Goal: Communication & Community: Answer question/provide support

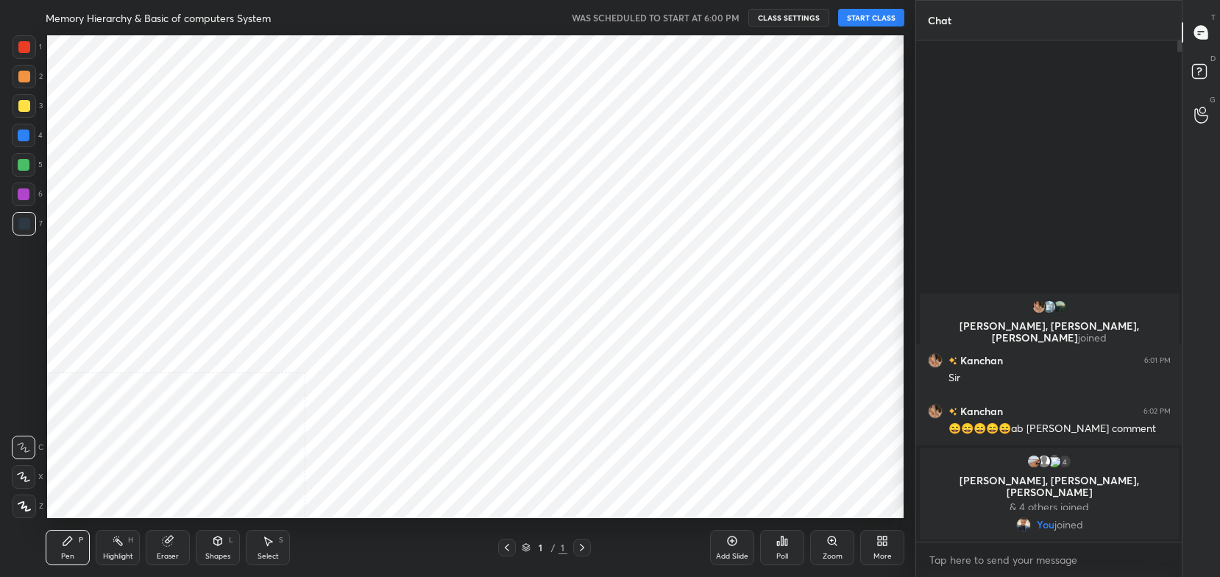
scroll to position [73095, 72683]
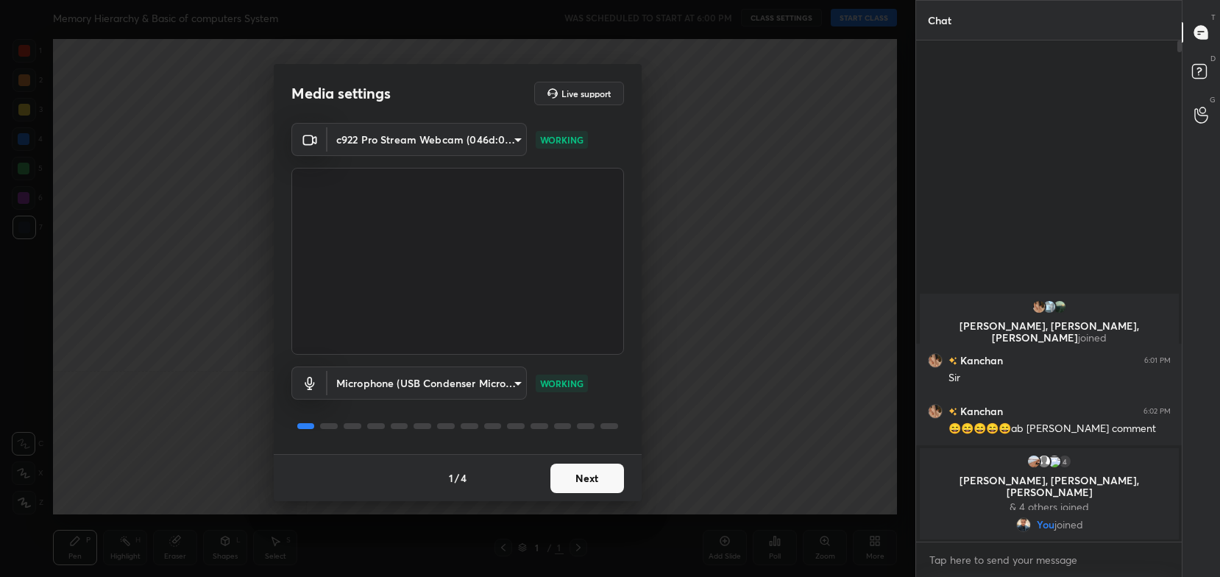
click at [606, 486] on button "Next" at bounding box center [587, 478] width 74 height 29
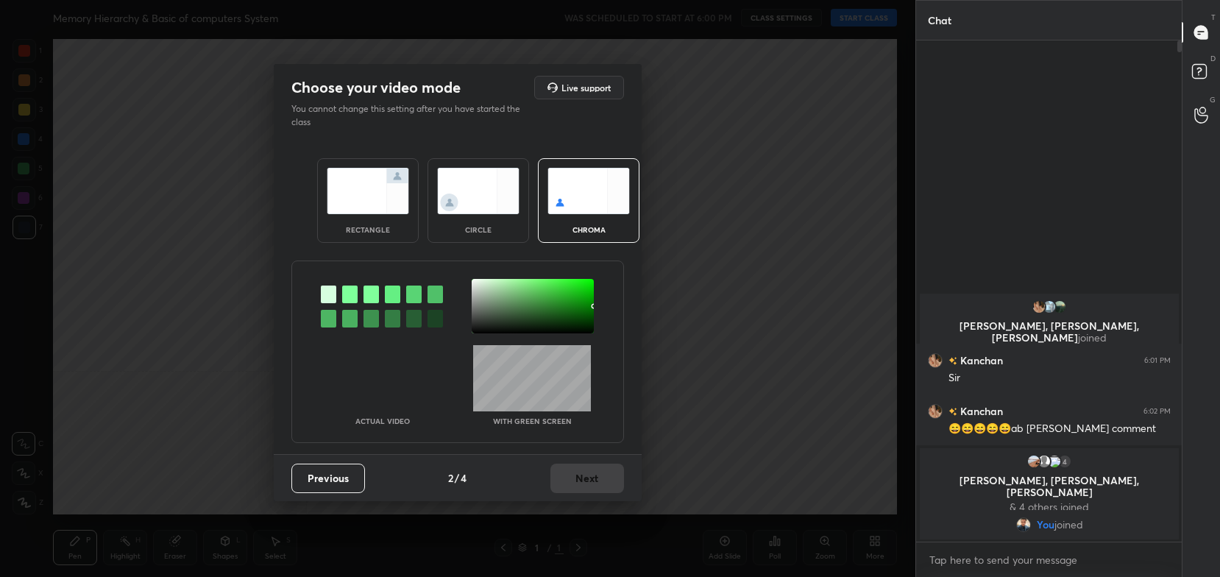
click at [374, 194] on img at bounding box center [368, 191] width 82 height 46
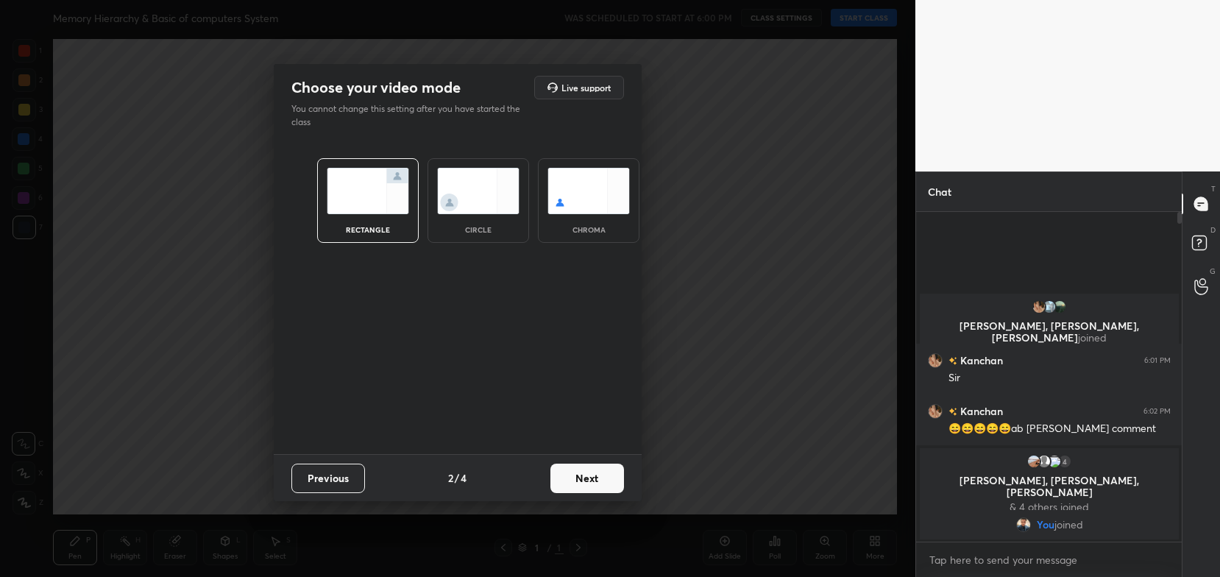
click at [595, 466] on button "Next" at bounding box center [587, 478] width 74 height 29
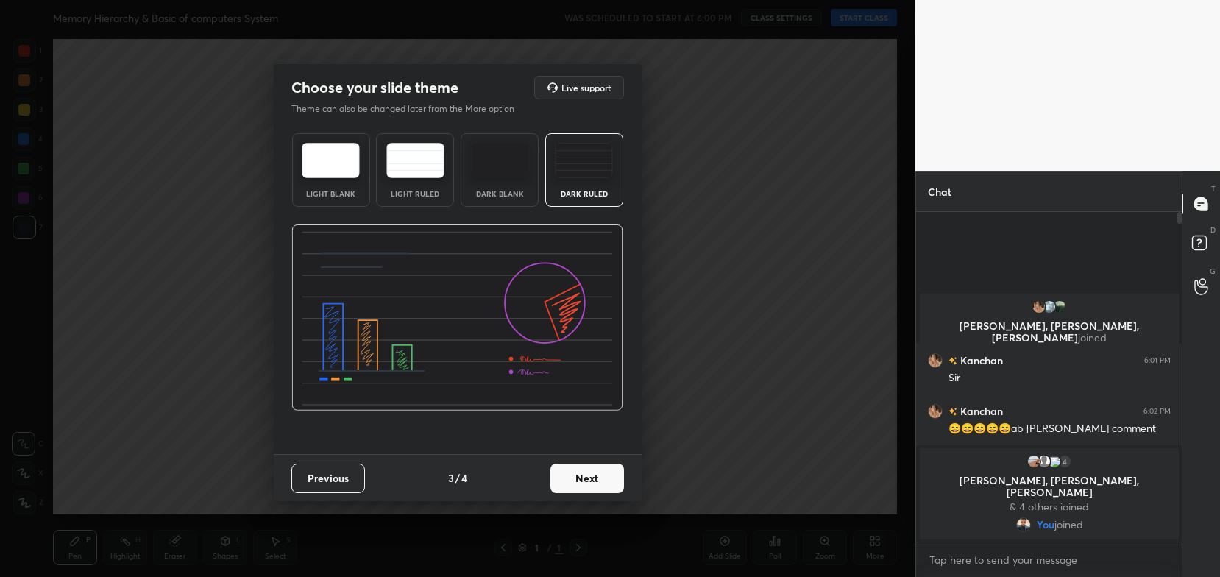
click at [597, 477] on button "Next" at bounding box center [587, 478] width 74 height 29
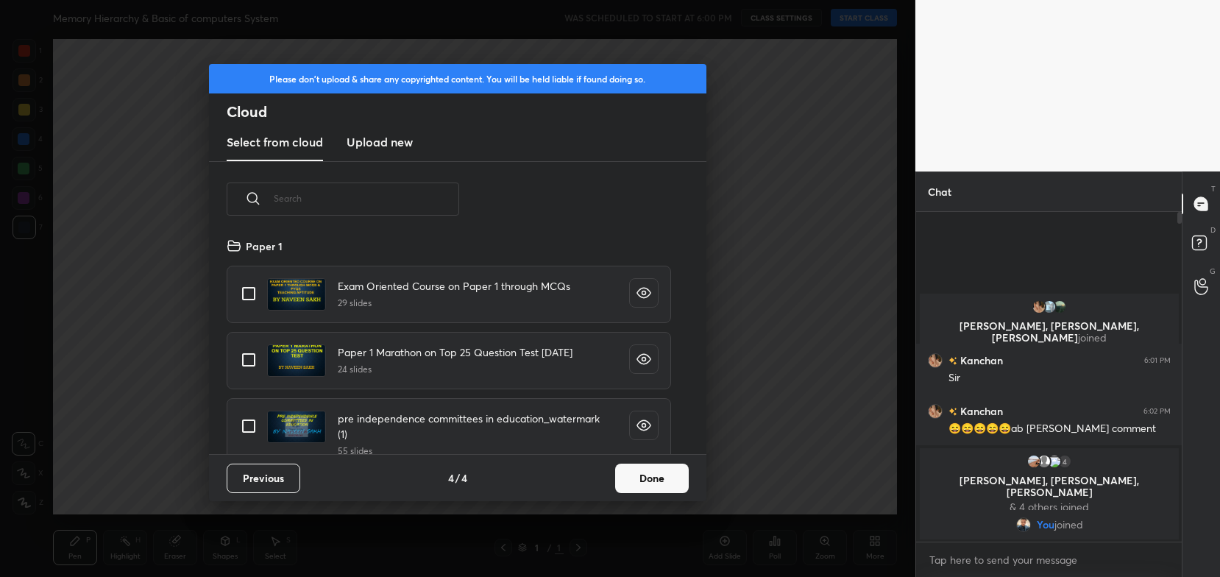
scroll to position [218, 472]
click at [650, 477] on button "Done" at bounding box center [652, 478] width 74 height 29
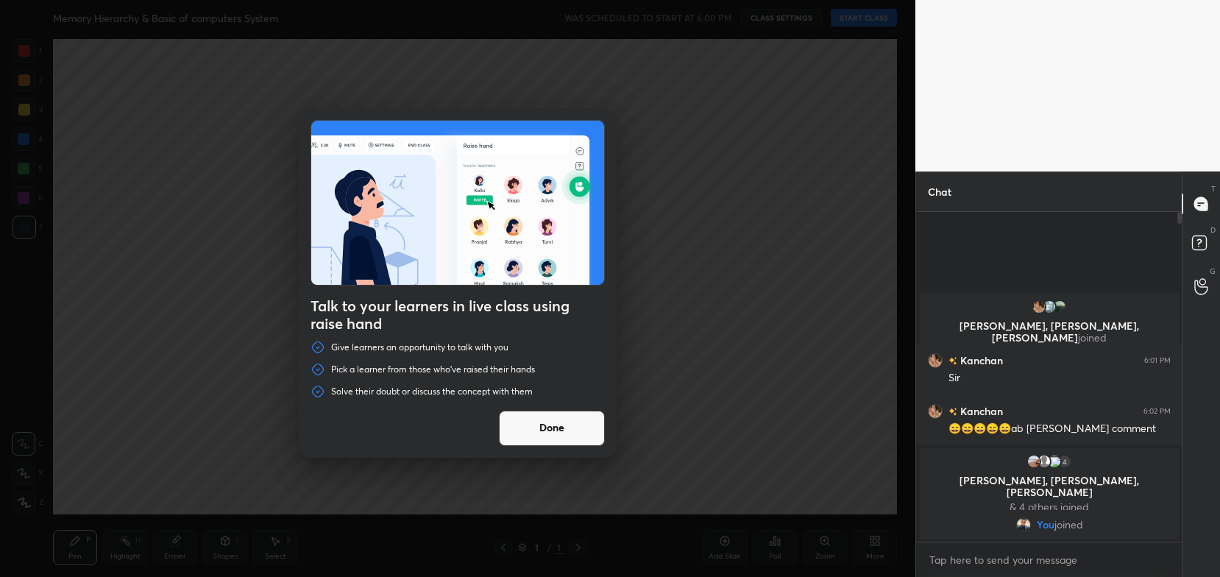
click at [570, 425] on button "Done" at bounding box center [552, 428] width 106 height 35
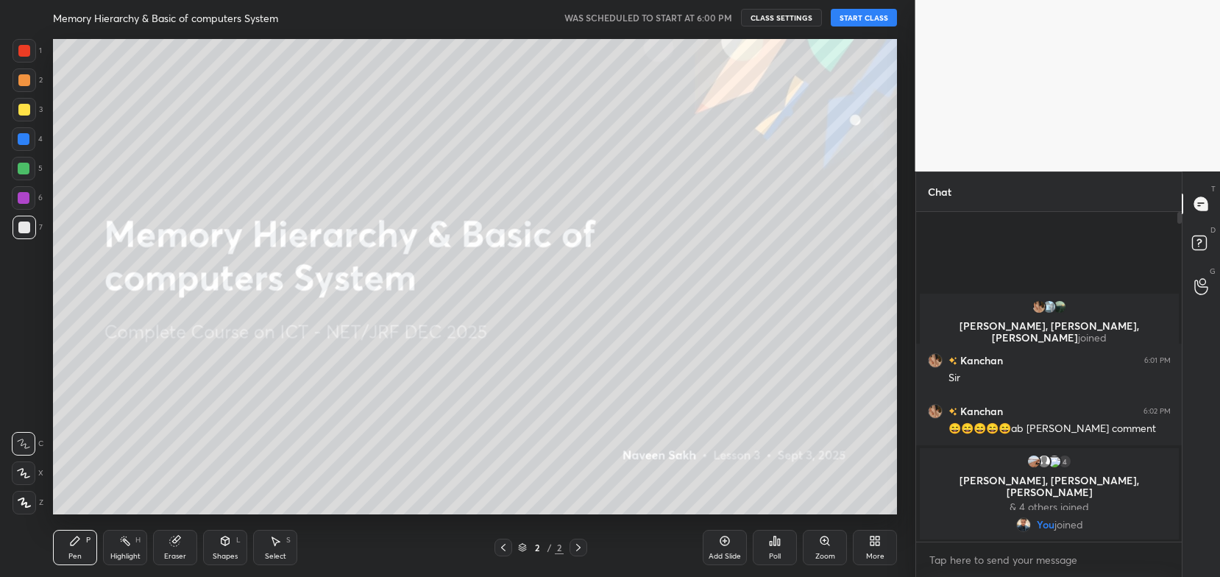
click at [769, 11] on button "CLASS SETTINGS" at bounding box center [781, 18] width 81 height 18
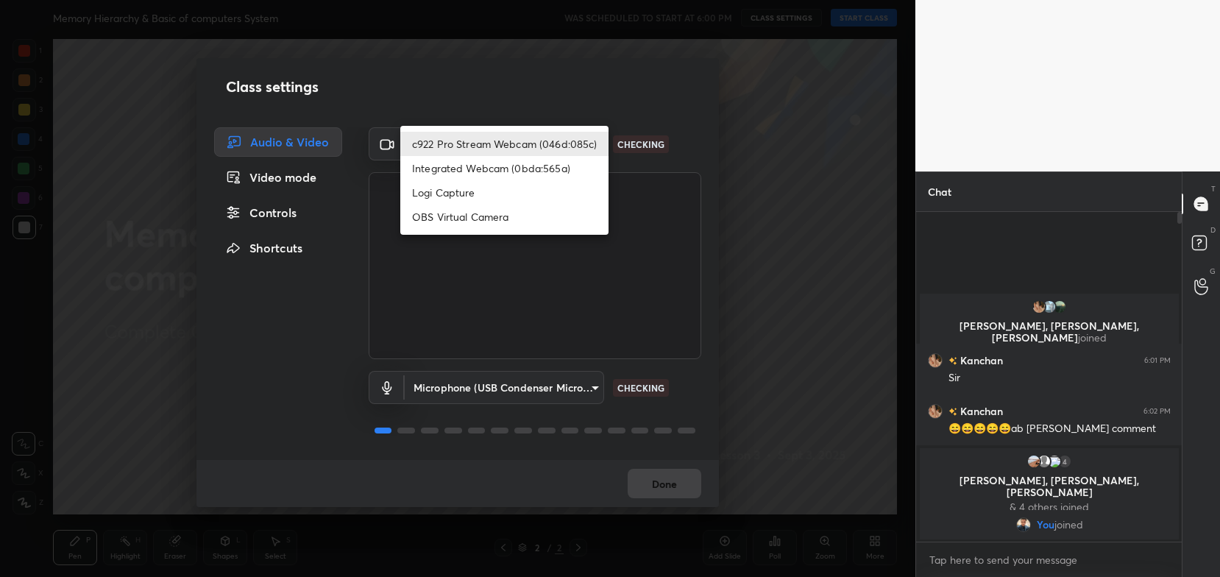
click at [555, 130] on body "1 2 3 4 5 6 7 C X Z C X Z E E Erase all H H Memory Hierarchy & Basic of compute…" at bounding box center [610, 288] width 1220 height 577
click at [555, 130] on ul "c922 Pro Stream Webcam (046d:085c) Integrated Webcam (0bda:565a) Logi Capture O…" at bounding box center [504, 180] width 208 height 109
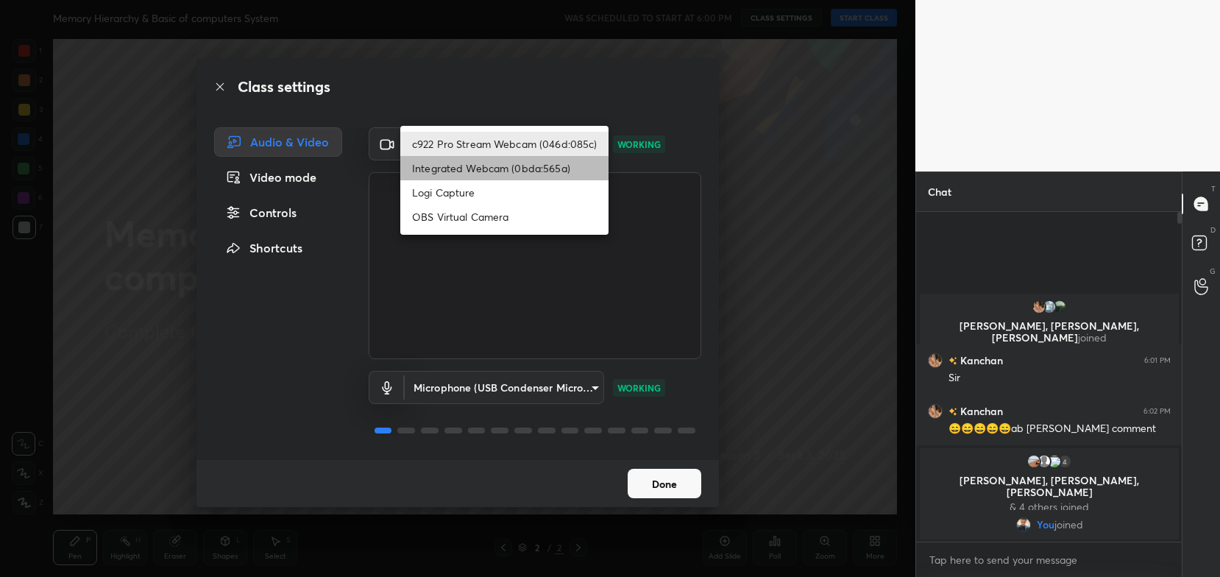
click at [534, 162] on li "Integrated Webcam (0bda:565a)" at bounding box center [504, 168] width 208 height 24
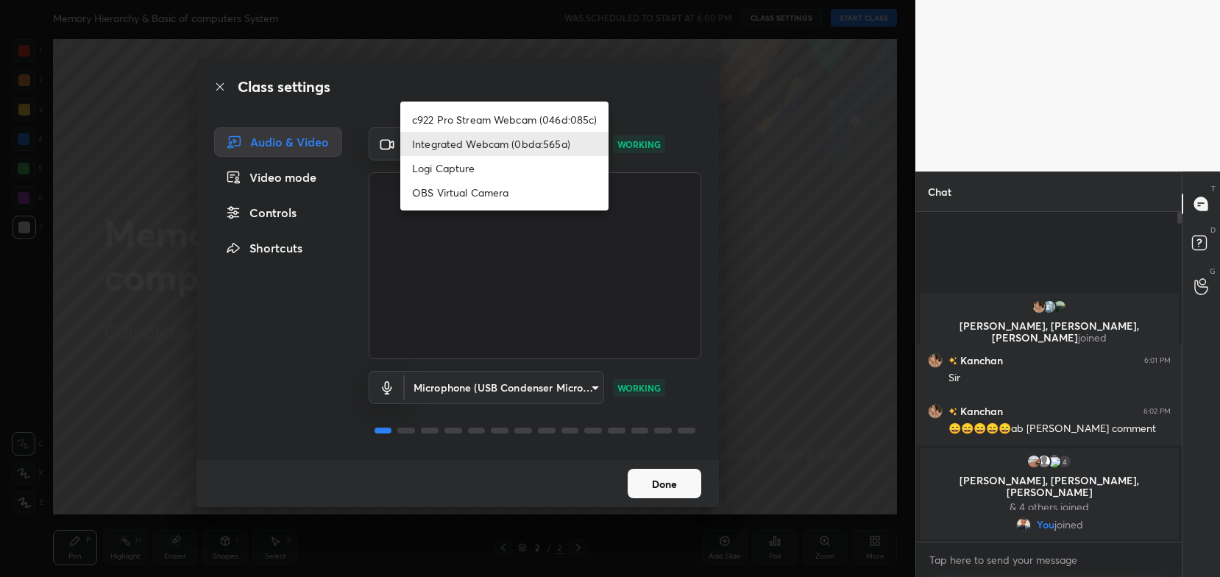
click at [533, 148] on body "1 2 3 4 5 6 7 C X Z C X Z E E Erase all H H Memory Hierarchy & Basic of compute…" at bounding box center [610, 288] width 1220 height 577
click at [533, 128] on li "c922 Pro Stream Webcam (046d:085c)" at bounding box center [504, 119] width 208 height 24
type input "54468e0a0dcfccf1994057bffcdd7b820cc8d0b5c40f8120801f482969bffc57"
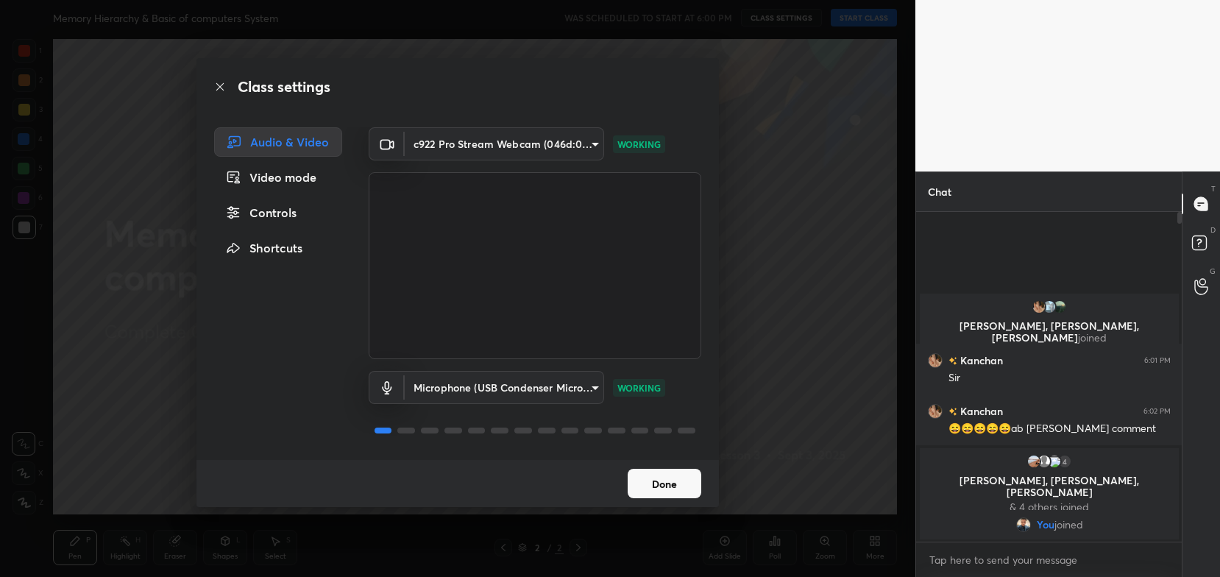
click at [667, 480] on button "Done" at bounding box center [665, 483] width 74 height 29
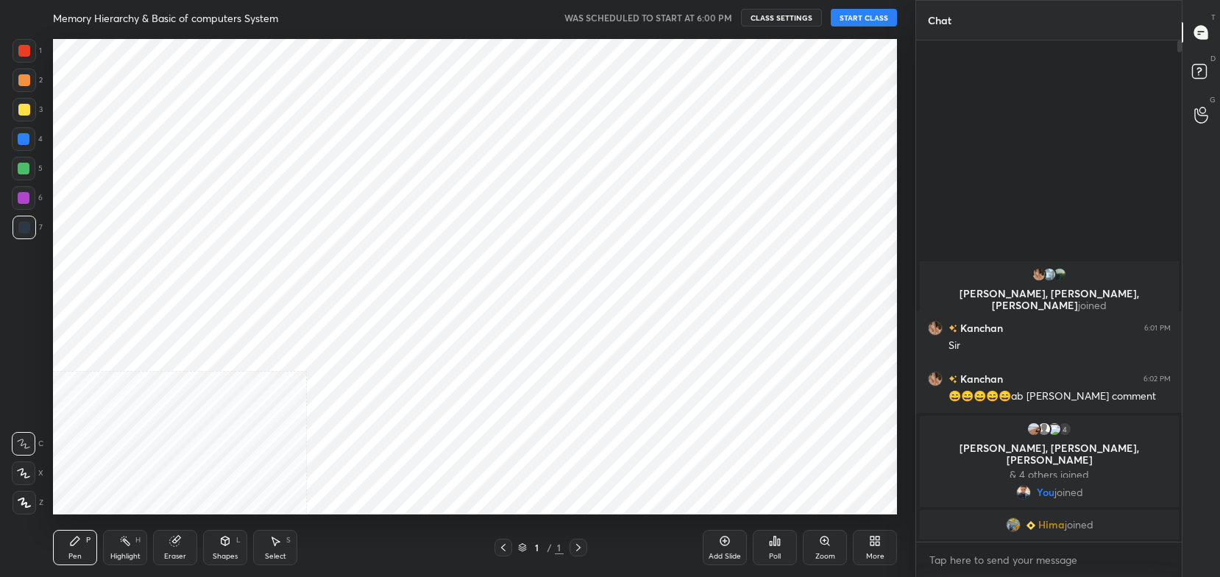
scroll to position [73095, 72722]
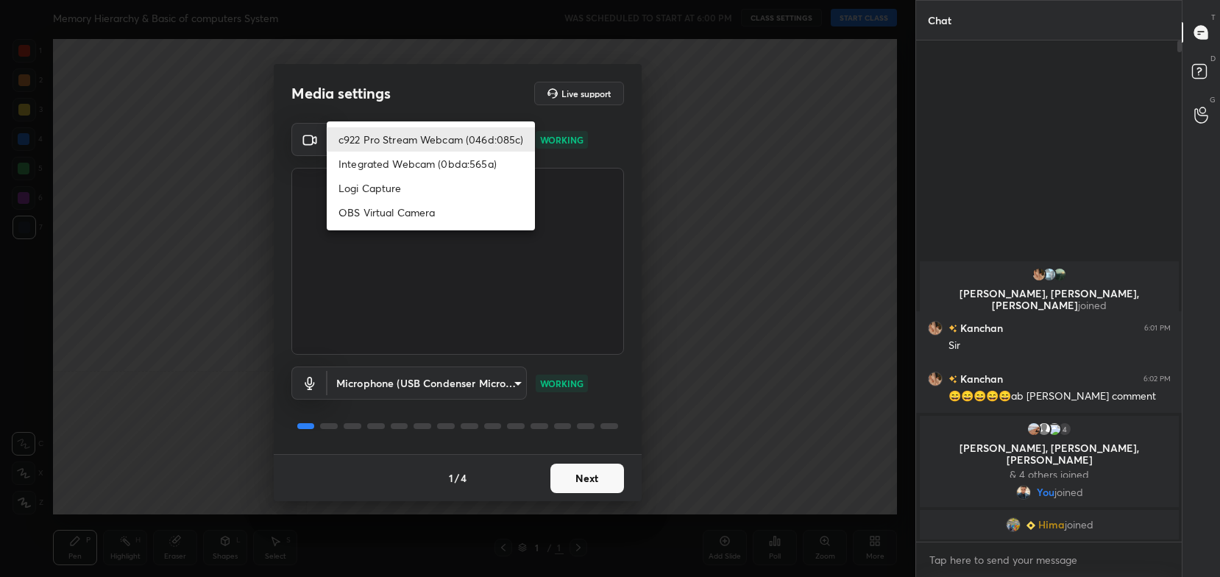
click at [497, 149] on body "1 2 3 4 5 6 7 C X Z C X Z E E Erase all H H Memory Hierarchy & Basic of compute…" at bounding box center [610, 288] width 1220 height 577
click at [477, 191] on li "Logi Capture" at bounding box center [431, 188] width 208 height 24
type input "0dce2dd63d171a659f4dbfea70db931e615001e7f7c09c70fc8821cc7e67f842"
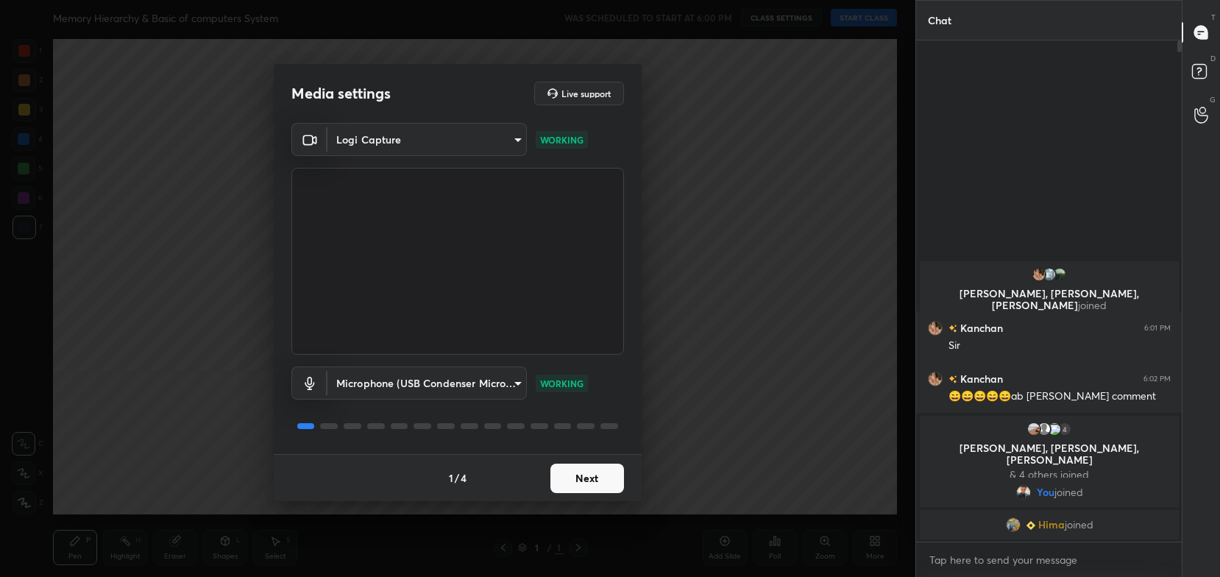
click at [569, 470] on button "Next" at bounding box center [587, 478] width 74 height 29
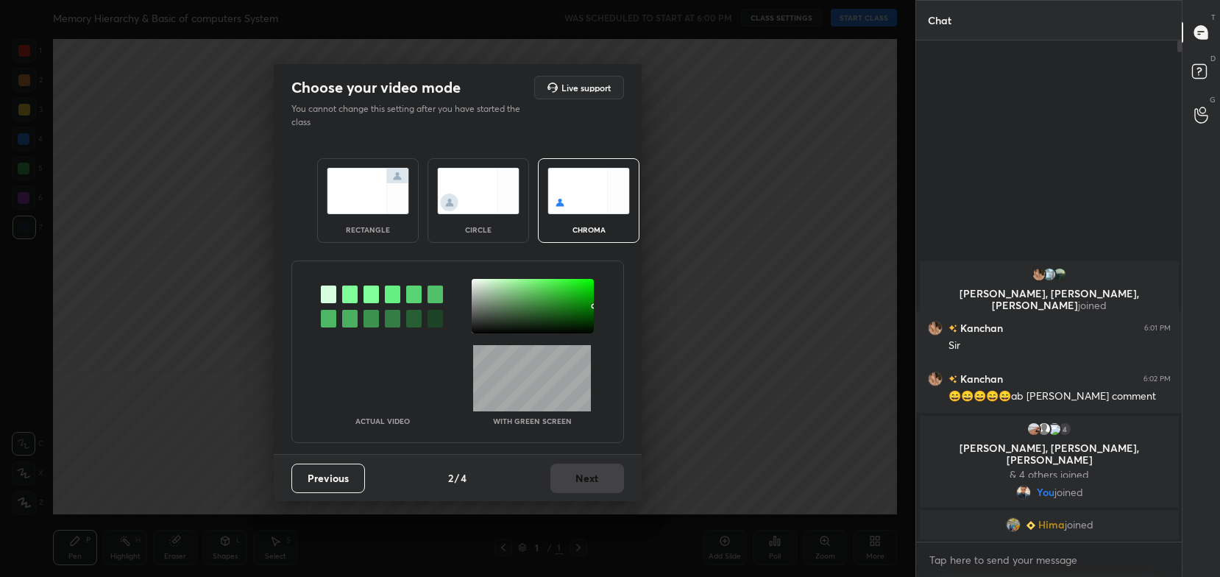
click at [359, 203] on img at bounding box center [368, 191] width 82 height 46
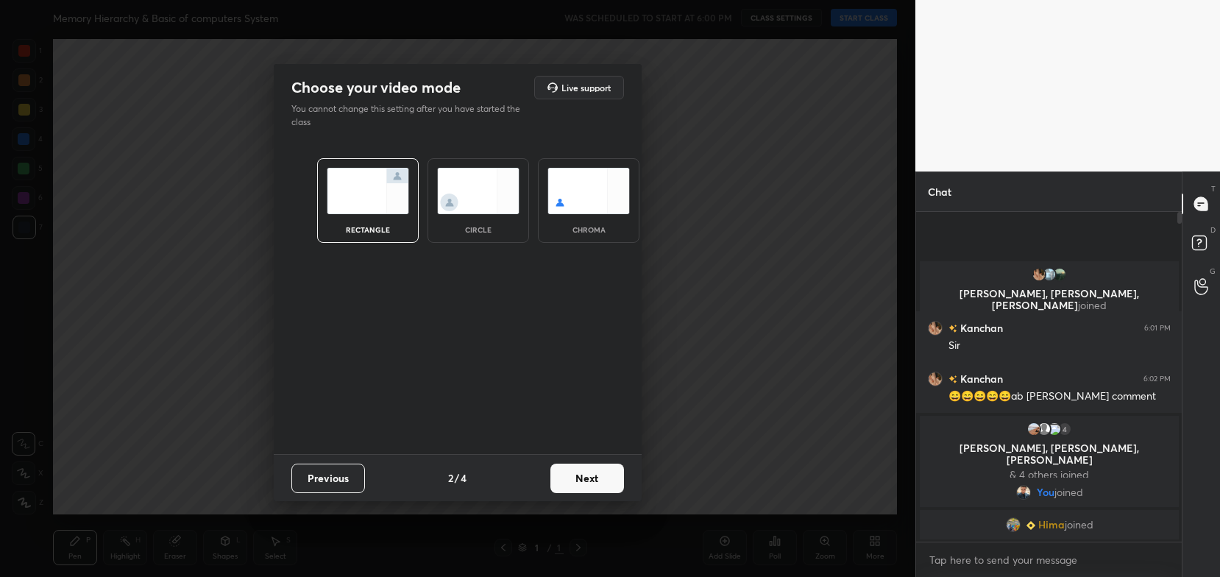
click at [613, 485] on button "Next" at bounding box center [587, 478] width 74 height 29
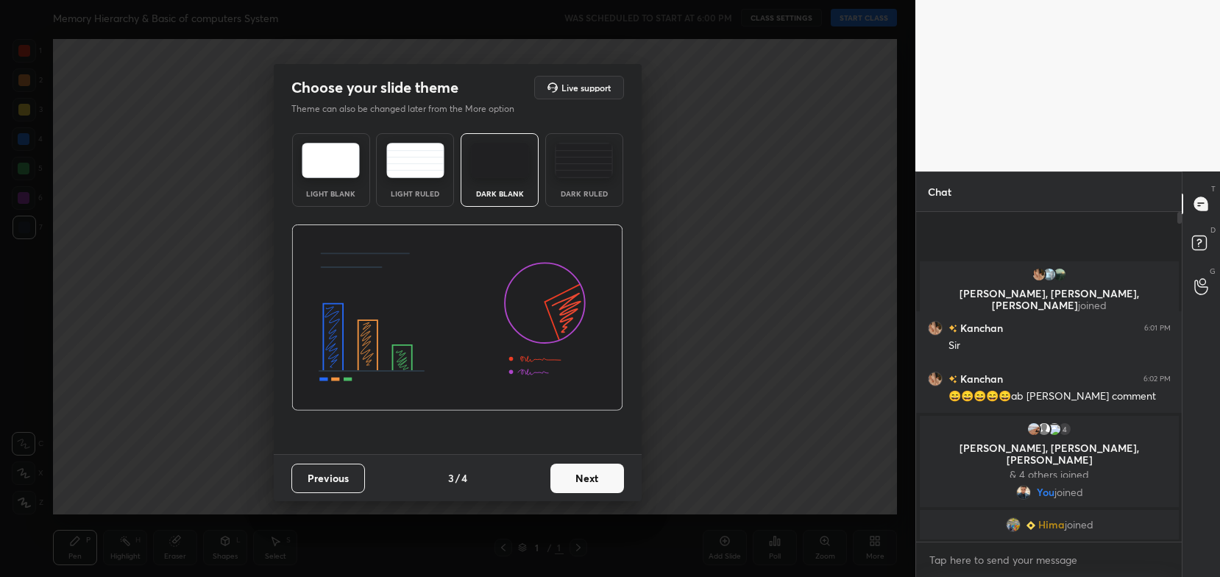
click at [613, 485] on button "Next" at bounding box center [587, 478] width 74 height 29
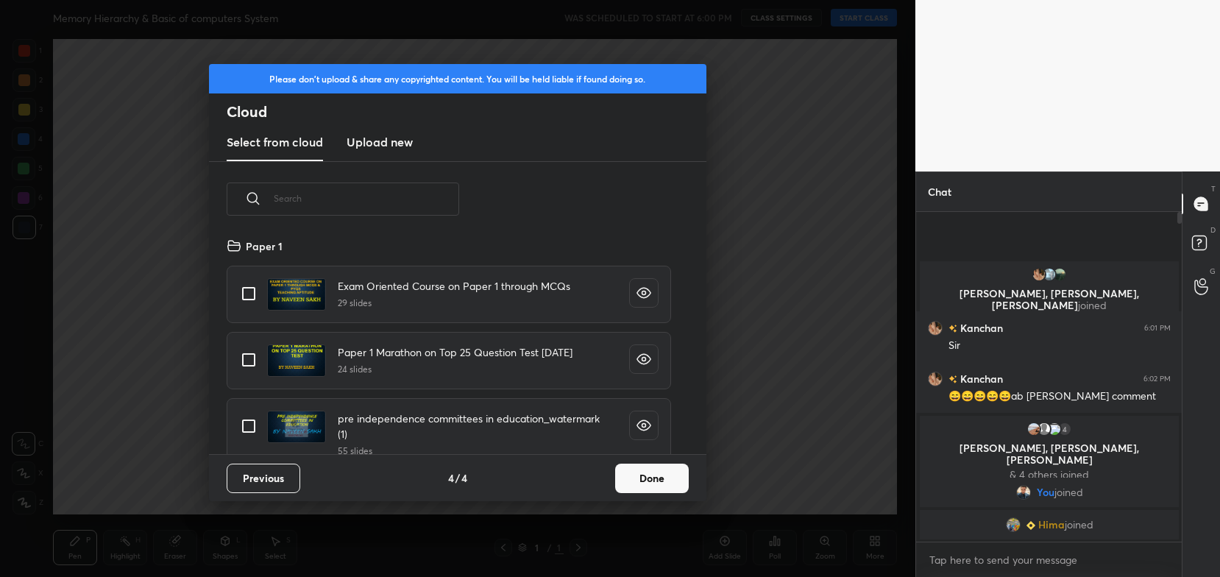
scroll to position [218, 472]
click at [664, 485] on button "Done" at bounding box center [652, 478] width 74 height 29
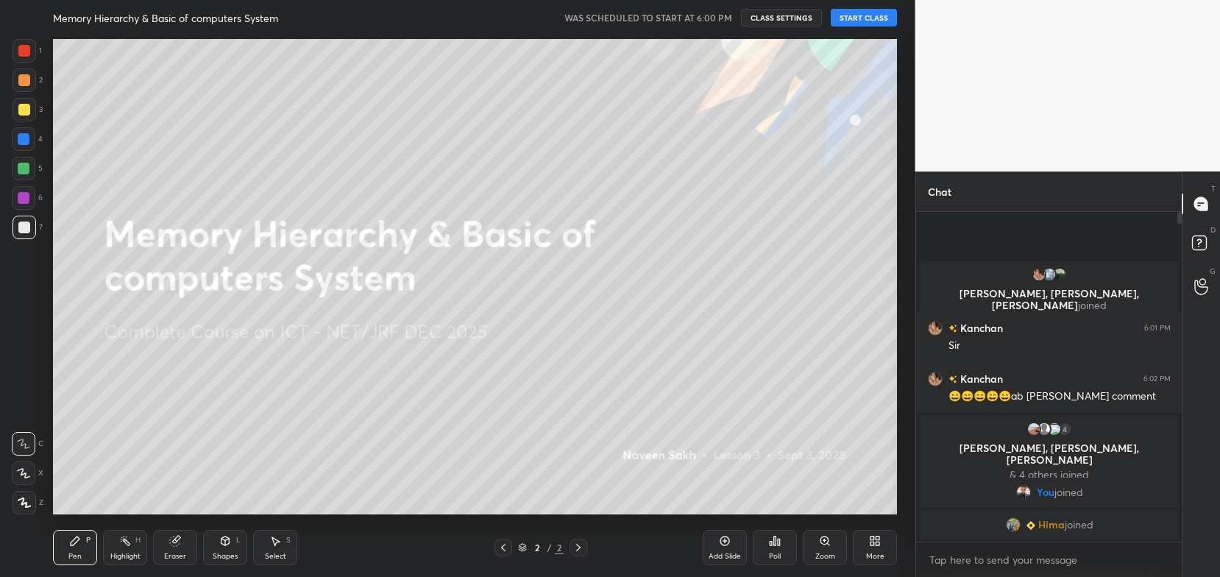
click at [871, 11] on button "START CLASS" at bounding box center [864, 18] width 66 height 18
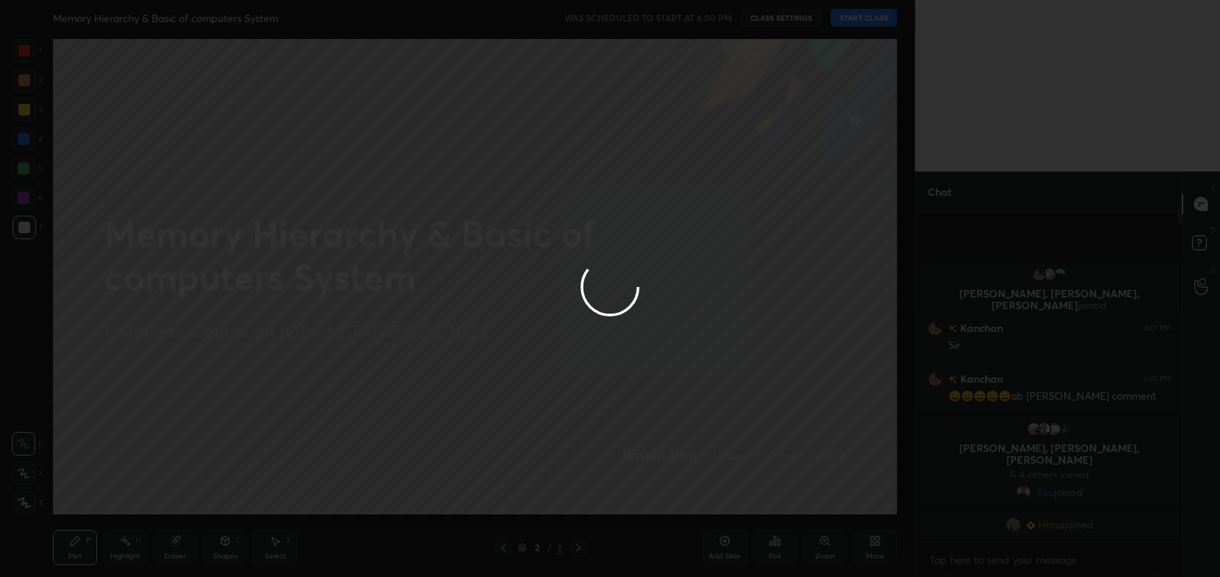
type textarea "x"
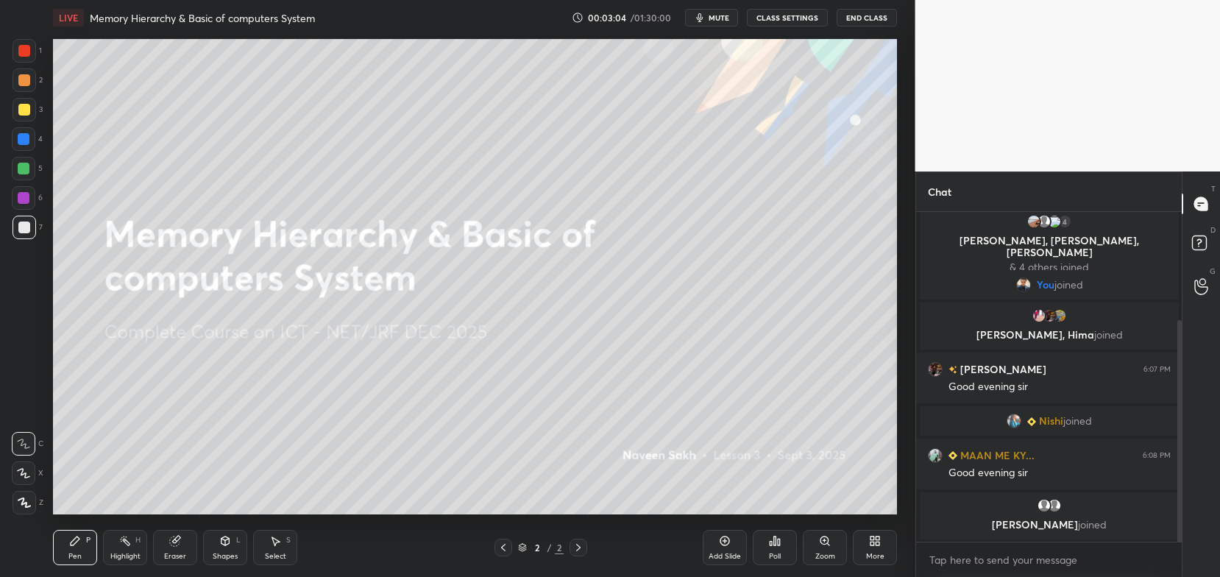
click at [795, 18] on button "CLASS SETTINGS" at bounding box center [787, 18] width 81 height 18
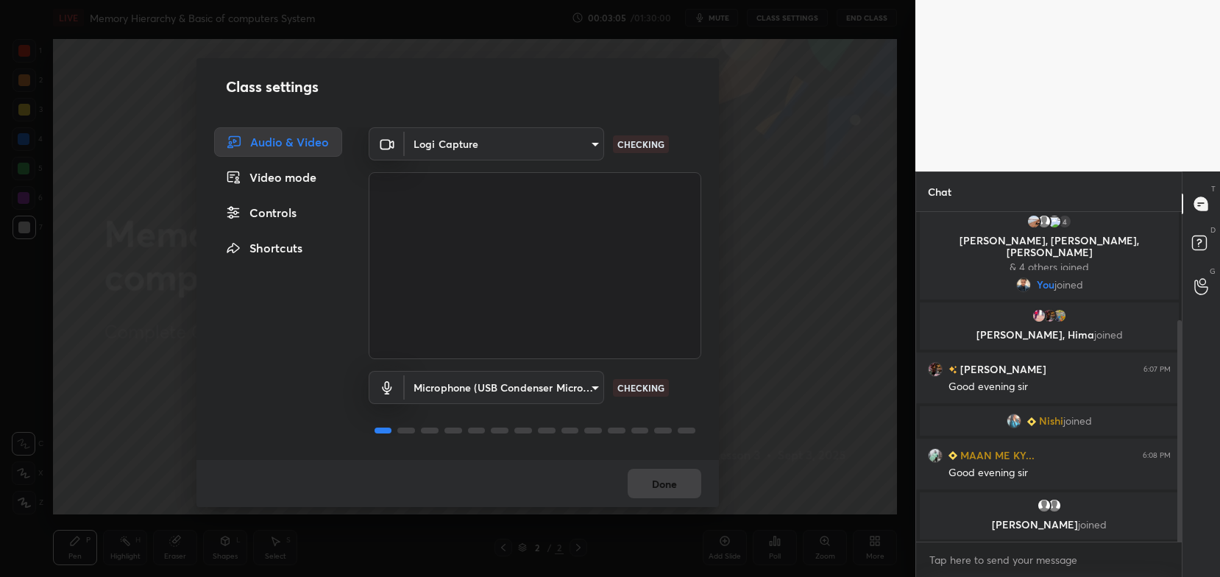
scroll to position [212, 0]
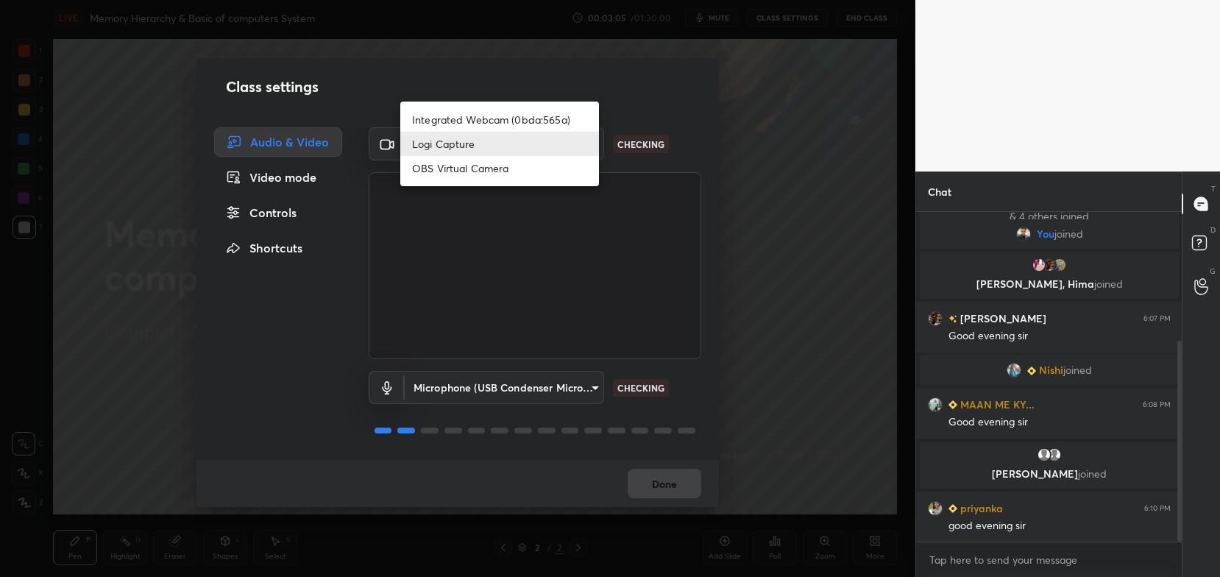
click at [566, 152] on body "1 2 3 4 5 6 7 C X Z C X Z E E Erase all H H LIVE Memory Hierarchy & Basic of co…" at bounding box center [610, 288] width 1220 height 577
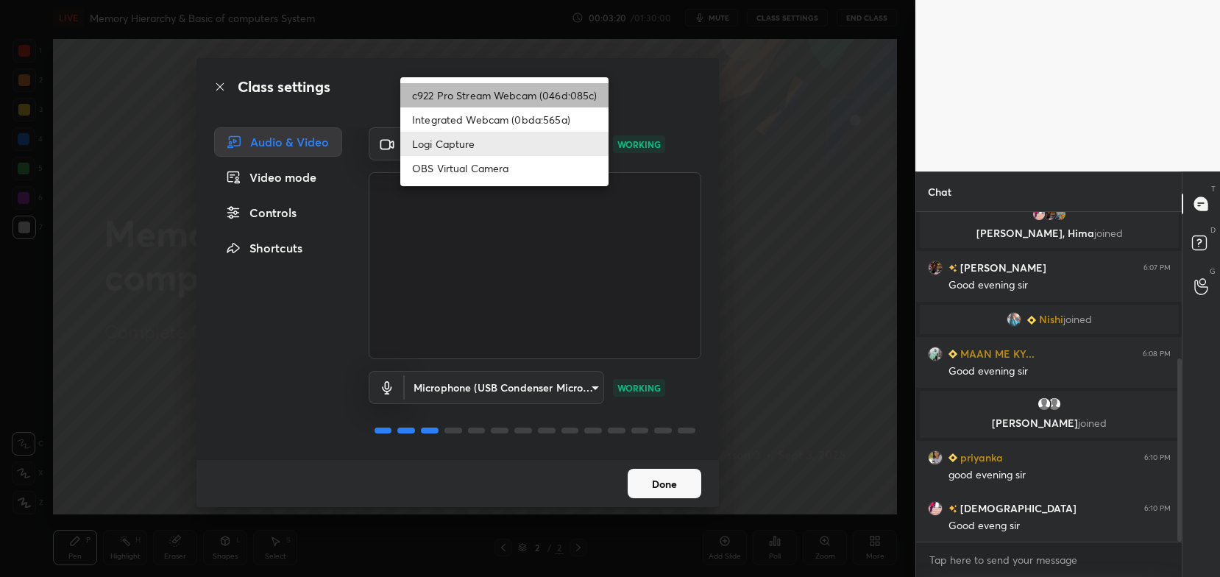
click at [507, 96] on li "c922 Pro Stream Webcam (046d:085c)" at bounding box center [504, 95] width 208 height 24
type input "54468e0a0dcfccf1994057bffcdd7b820cc8d0b5c40f8120801f482969bffc57"
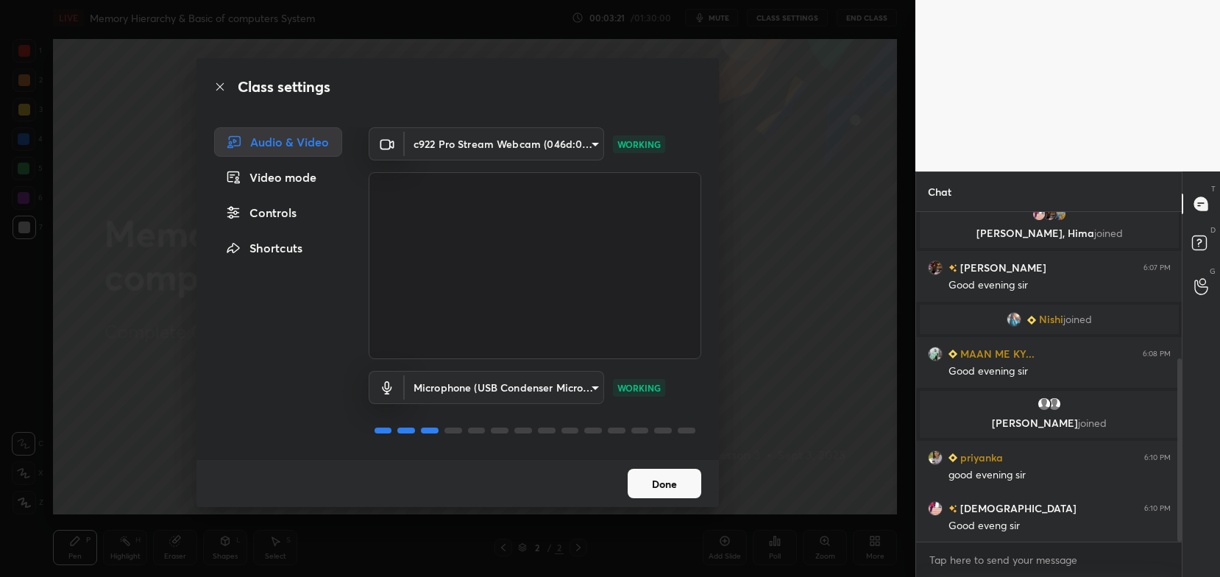
click at [676, 480] on button "Done" at bounding box center [665, 483] width 74 height 29
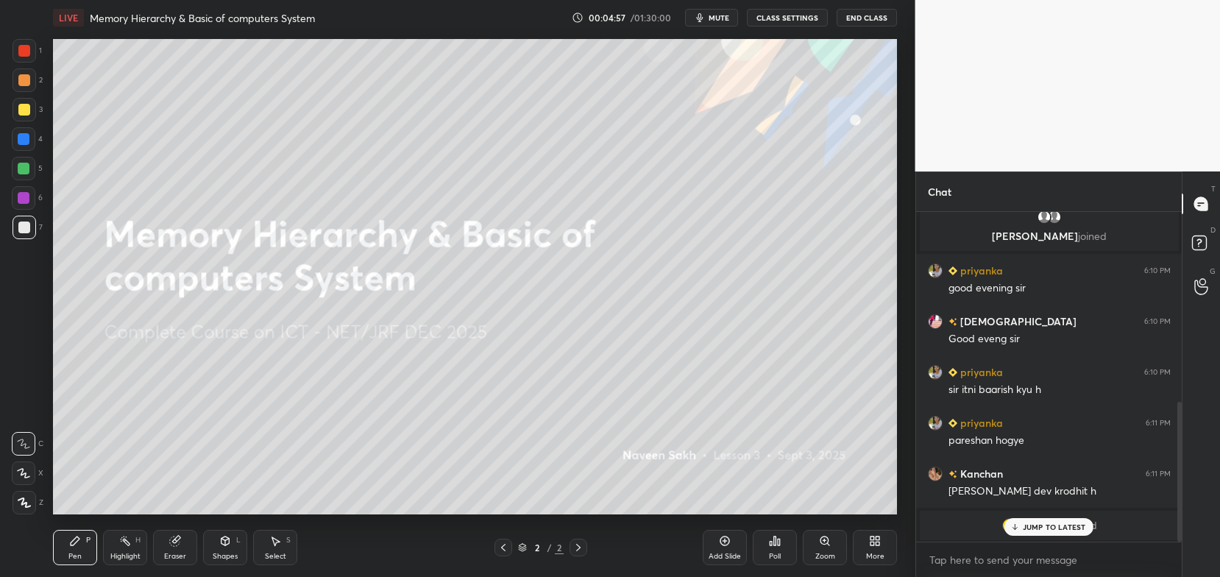
scroll to position [500, 0]
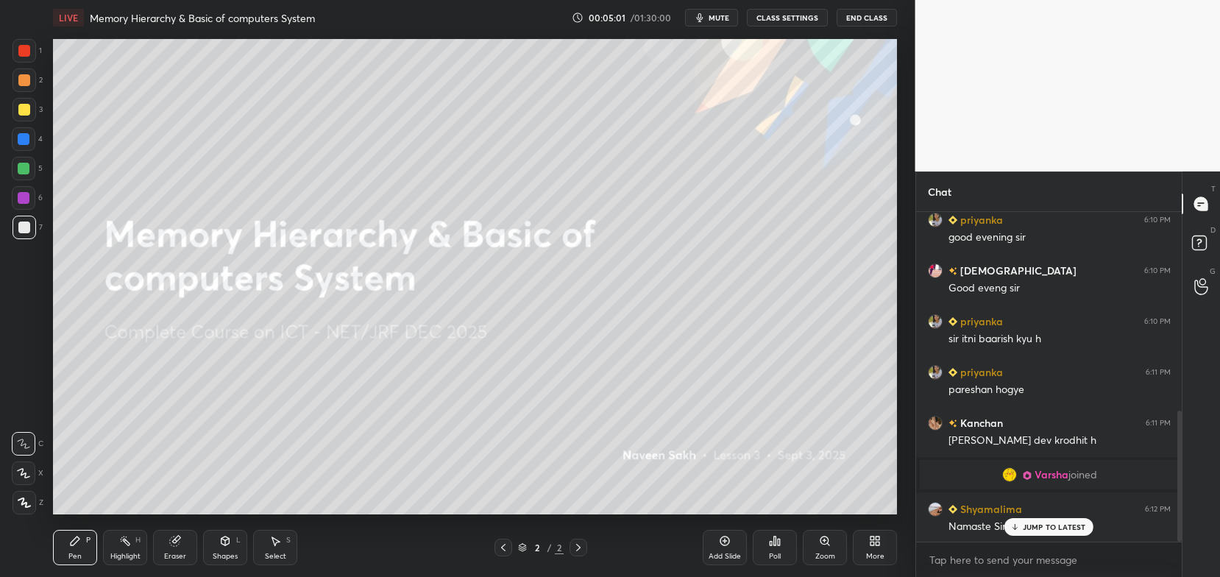
click at [1042, 528] on p "JUMP TO LATEST" at bounding box center [1054, 526] width 63 height 9
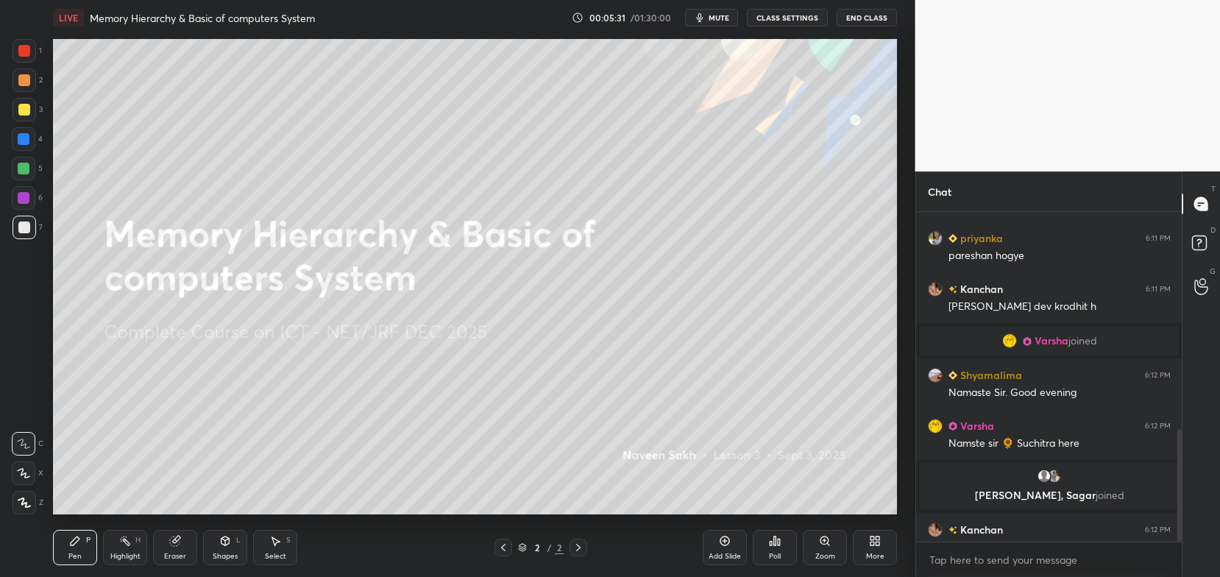
scroll to position [639, 0]
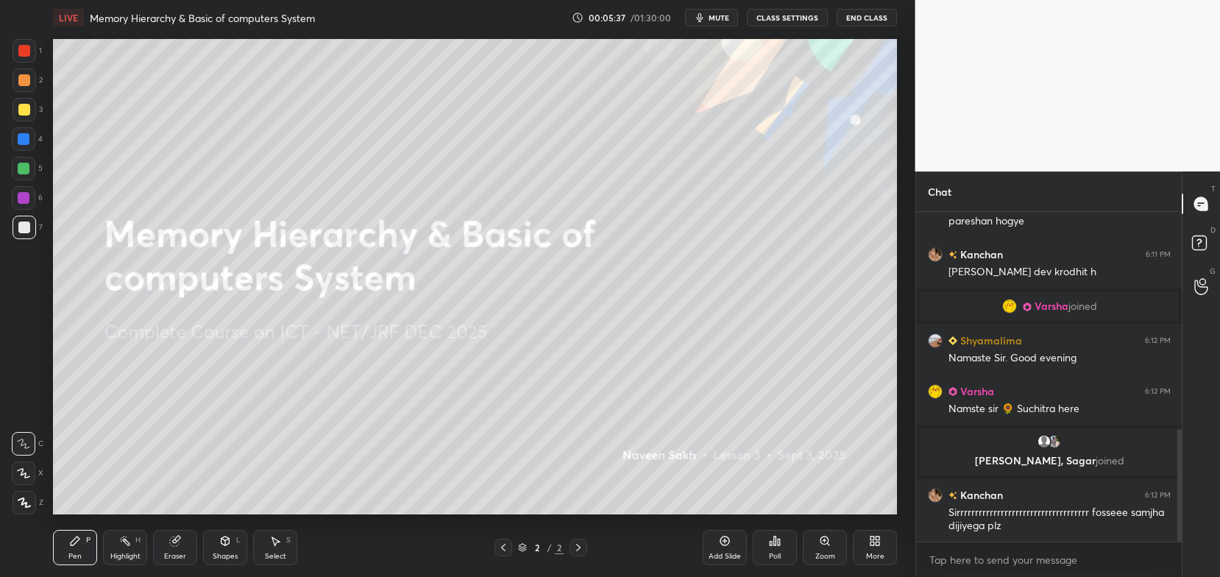
click at [880, 548] on div "More" at bounding box center [875, 547] width 44 height 35
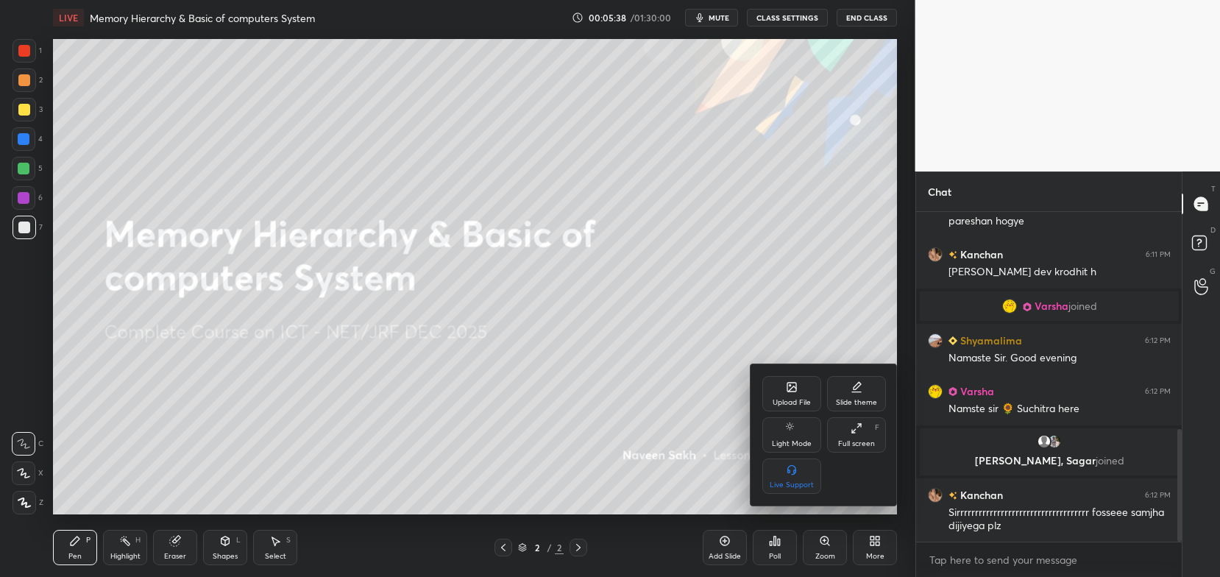
click at [789, 391] on icon at bounding box center [792, 388] width 8 height 5
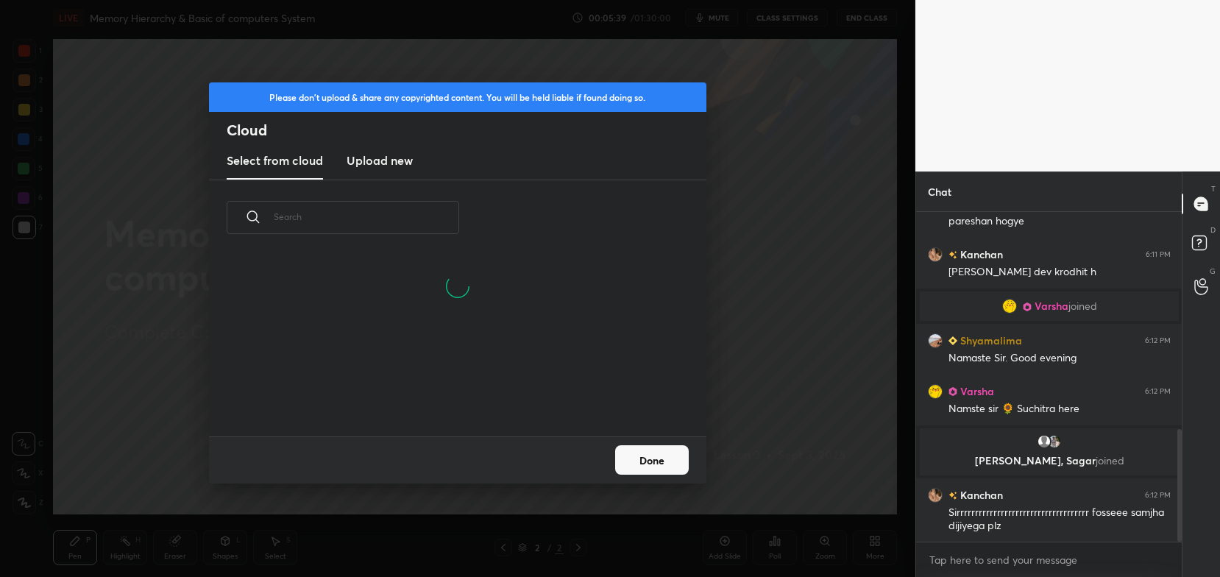
click at [384, 163] on h3 "Upload new" at bounding box center [380, 161] width 66 height 18
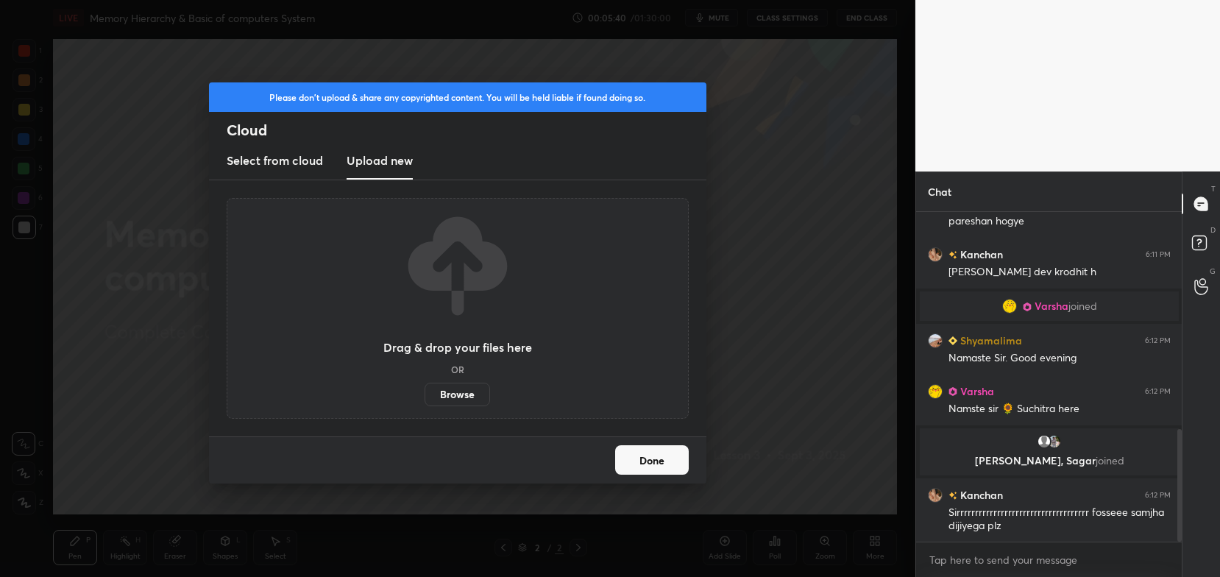
click at [468, 397] on label "Browse" at bounding box center [457, 395] width 65 height 24
click at [425, 397] on input "Browse" at bounding box center [425, 395] width 0 height 24
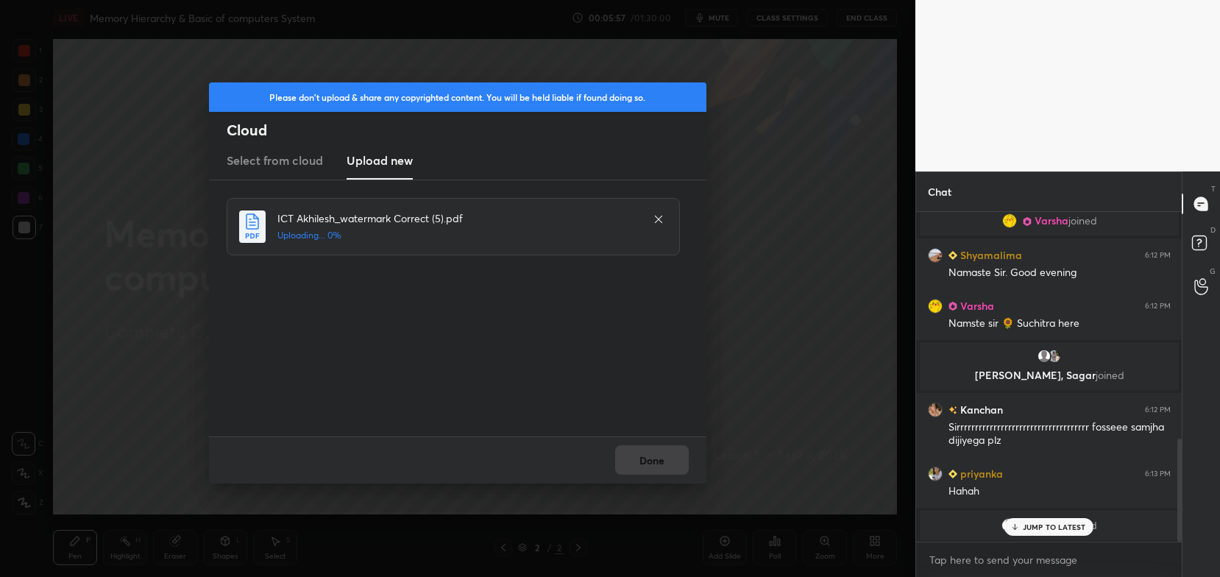
scroll to position [737, 0]
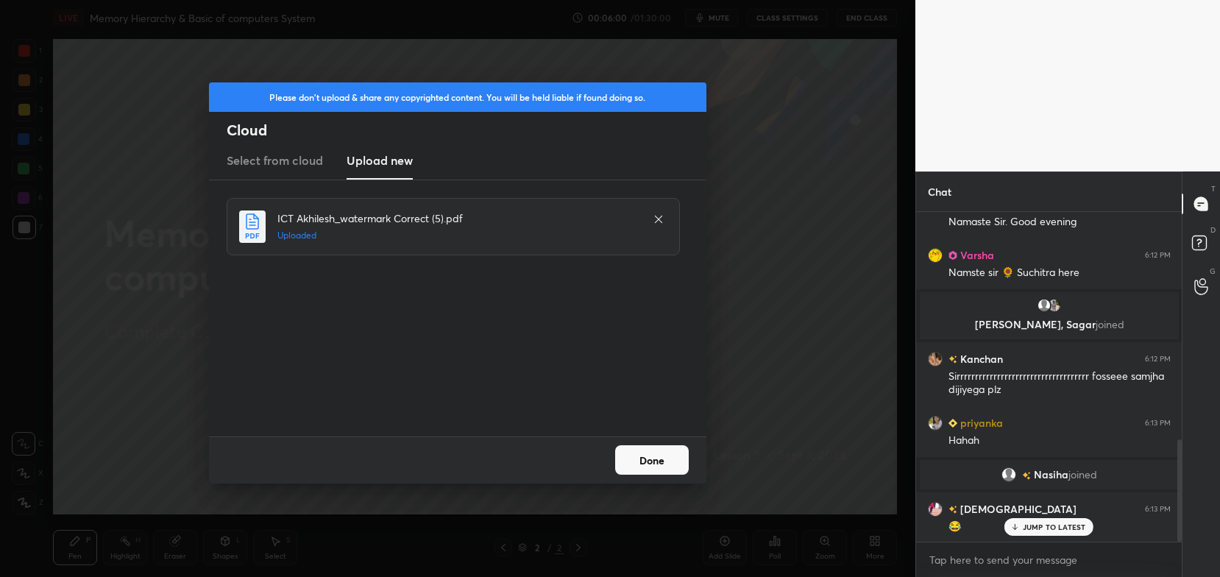
click at [660, 458] on button "Done" at bounding box center [652, 459] width 74 height 29
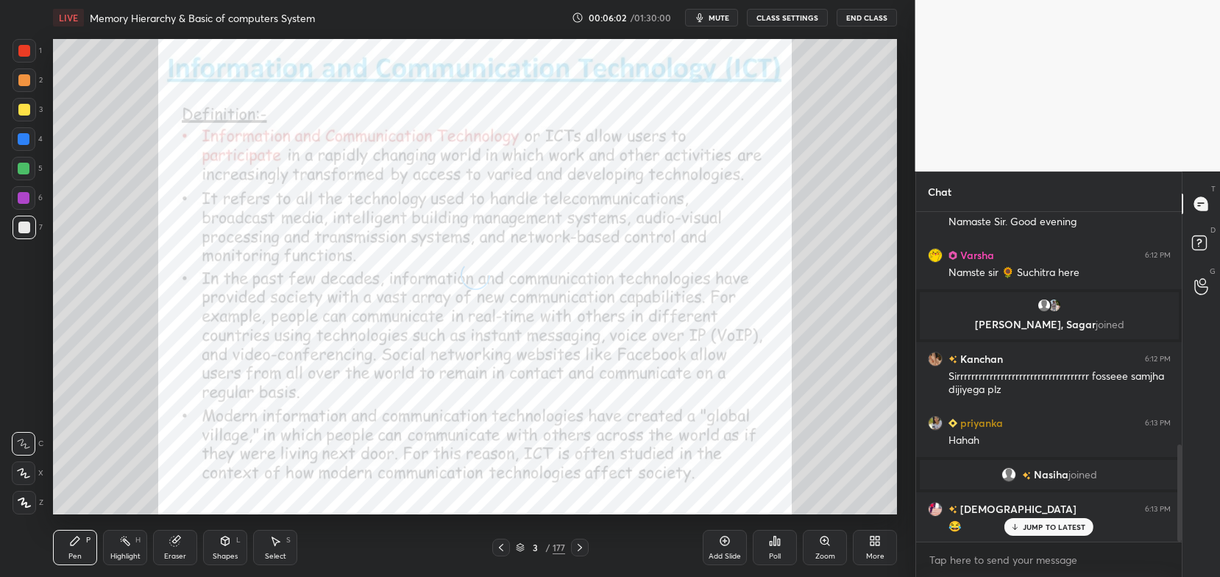
scroll to position [788, 0]
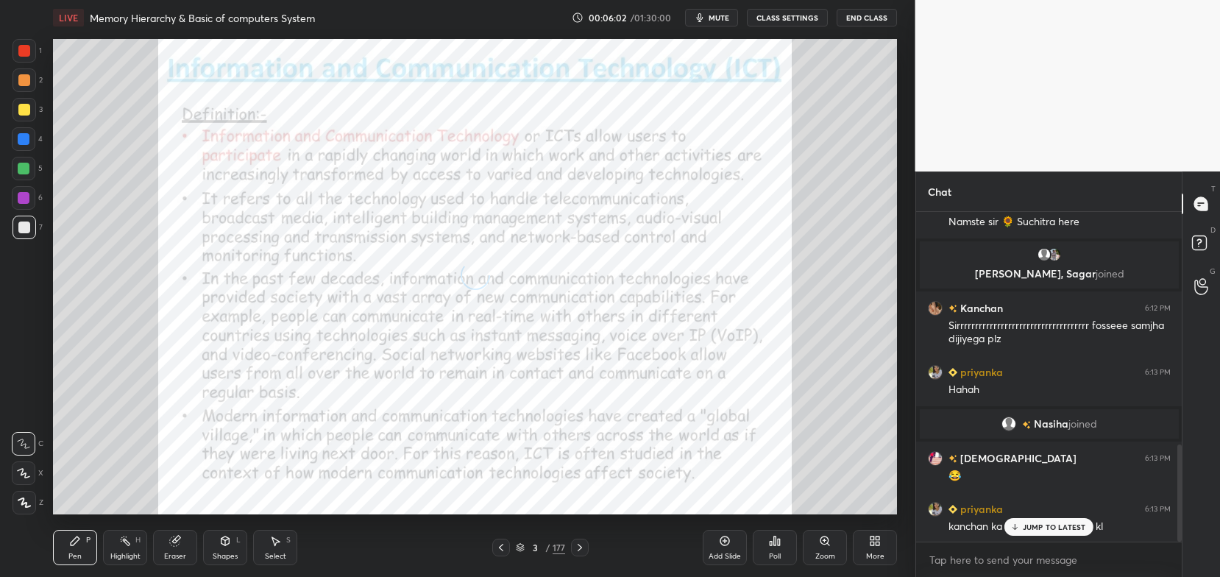
click at [520, 544] on icon at bounding box center [520, 547] width 9 height 9
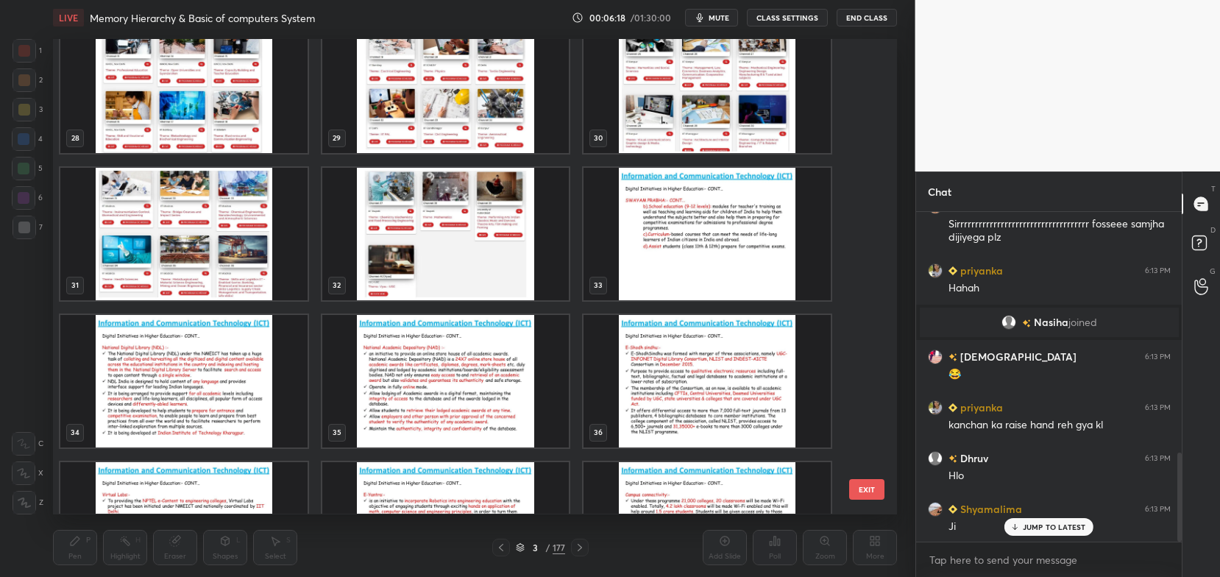
scroll to position [1349, 0]
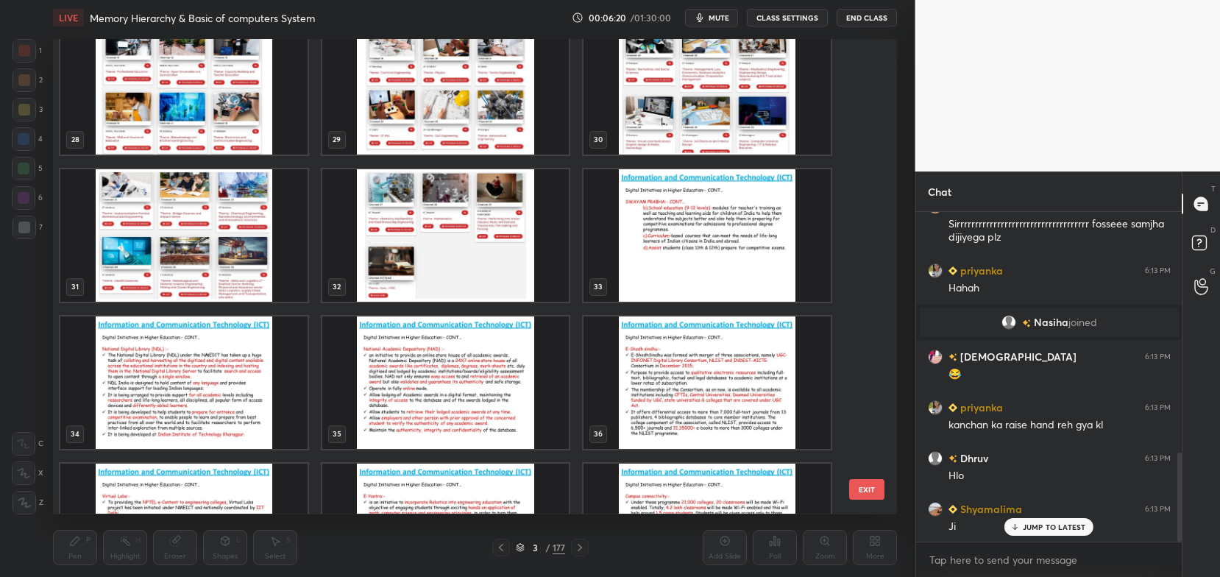
click at [708, 386] on img "grid" at bounding box center [706, 382] width 247 height 132
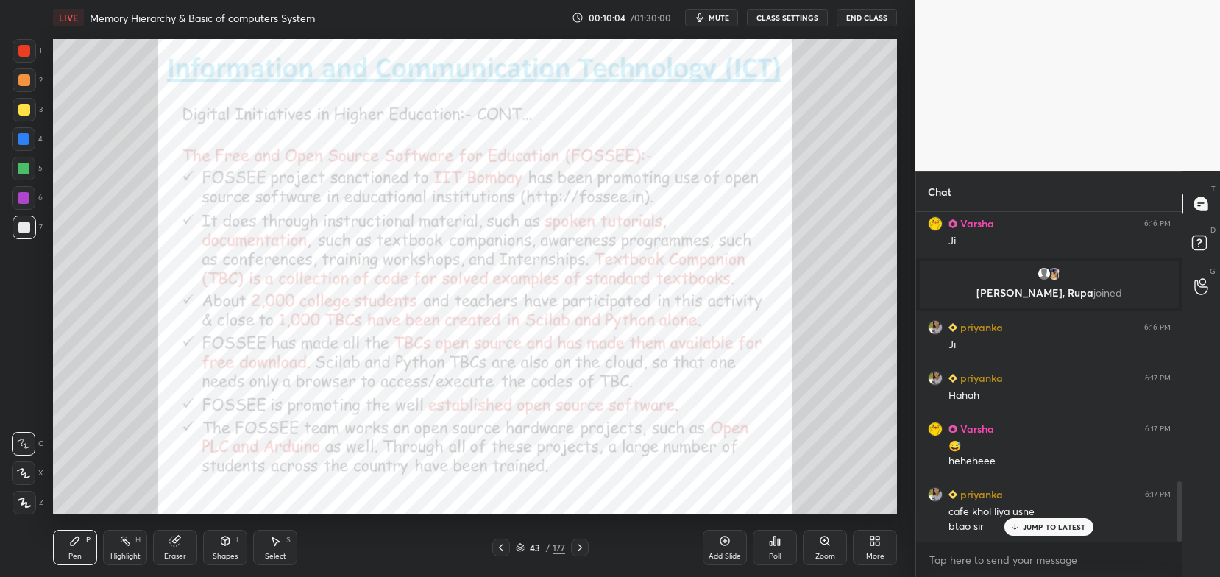
scroll to position [1479, 0]
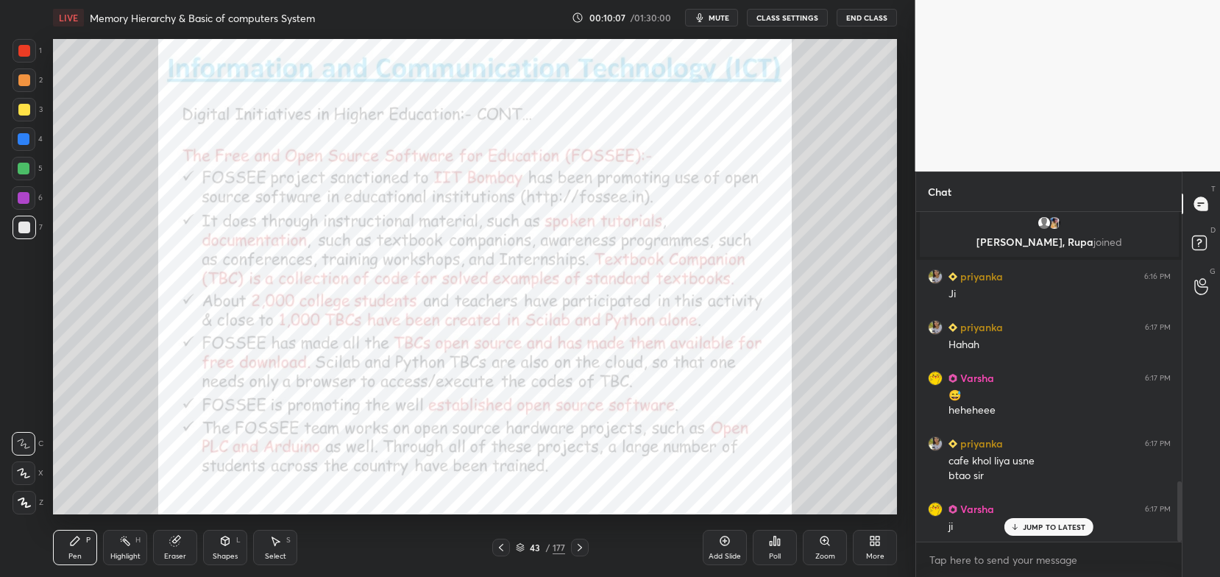
click at [24, 57] on div at bounding box center [24, 51] width 12 height 12
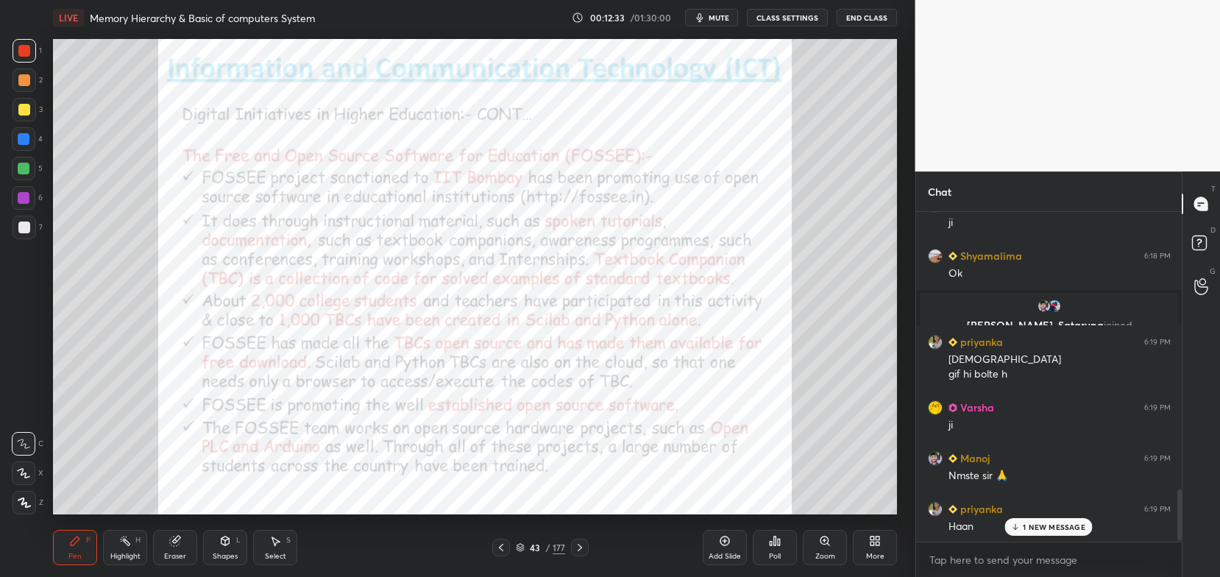
scroll to position [1803, 0]
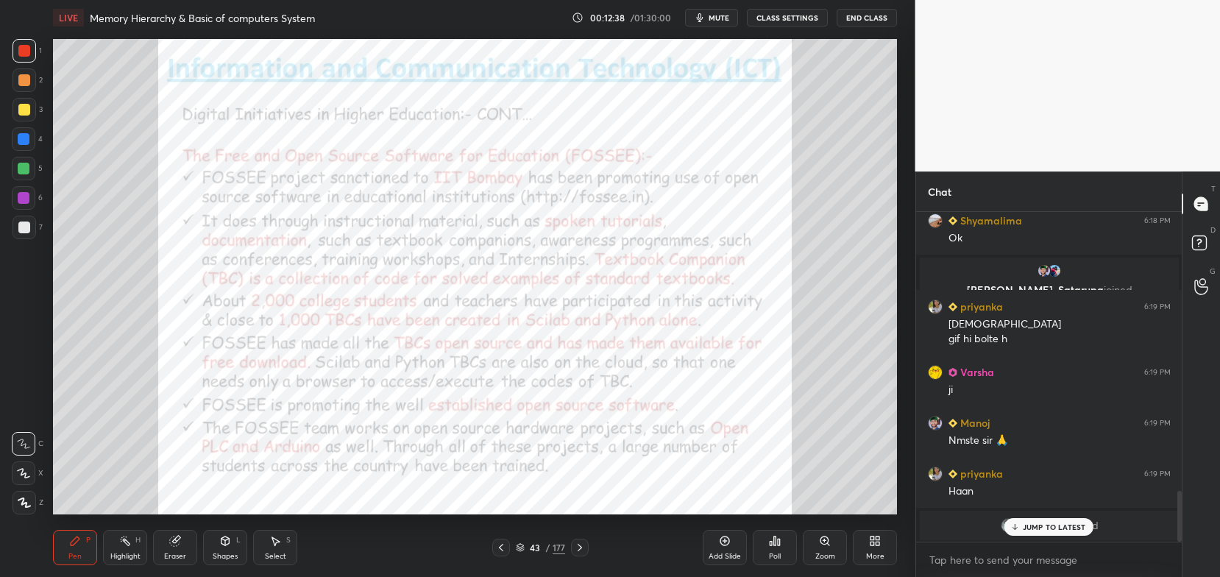
click at [523, 545] on icon at bounding box center [520, 546] width 7 height 4
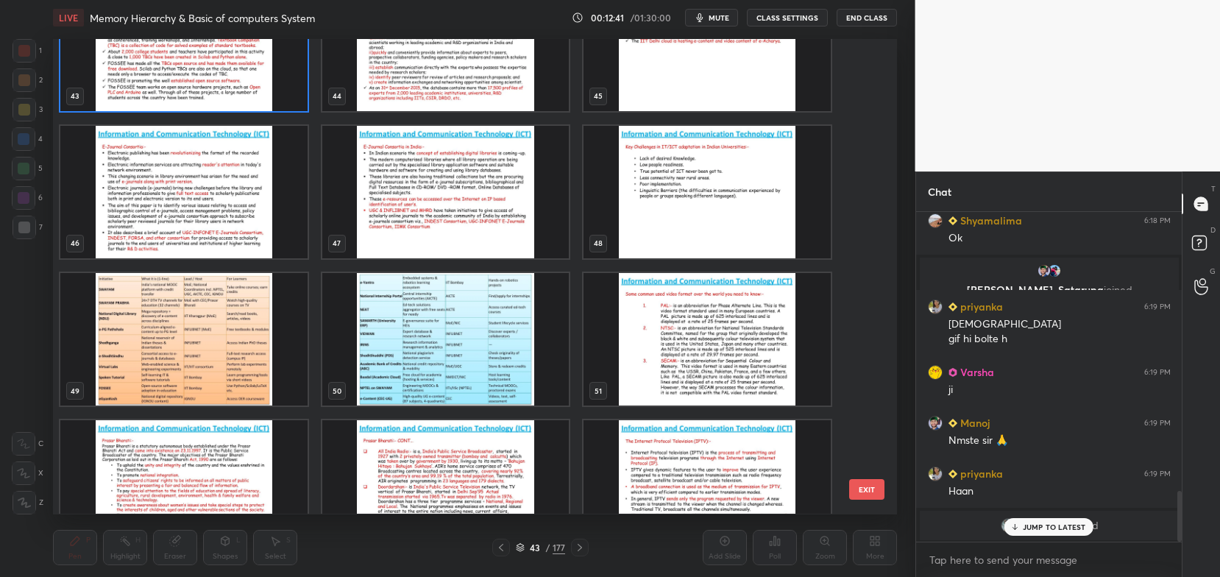
scroll to position [2143, 0]
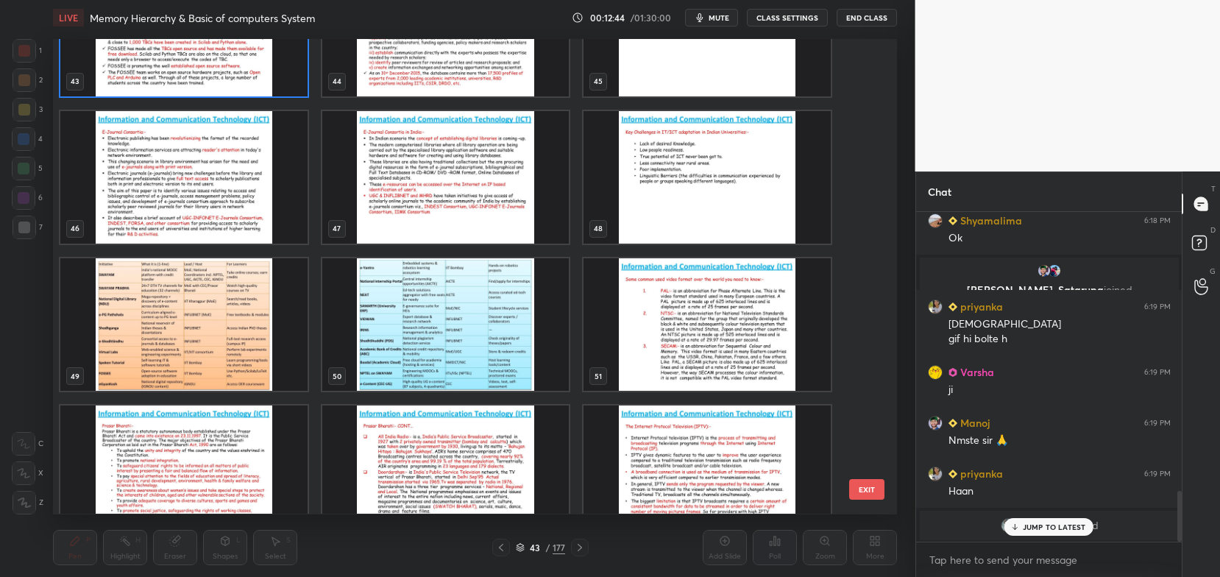
click at [482, 357] on img "grid" at bounding box center [445, 324] width 247 height 132
click at [485, 358] on img "grid" at bounding box center [445, 324] width 247 height 132
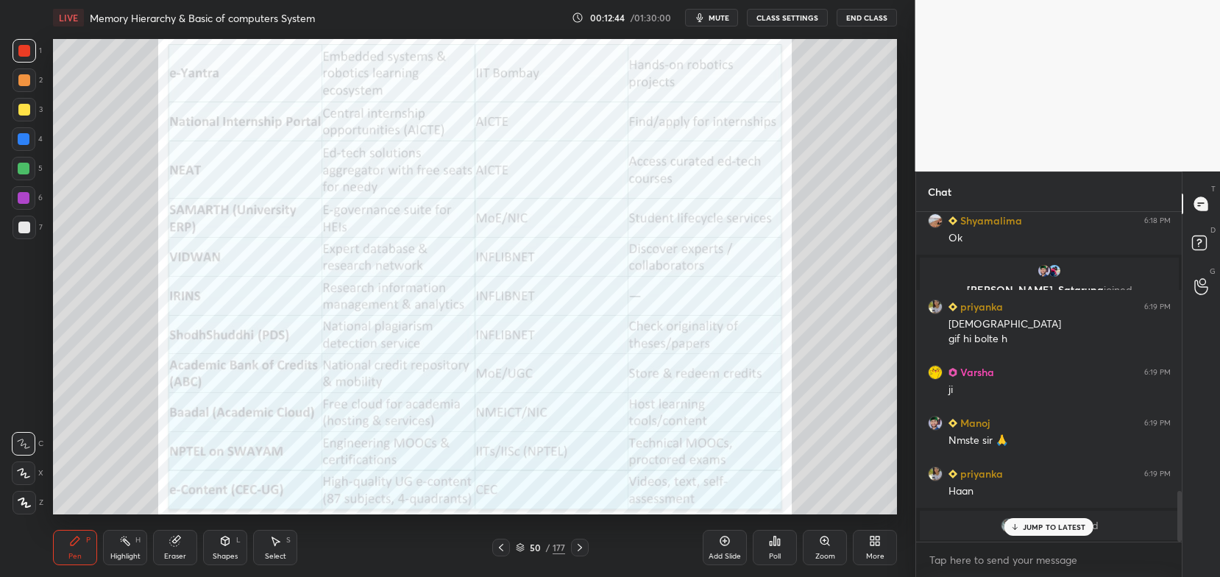
click at [486, 359] on img "grid" at bounding box center [445, 324] width 247 height 132
click at [579, 549] on icon at bounding box center [580, 548] width 12 height 12
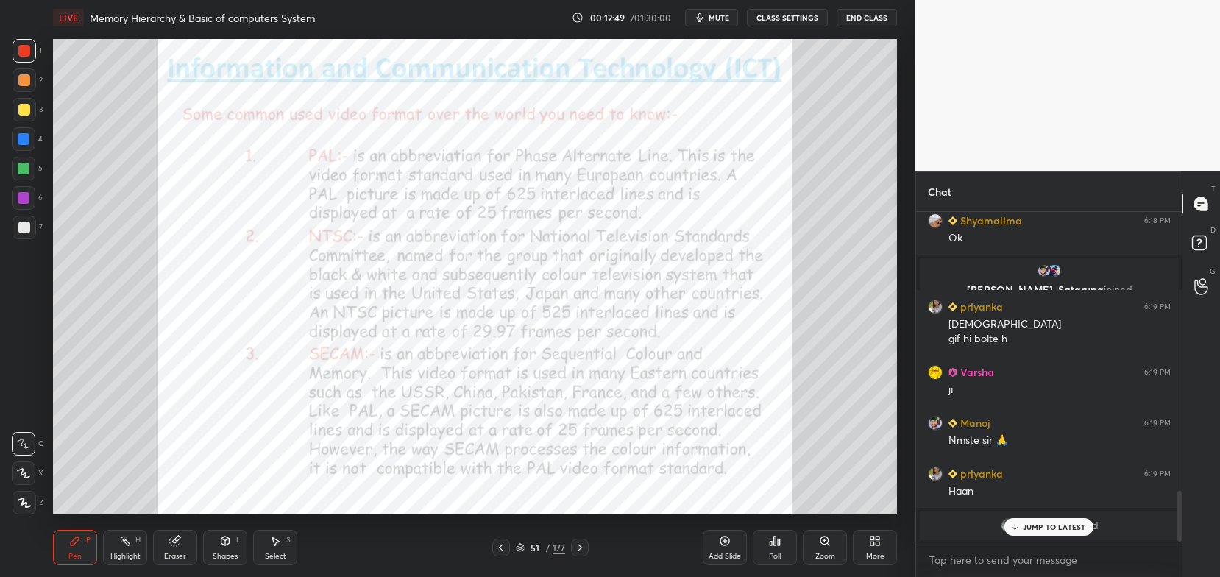
click at [579, 535] on div "Pen P Highlight H Eraser Shapes L Select S 51 / 177 Add Slide Poll Zoom More" at bounding box center [475, 547] width 844 height 59
click at [524, 544] on icon at bounding box center [520, 547] width 9 height 9
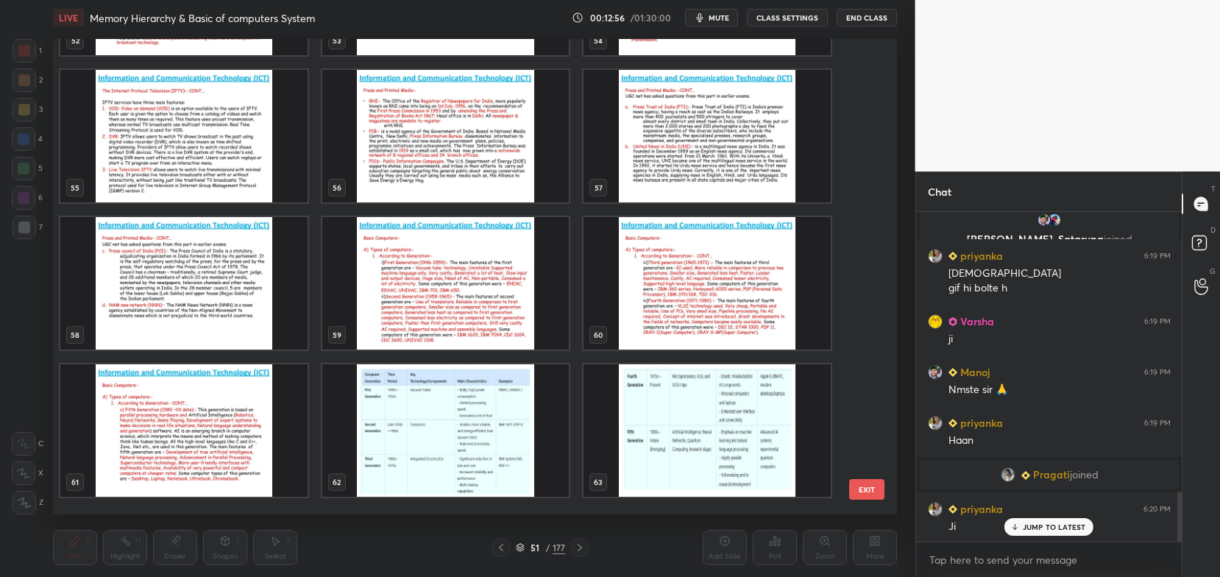
scroll to position [2599, 0]
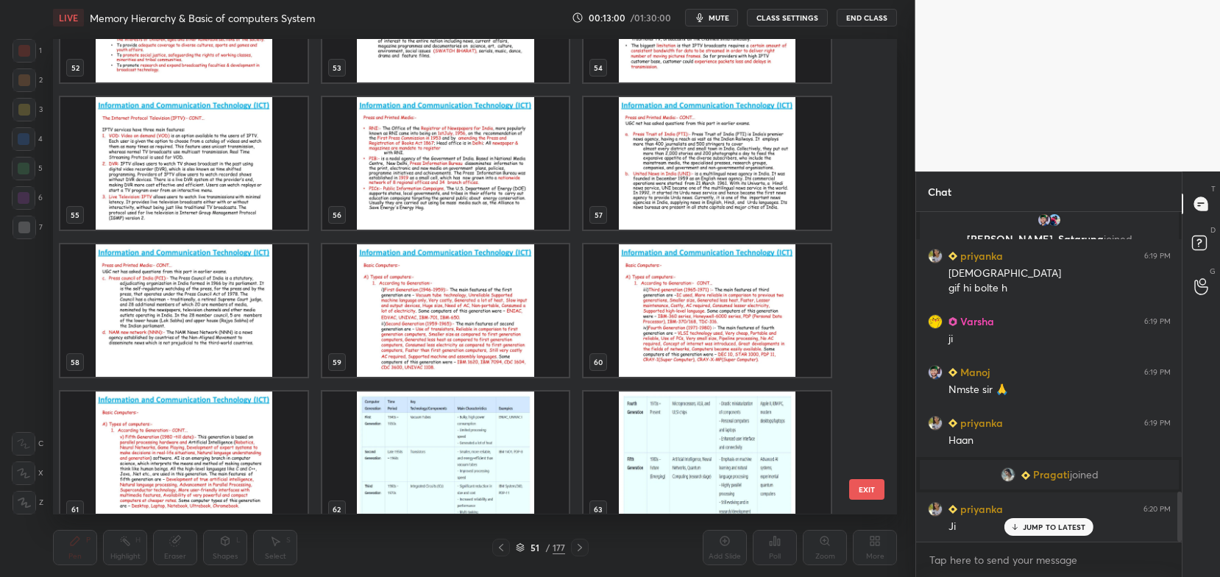
click at [383, 302] on img "grid" at bounding box center [445, 310] width 247 height 132
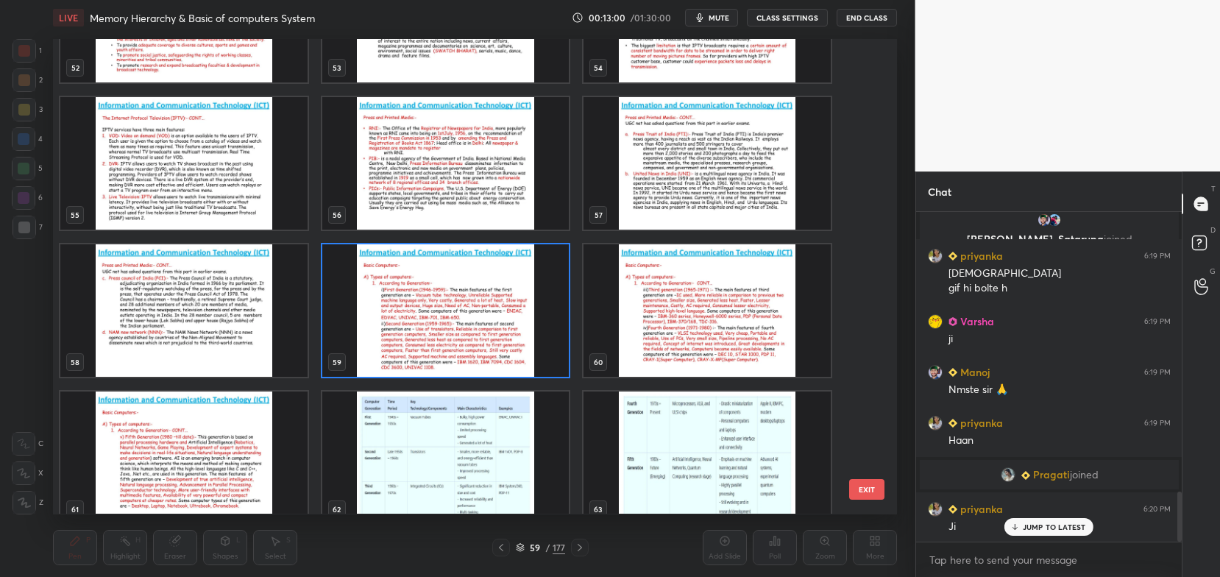
click at [385, 311] on img "grid" at bounding box center [445, 310] width 247 height 132
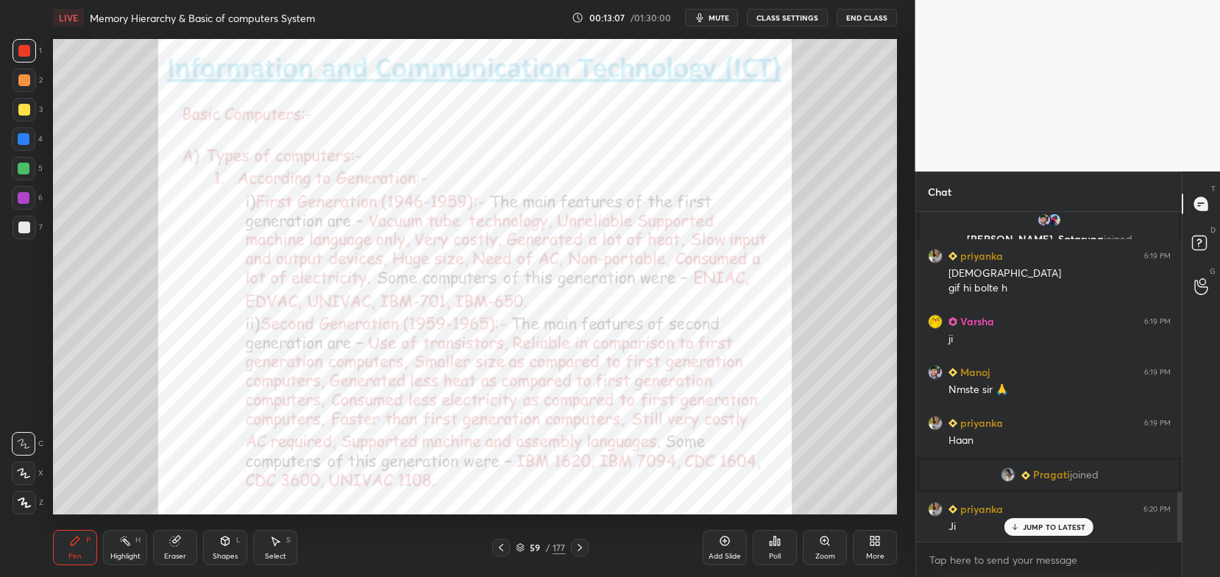
click at [582, 548] on icon at bounding box center [580, 547] width 4 height 7
click at [580, 543] on icon at bounding box center [580, 548] width 12 height 12
click at [572, 543] on div at bounding box center [580, 548] width 18 height 18
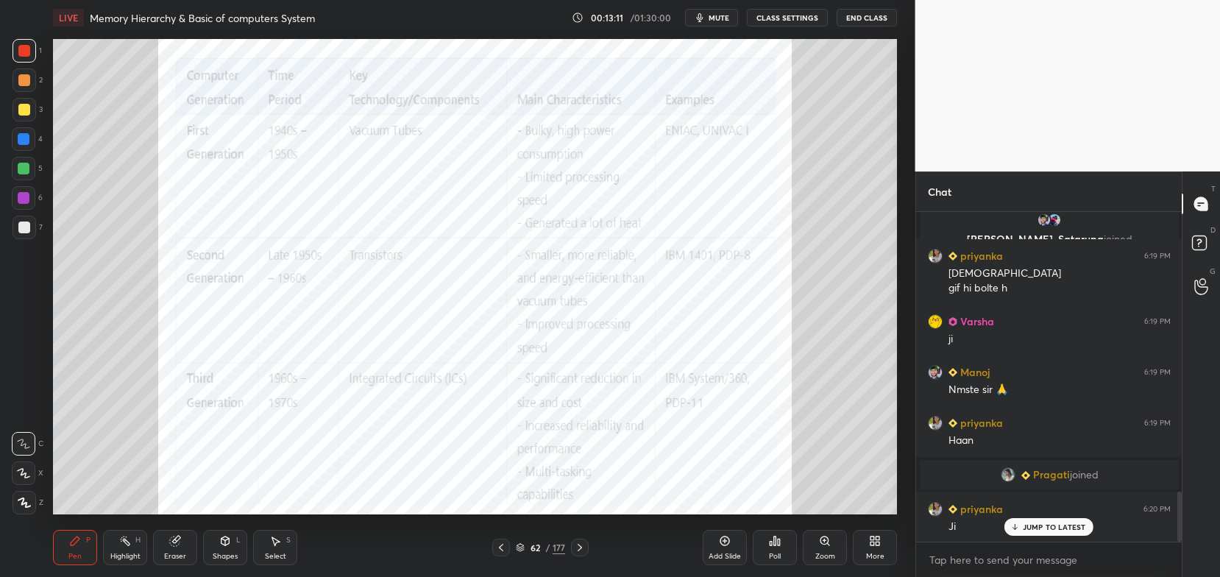
click at [583, 547] on icon at bounding box center [580, 548] width 12 height 12
click at [578, 542] on icon at bounding box center [580, 548] width 12 height 12
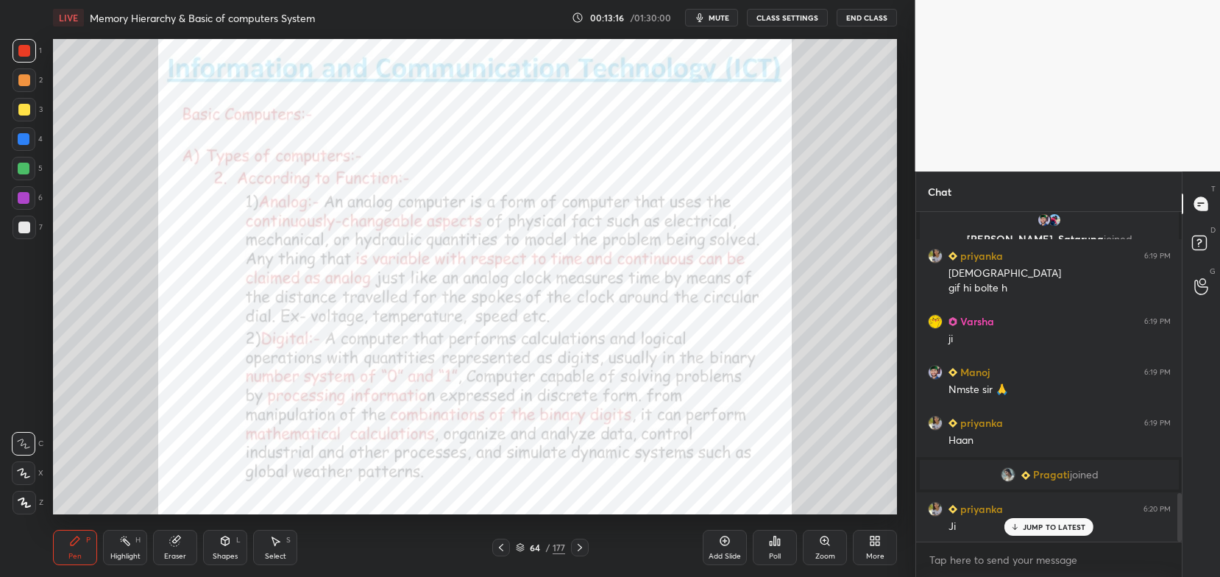
scroll to position [1904, 0]
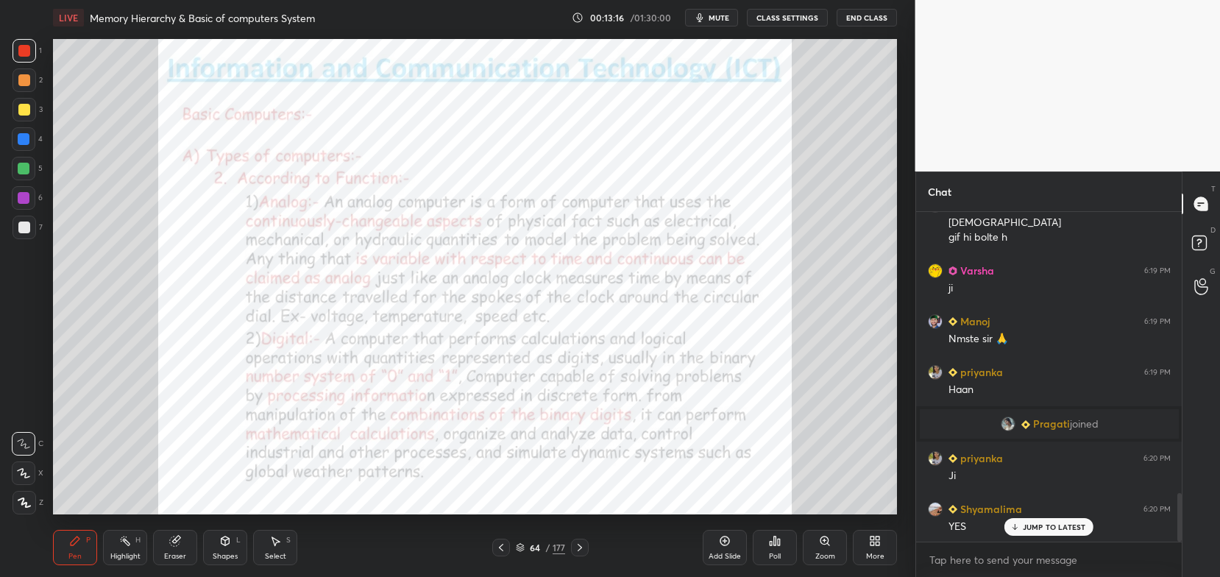
click at [580, 548] on icon at bounding box center [580, 548] width 12 height 12
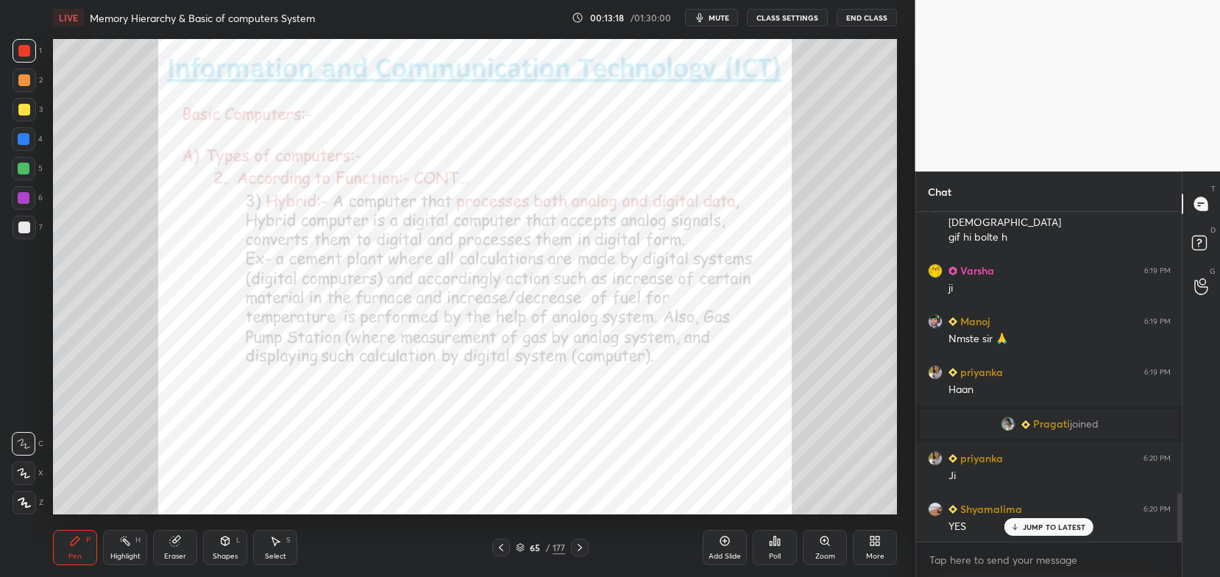
click at [582, 550] on icon at bounding box center [580, 548] width 12 height 12
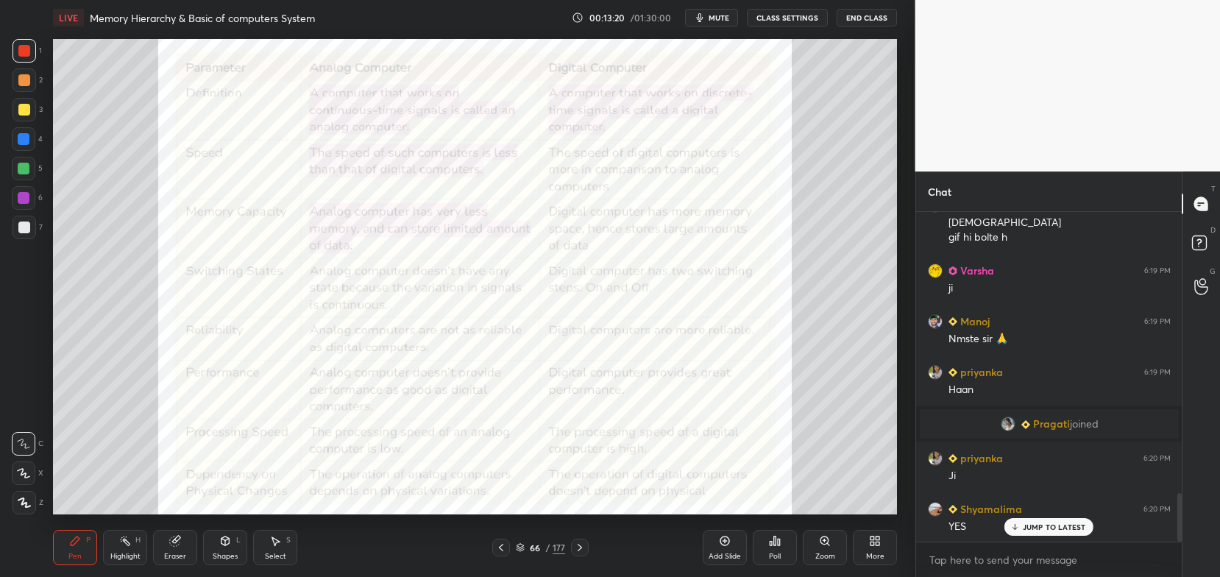
click at [583, 547] on icon at bounding box center [580, 548] width 12 height 12
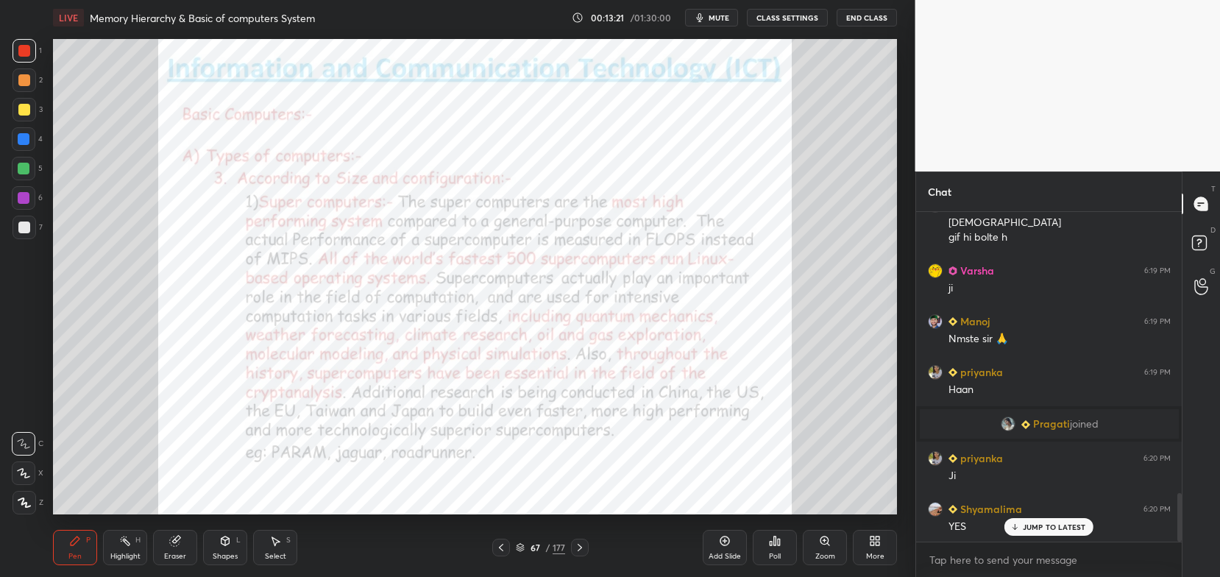
scroll to position [1956, 0]
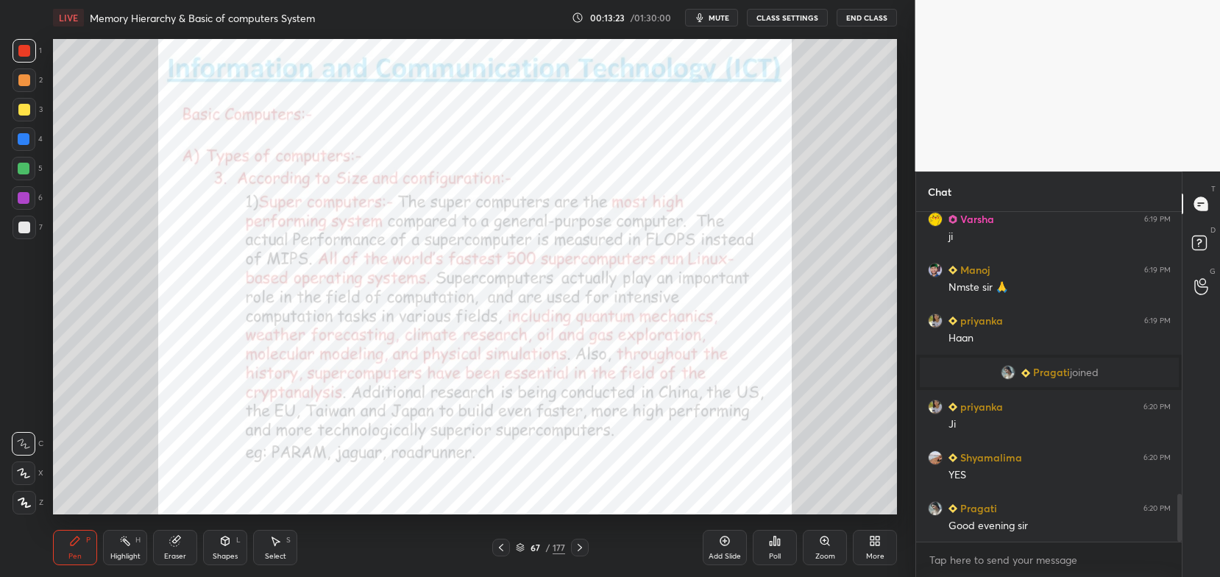
click at [583, 550] on icon at bounding box center [580, 548] width 12 height 12
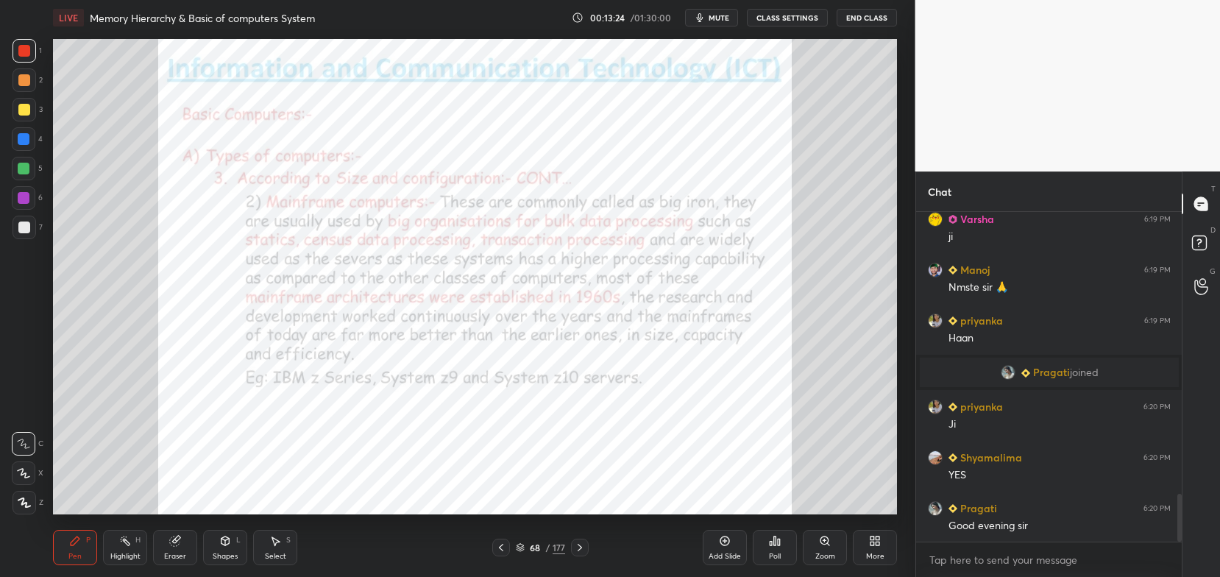
click at [579, 550] on icon at bounding box center [580, 548] width 12 height 12
click at [580, 546] on icon at bounding box center [580, 548] width 12 height 12
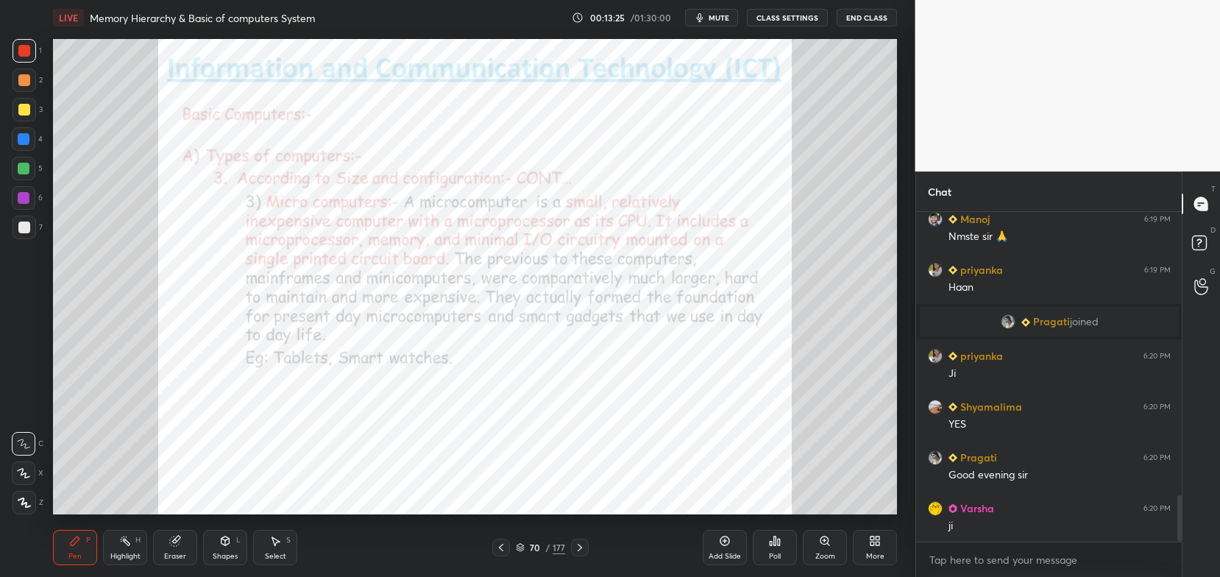
click at [577, 548] on icon at bounding box center [580, 548] width 12 height 12
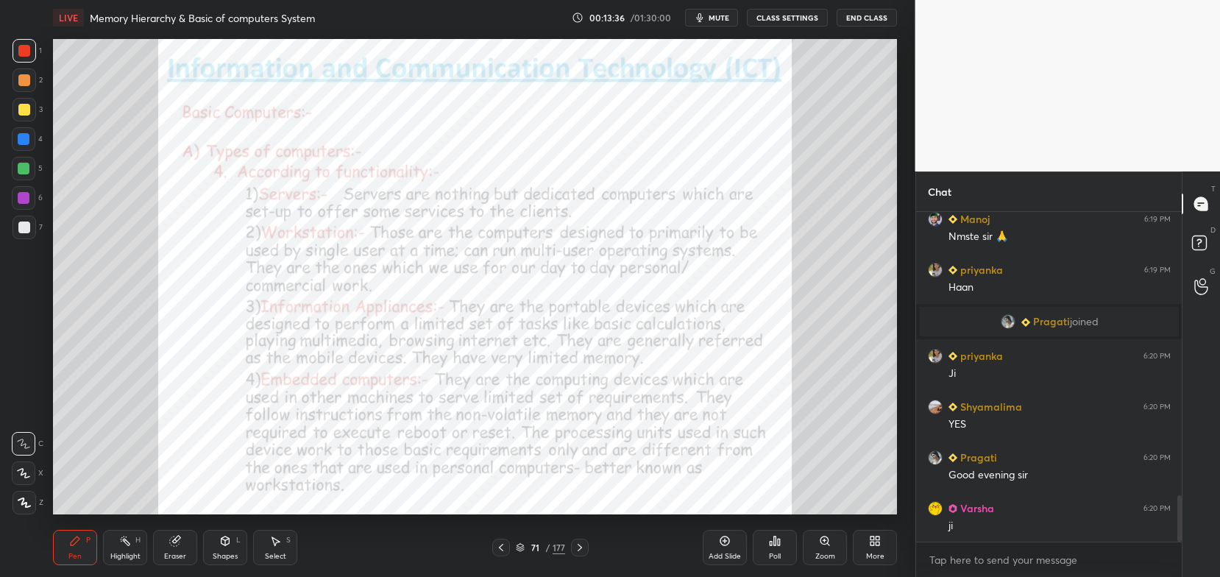
click at [580, 547] on icon at bounding box center [580, 547] width 4 height 7
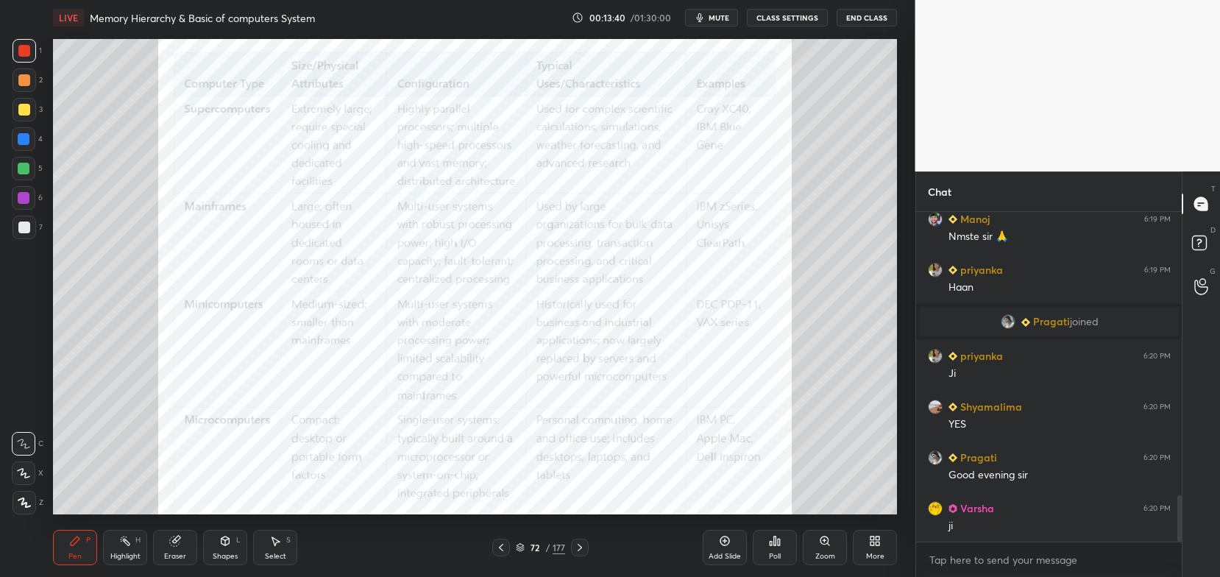
click at [579, 547] on icon at bounding box center [580, 548] width 12 height 12
click at [577, 551] on icon at bounding box center [580, 548] width 12 height 12
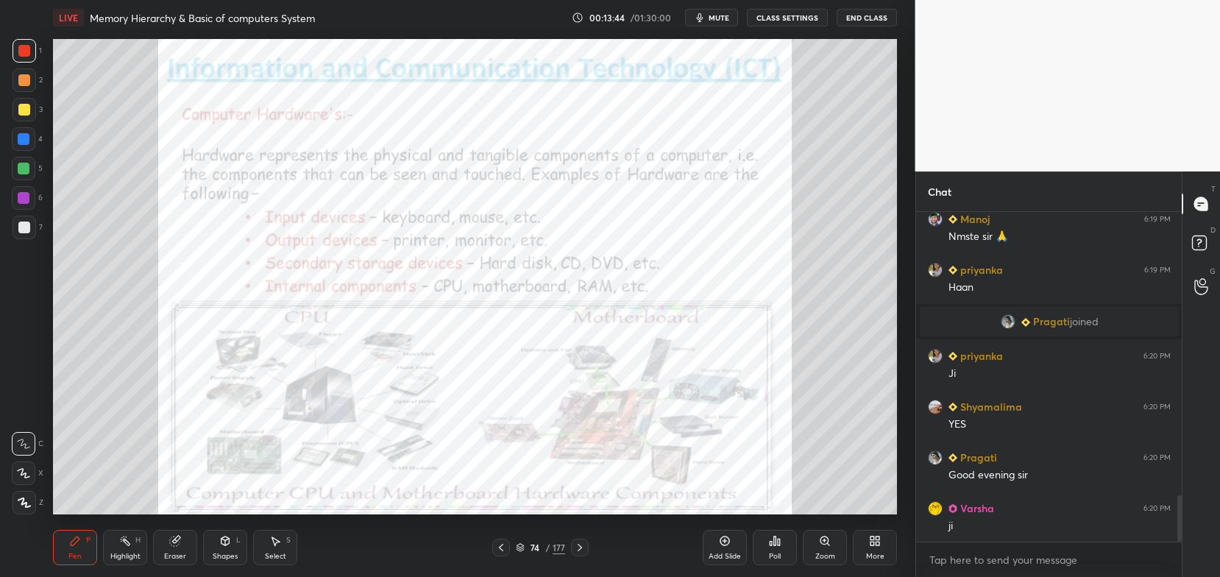
click at [580, 546] on icon at bounding box center [580, 548] width 12 height 12
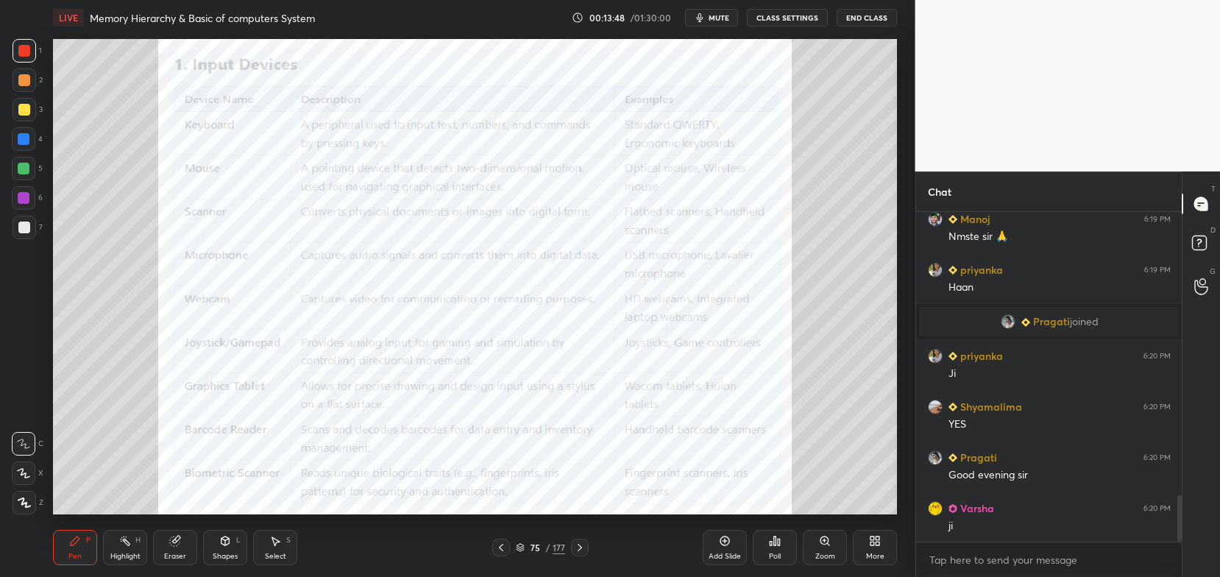
click at [581, 549] on icon at bounding box center [580, 548] width 12 height 12
click at [576, 539] on div at bounding box center [580, 548] width 18 height 18
click at [571, 542] on div at bounding box center [580, 548] width 18 height 18
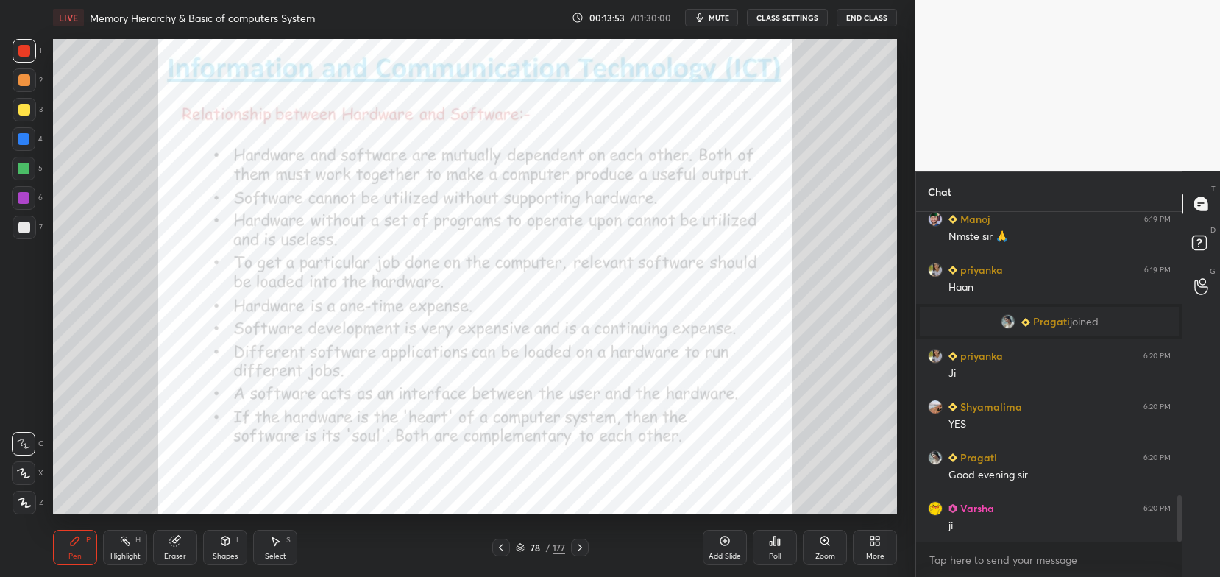
click at [530, 549] on div "78" at bounding box center [535, 547] width 15 height 9
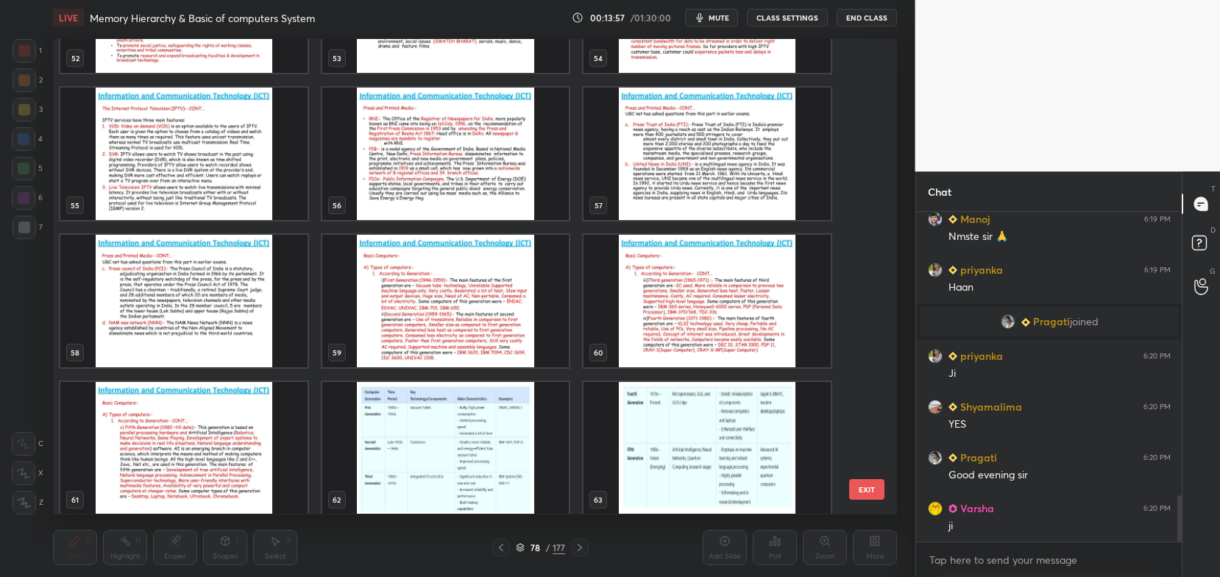
scroll to position [2597, 0]
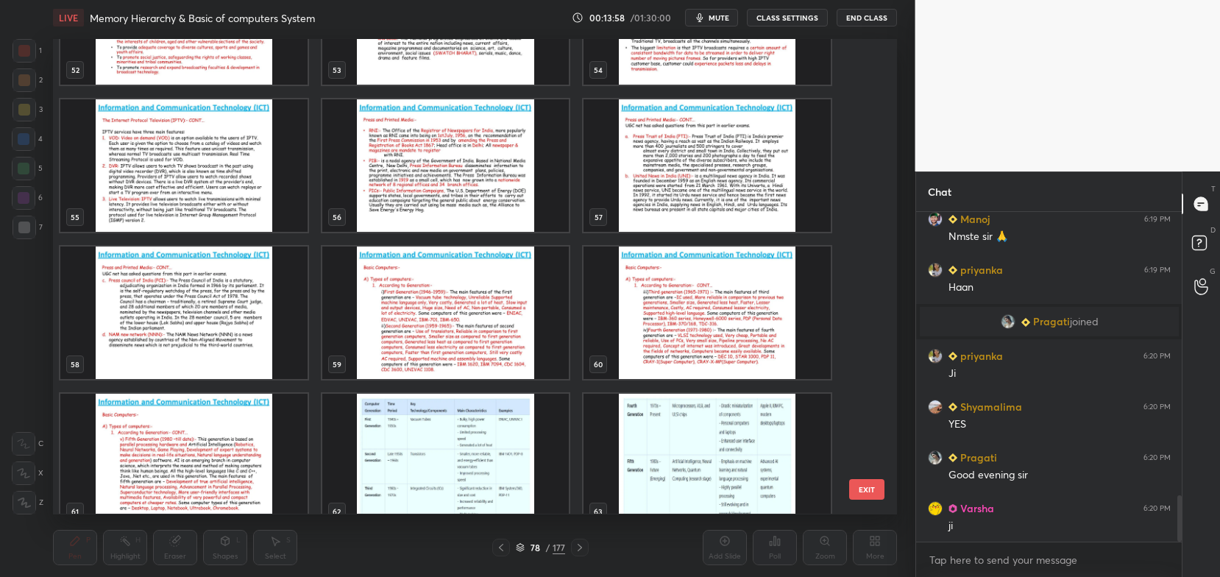
click at [485, 329] on img "grid" at bounding box center [445, 312] width 247 height 132
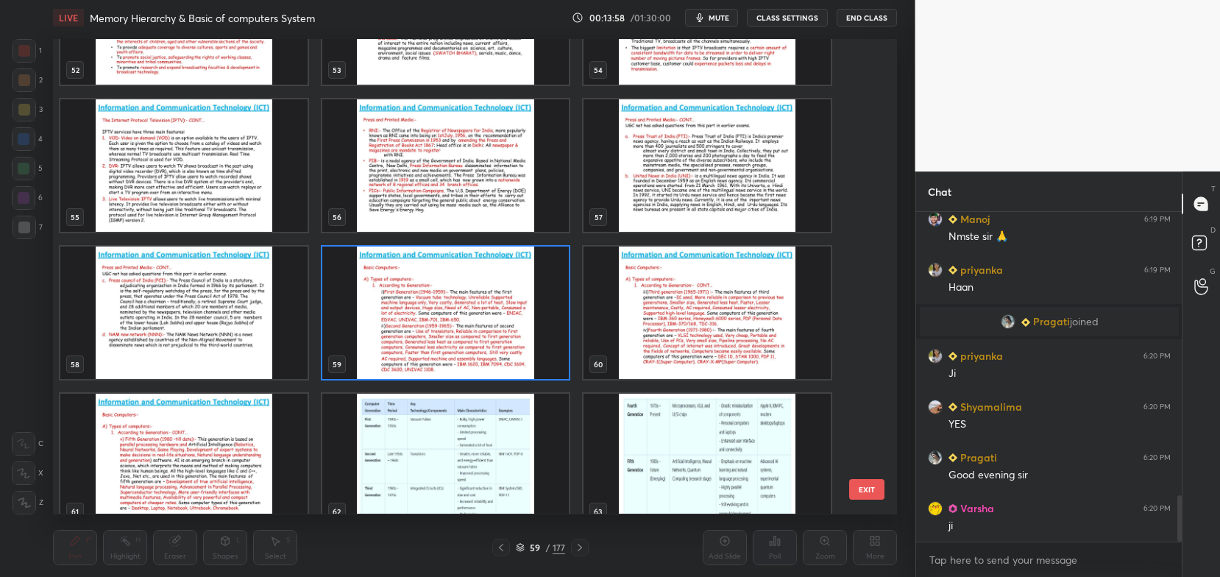
click at [488, 332] on img "grid" at bounding box center [445, 312] width 247 height 132
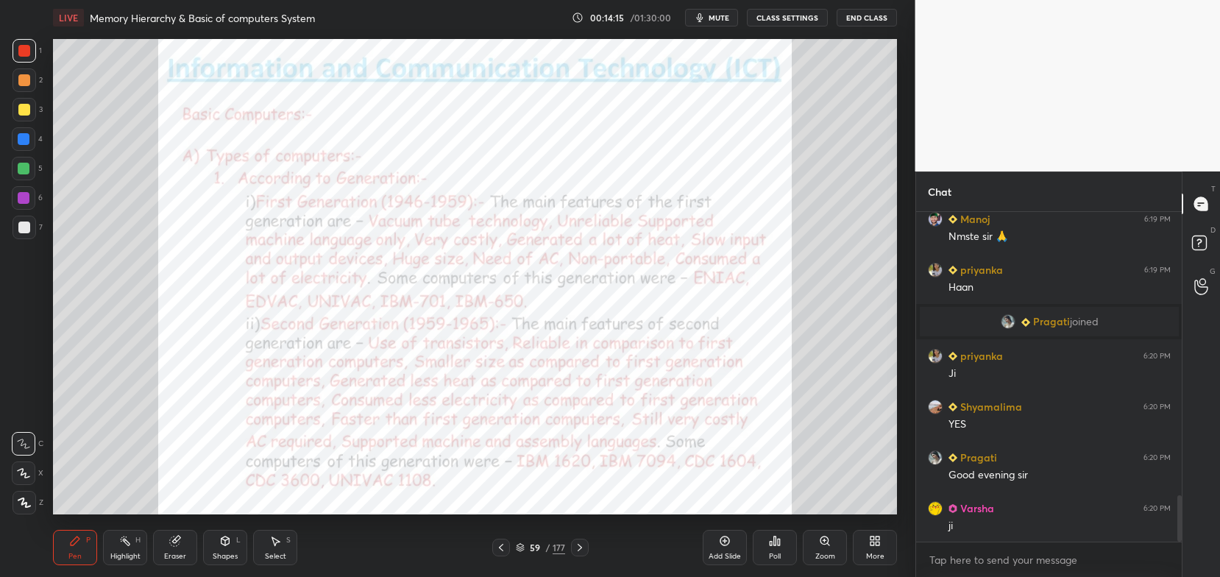
click at [525, 545] on div "59 / 177" at bounding box center [540, 547] width 49 height 13
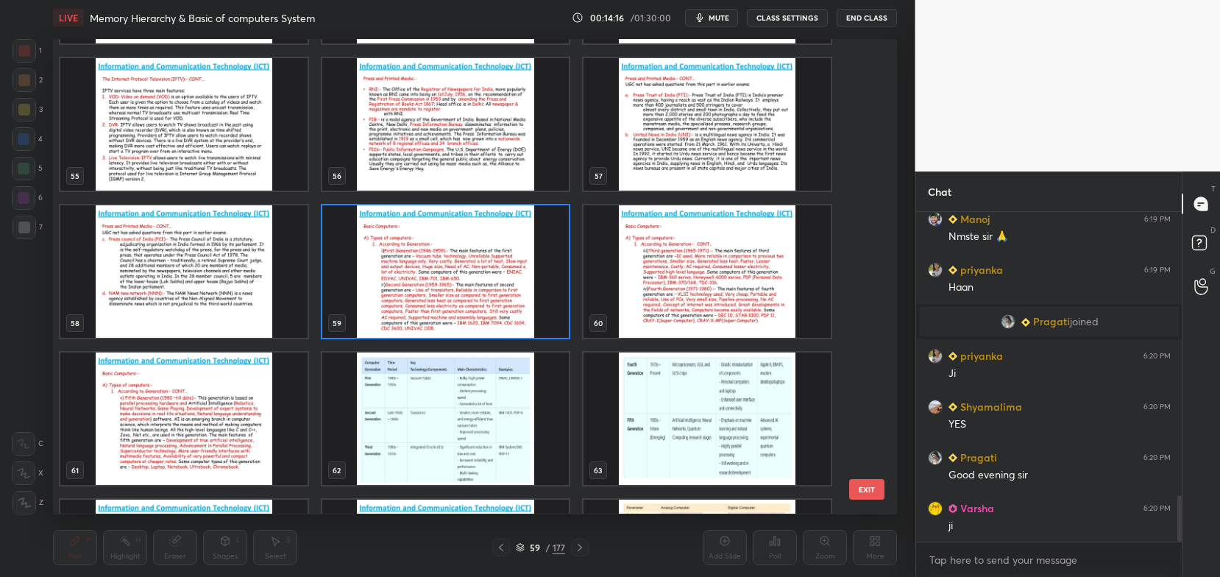
scroll to position [2639, 0]
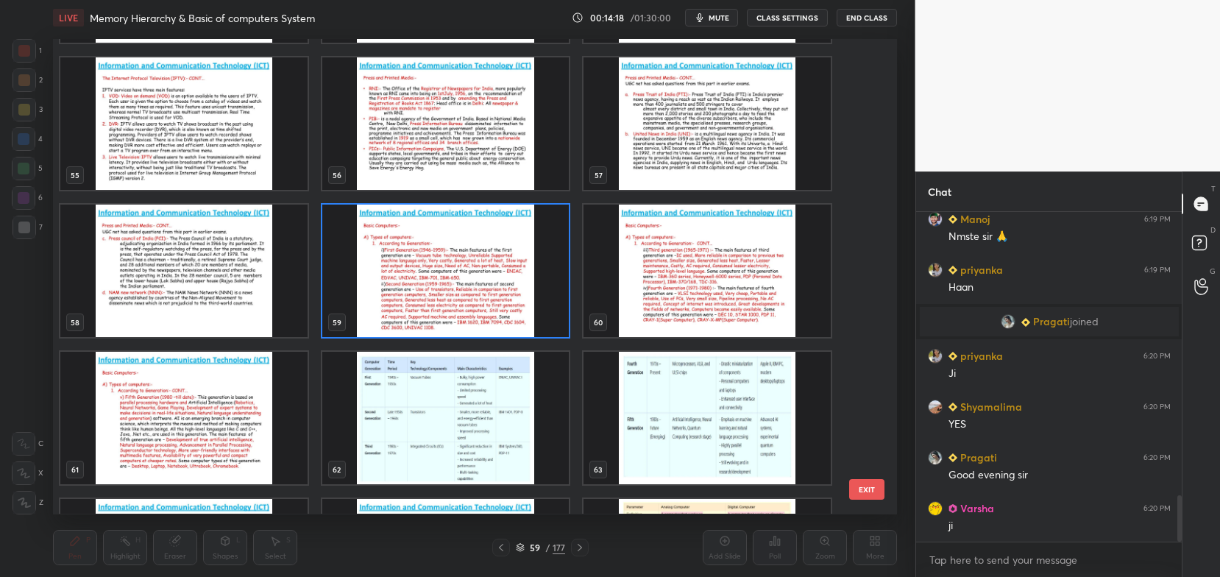
click at [534, 416] on img "grid" at bounding box center [445, 418] width 247 height 132
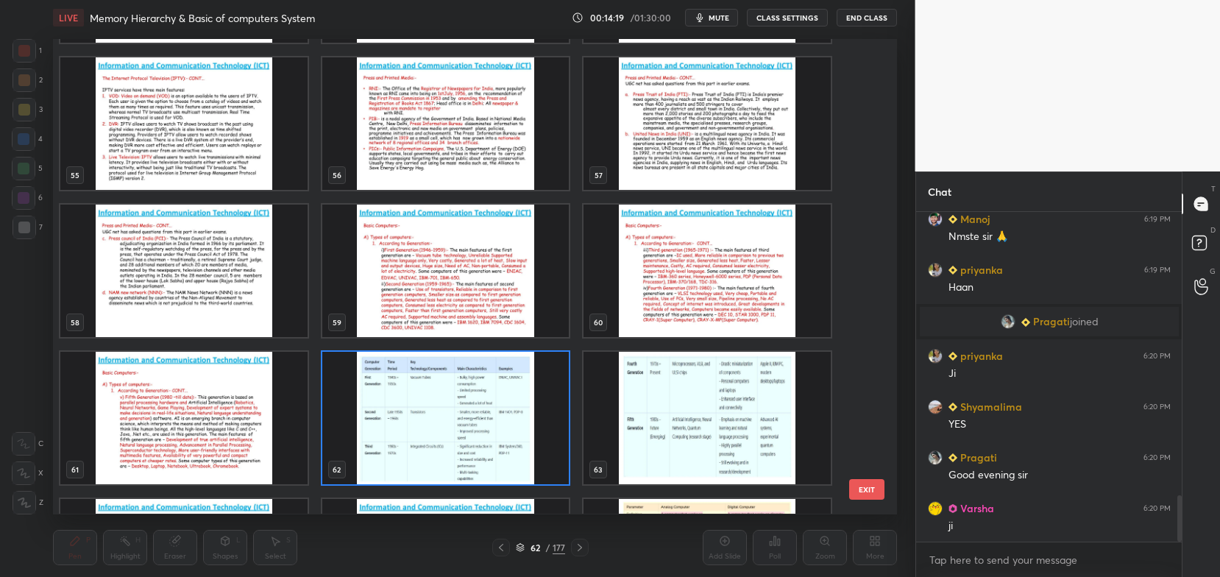
click at [532, 428] on img "grid" at bounding box center [445, 418] width 247 height 132
click at [528, 427] on img "grid" at bounding box center [445, 418] width 247 height 132
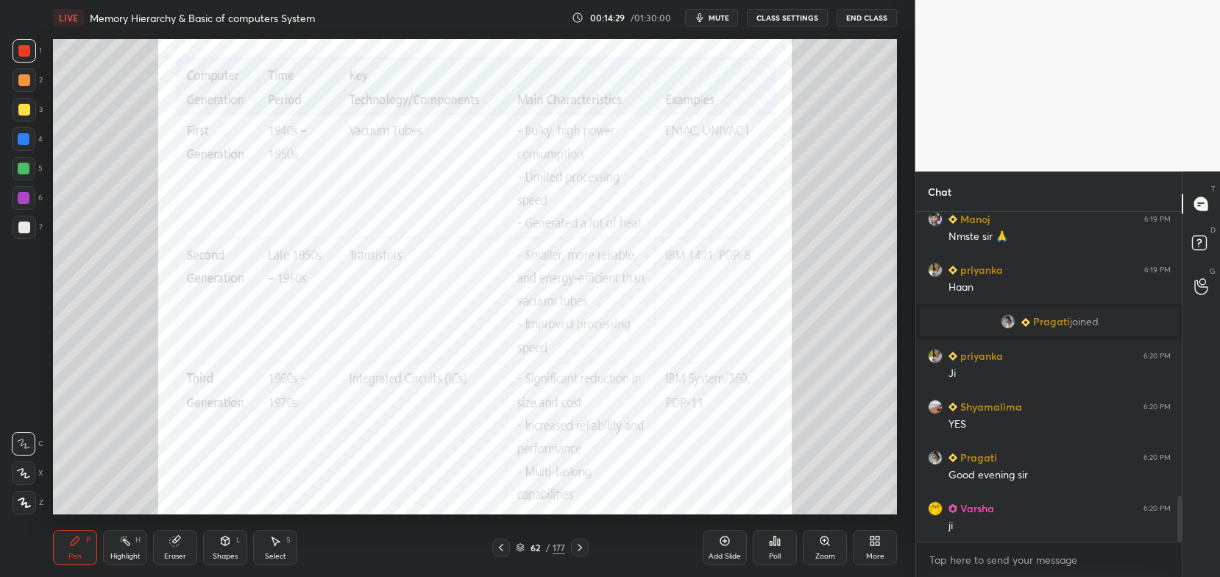
scroll to position [2057, 0]
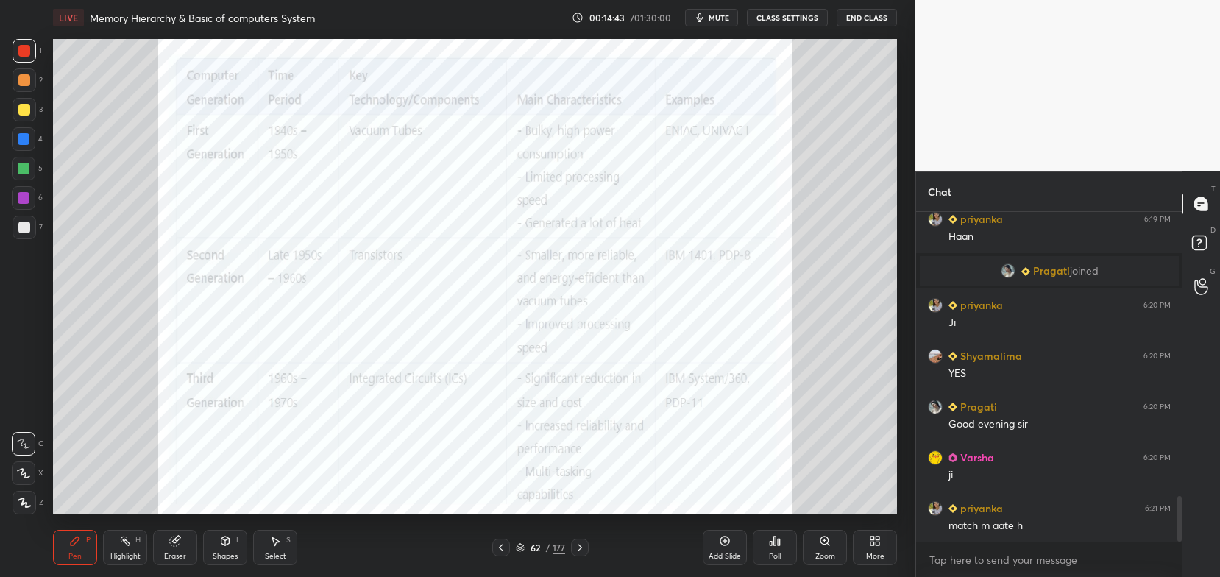
click at [532, 545] on div "62" at bounding box center [535, 547] width 15 height 9
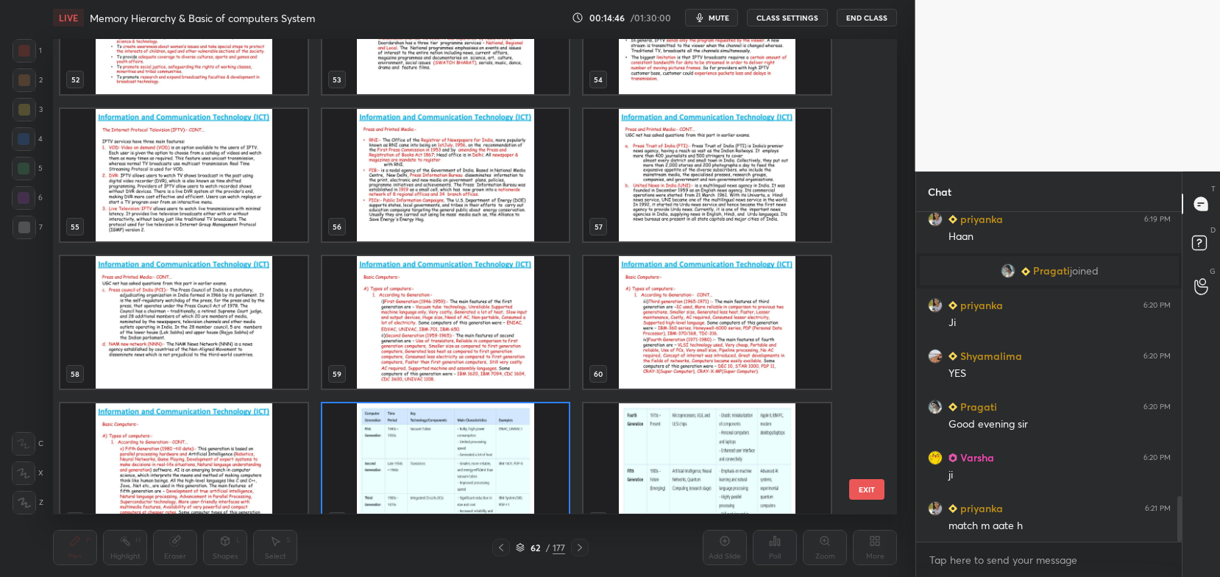
scroll to position [2588, 0]
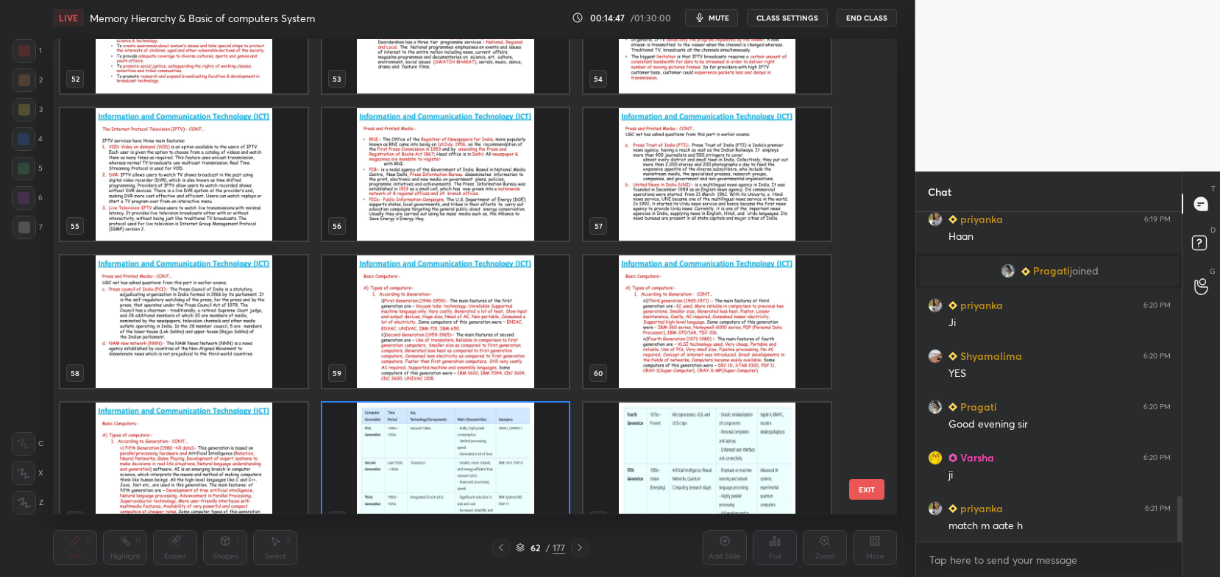
click at [556, 338] on img "grid" at bounding box center [445, 321] width 247 height 132
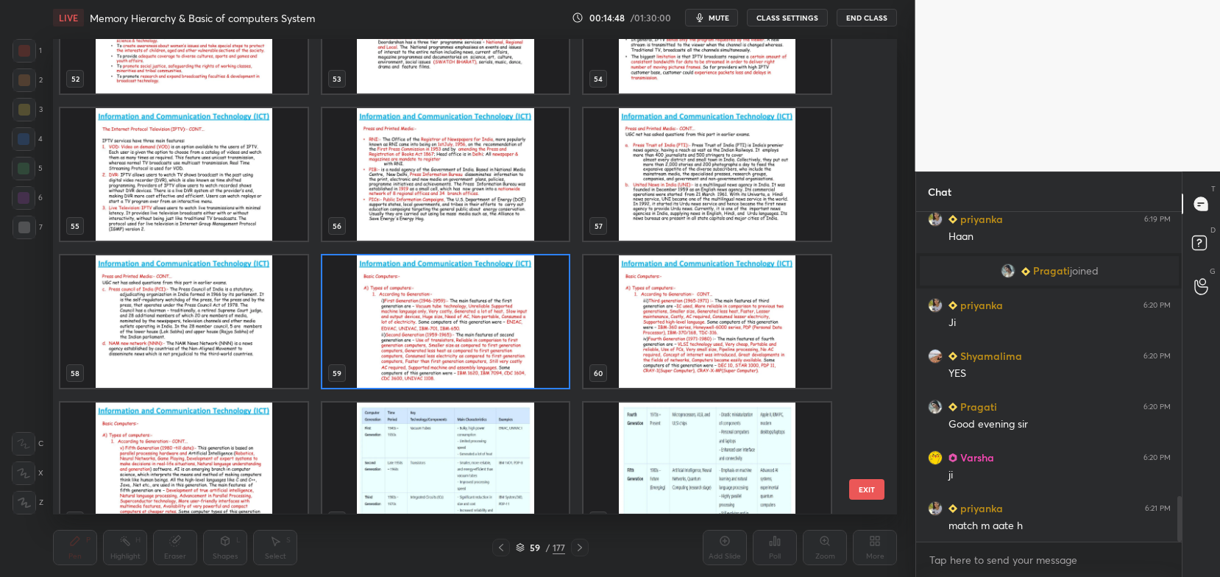
click at [551, 333] on img "grid" at bounding box center [445, 321] width 247 height 132
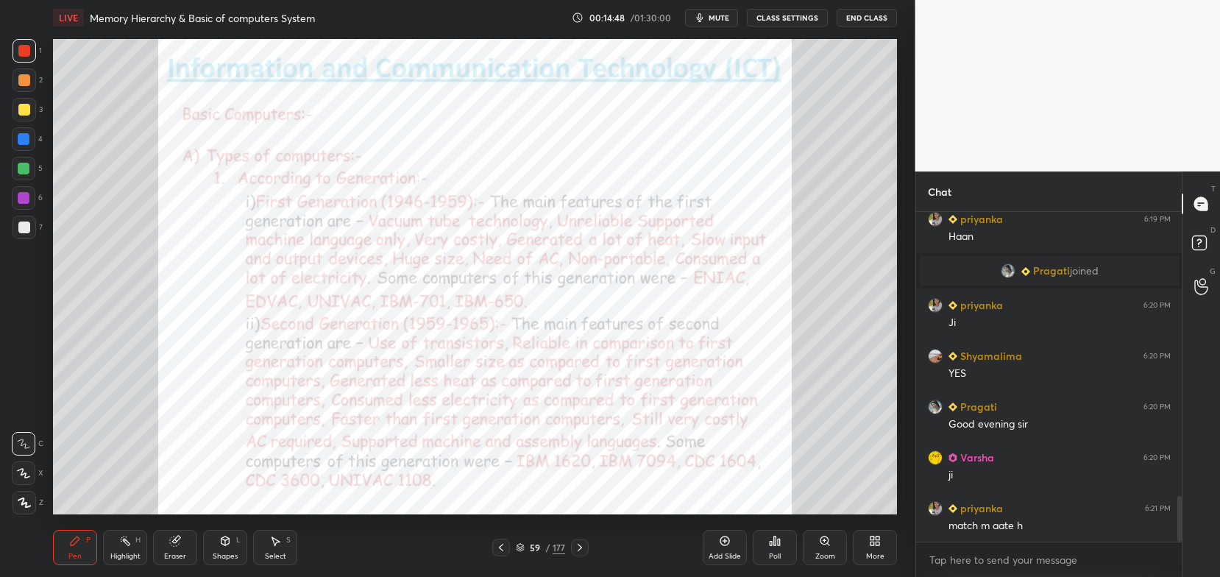
click at [553, 335] on img "grid" at bounding box center [445, 321] width 247 height 132
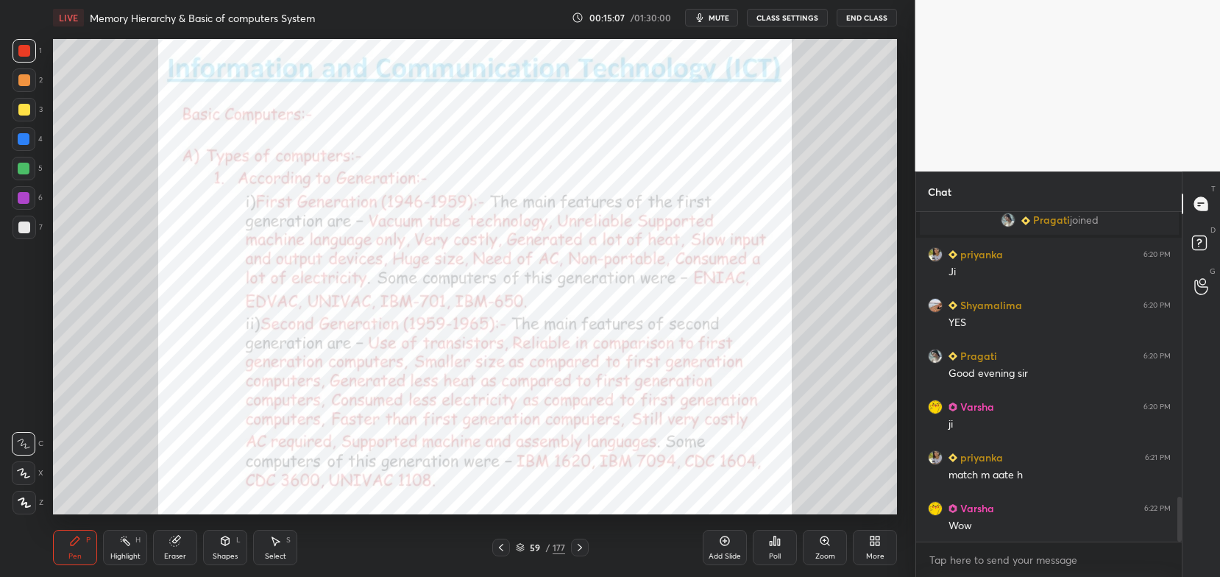
scroll to position [2159, 0]
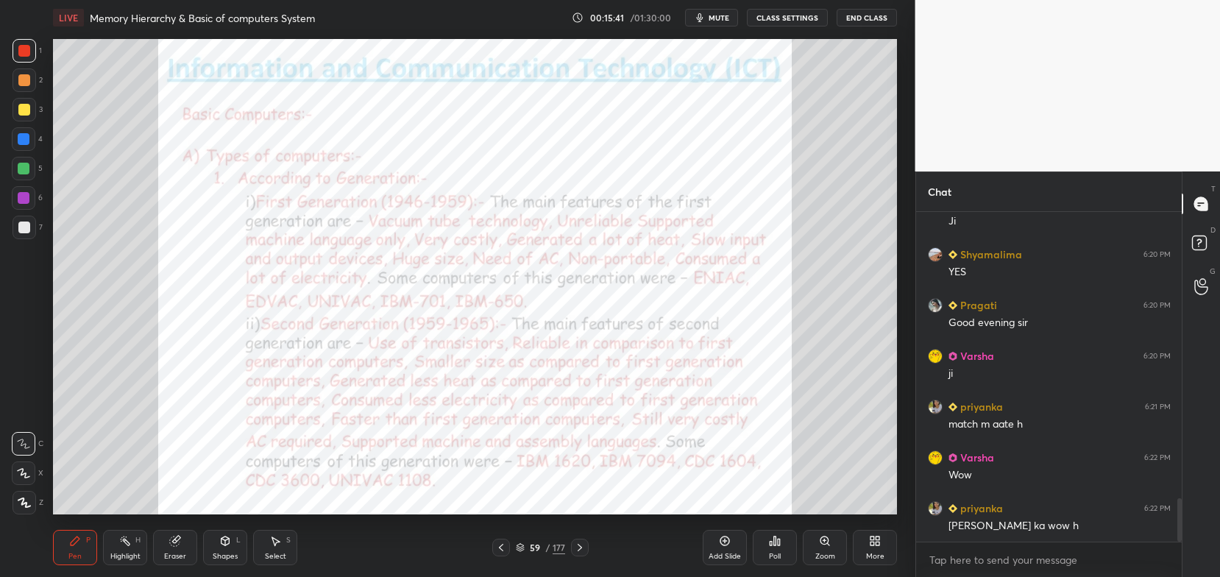
click at [528, 545] on div "59" at bounding box center [535, 547] width 15 height 9
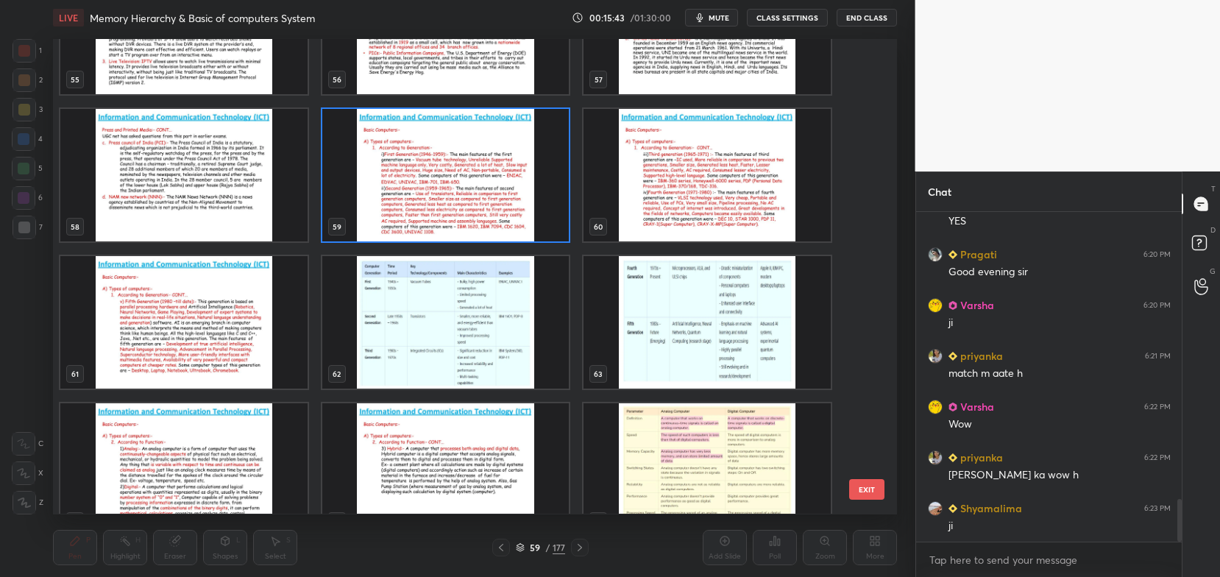
scroll to position [2735, 0]
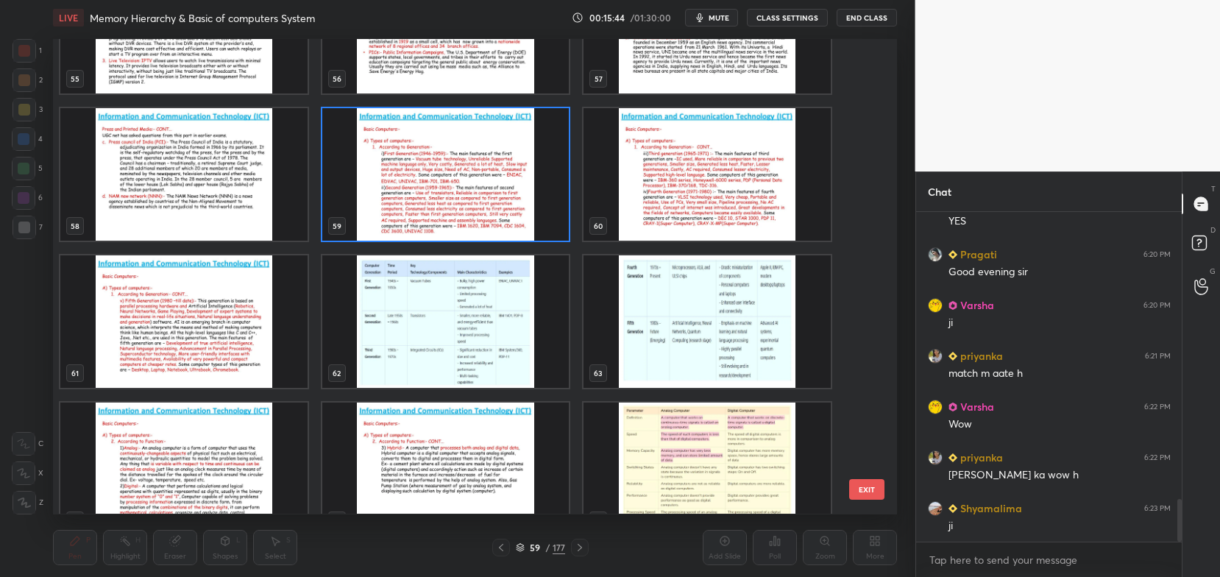
click at [528, 344] on img "grid" at bounding box center [445, 322] width 247 height 132
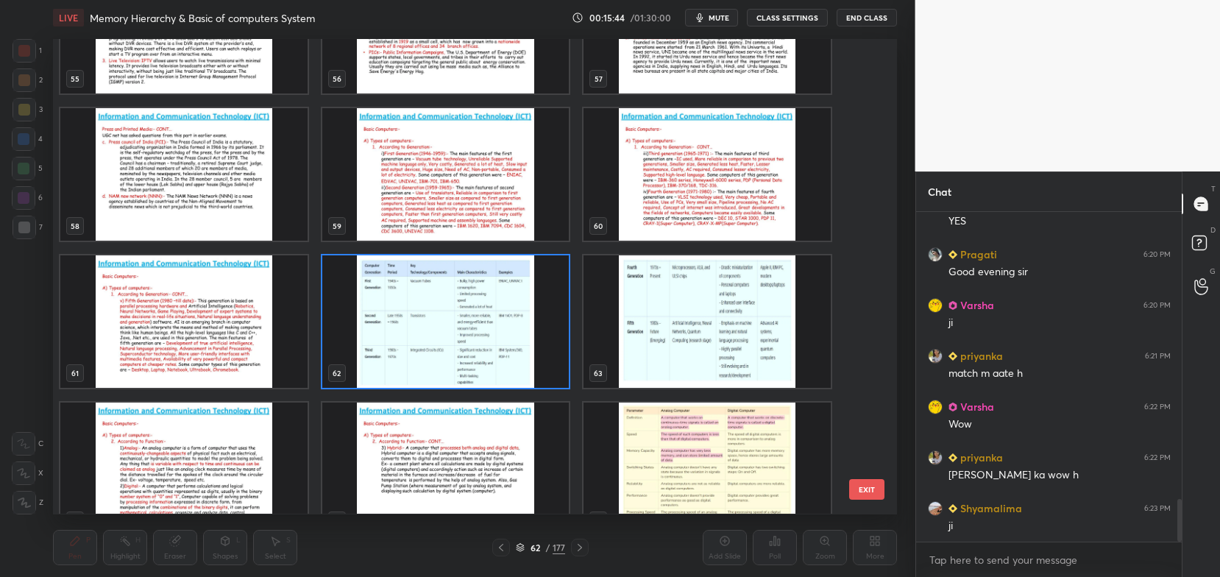
click at [527, 349] on img "grid" at bounding box center [445, 322] width 247 height 132
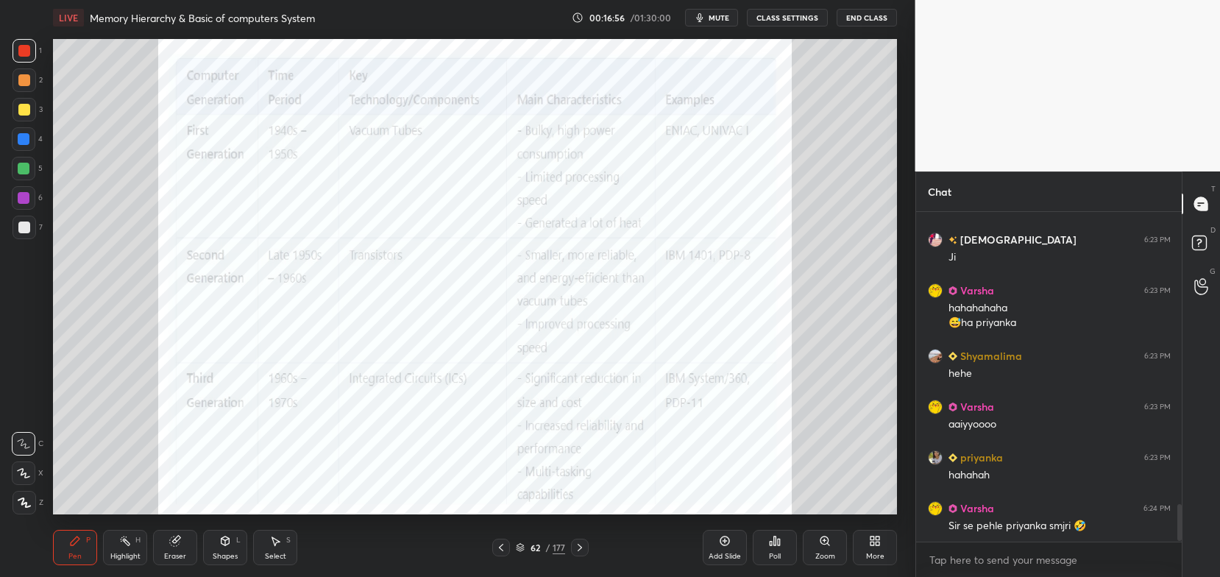
scroll to position [2614, 0]
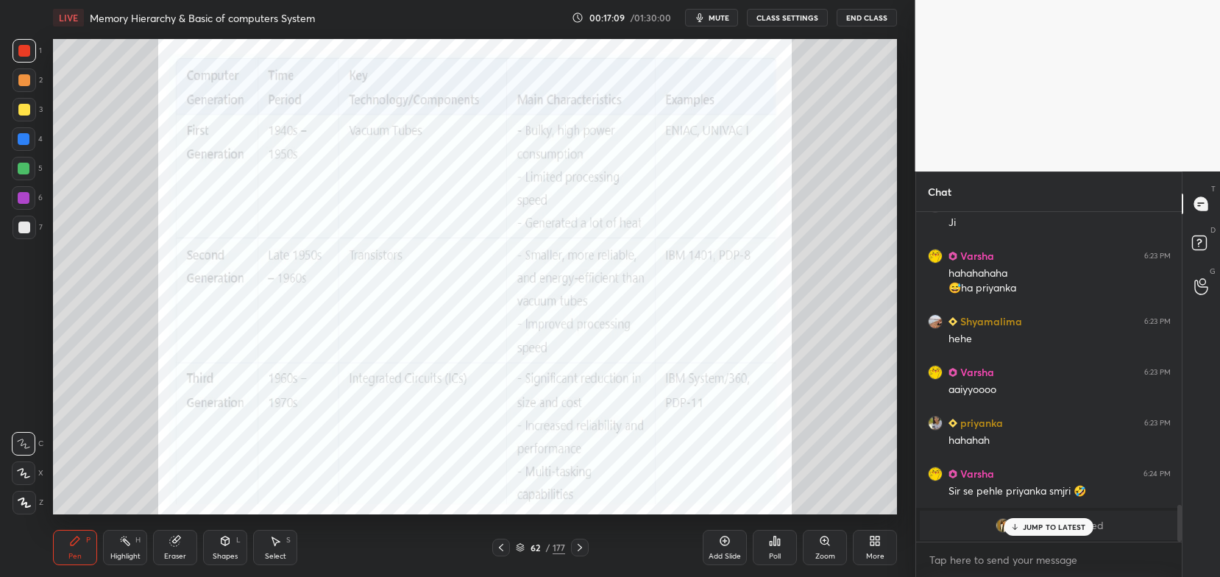
click at [523, 551] on icon at bounding box center [520, 547] width 9 height 9
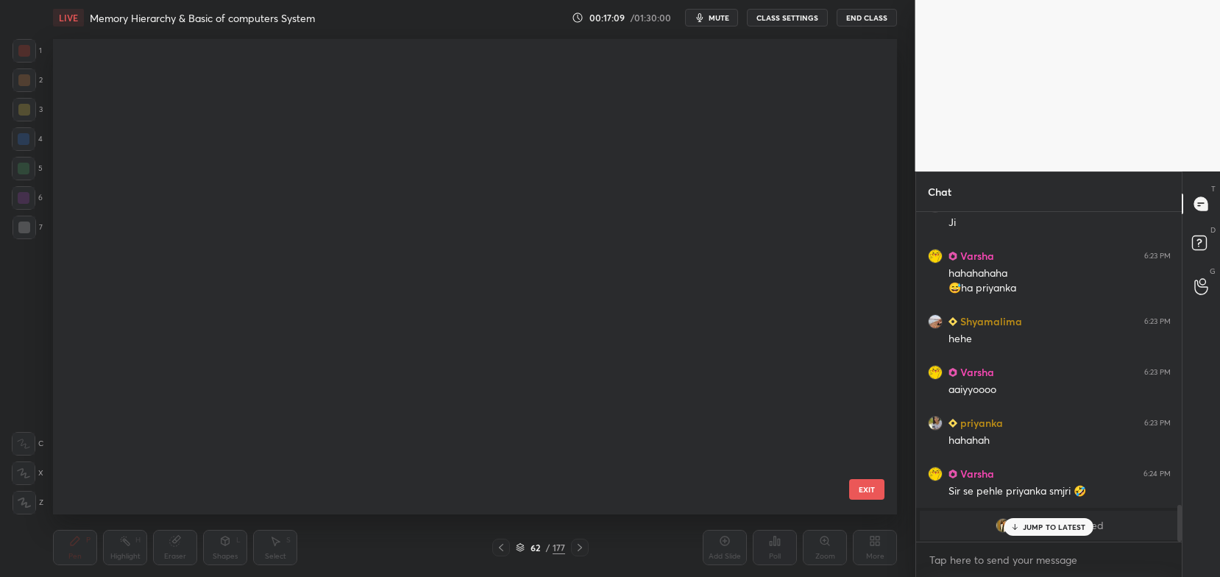
scroll to position [471, 837]
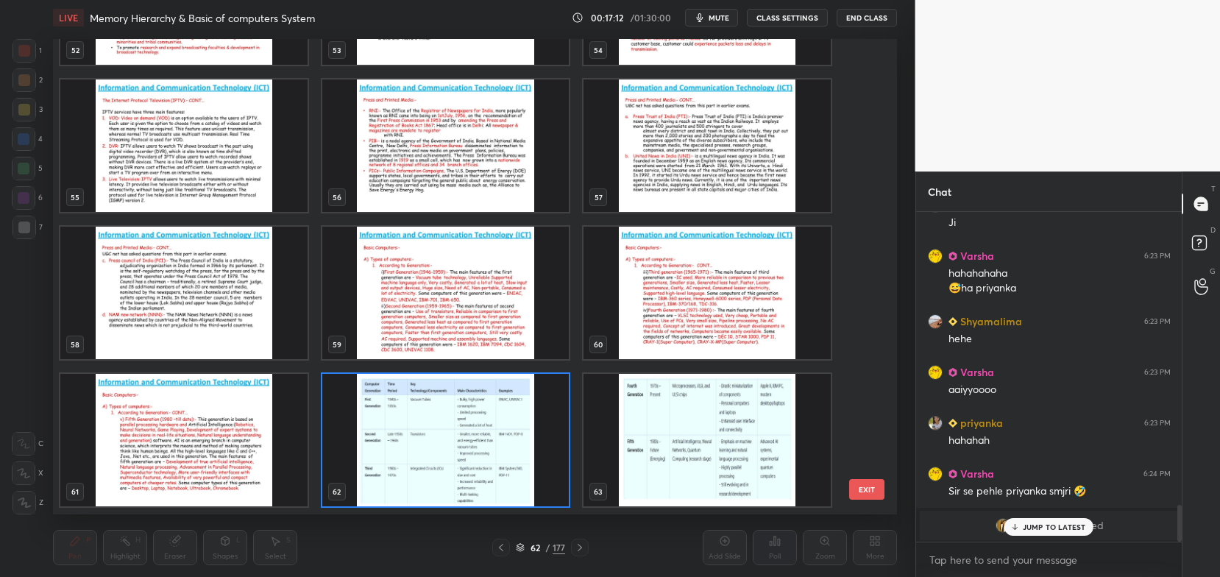
click at [533, 324] on img "grid" at bounding box center [445, 293] width 247 height 132
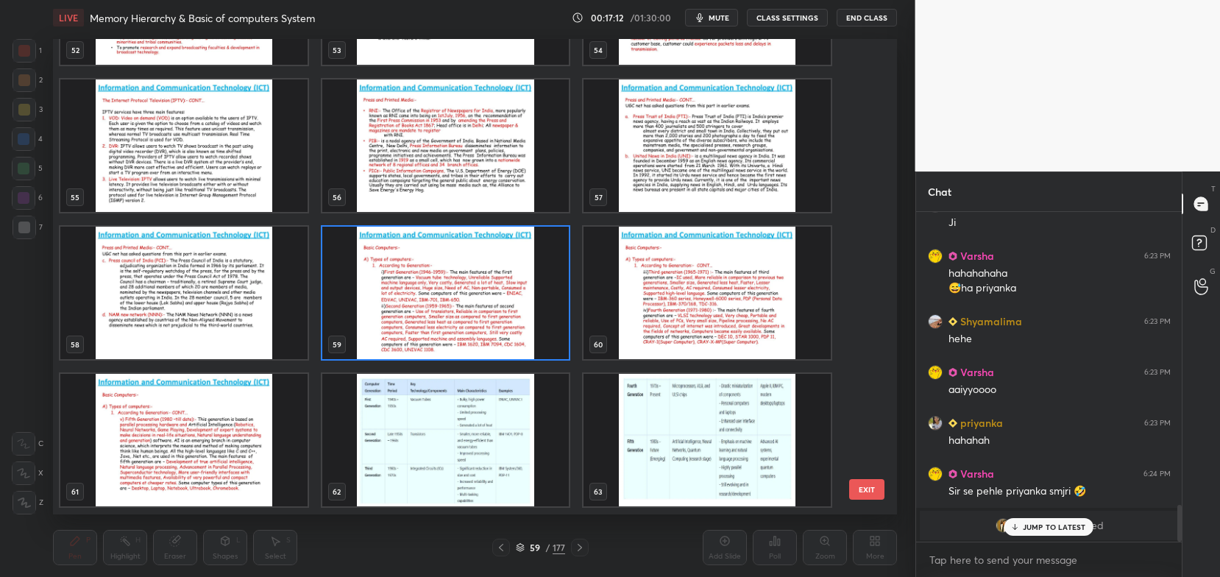
click at [530, 325] on img "grid" at bounding box center [445, 293] width 247 height 132
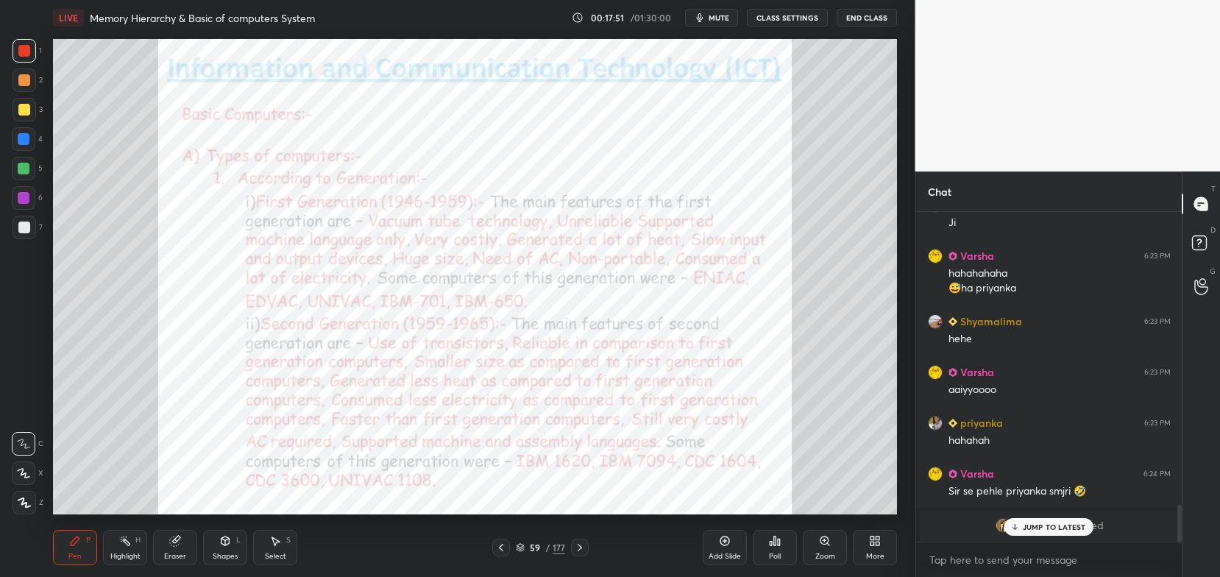
click at [1030, 529] on p "JUMP TO LATEST" at bounding box center [1054, 526] width 63 height 9
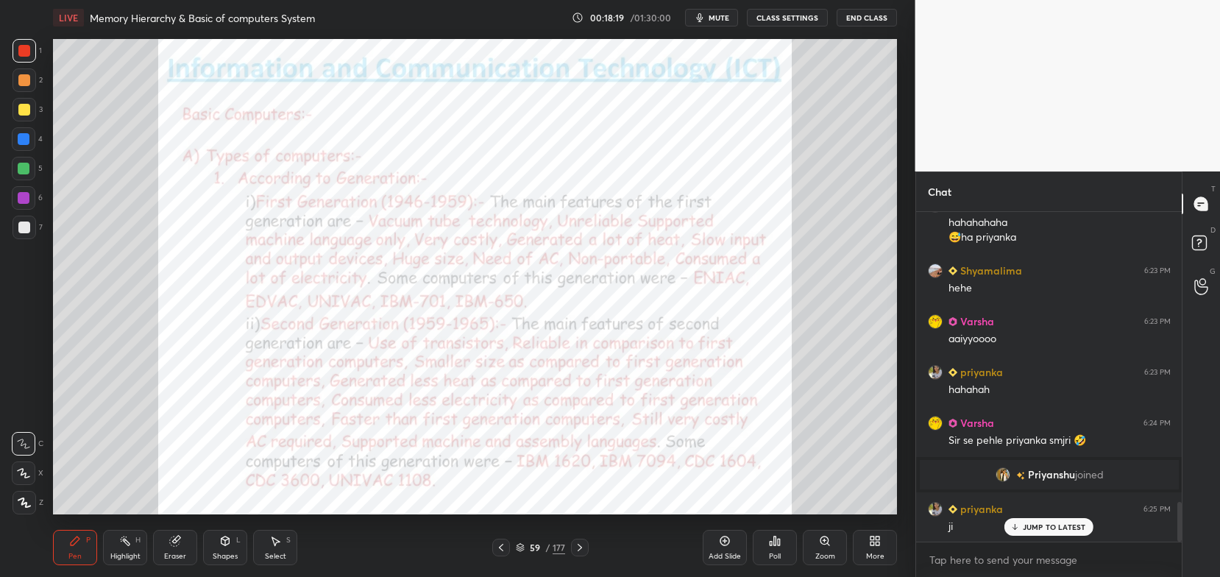
scroll to position [2420, 0]
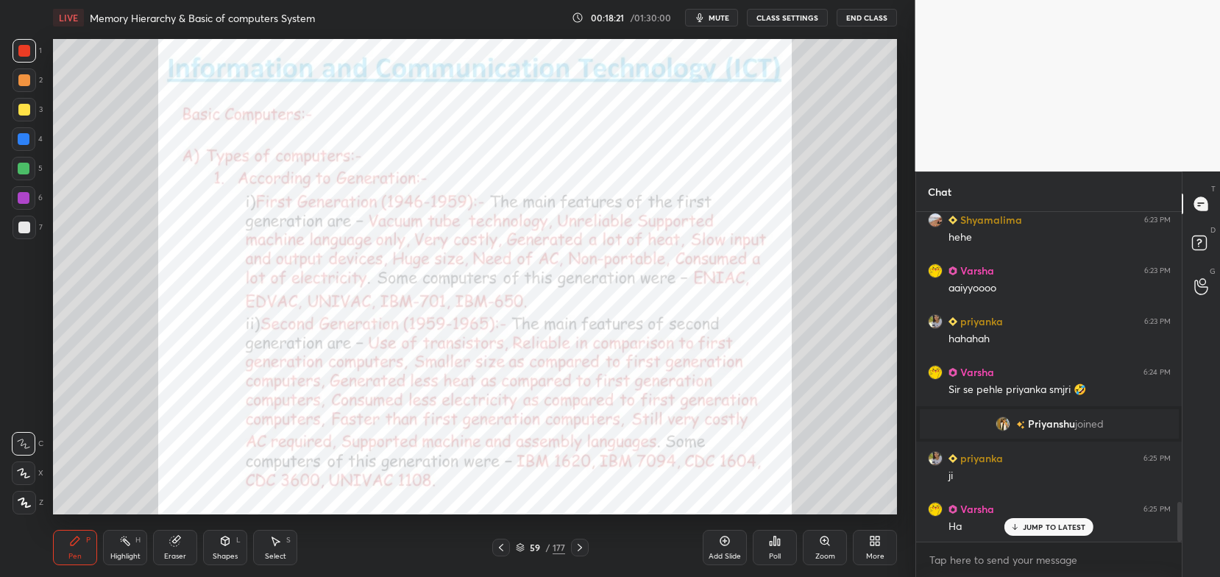
click at [522, 545] on icon at bounding box center [520, 546] width 7 height 4
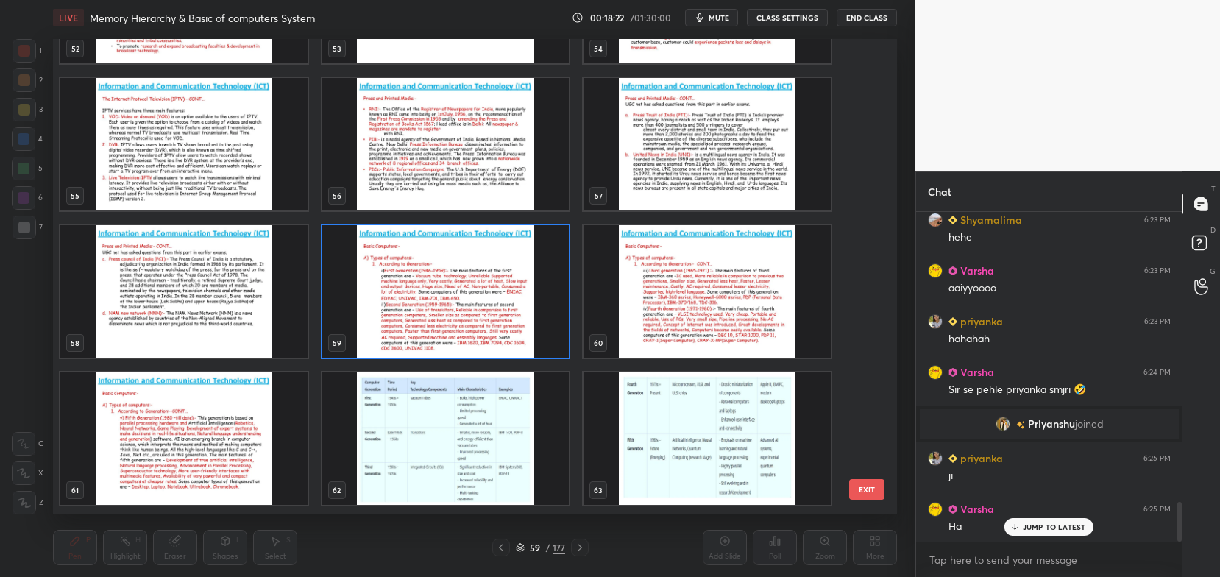
scroll to position [2627, 0]
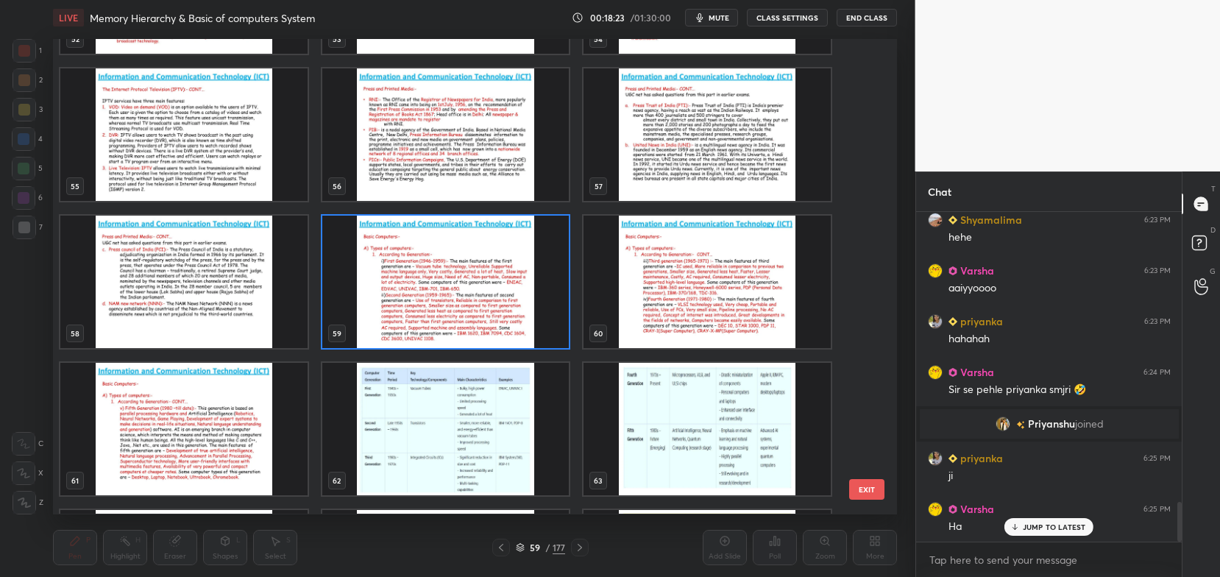
click at [566, 306] on img "grid" at bounding box center [445, 282] width 247 height 132
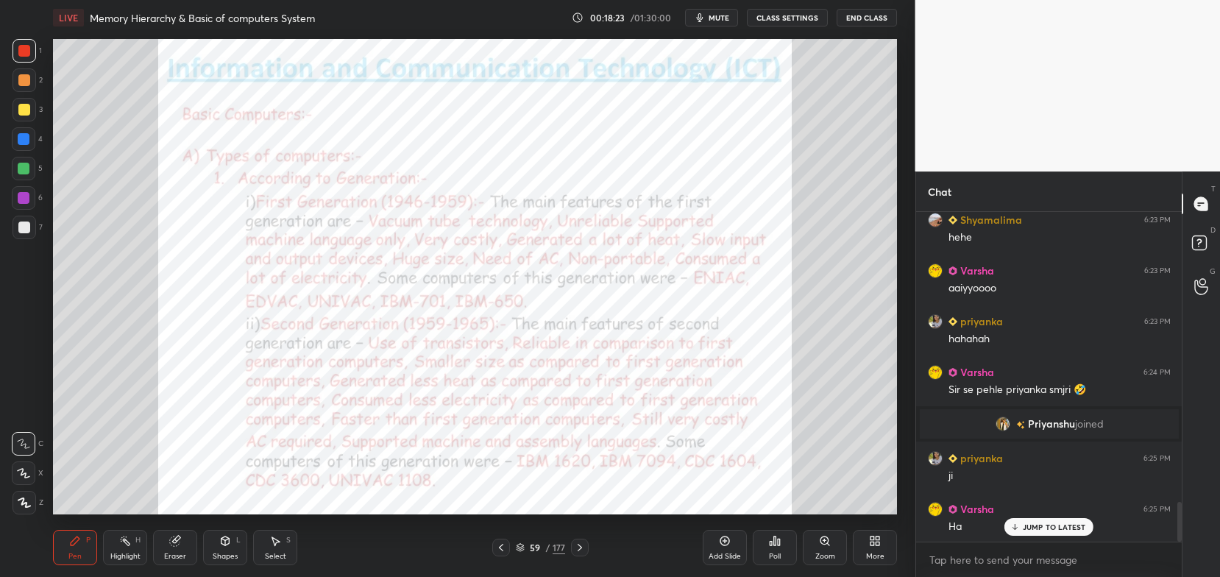
click at [561, 311] on img "grid" at bounding box center [445, 282] width 247 height 132
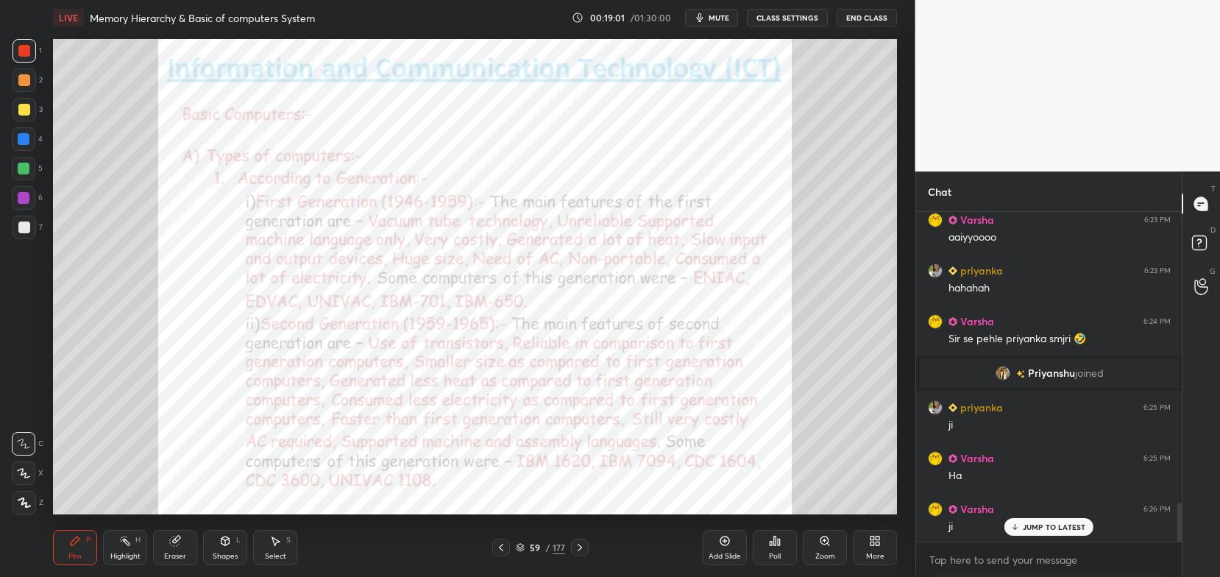
click at [523, 545] on icon at bounding box center [520, 547] width 9 height 9
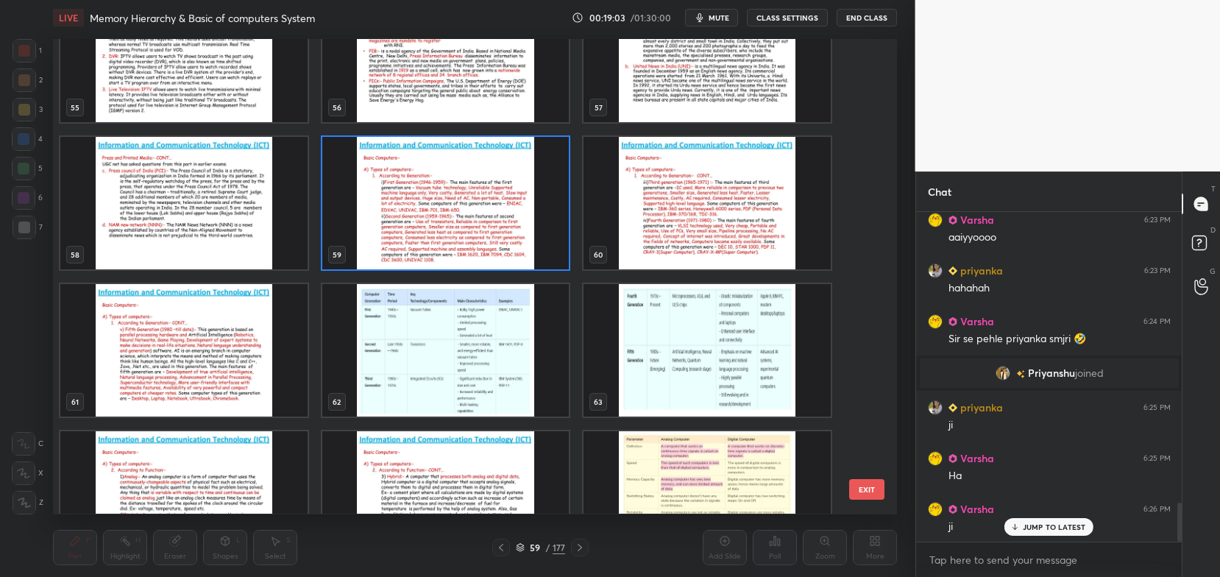
scroll to position [2712, 0]
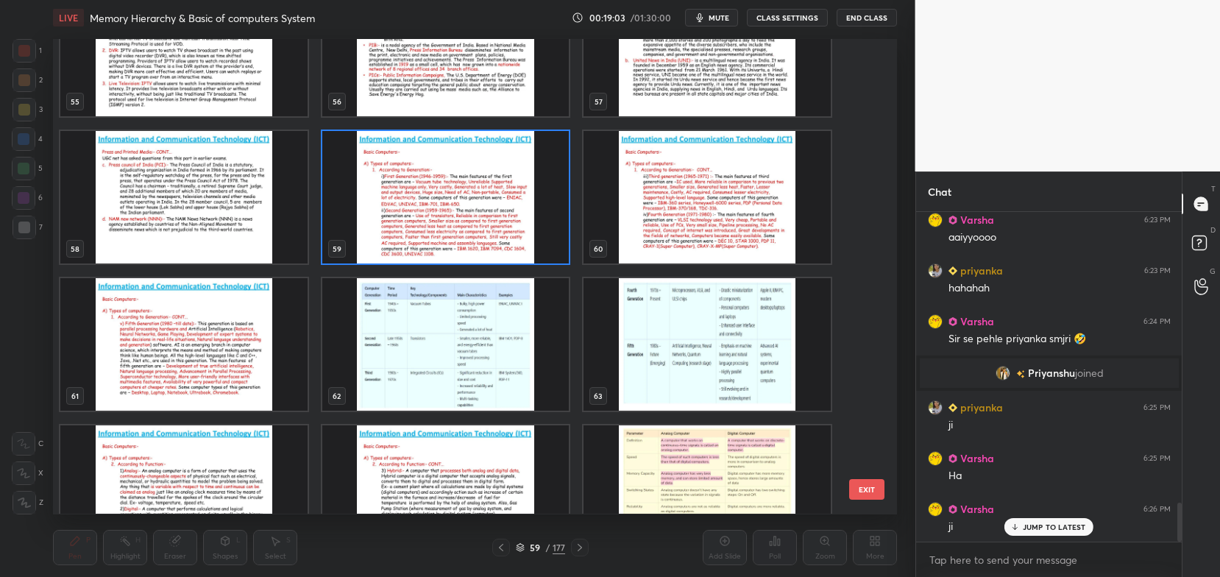
click at [541, 369] on img "grid" at bounding box center [445, 345] width 247 height 132
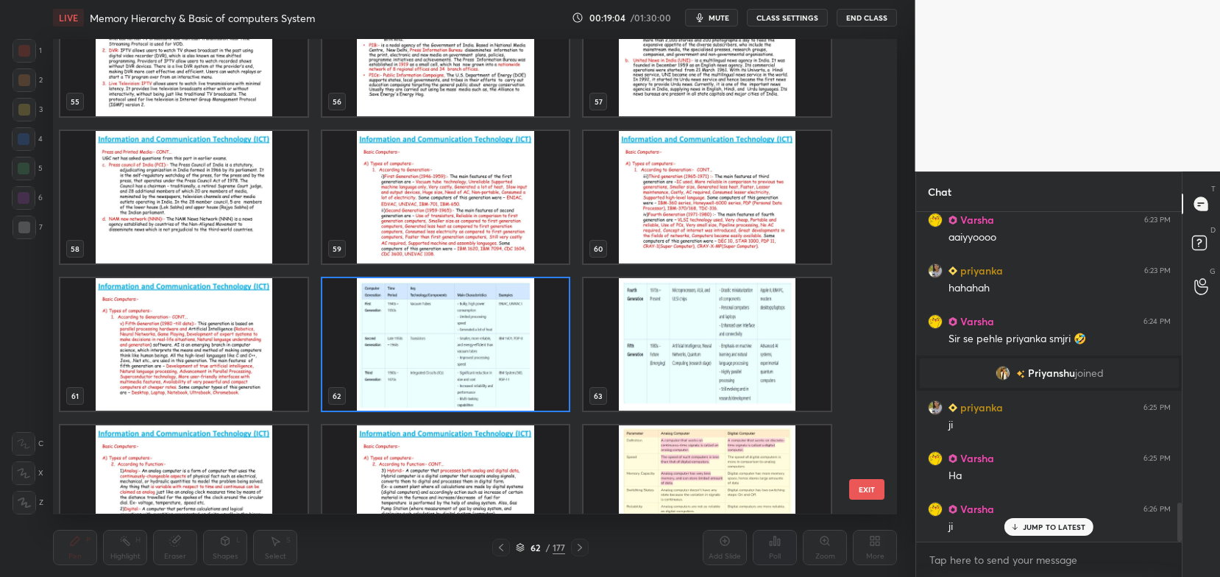
click at [533, 372] on img "grid" at bounding box center [445, 345] width 247 height 132
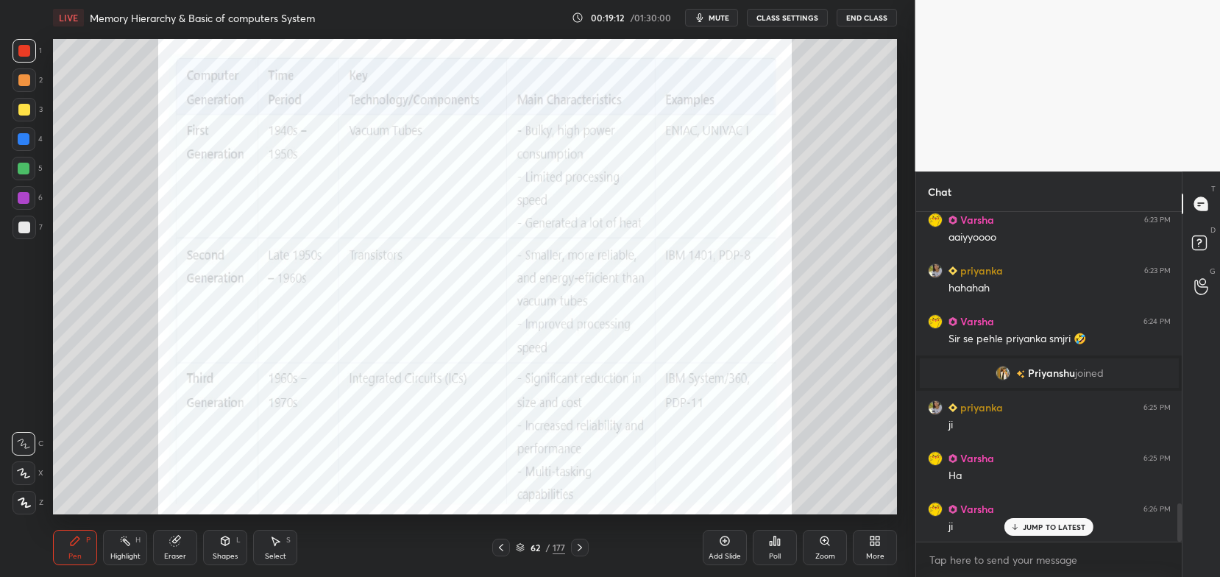
scroll to position [2522, 0]
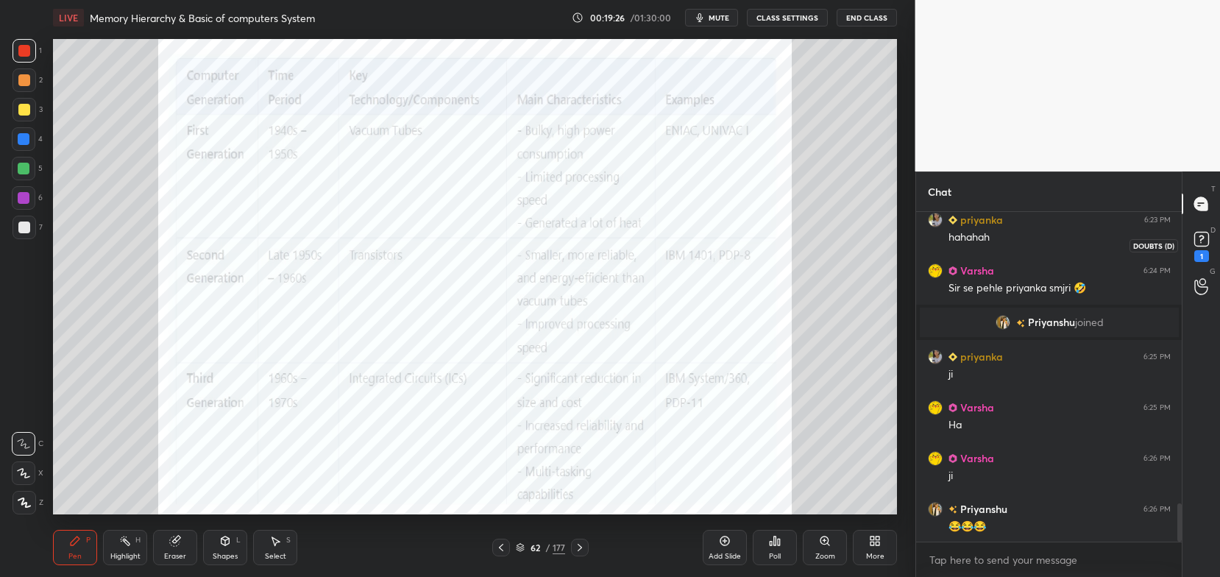
click at [1207, 250] on div "1" at bounding box center [1201, 256] width 15 height 12
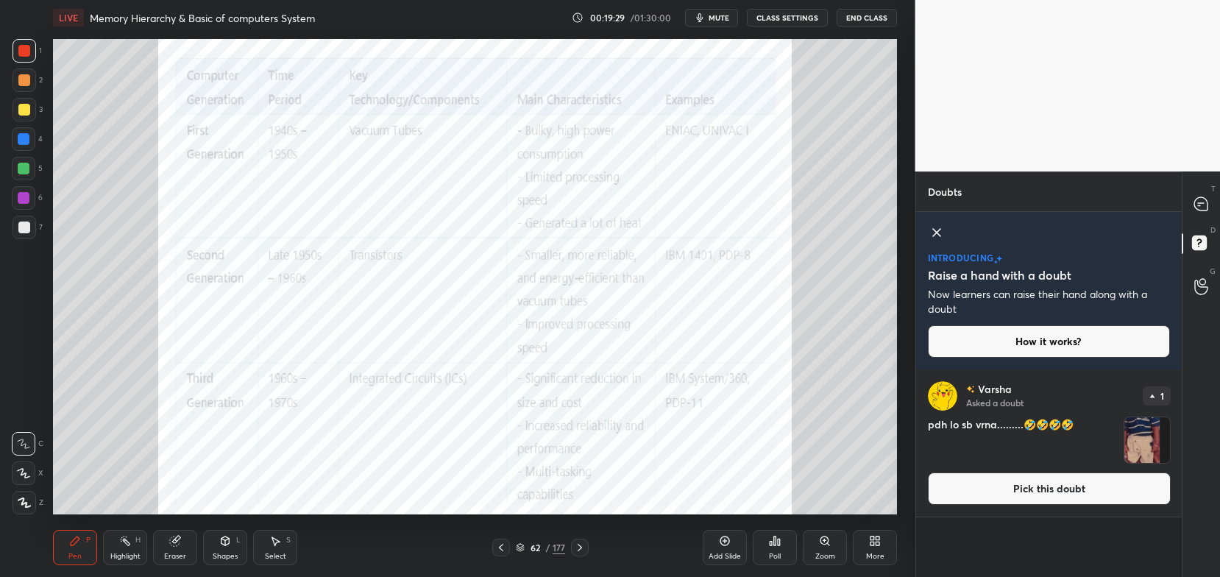
click at [1074, 483] on button "Pick this doubt" at bounding box center [1049, 488] width 243 height 32
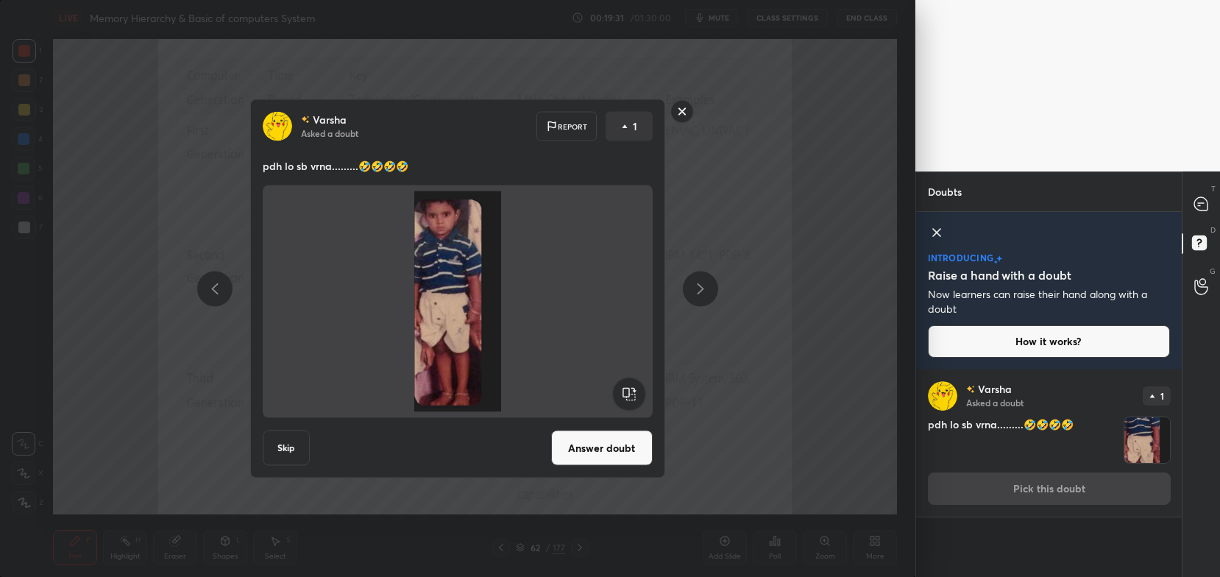
click at [602, 449] on button "Answer doubt" at bounding box center [602, 447] width 102 height 35
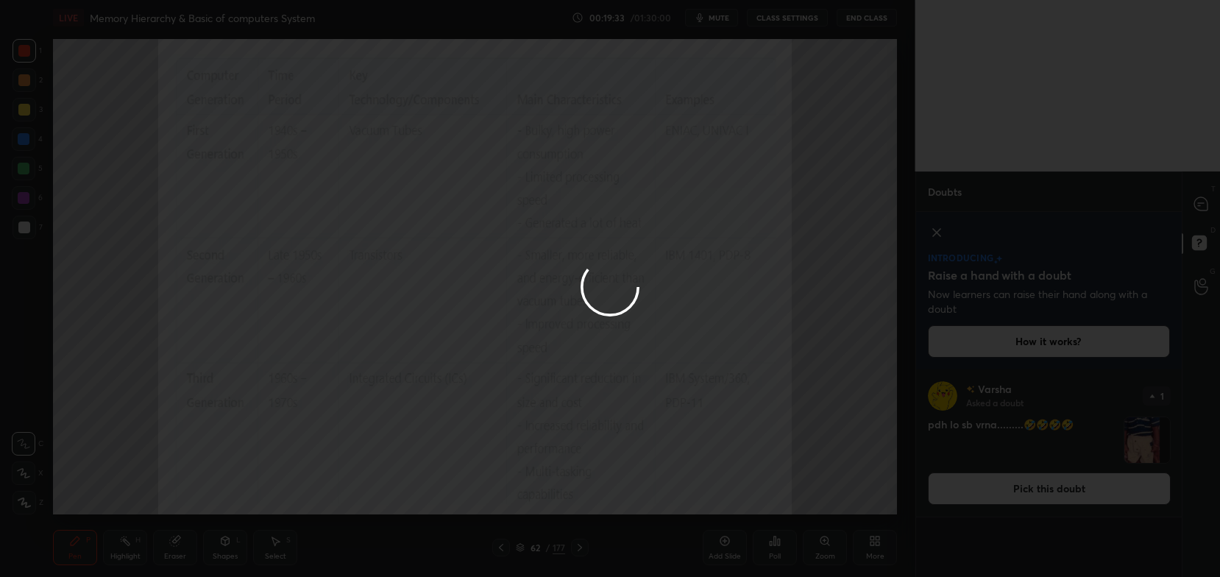
click at [1210, 208] on div at bounding box center [610, 288] width 1220 height 577
click at [1196, 210] on div at bounding box center [610, 288] width 1220 height 577
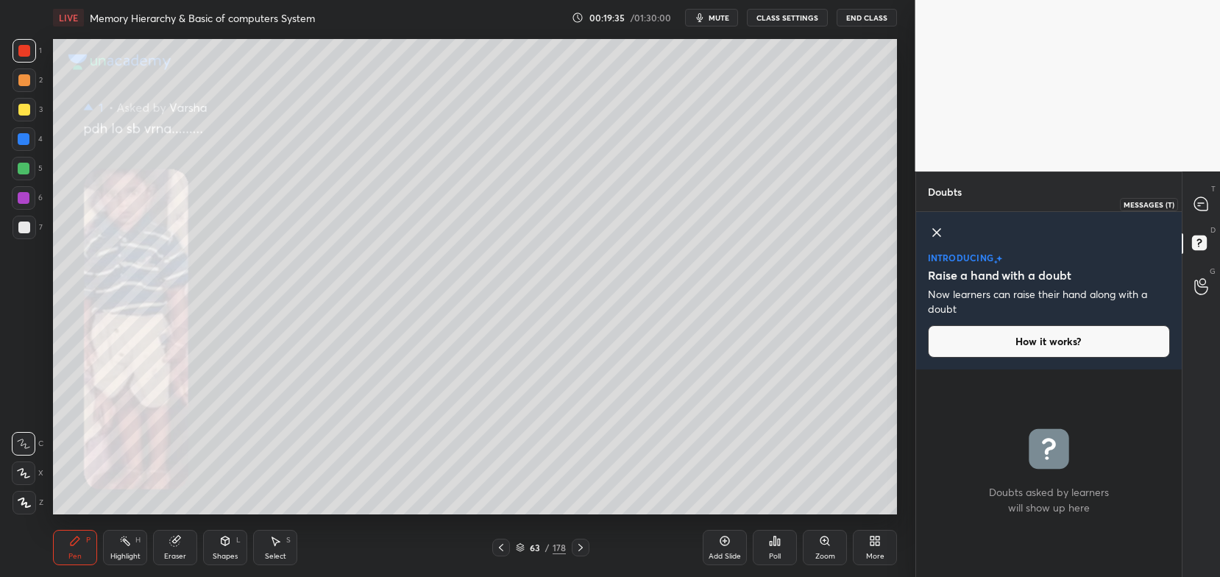
click at [1202, 206] on icon at bounding box center [1200, 203] width 13 height 13
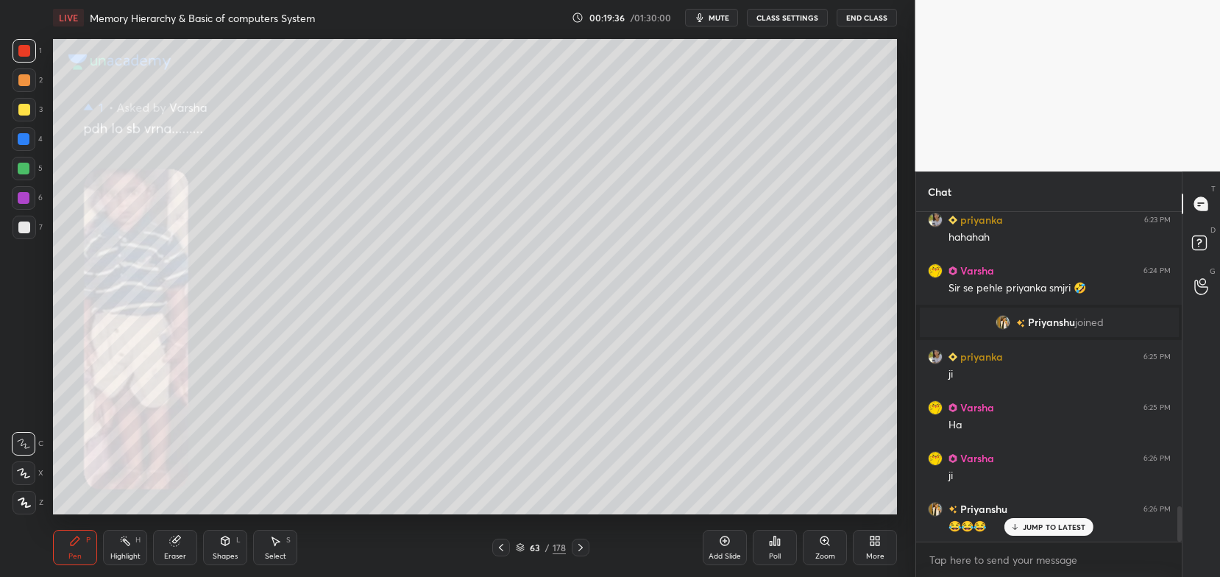
scroll to position [2808, 0]
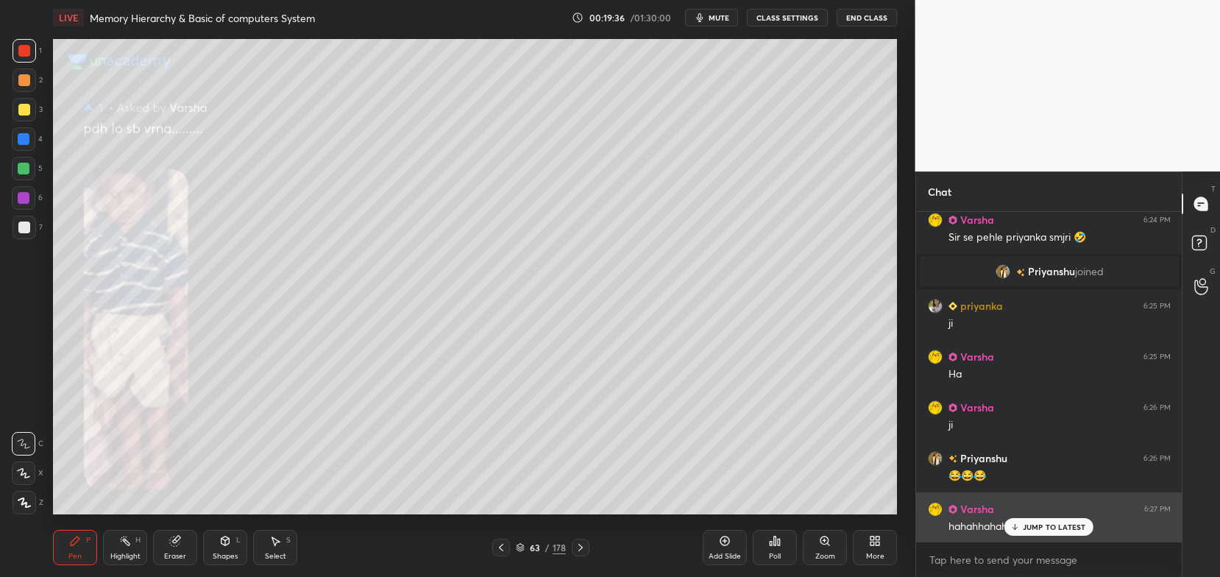
click at [1026, 520] on div "JUMP TO LATEST" at bounding box center [1048, 527] width 88 height 18
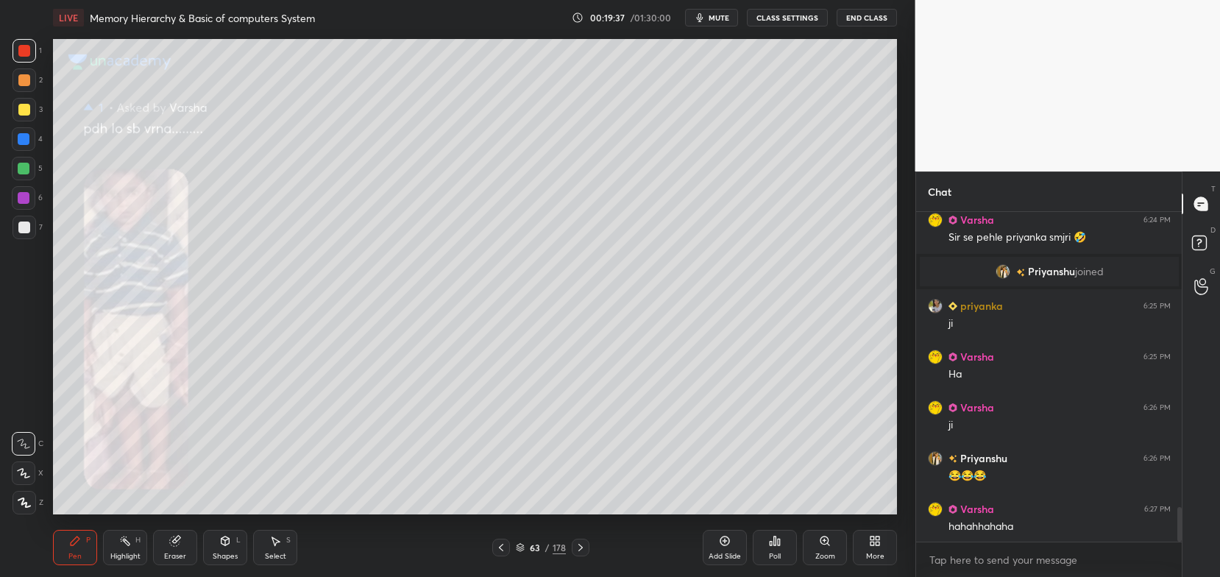
click at [820, 546] on icon at bounding box center [825, 541] width 12 height 12
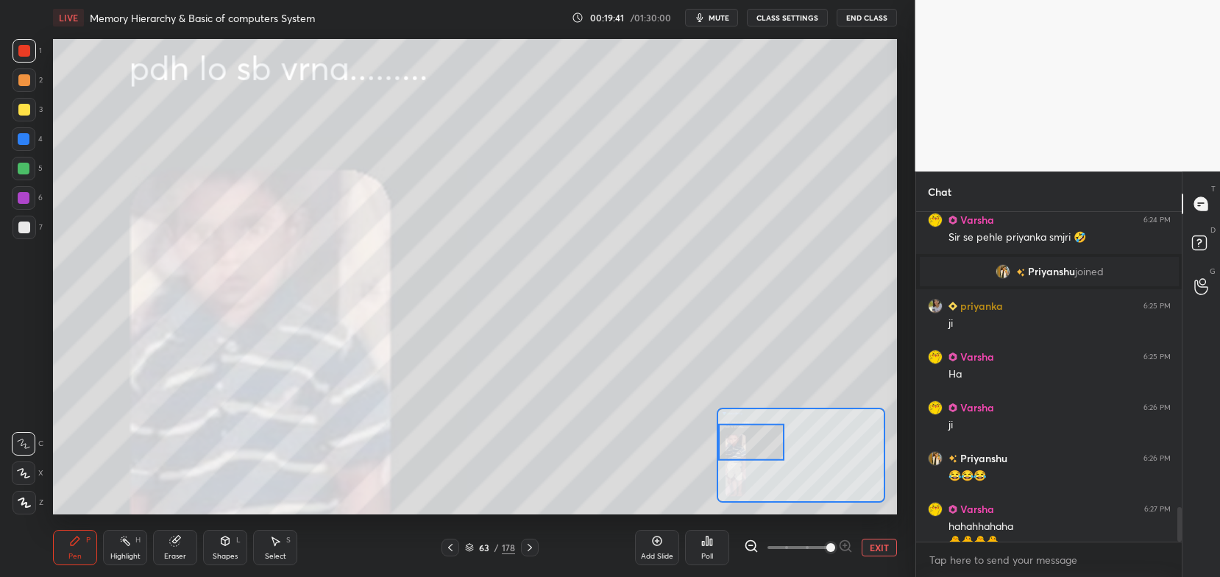
scroll to position [2823, 0]
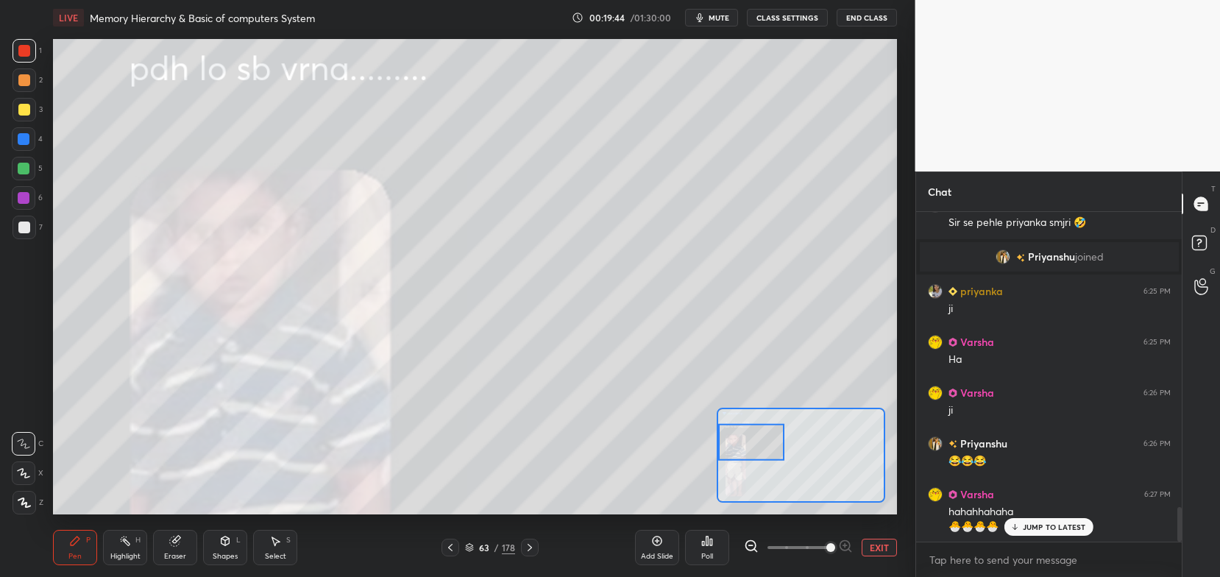
click at [1040, 528] on p "JUMP TO LATEST" at bounding box center [1054, 526] width 63 height 9
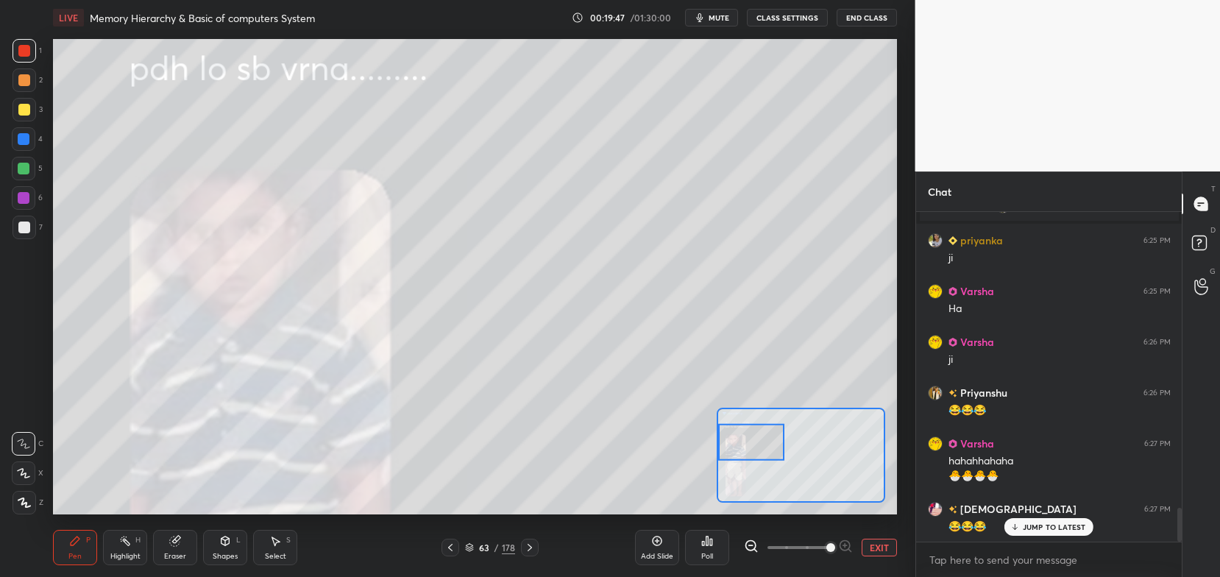
click at [749, 545] on icon at bounding box center [751, 545] width 4 height 0
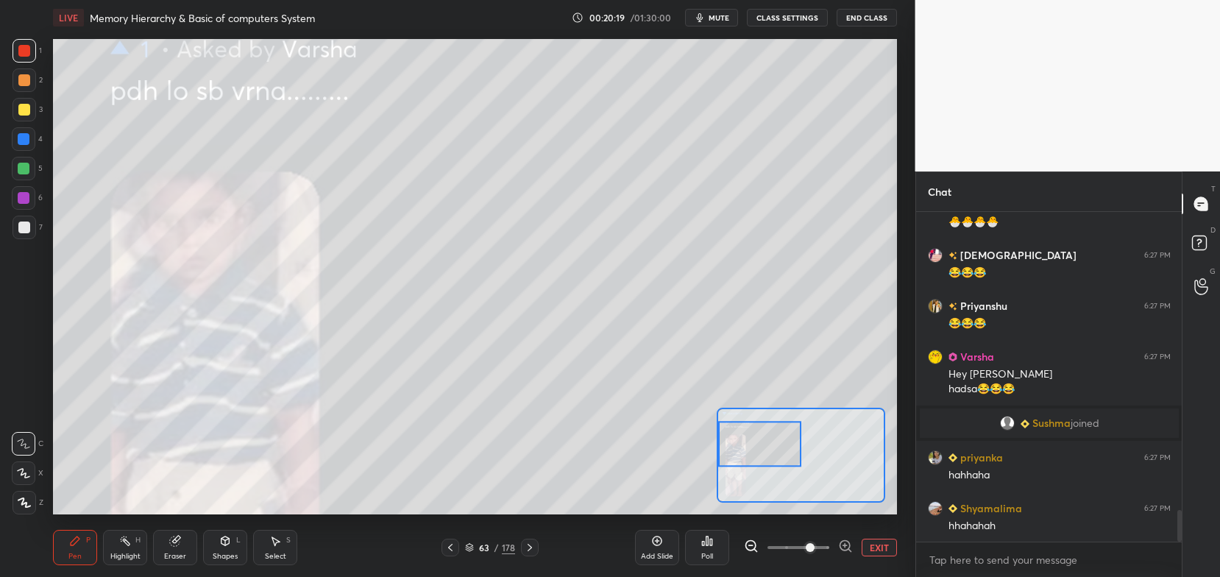
scroll to position [3192, 0]
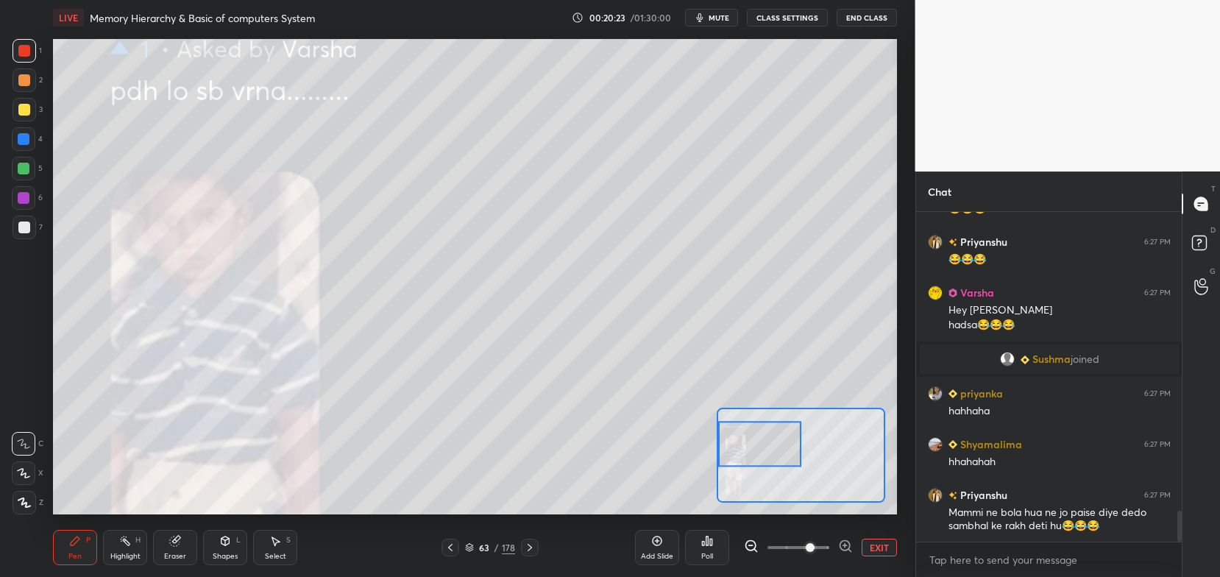
click at [451, 547] on icon at bounding box center [450, 548] width 12 height 12
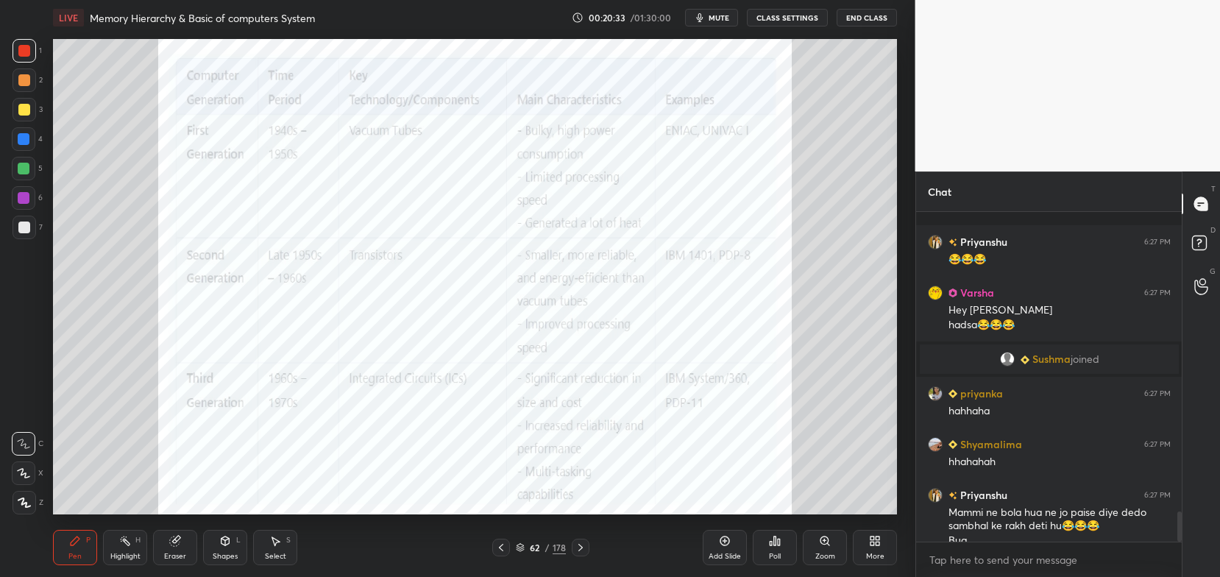
scroll to position [3257, 0]
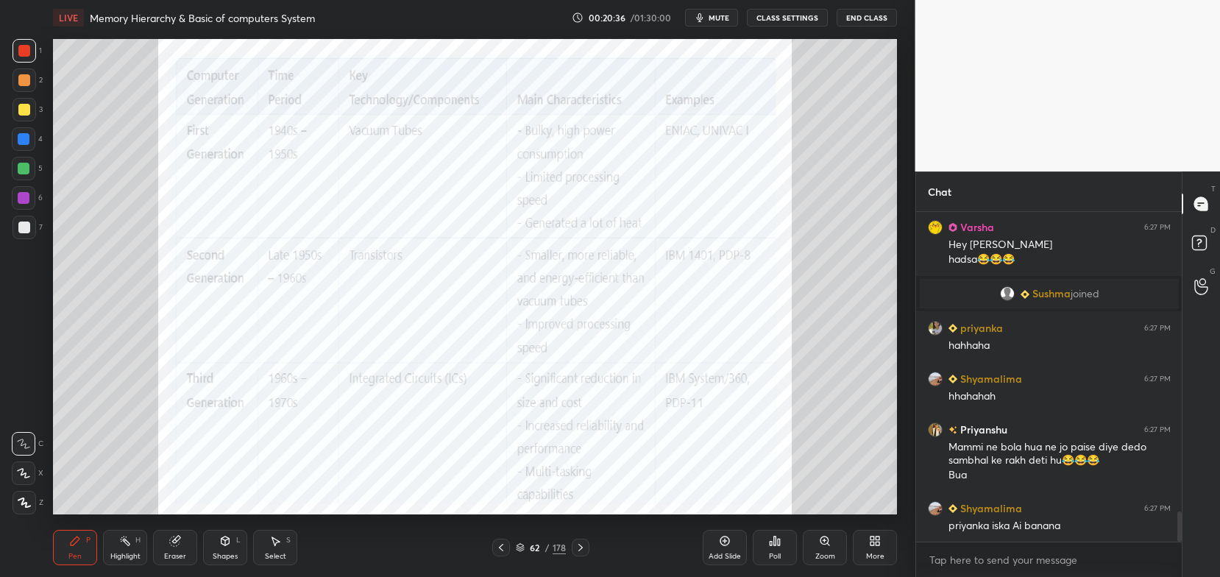
click at [176, 547] on icon at bounding box center [175, 541] width 12 height 12
click at [175, 545] on icon at bounding box center [175, 541] width 10 height 10
click at [36, 495] on div "Erase all" at bounding box center [25, 503] width 26 height 24
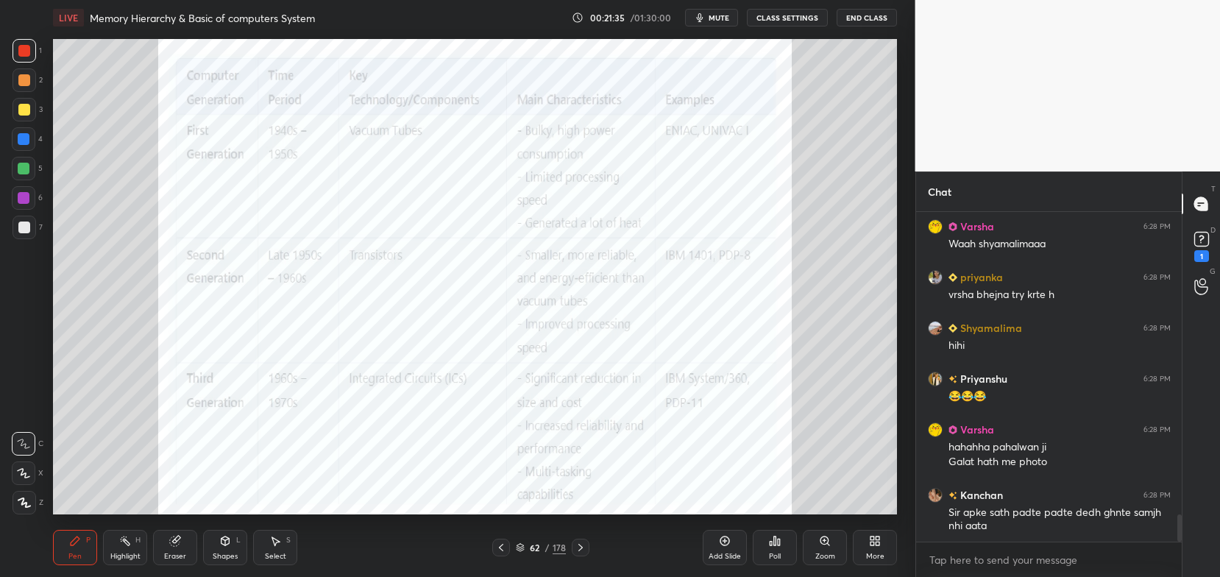
scroll to position [3769, 0]
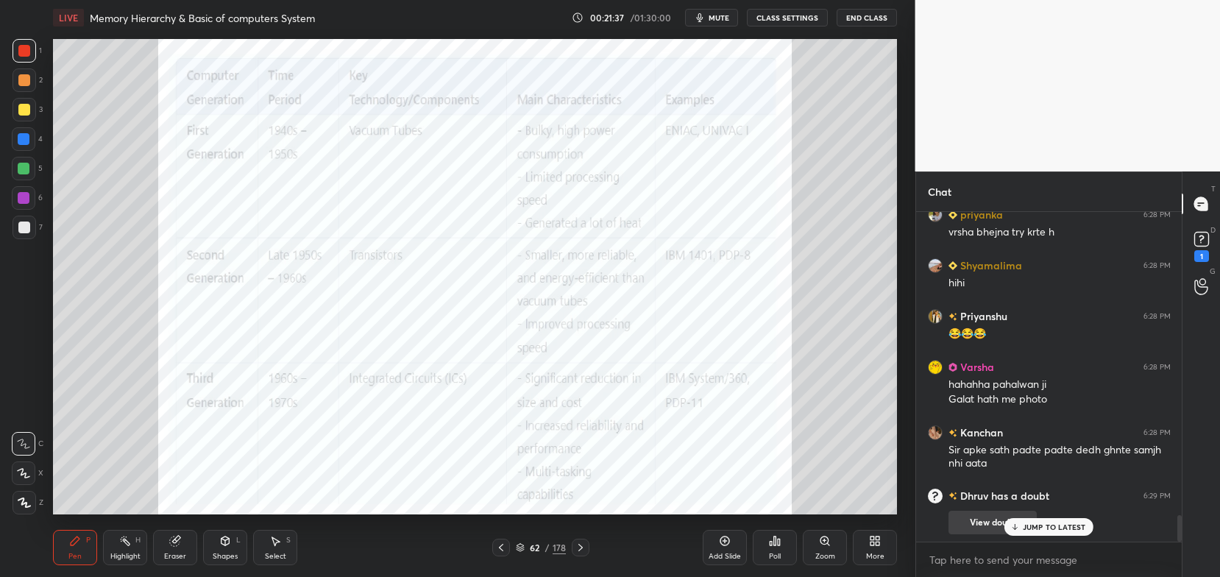
click at [1030, 525] on p "JUMP TO LATEST" at bounding box center [1054, 526] width 63 height 9
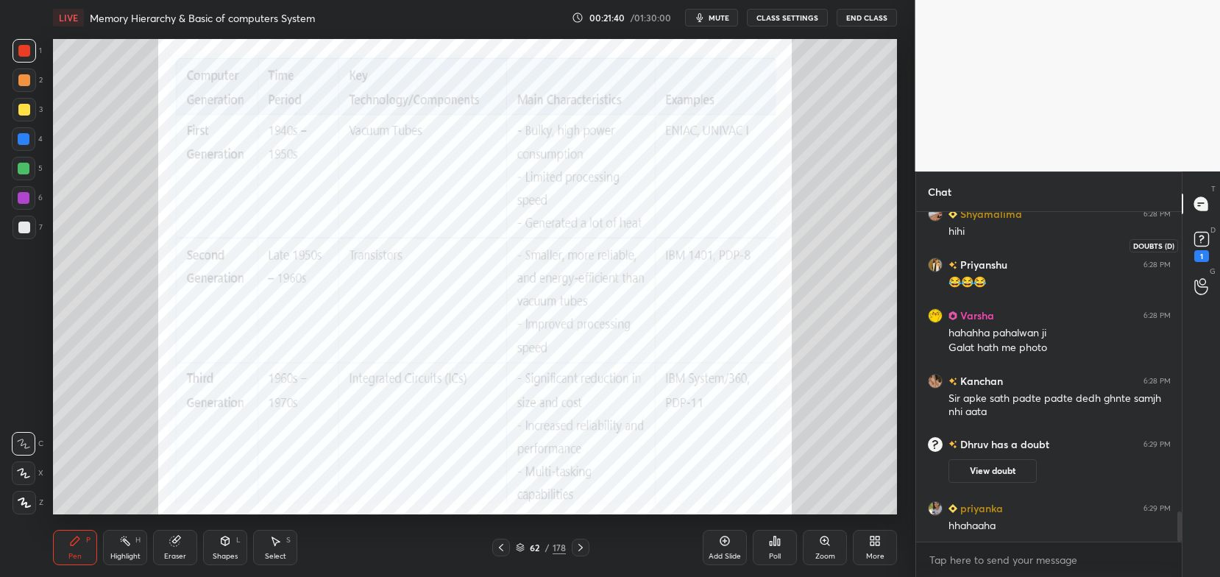
scroll to position [3263, 0]
click at [1199, 251] on div "1" at bounding box center [1201, 256] width 15 height 12
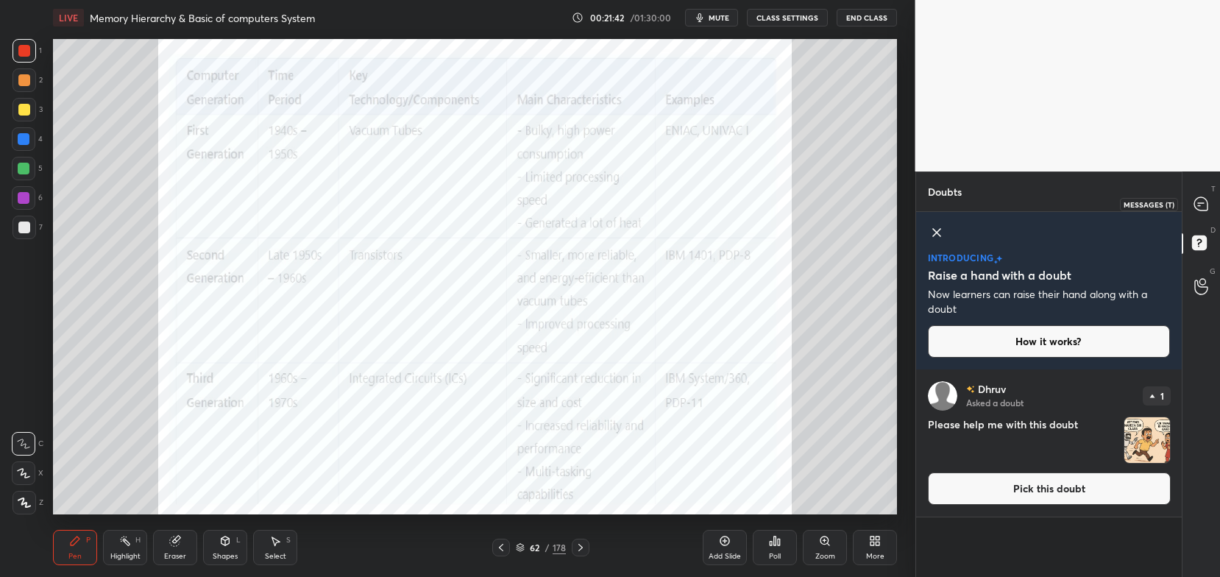
click at [1208, 210] on icon at bounding box center [1200, 203] width 15 height 15
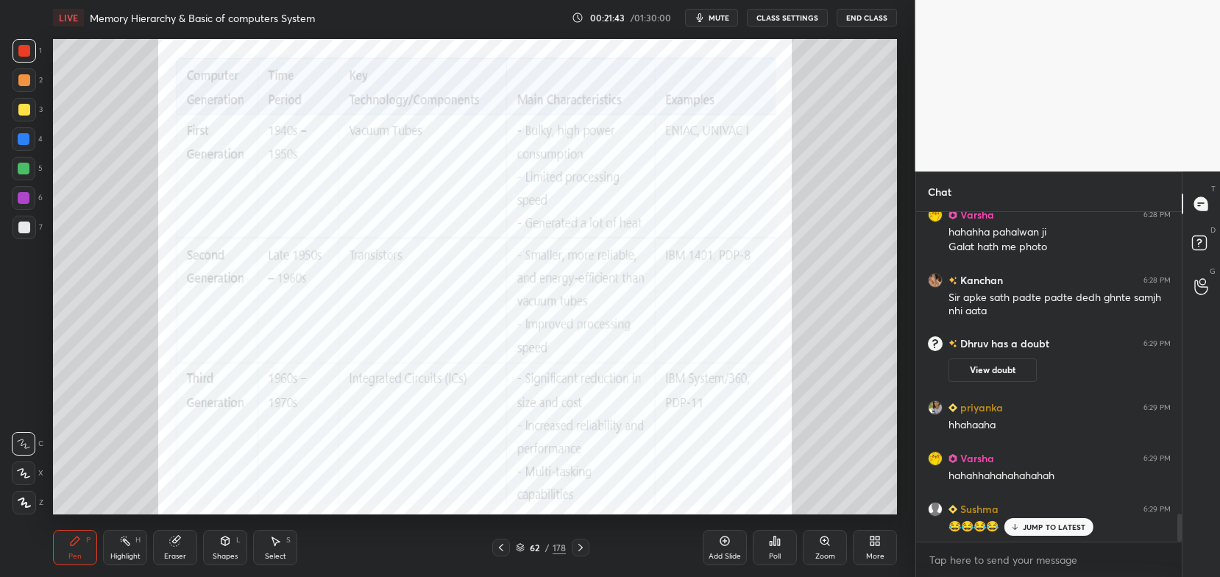
scroll to position [3652, 0]
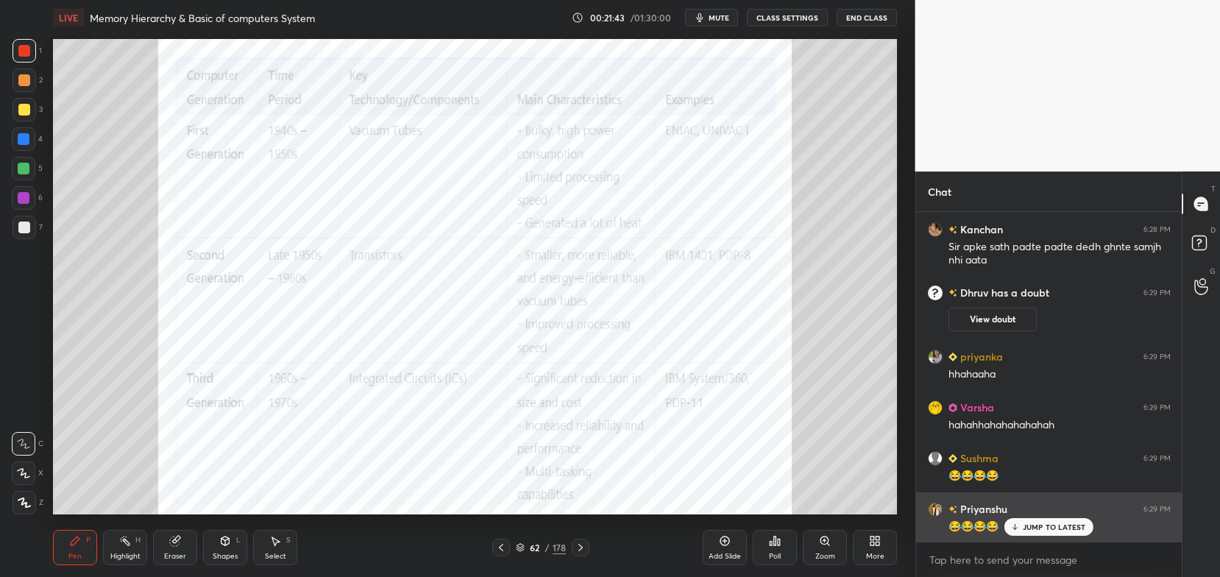
click at [1047, 524] on p "JUMP TO LATEST" at bounding box center [1054, 526] width 63 height 9
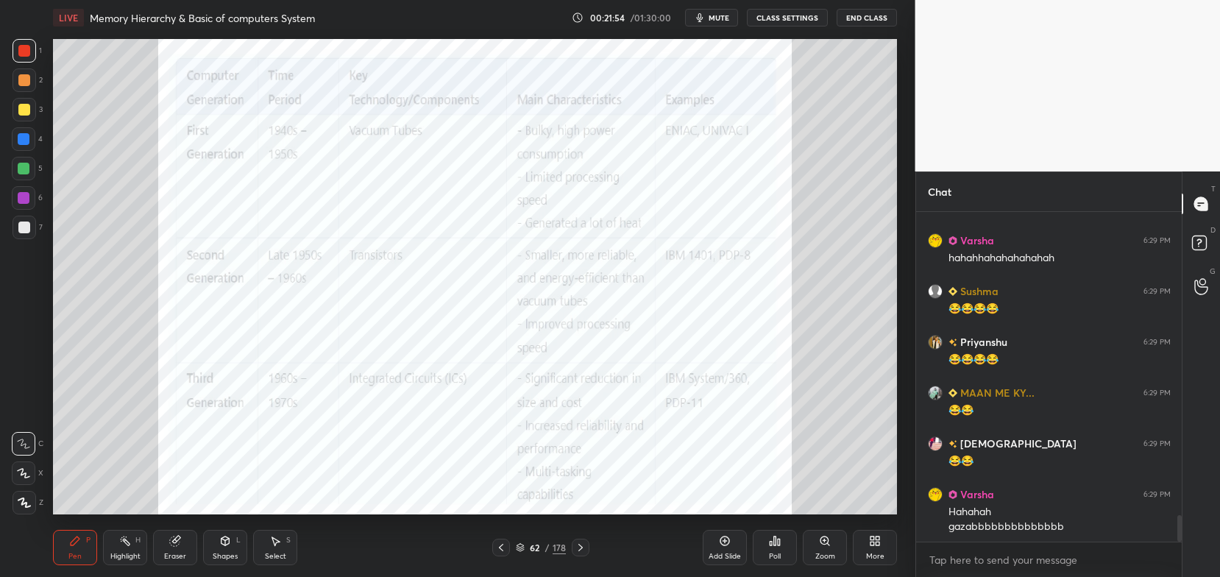
scroll to position [3869, 0]
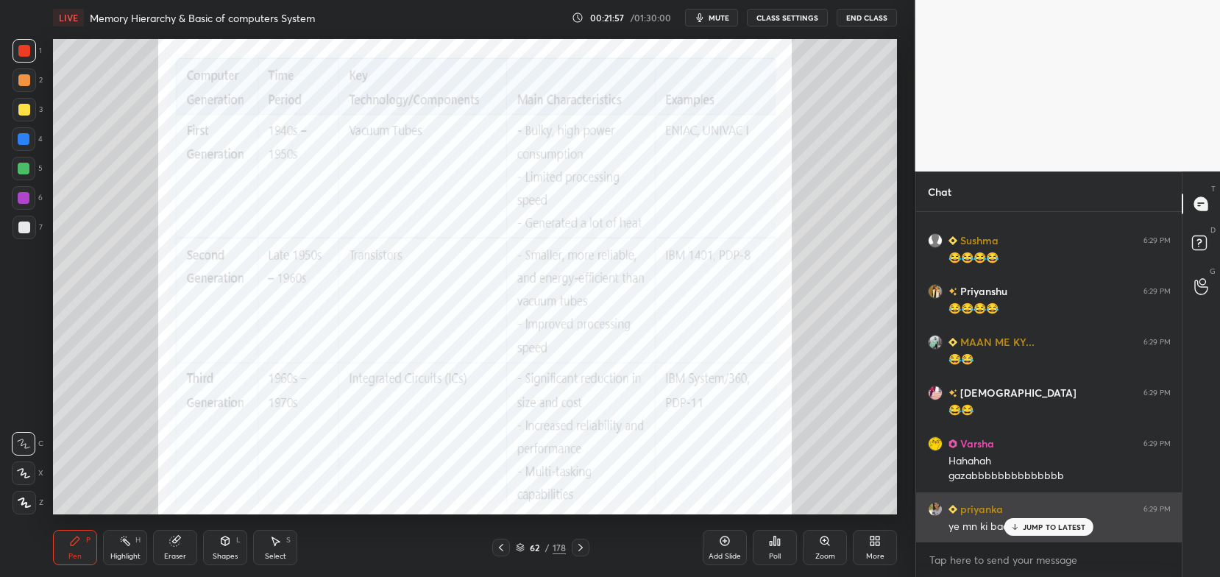
click at [1037, 530] on p "JUMP TO LATEST" at bounding box center [1054, 526] width 63 height 9
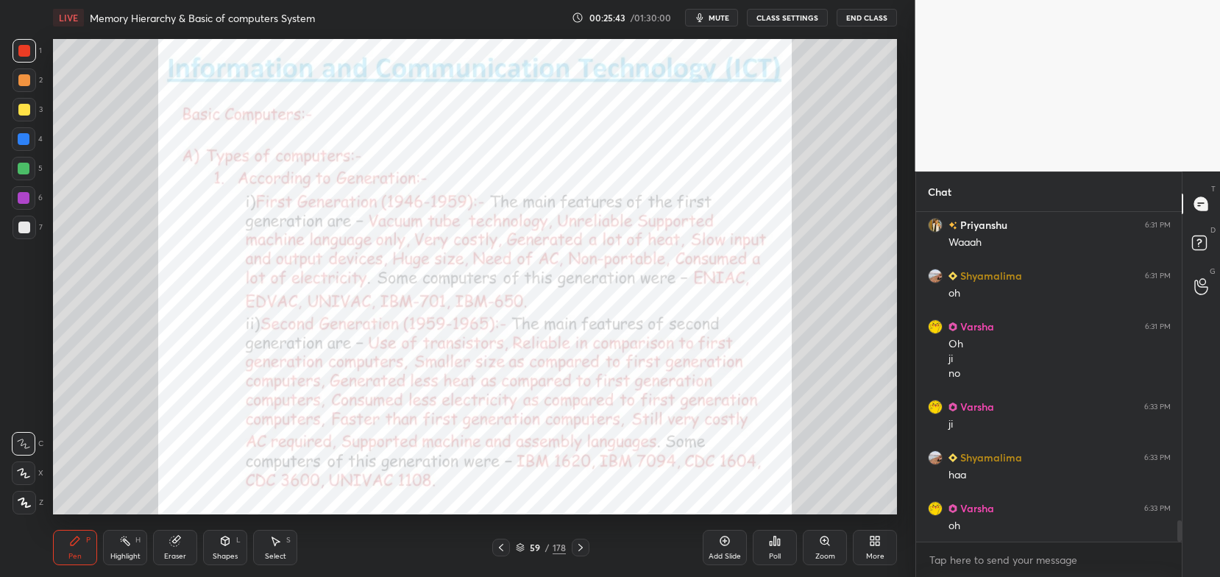
scroll to position [4905, 0]
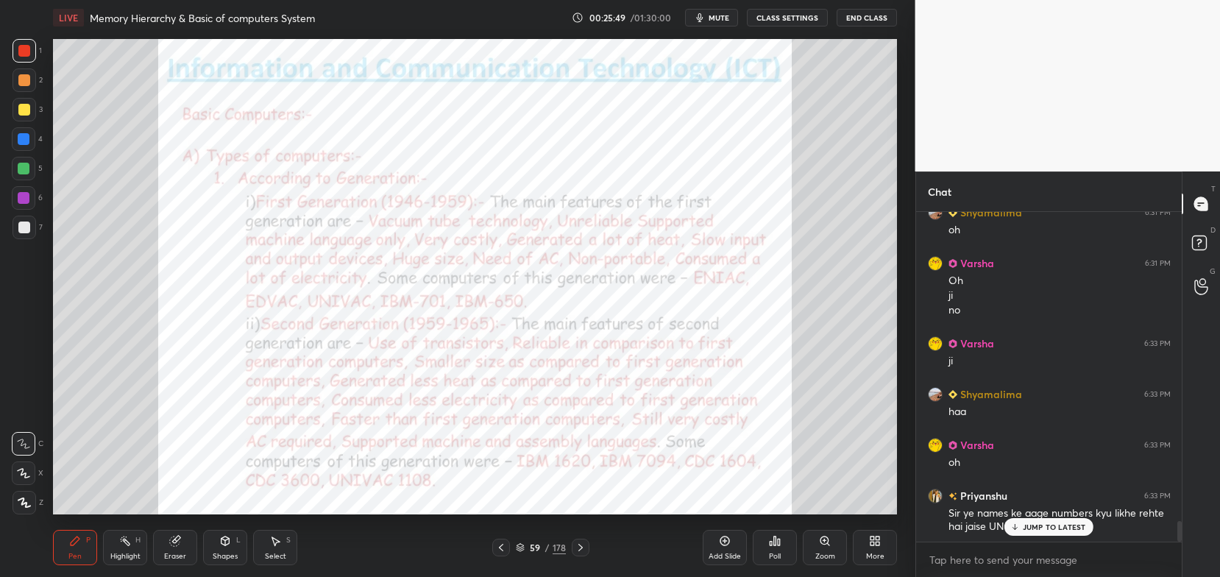
click at [1040, 526] on p "JUMP TO LATEST" at bounding box center [1054, 526] width 63 height 9
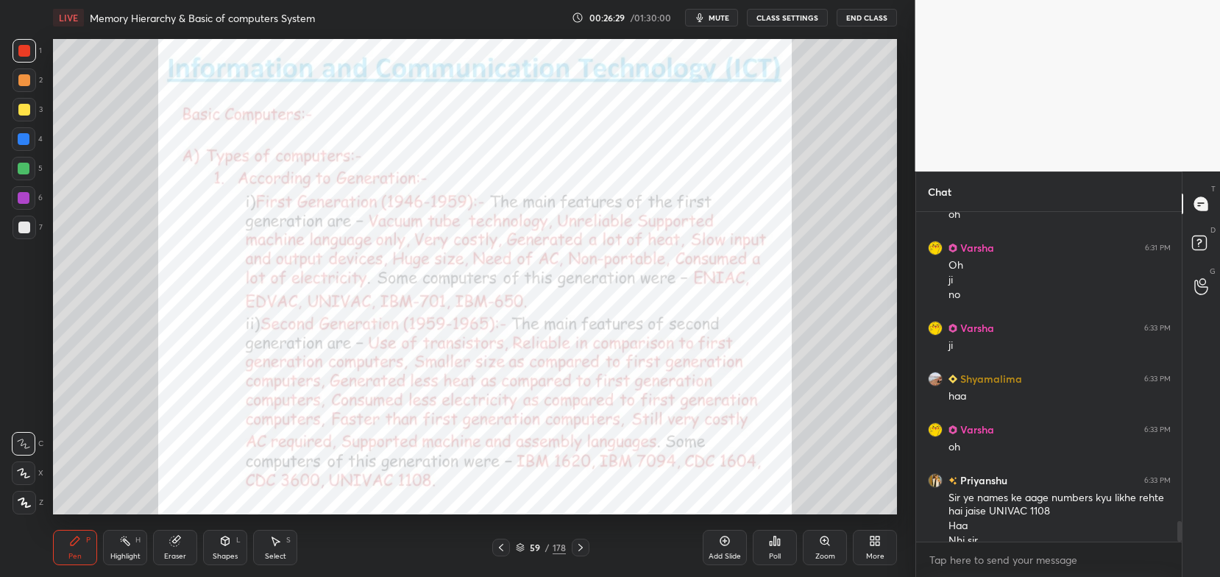
scroll to position [4986, 0]
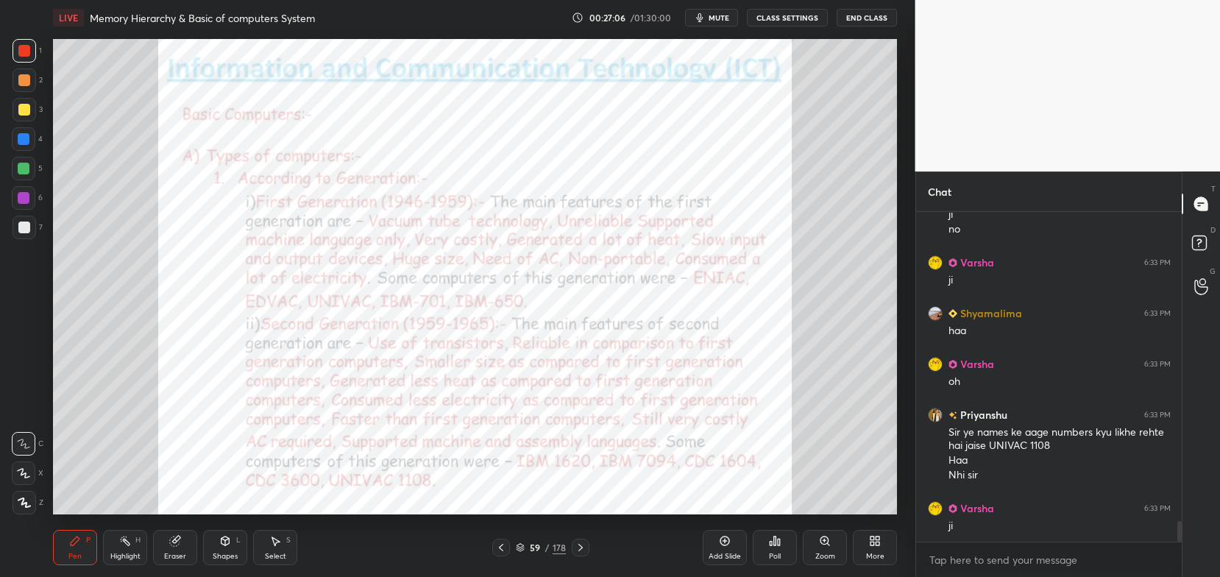
click at [575, 552] on icon at bounding box center [581, 548] width 12 height 12
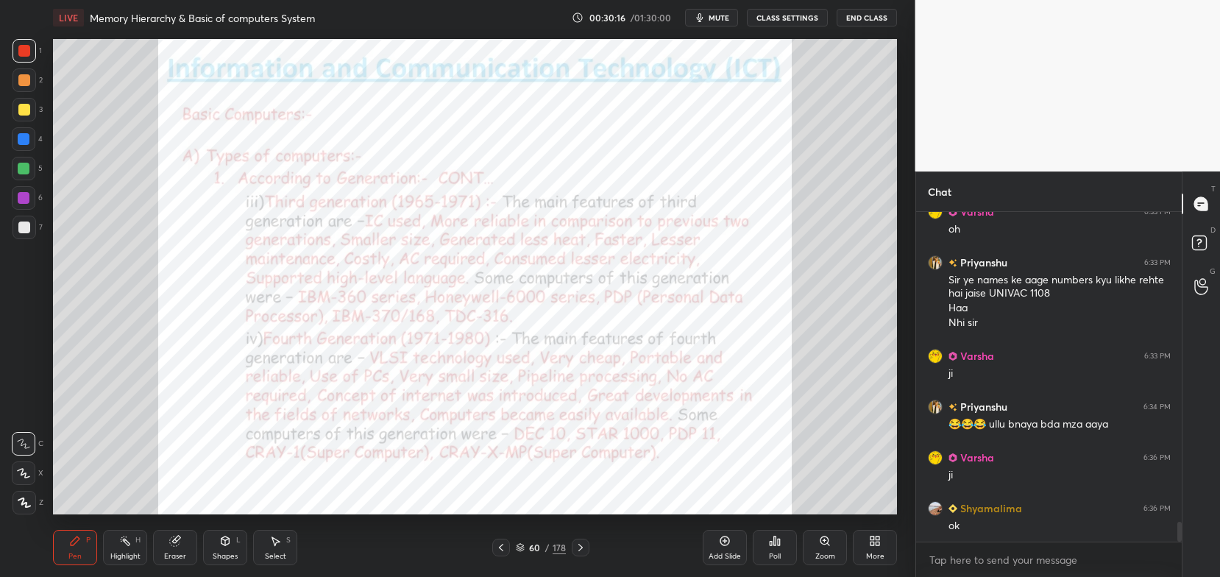
scroll to position [5189, 0]
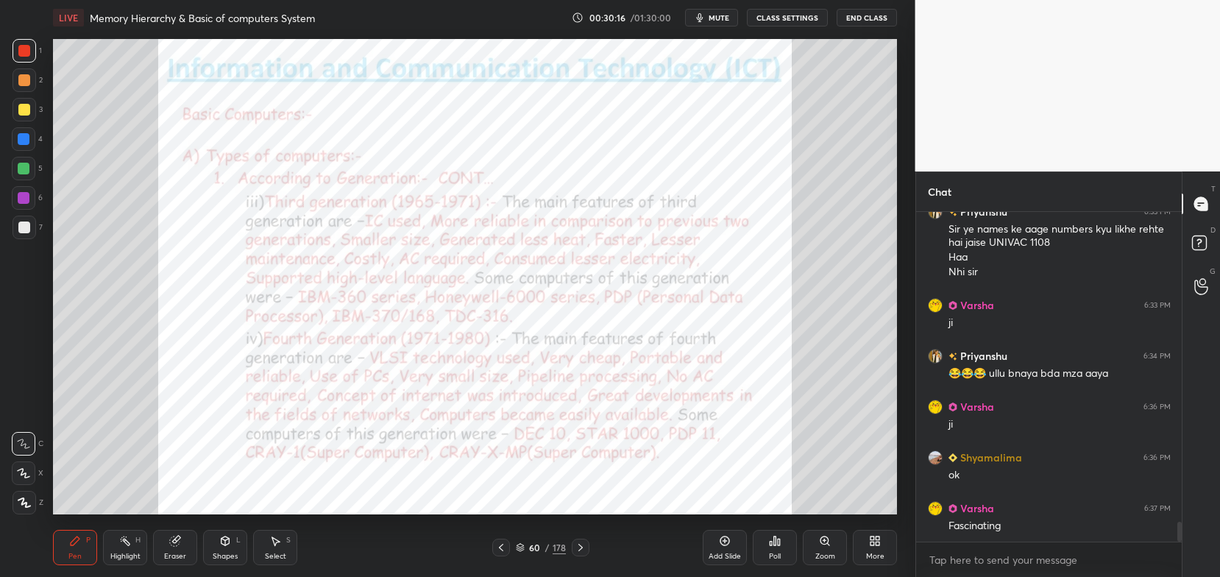
click at [518, 545] on icon at bounding box center [520, 546] width 7 height 4
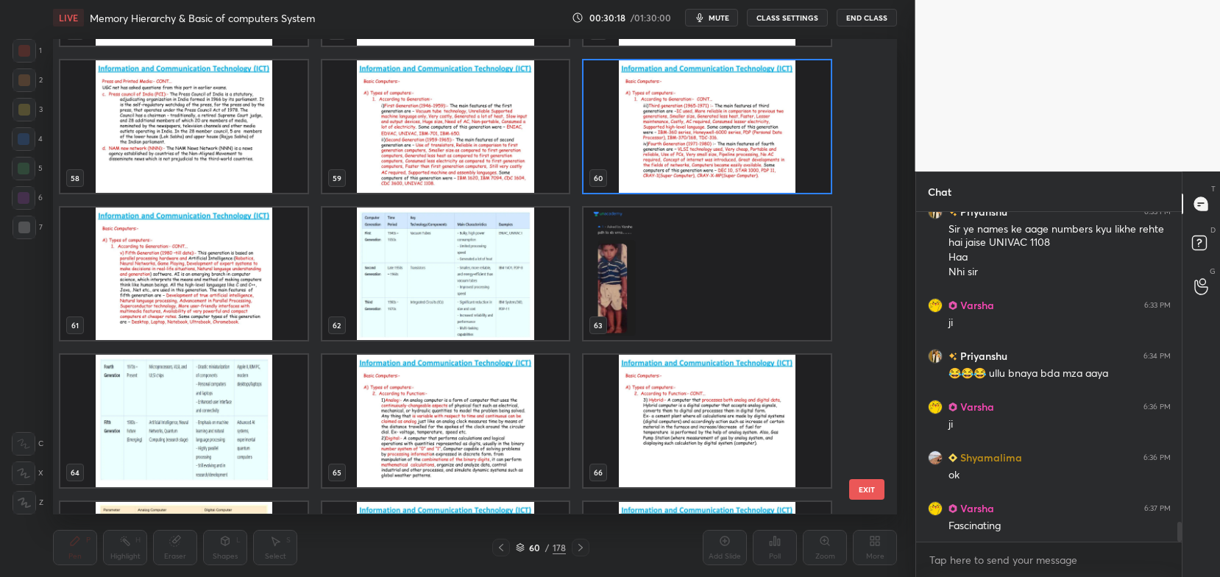
scroll to position [2790, 0]
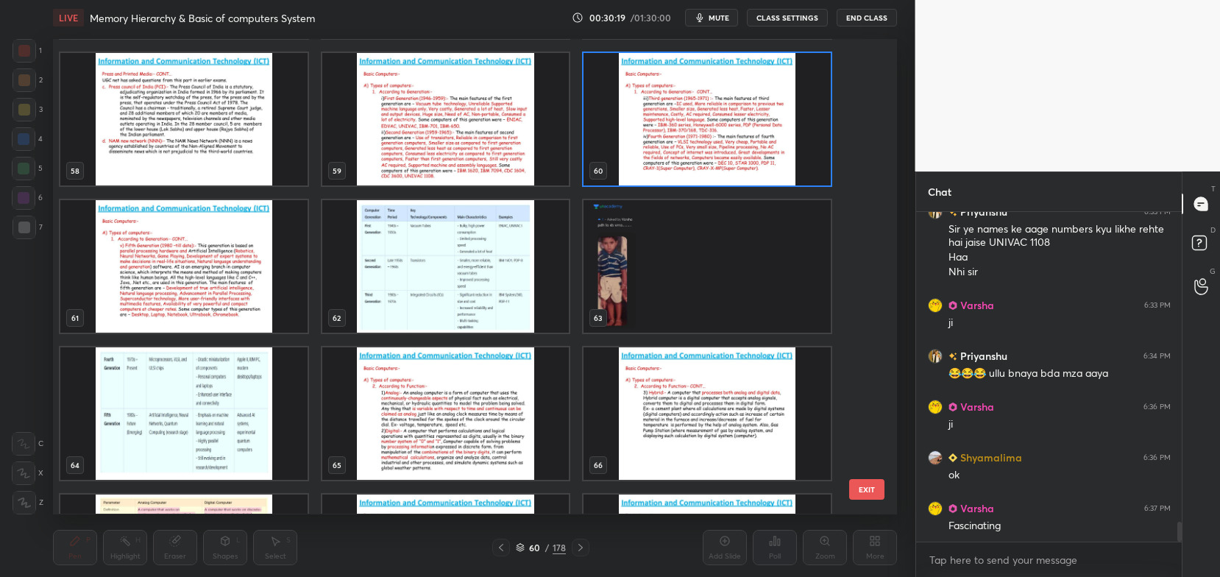
click at [416, 283] on img "grid" at bounding box center [445, 267] width 247 height 132
click at [419, 287] on img "grid" at bounding box center [445, 267] width 247 height 132
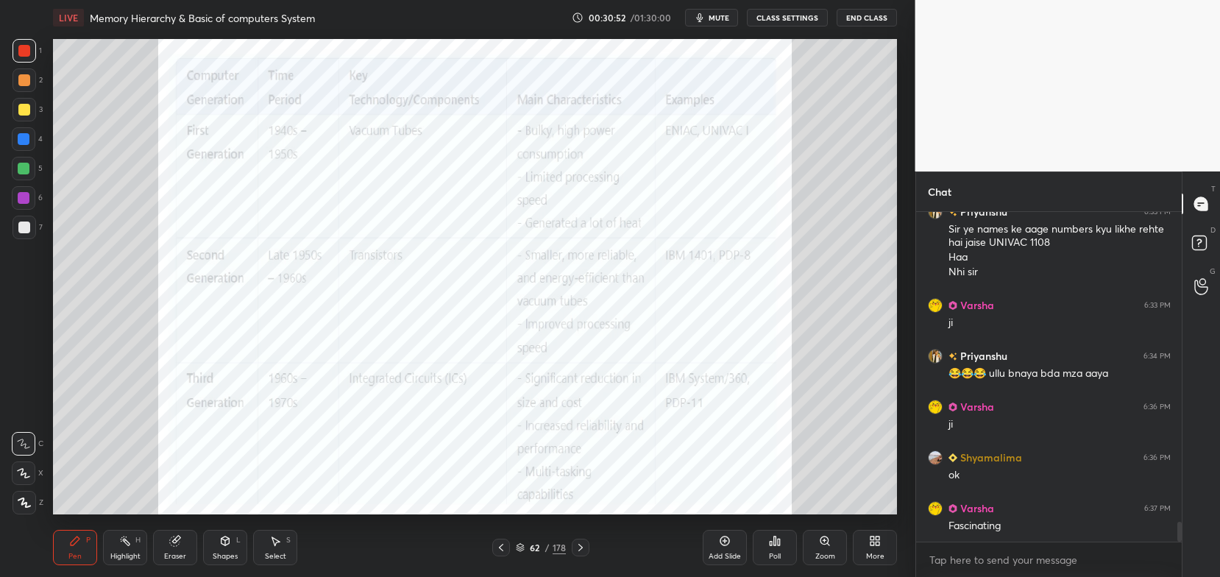
scroll to position [5265, 0]
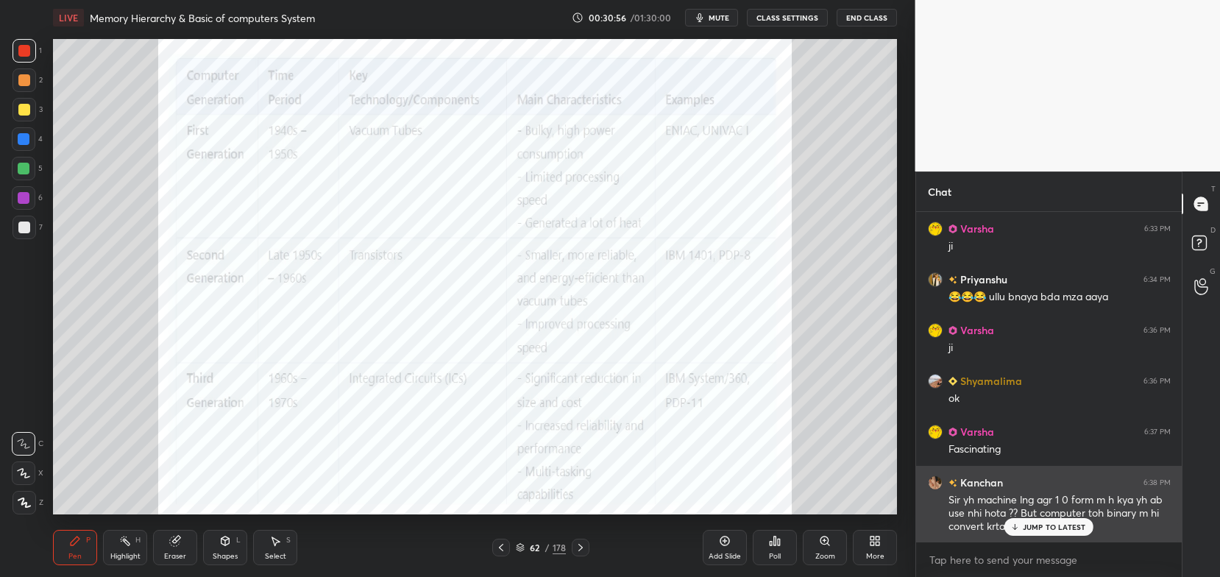
click at [1068, 530] on p "JUMP TO LATEST" at bounding box center [1054, 526] width 63 height 9
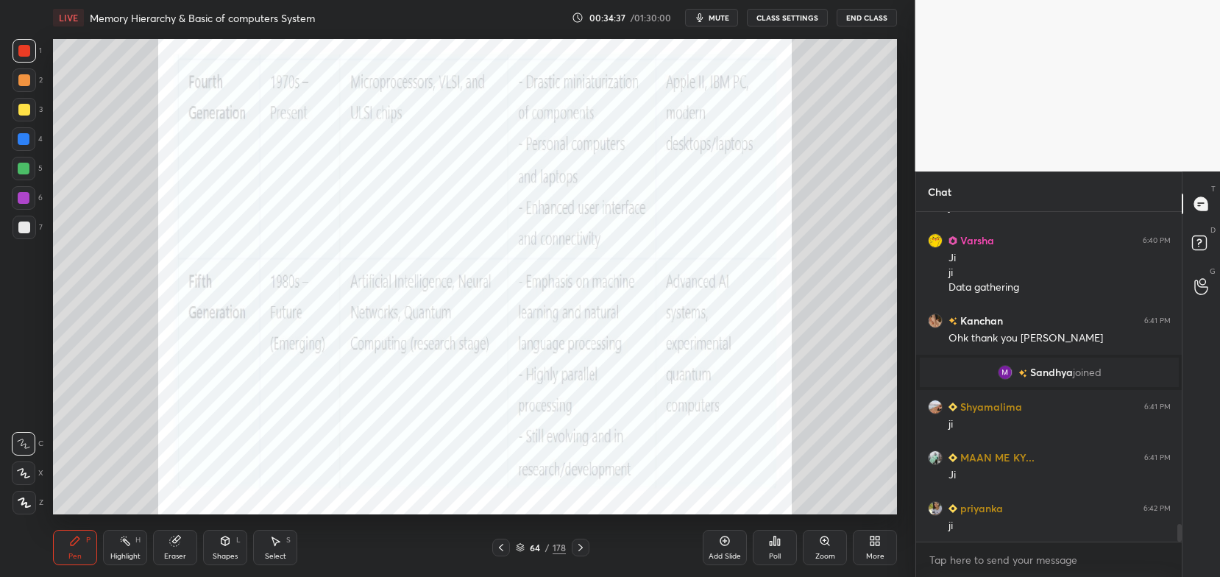
scroll to position [5737, 0]
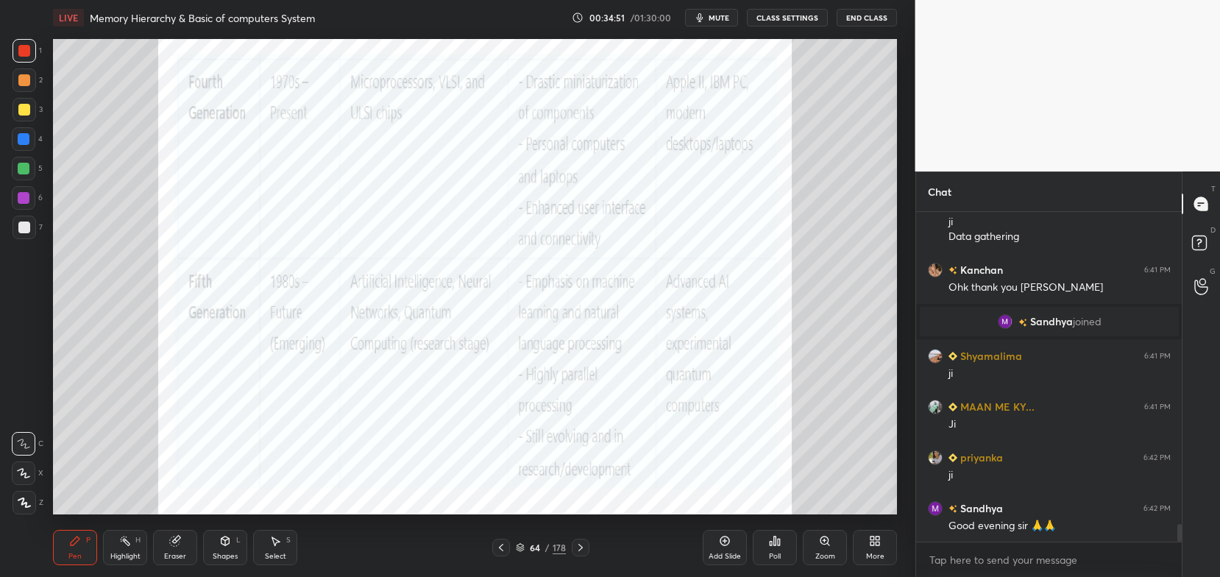
click at [524, 545] on icon at bounding box center [520, 547] width 9 height 9
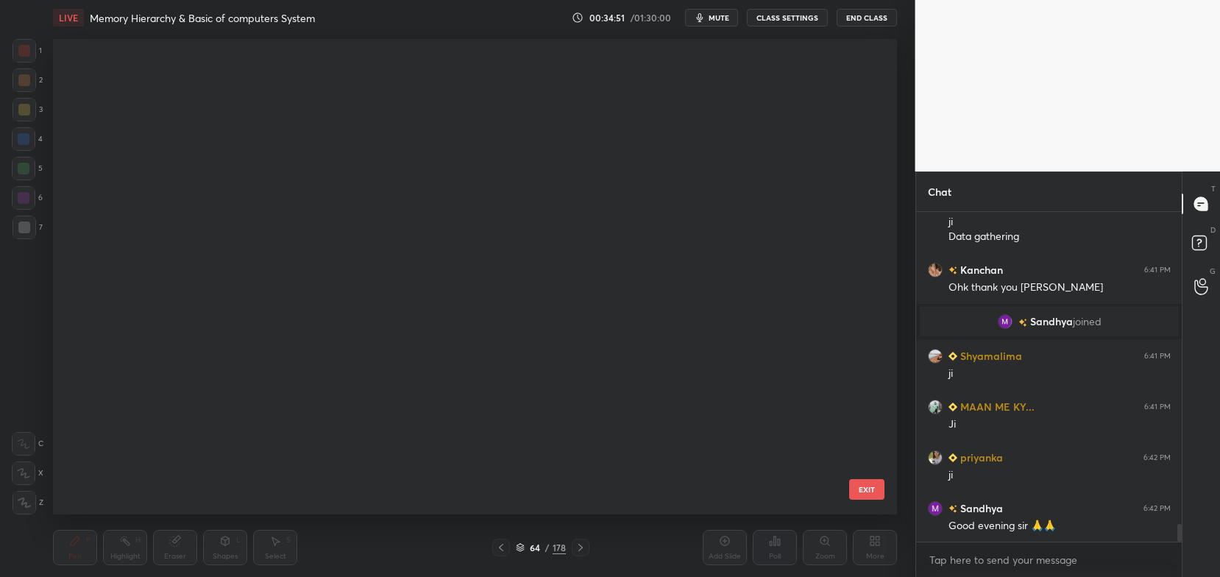
scroll to position [471, 837]
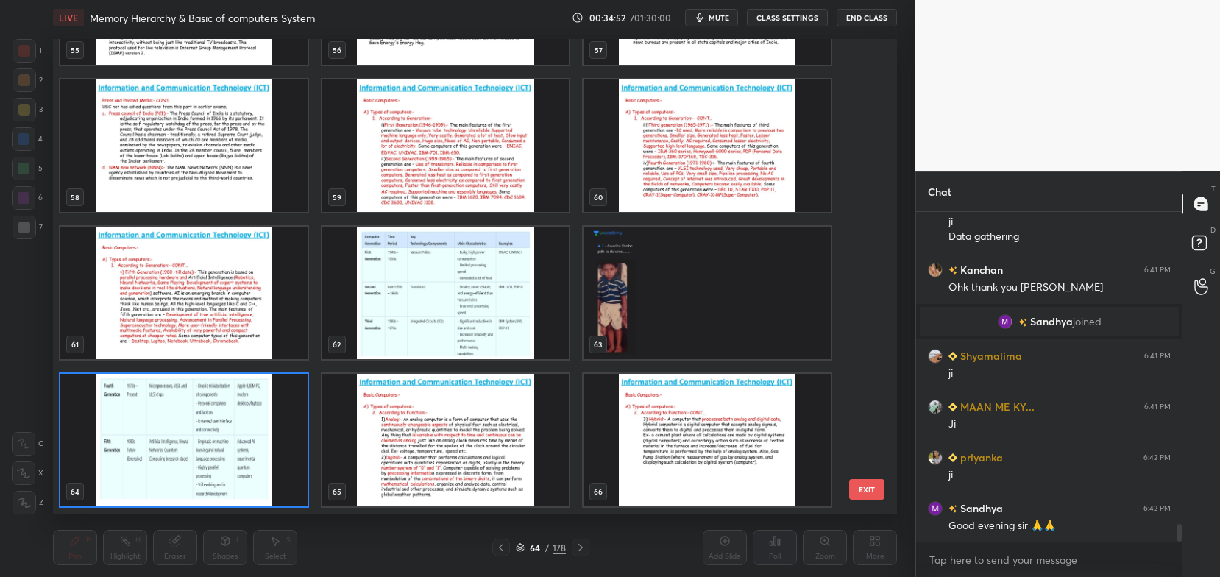
click at [649, 157] on img "grid" at bounding box center [706, 145] width 247 height 132
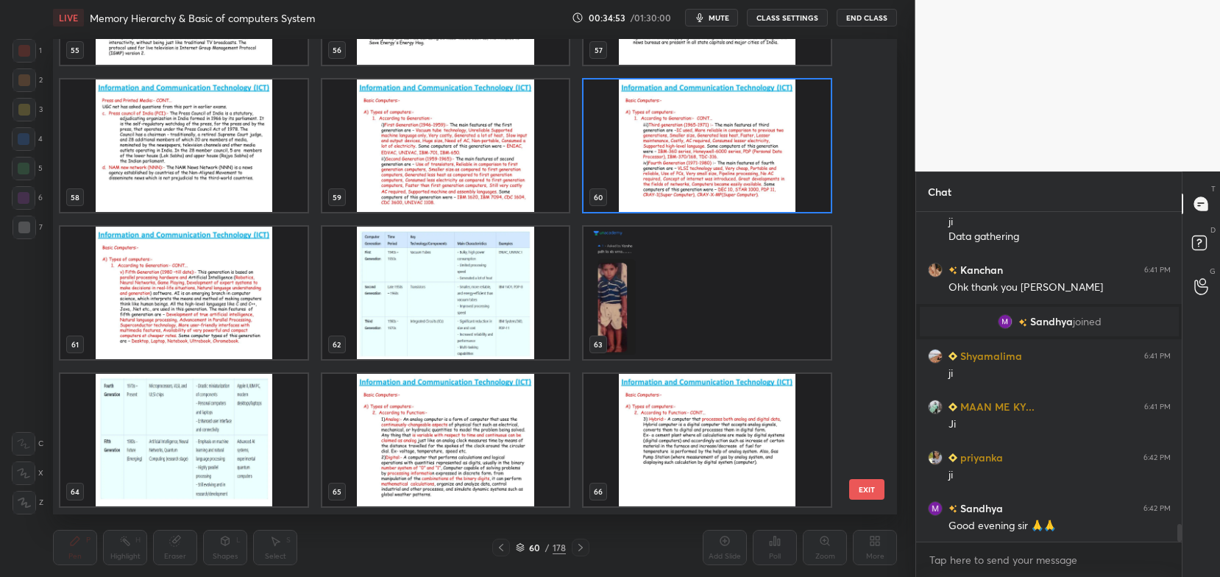
click at [650, 166] on img "grid" at bounding box center [706, 145] width 247 height 132
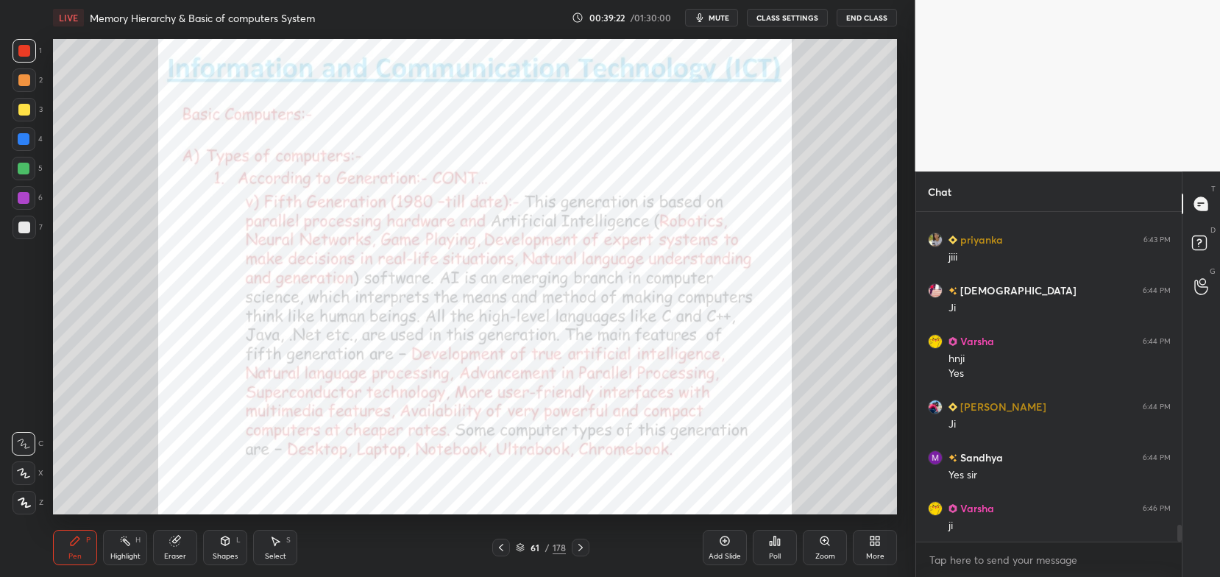
scroll to position [6209, 0]
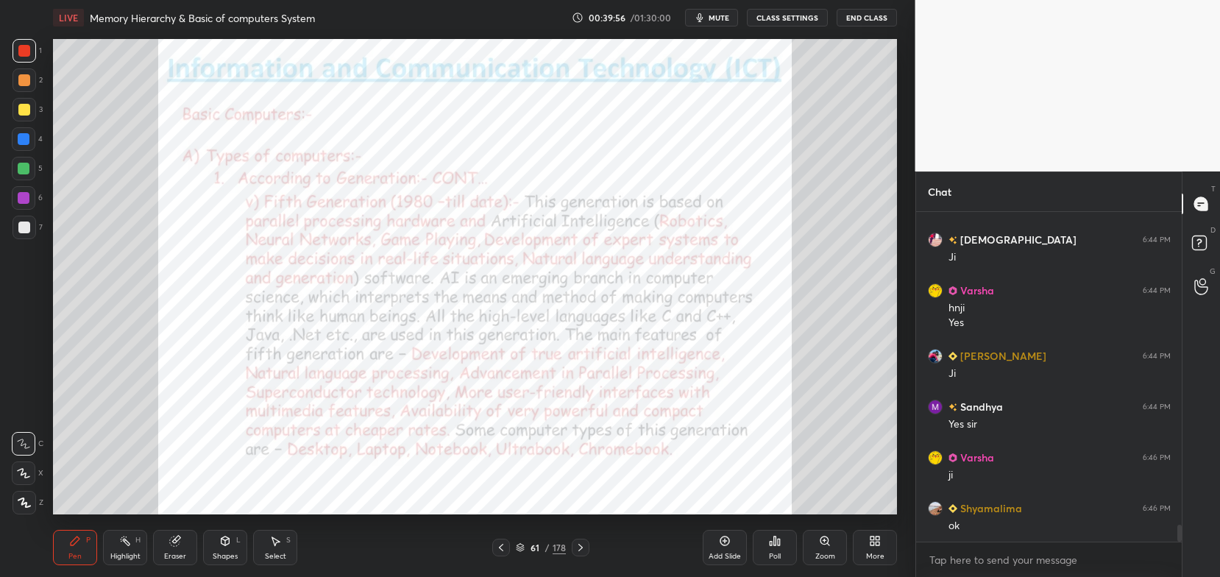
click at [731, 560] on div "Add Slide" at bounding box center [725, 556] width 32 height 7
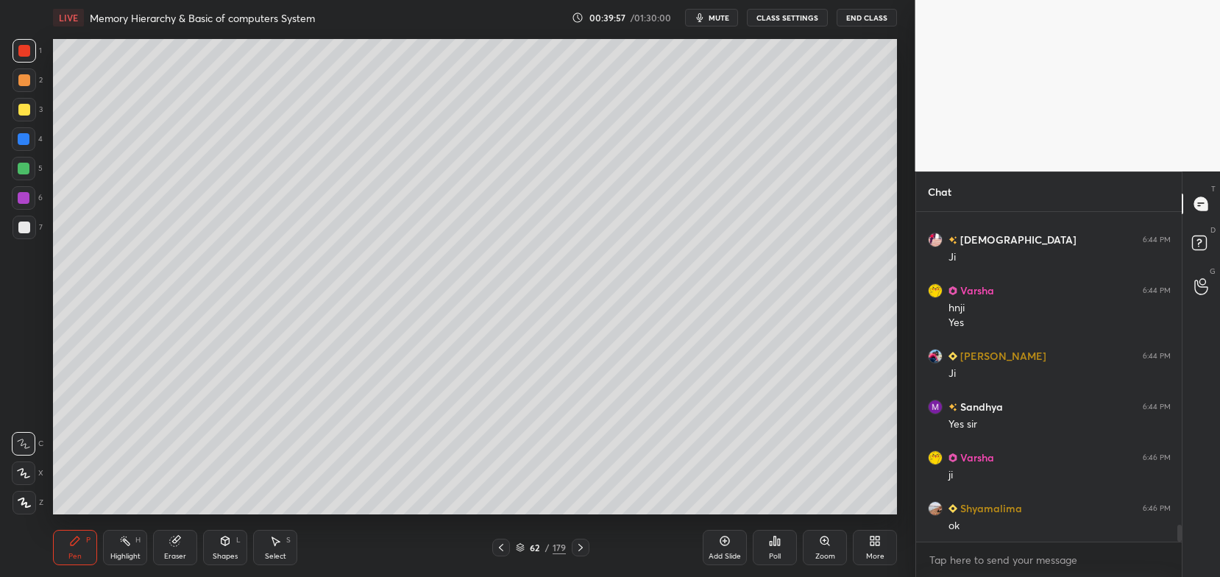
click at [30, 102] on div at bounding box center [25, 110] width 24 height 24
click at [169, 557] on div "Eraser" at bounding box center [175, 556] width 22 height 7
click at [26, 510] on div "Erase all" at bounding box center [24, 503] width 24 height 24
click at [32, 472] on div at bounding box center [24, 473] width 24 height 24
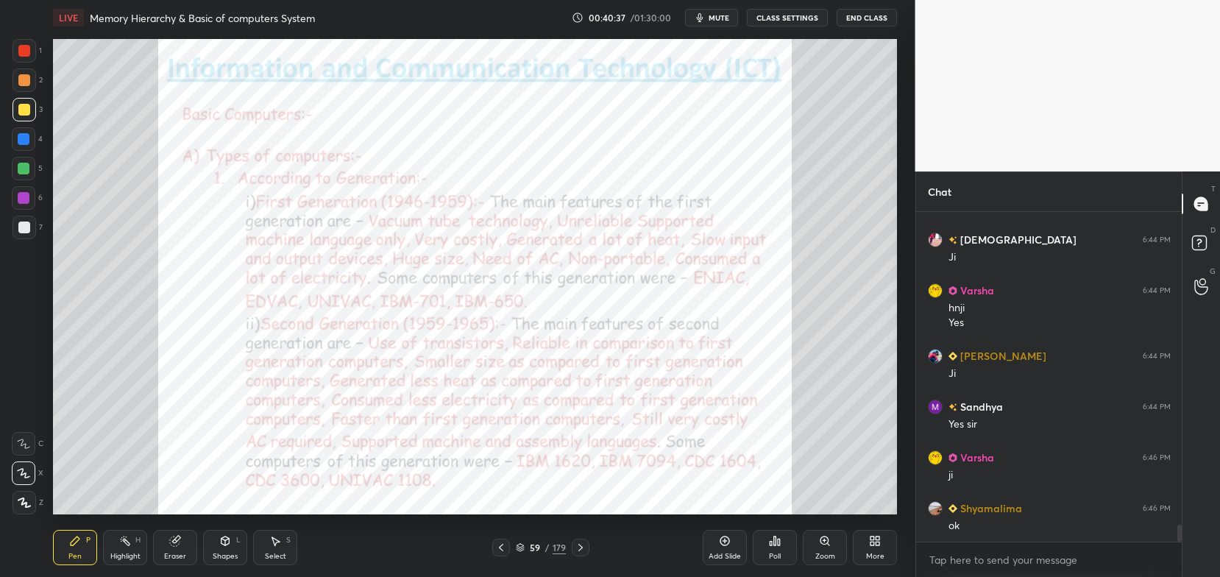
scroll to position [6259, 0]
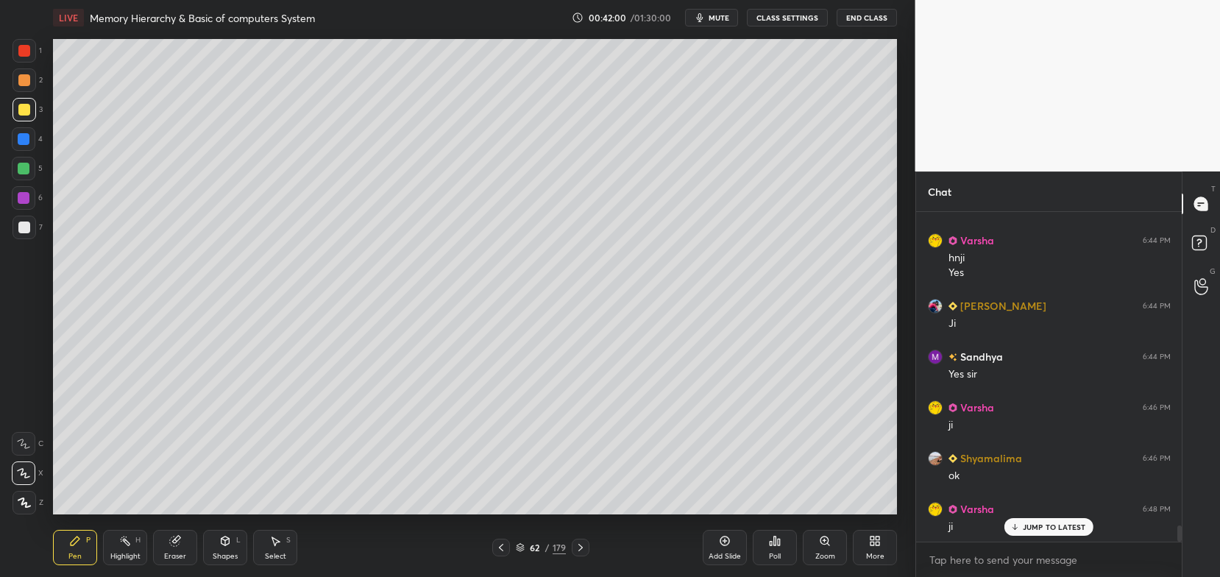
click at [1057, 525] on p "JUMP TO LATEST" at bounding box center [1054, 526] width 63 height 9
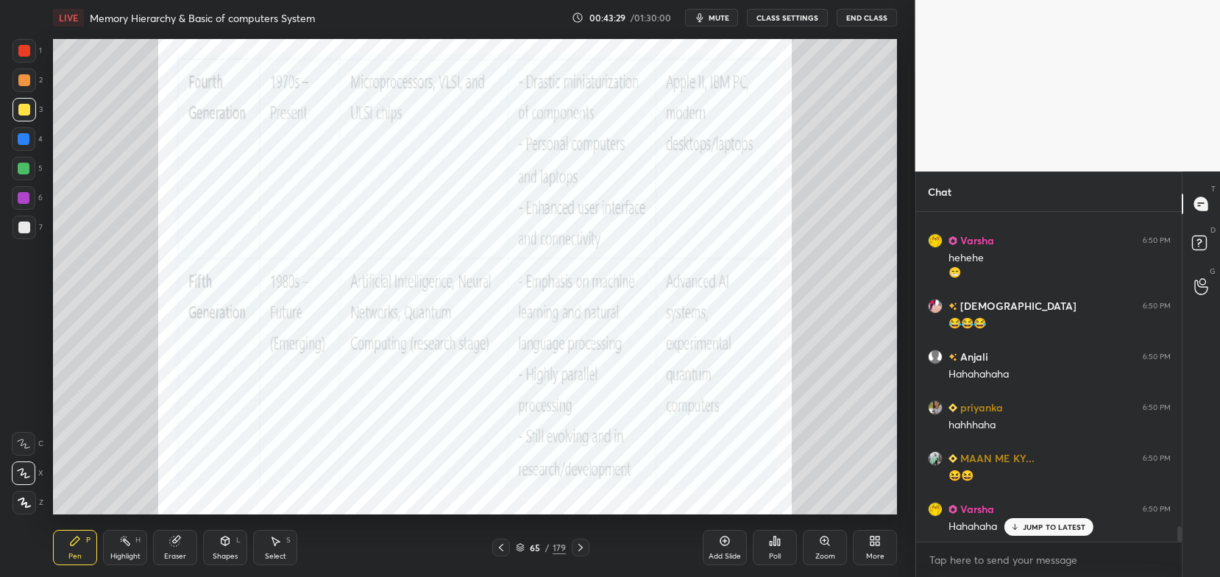
scroll to position [6832, 0]
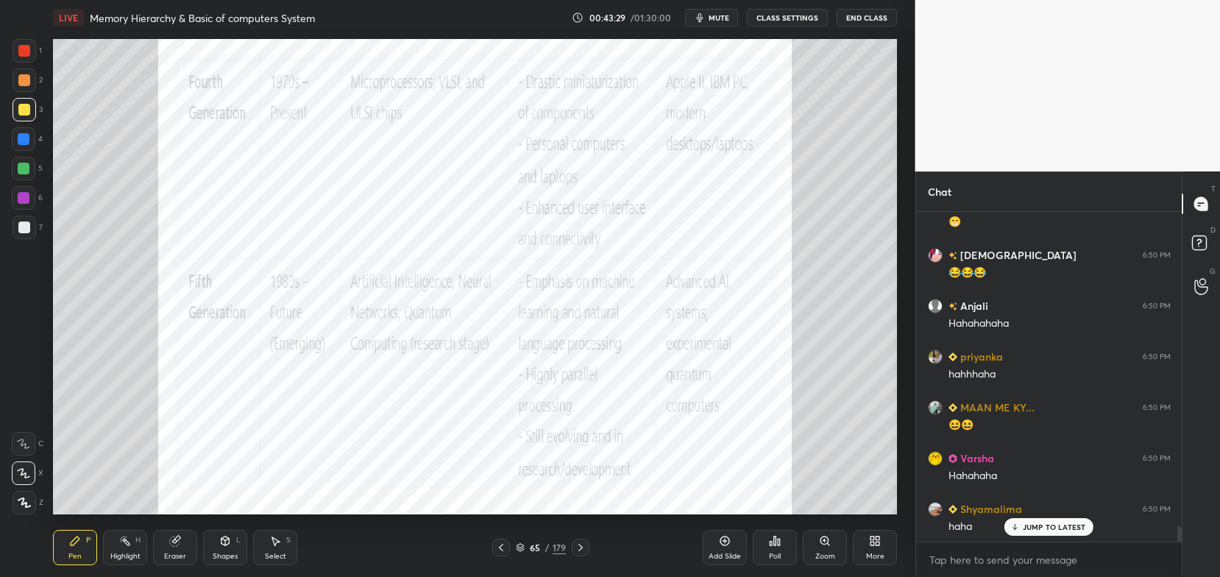
click at [1046, 519] on div "JUMP TO LATEST" at bounding box center [1048, 527] width 88 height 18
click at [168, 549] on div "Eraser" at bounding box center [175, 547] width 44 height 35
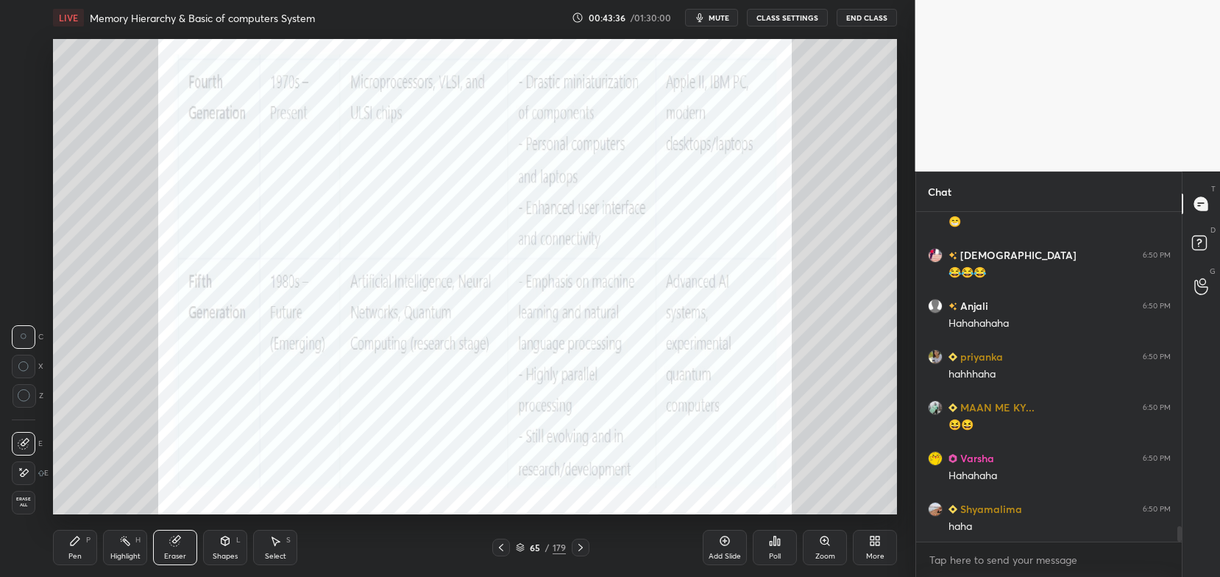
click at [17, 502] on span "Erase all" at bounding box center [24, 502] width 22 height 10
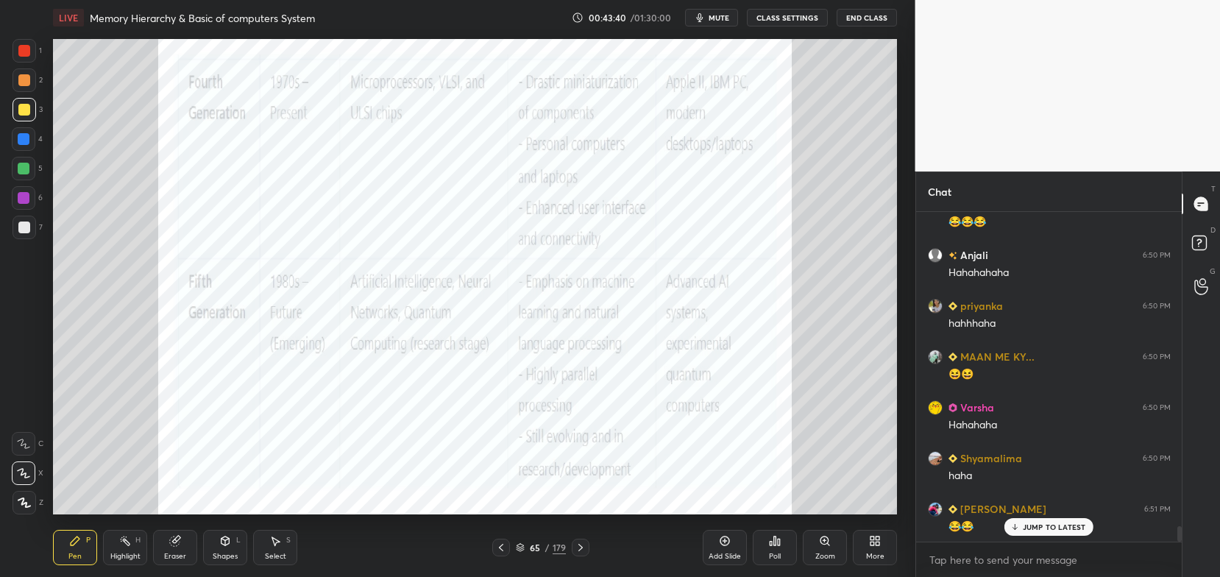
scroll to position [6933, 0]
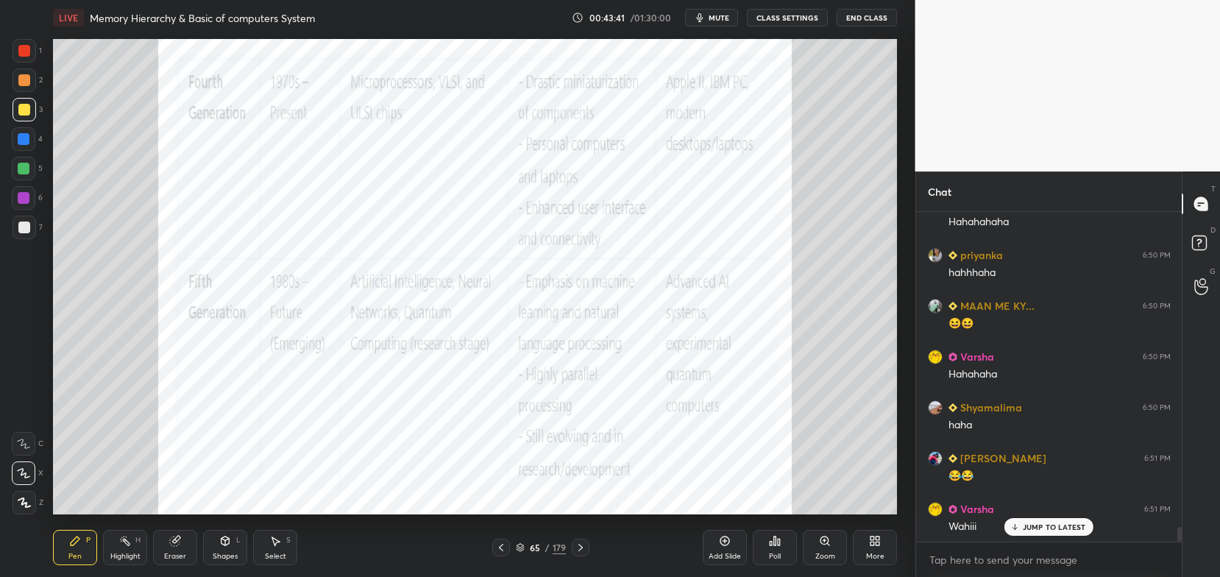
click at [13, 56] on div at bounding box center [25, 51] width 24 height 24
click at [174, 543] on icon at bounding box center [175, 541] width 10 height 10
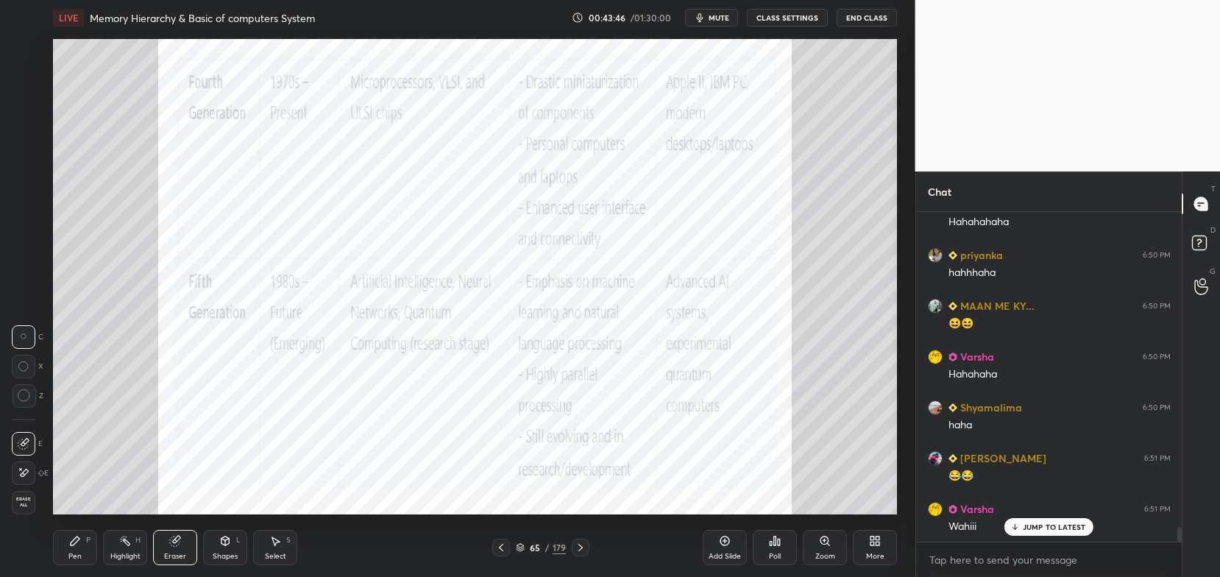
click at [26, 500] on span "Erase all" at bounding box center [24, 502] width 22 height 10
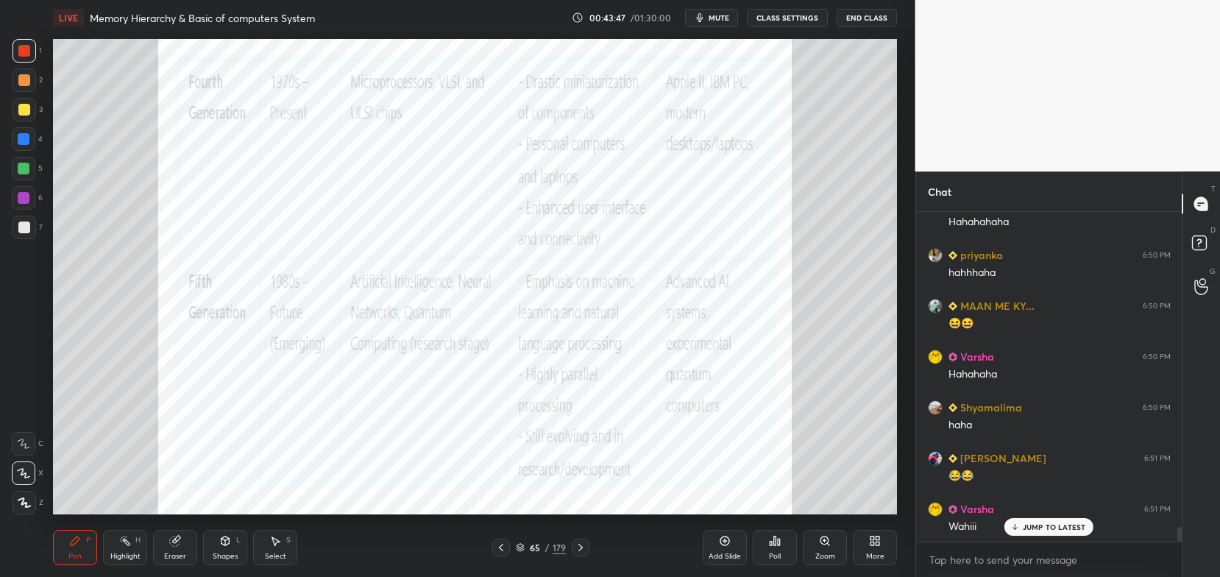
scroll to position [6961, 0]
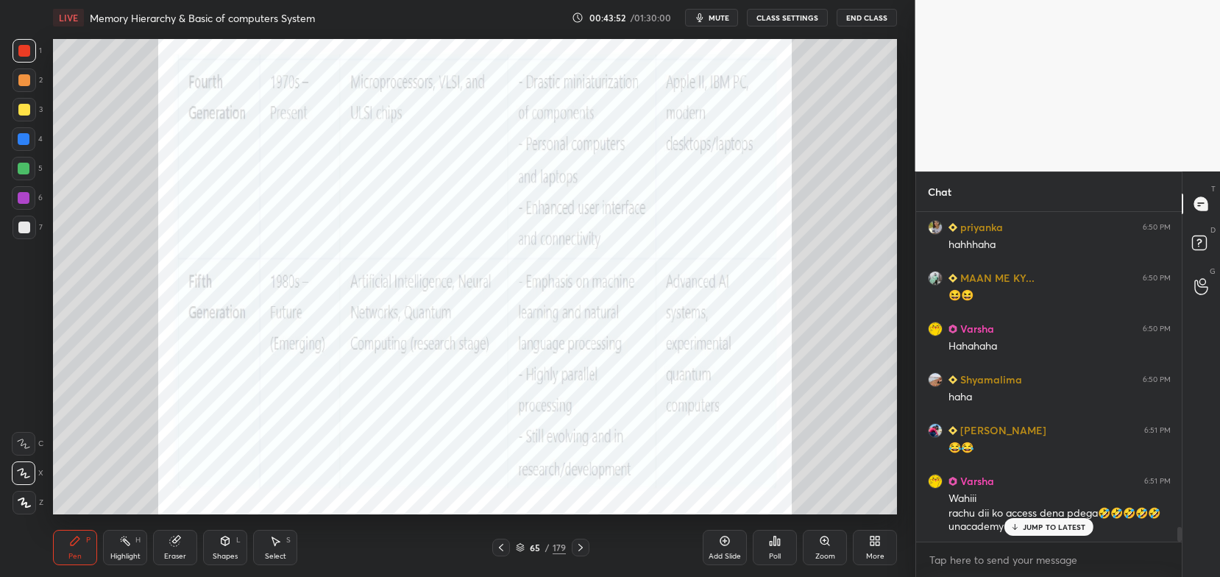
click at [1052, 534] on div "JUMP TO LATEST" at bounding box center [1048, 527] width 88 height 18
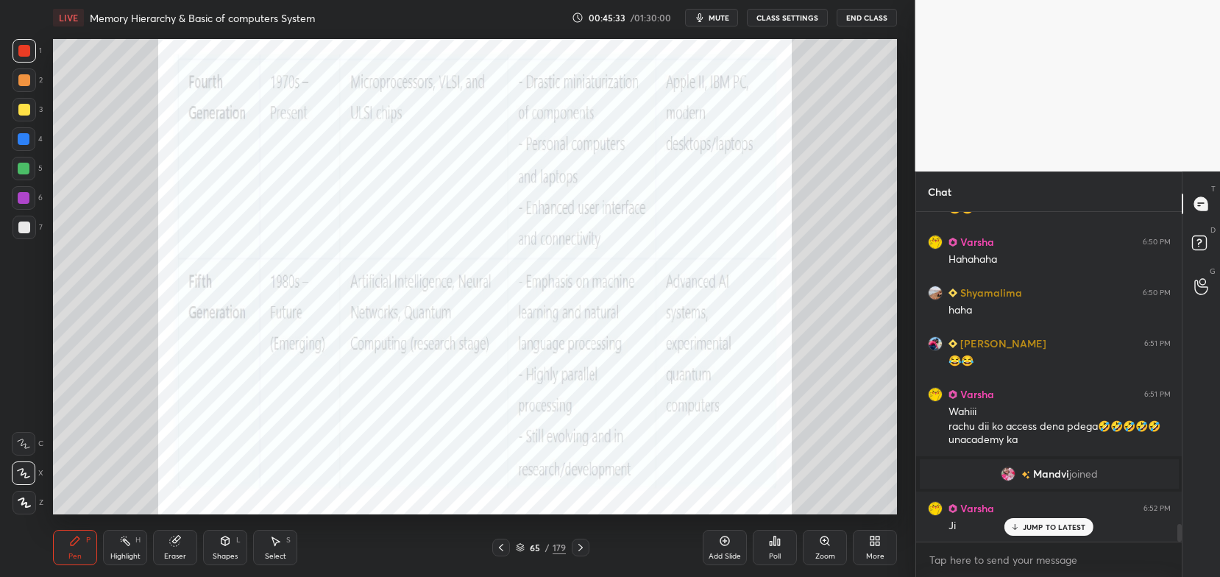
scroll to position [5729, 0]
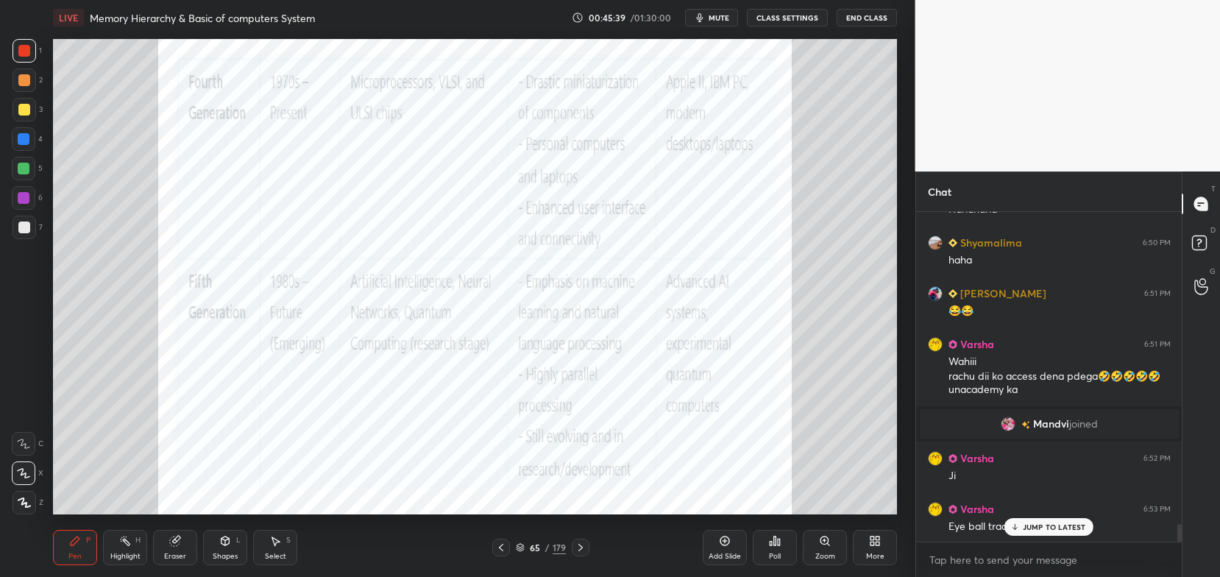
click at [1065, 528] on p "JUMP TO LATEST" at bounding box center [1054, 526] width 63 height 9
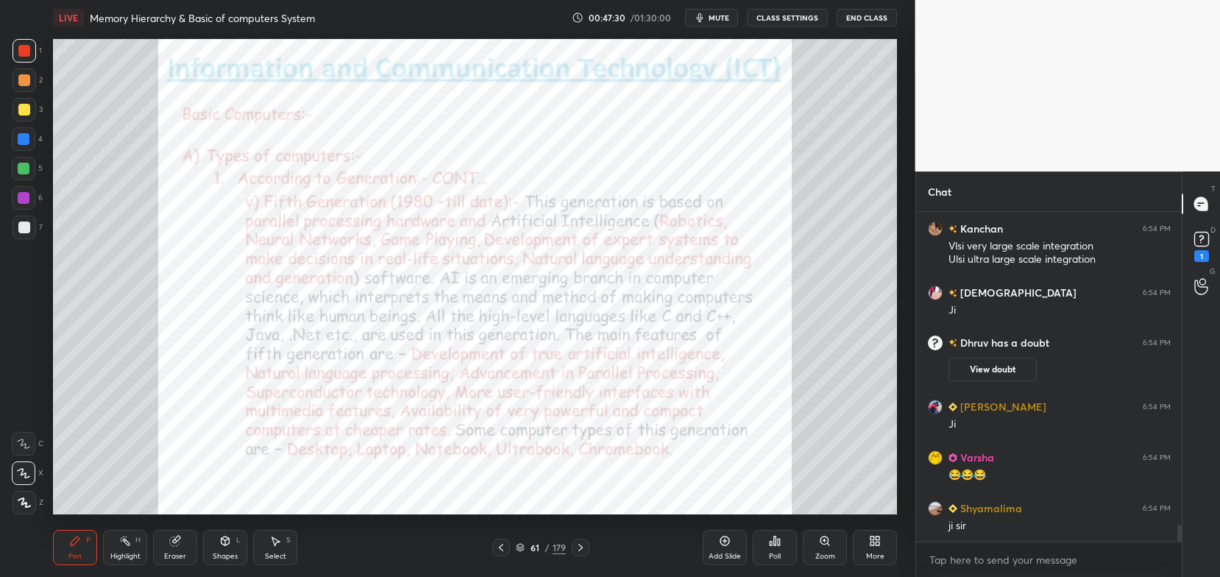
scroll to position [6168, 0]
click at [1185, 246] on div "D Doubts (D) 1" at bounding box center [1201, 244] width 38 height 41
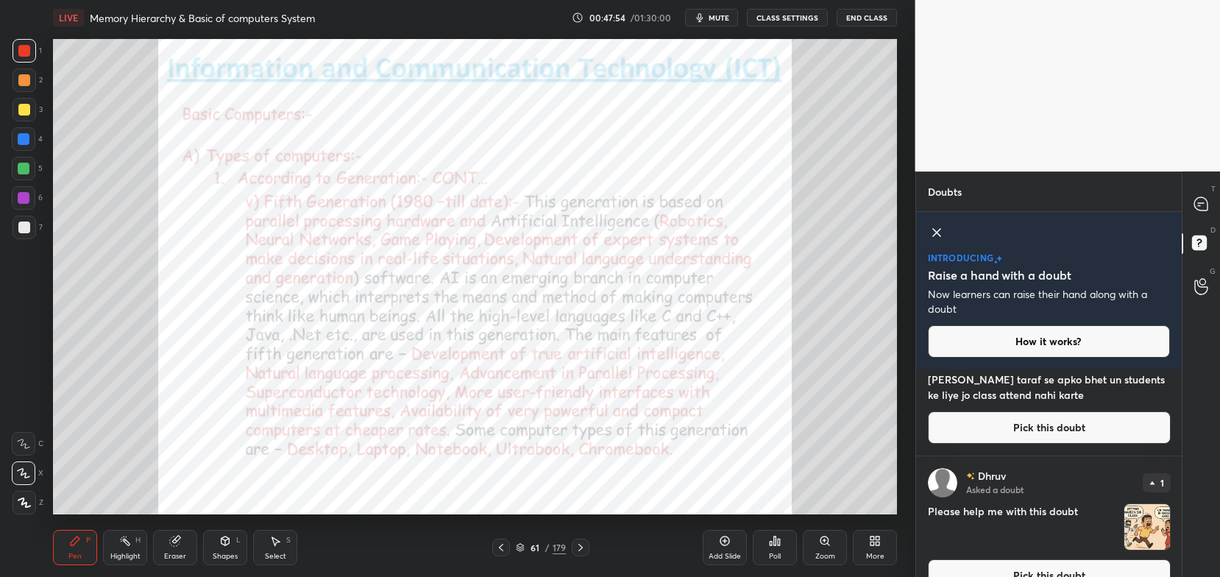
scroll to position [71, 0]
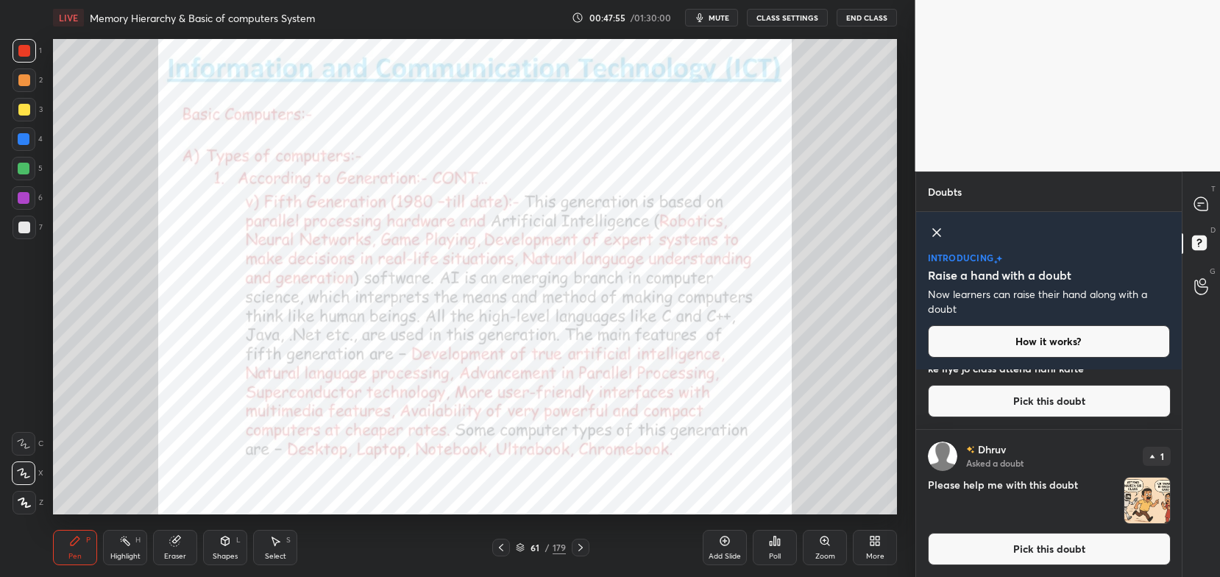
click at [1056, 552] on button "Pick this doubt" at bounding box center [1049, 549] width 243 height 32
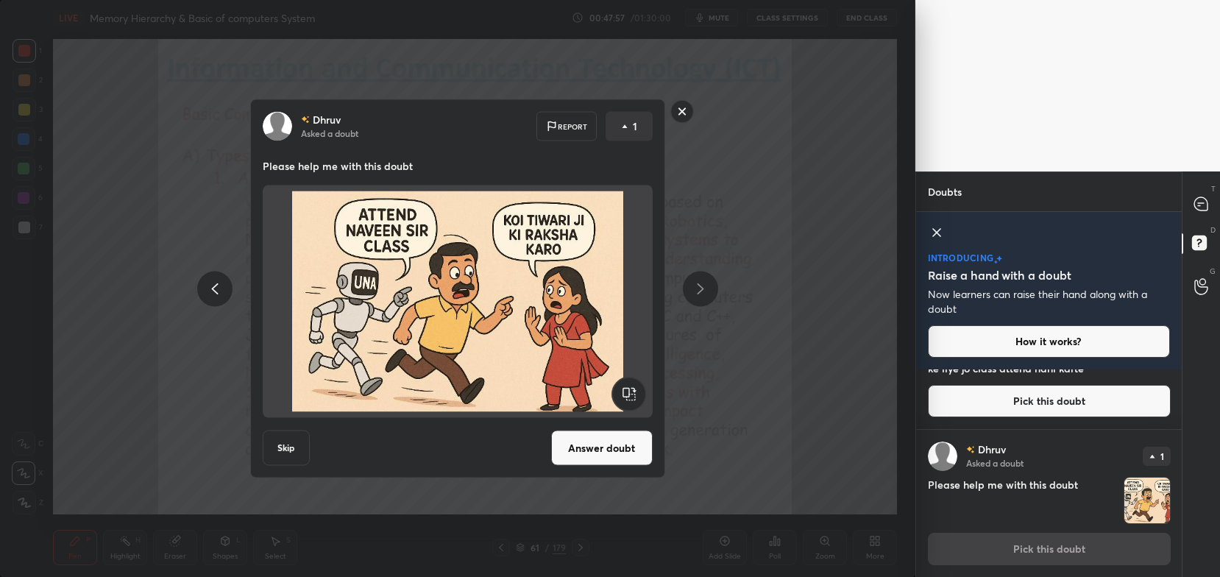
click at [600, 437] on button "Answer doubt" at bounding box center [602, 447] width 102 height 35
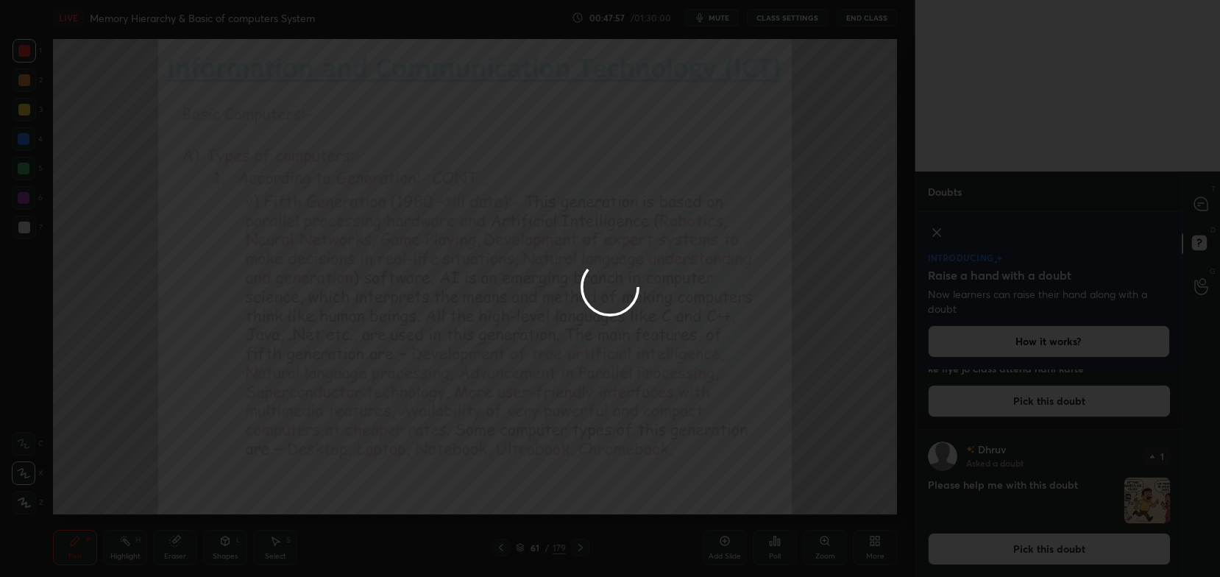
scroll to position [0, 0]
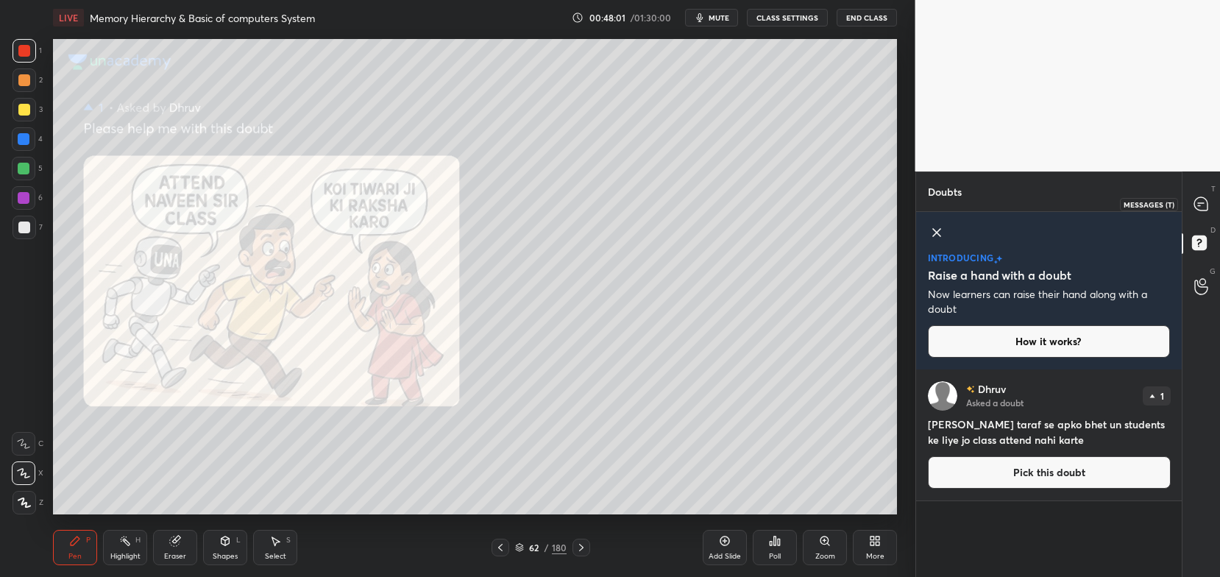
click at [1204, 215] on div at bounding box center [1201, 204] width 29 height 26
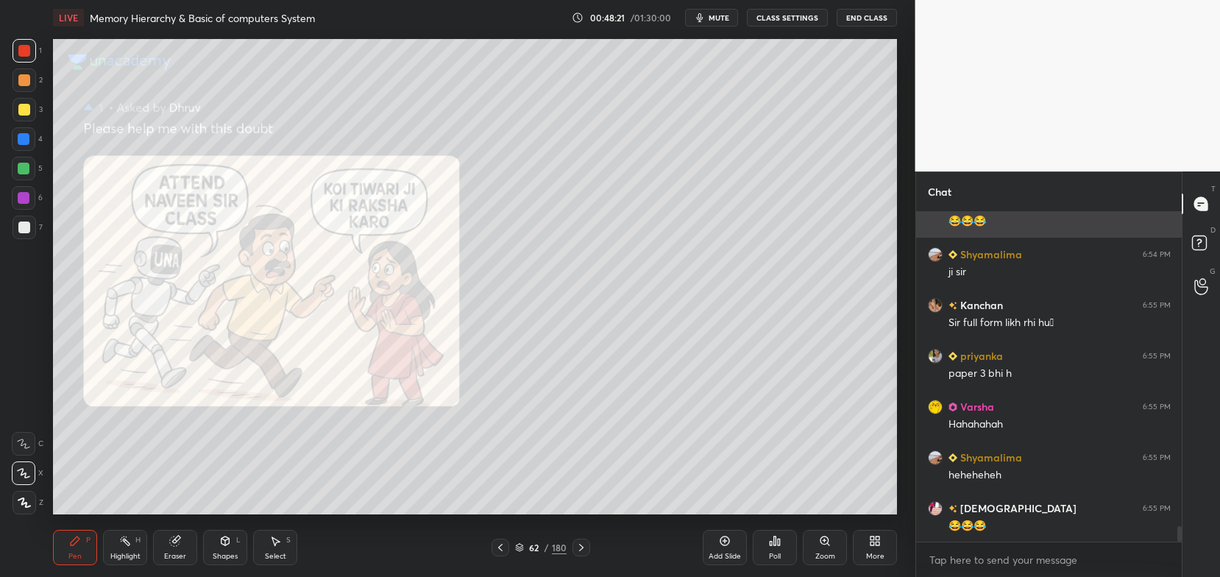
scroll to position [6672, 0]
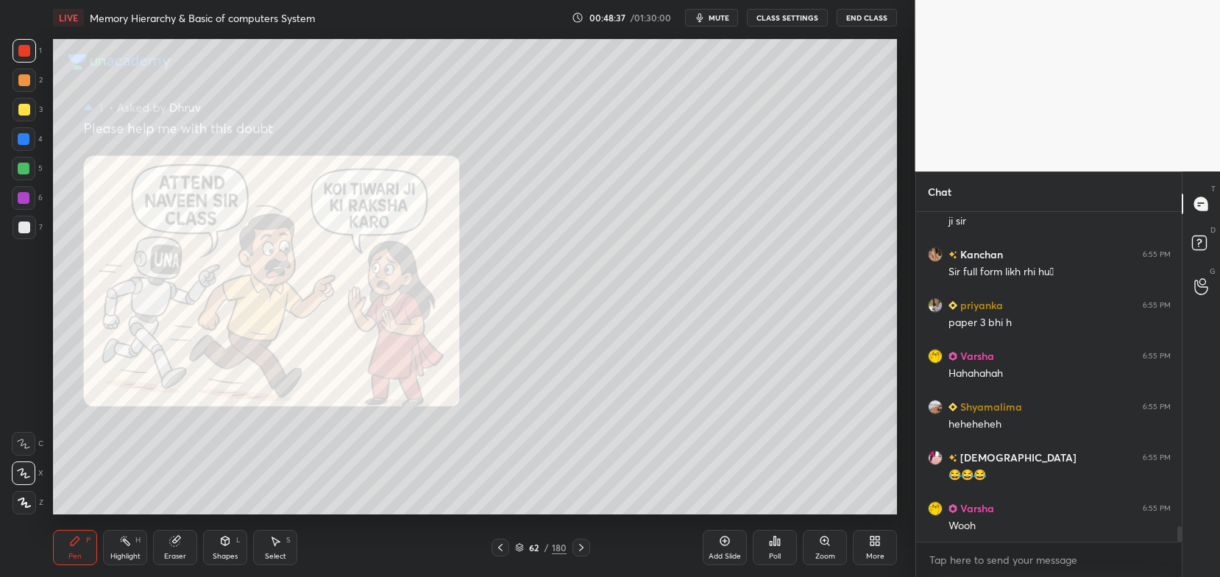
click at [524, 547] on div "62 / 180" at bounding box center [541, 547] width 52 height 13
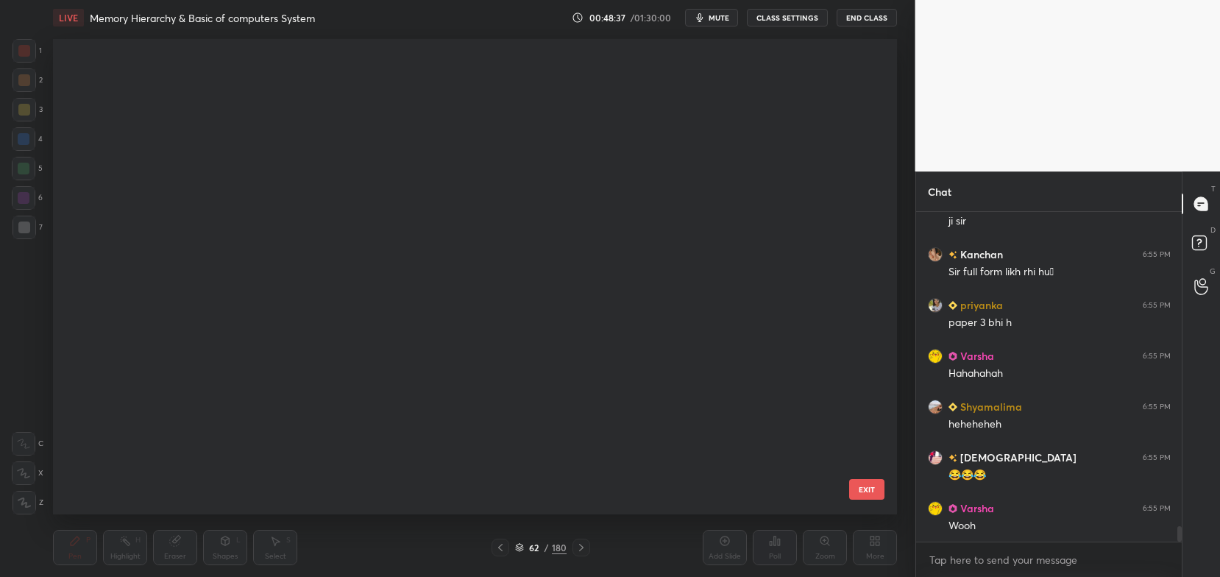
scroll to position [471, 837]
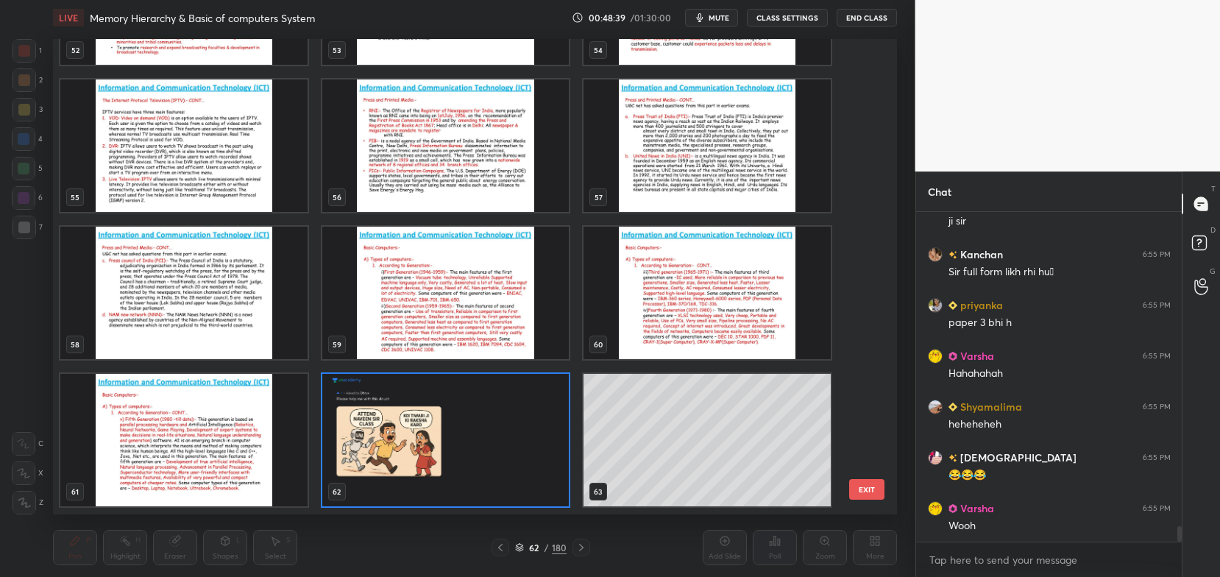
click at [490, 428] on img "grid" at bounding box center [445, 441] width 247 height 132
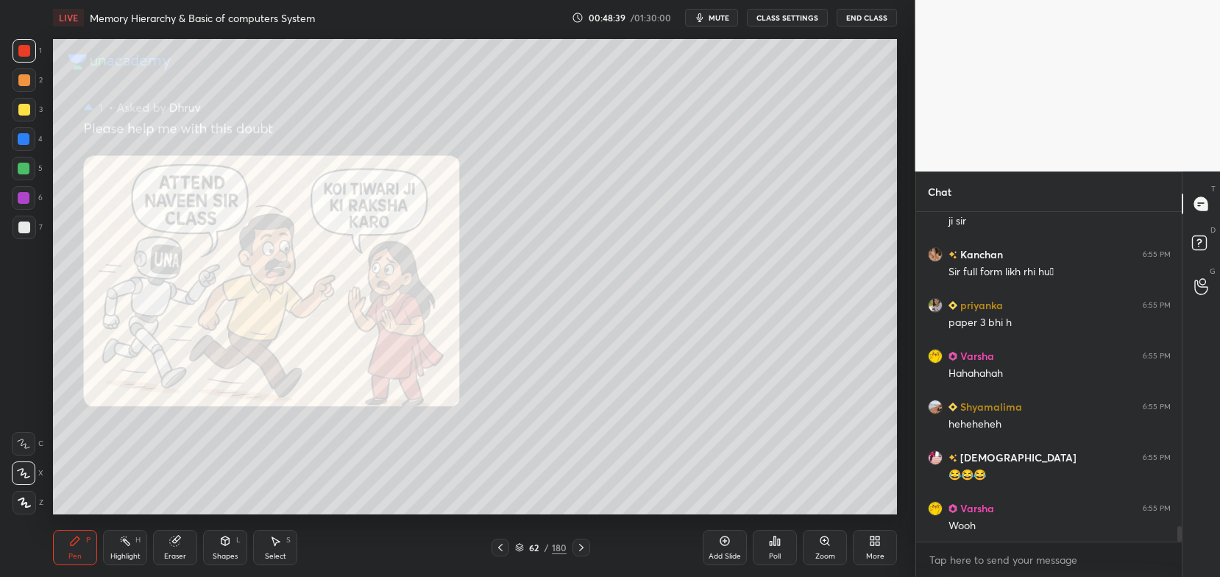
click at [490, 428] on img "grid" at bounding box center [445, 441] width 247 height 132
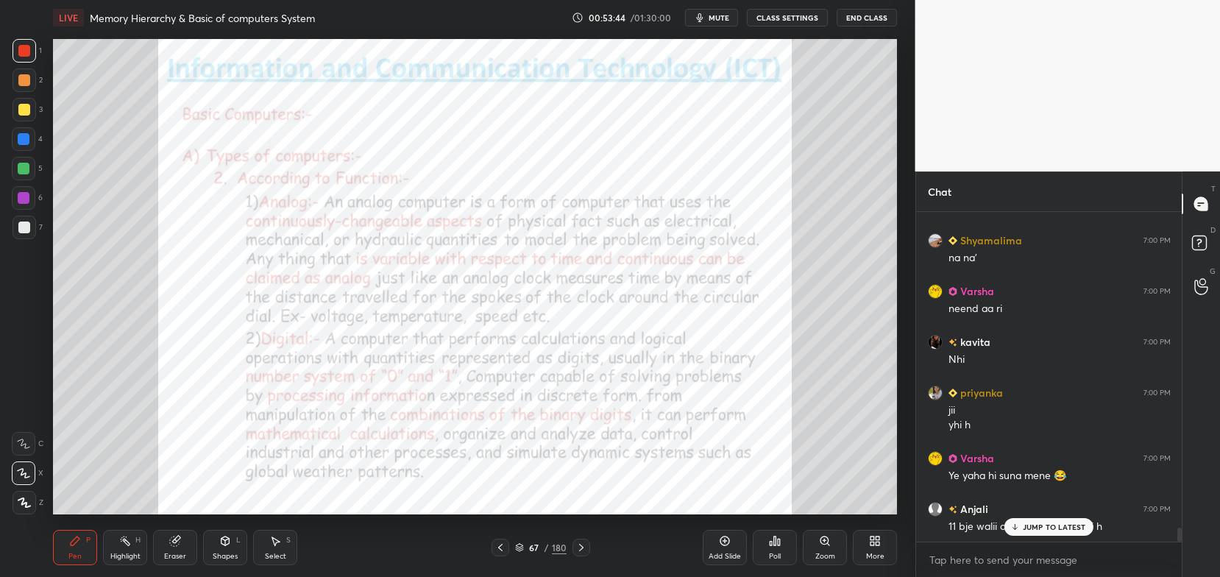
scroll to position [7579, 0]
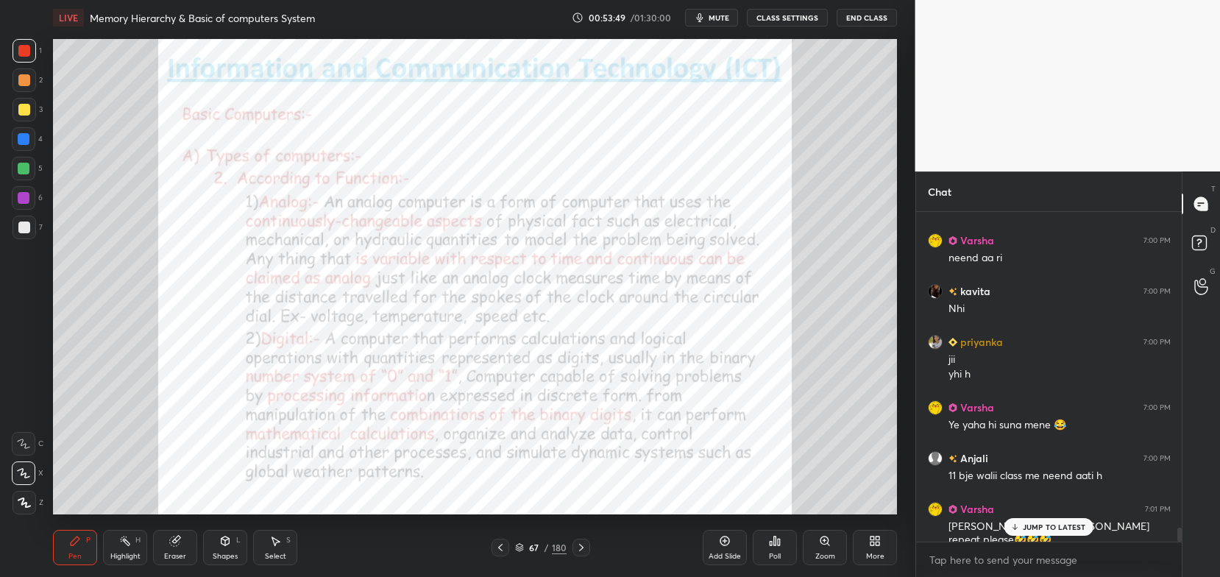
click at [1017, 529] on icon at bounding box center [1015, 529] width 4 height 2
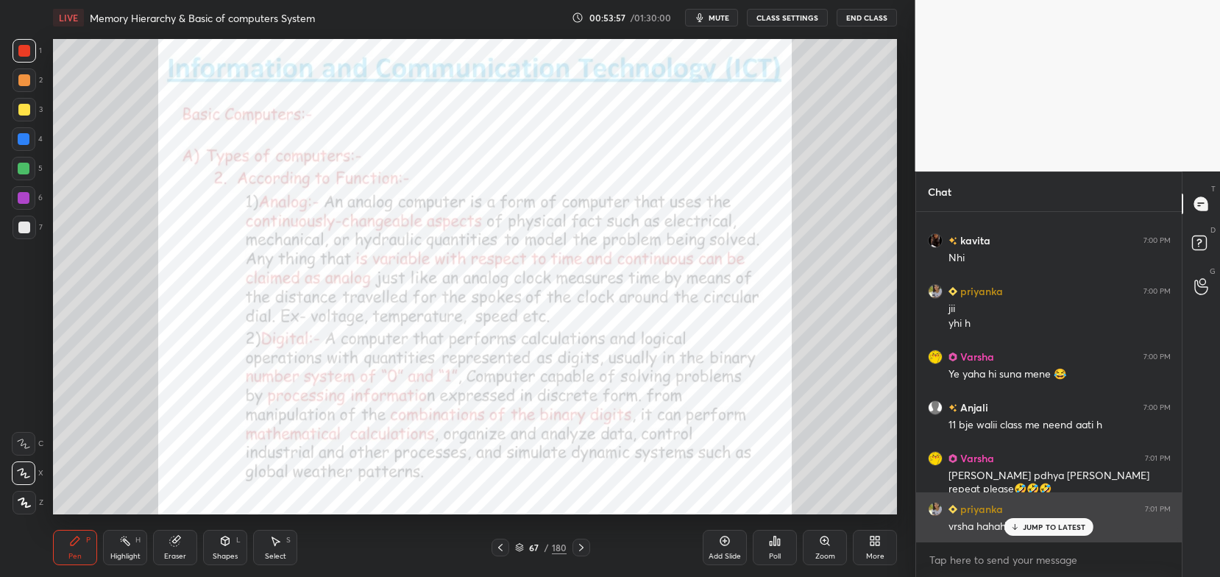
click at [1024, 530] on p "JUMP TO LATEST" at bounding box center [1054, 526] width 63 height 9
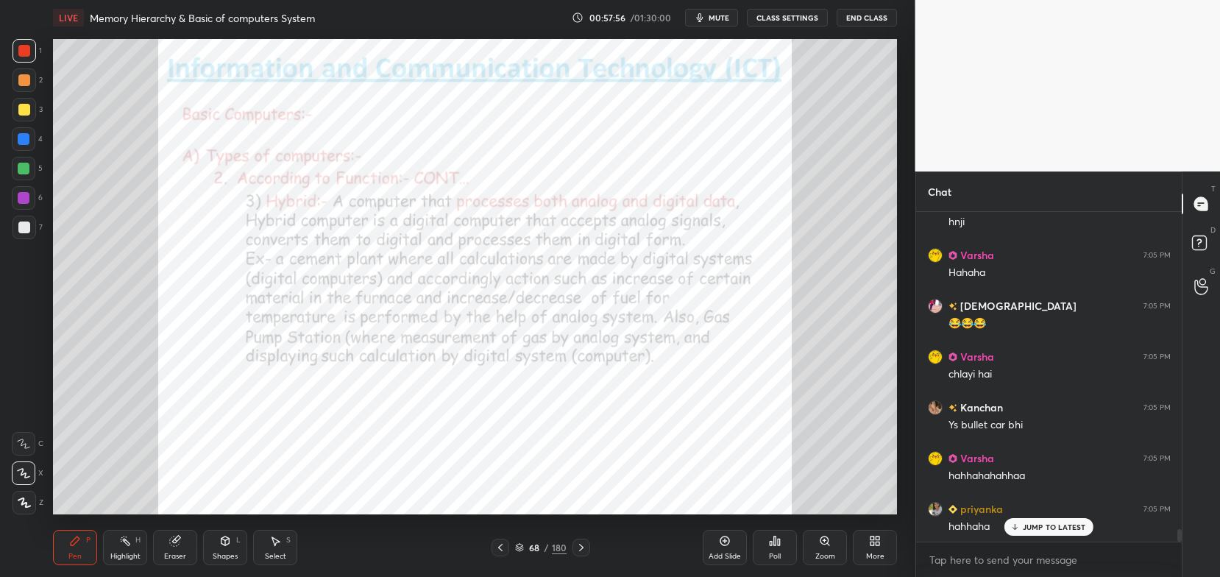
scroll to position [8594, 0]
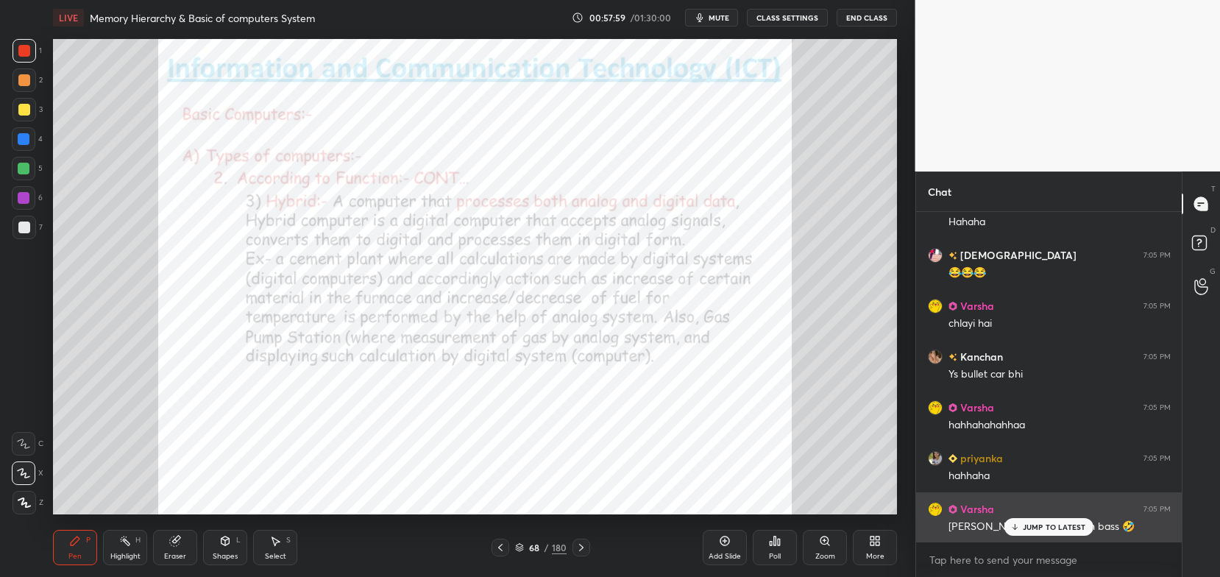
click at [1037, 525] on p "JUMP TO LATEST" at bounding box center [1054, 526] width 63 height 9
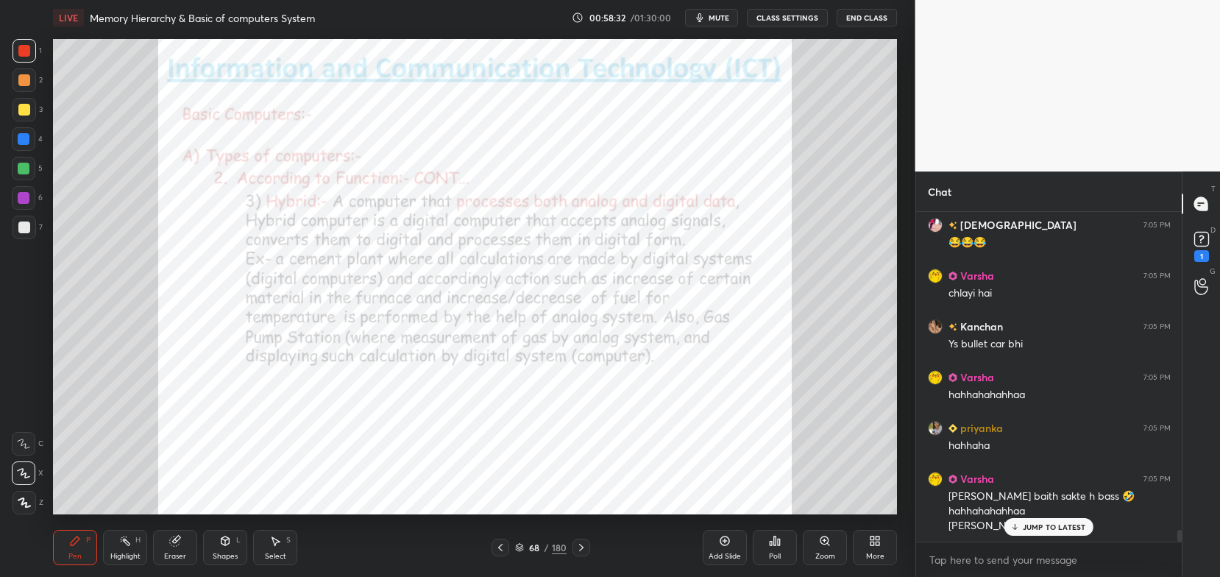
scroll to position [8737, 0]
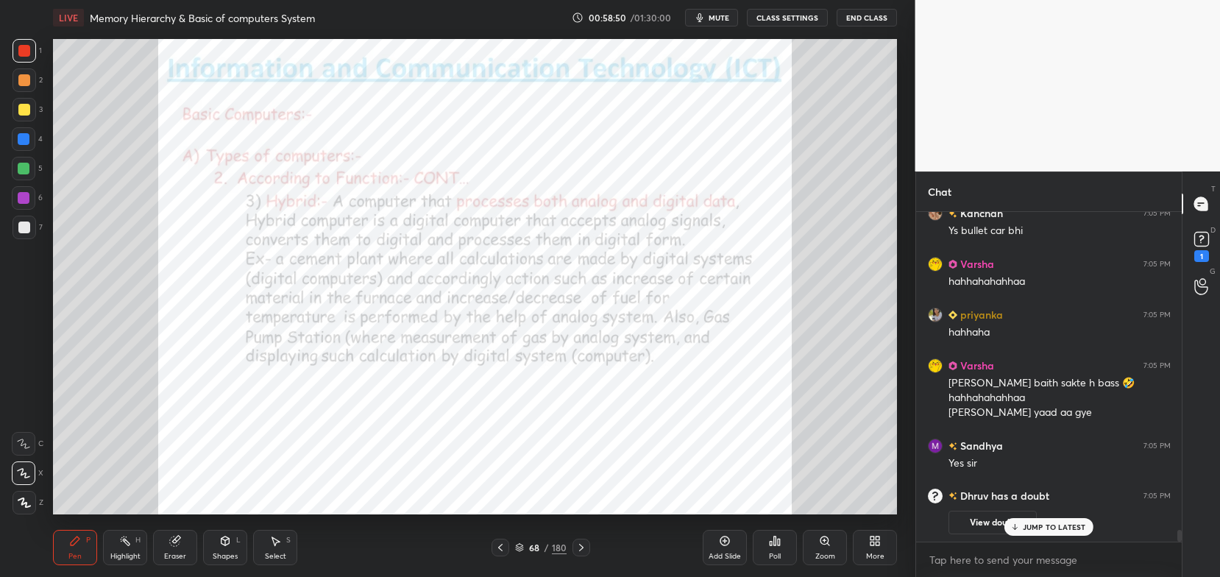
click at [1051, 523] on p "JUMP TO LATEST" at bounding box center [1054, 526] width 63 height 9
click at [1204, 253] on div "1" at bounding box center [1201, 256] width 15 height 12
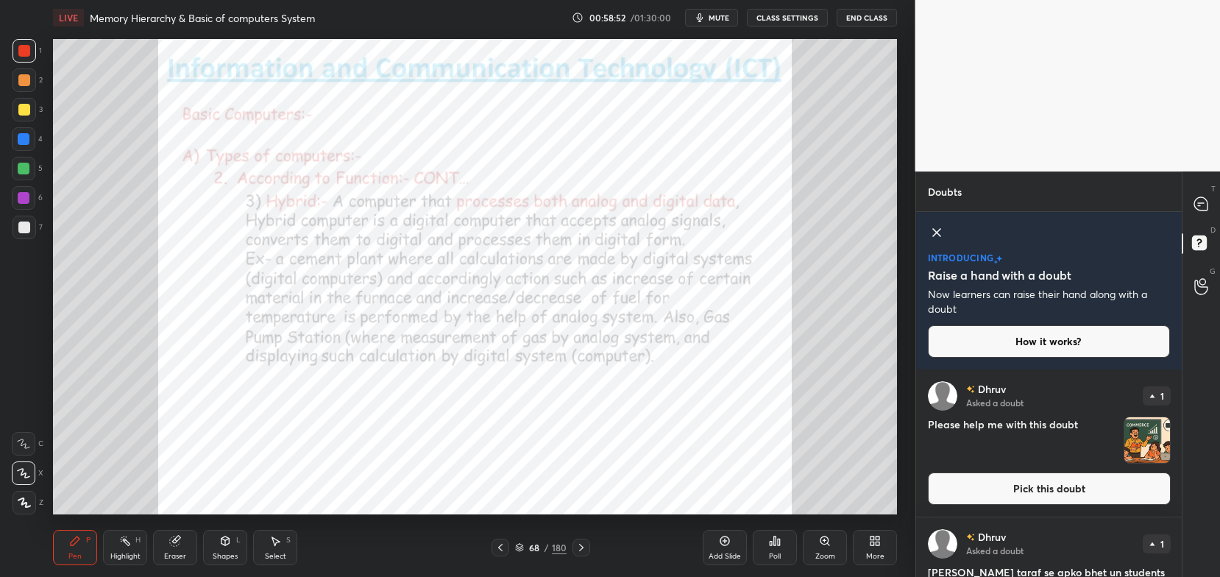
click at [1094, 490] on button "Pick this doubt" at bounding box center [1049, 488] width 243 height 32
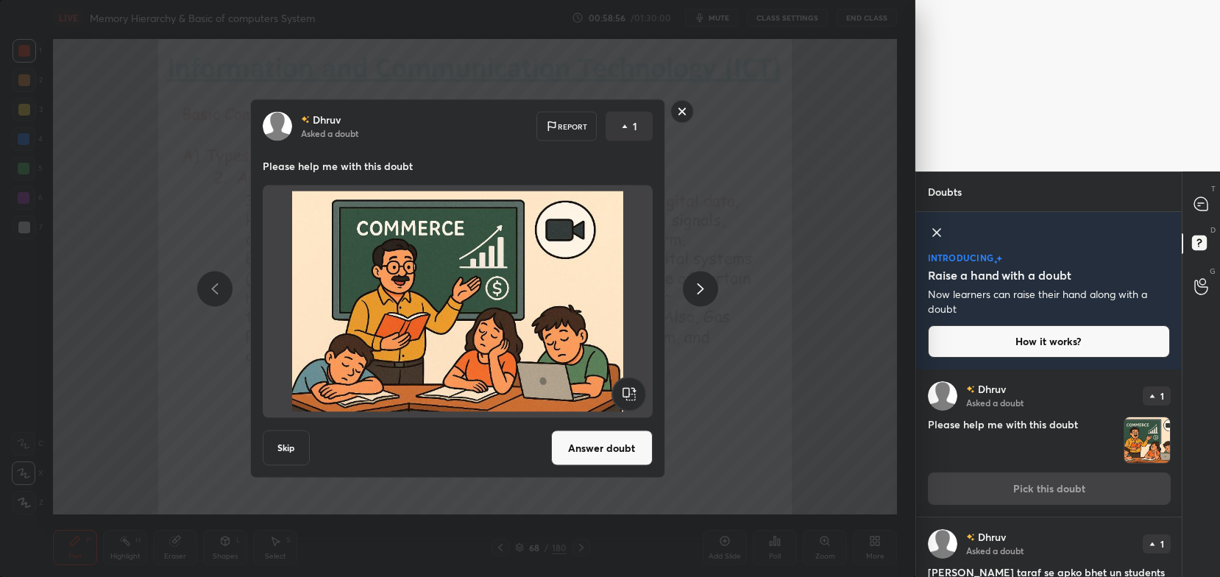
click at [621, 455] on button "Answer doubt" at bounding box center [602, 447] width 102 height 35
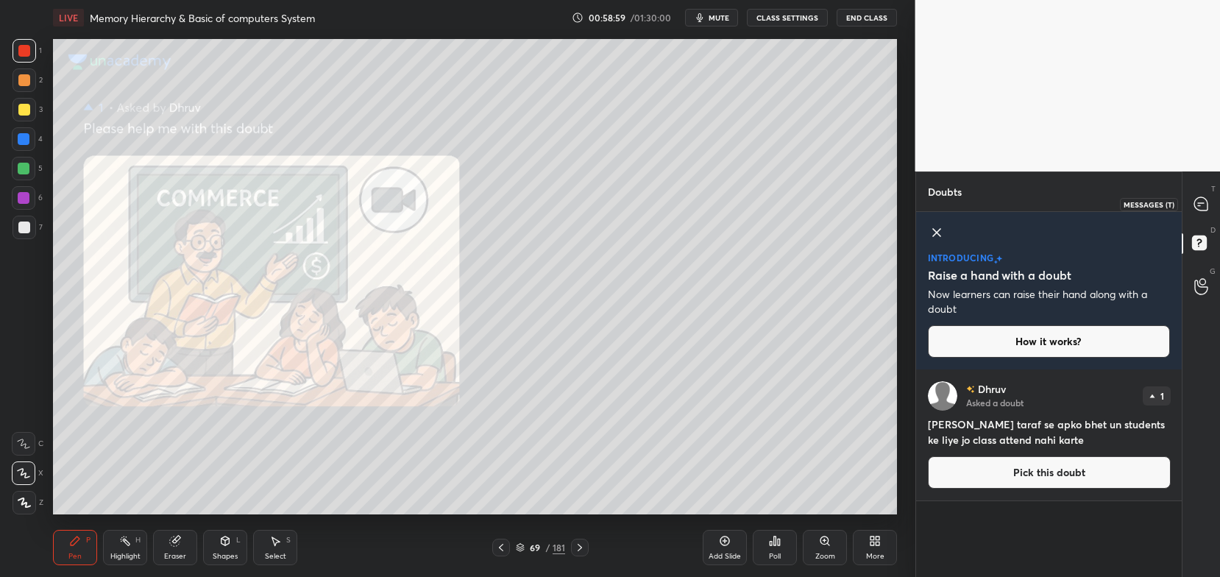
click at [1206, 205] on icon at bounding box center [1200, 203] width 13 height 13
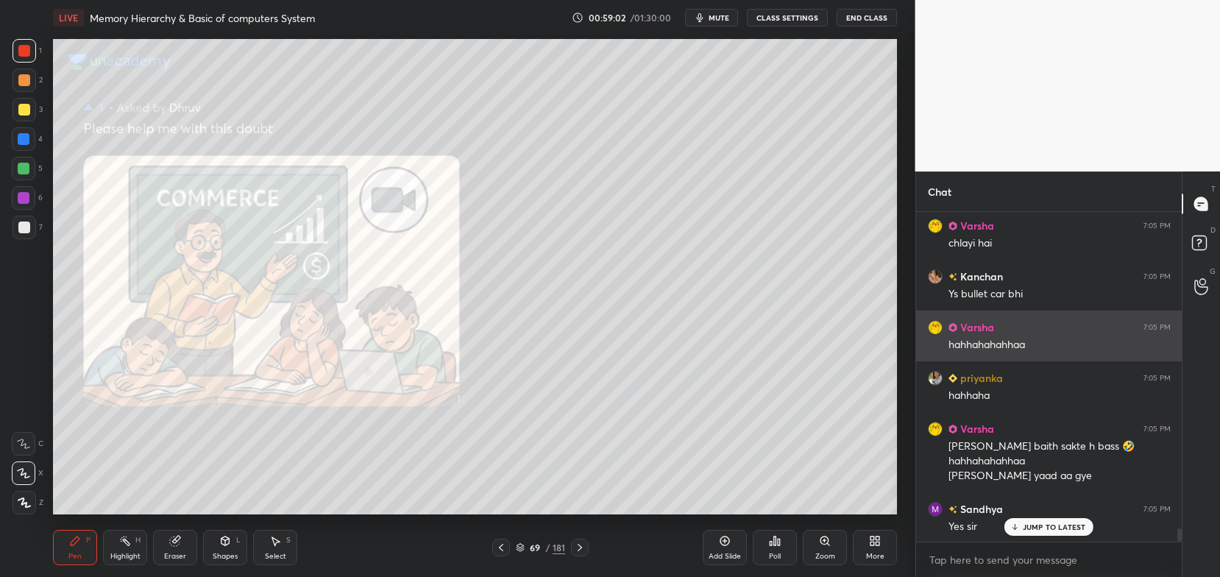
scroll to position [7985, 0]
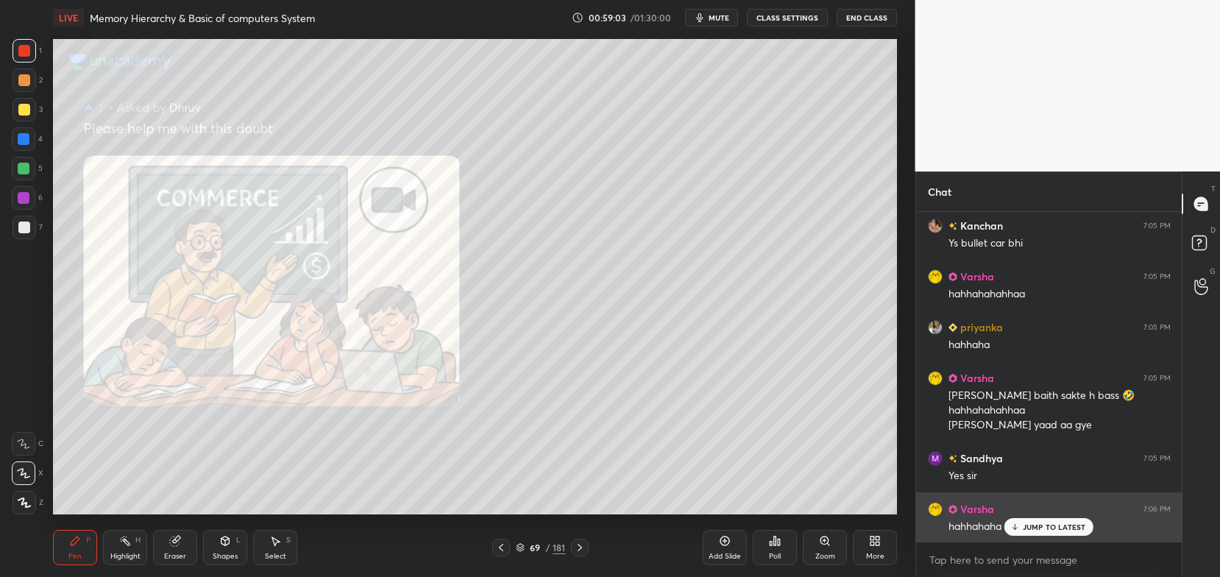
click at [1018, 523] on icon at bounding box center [1015, 526] width 10 height 9
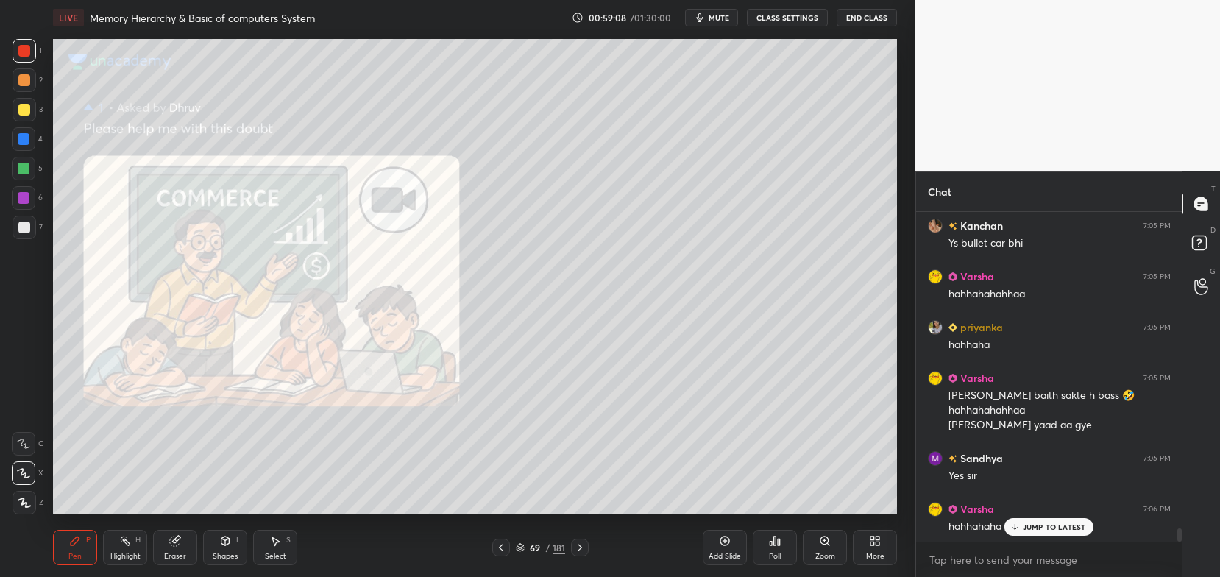
scroll to position [8036, 0]
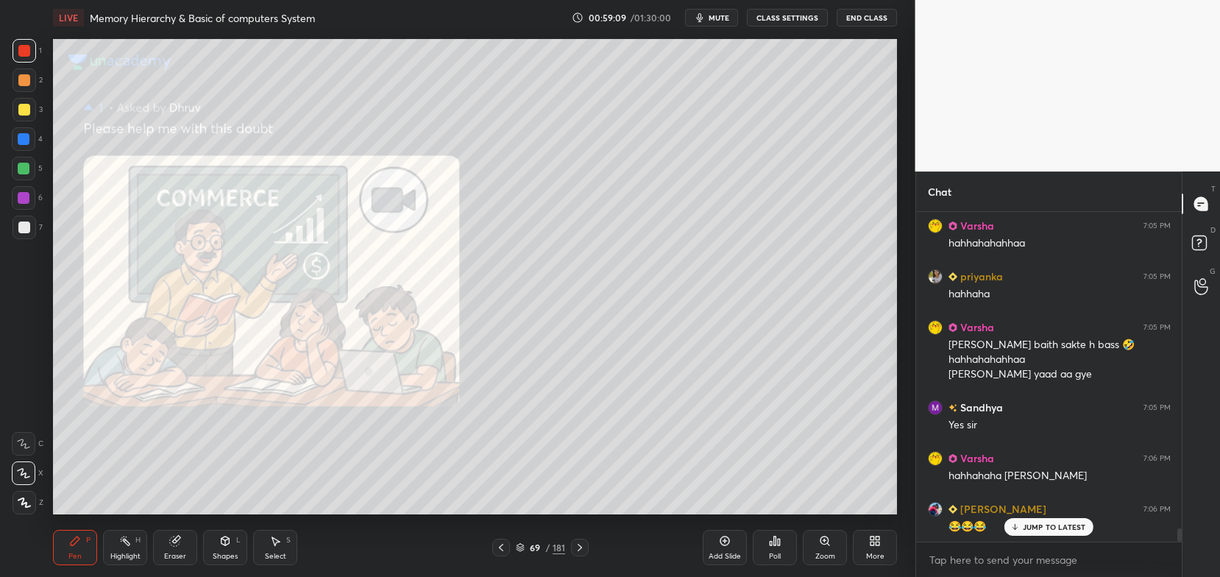
click at [508, 539] on div at bounding box center [501, 548] width 18 height 18
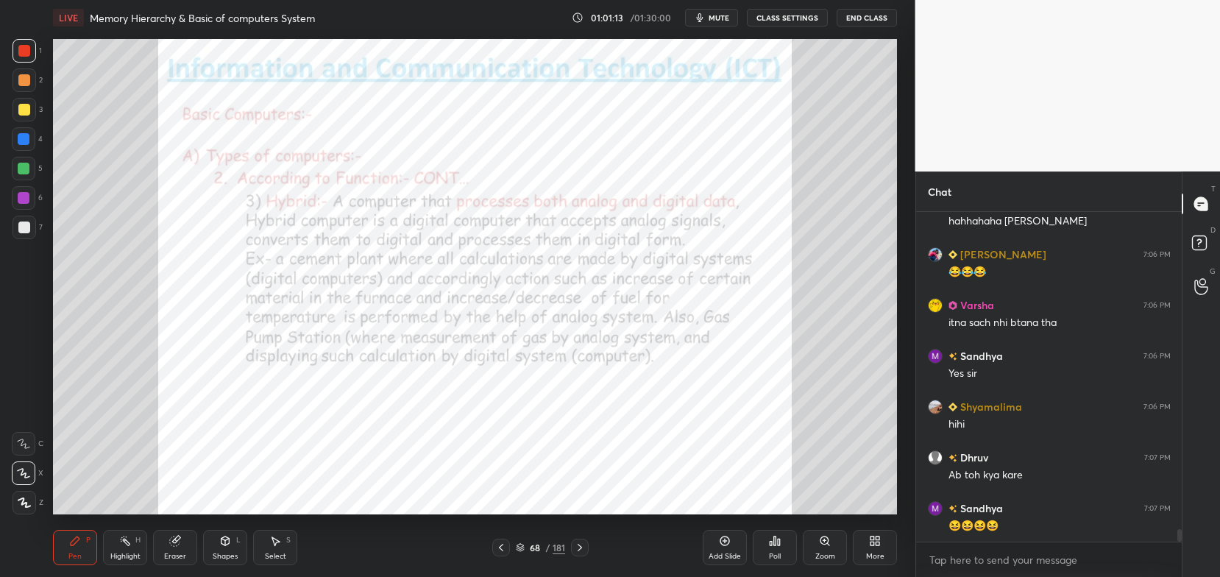
scroll to position [8355, 0]
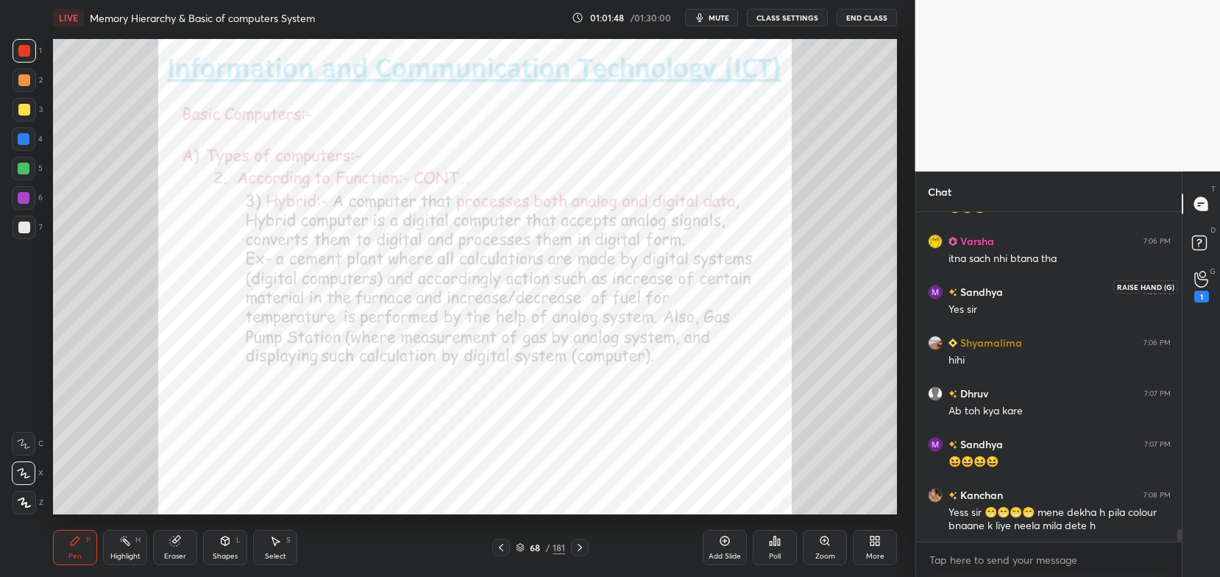
click at [1200, 283] on icon at bounding box center [1201, 279] width 14 height 17
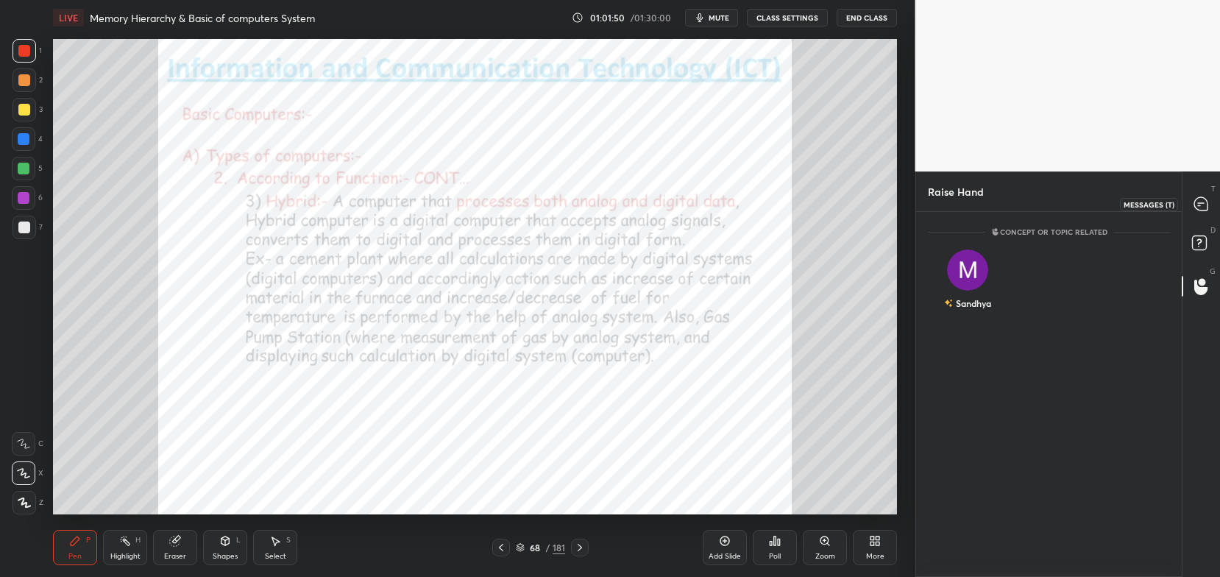
click at [1185, 216] on div "T Messages (T)" at bounding box center [1201, 203] width 38 height 41
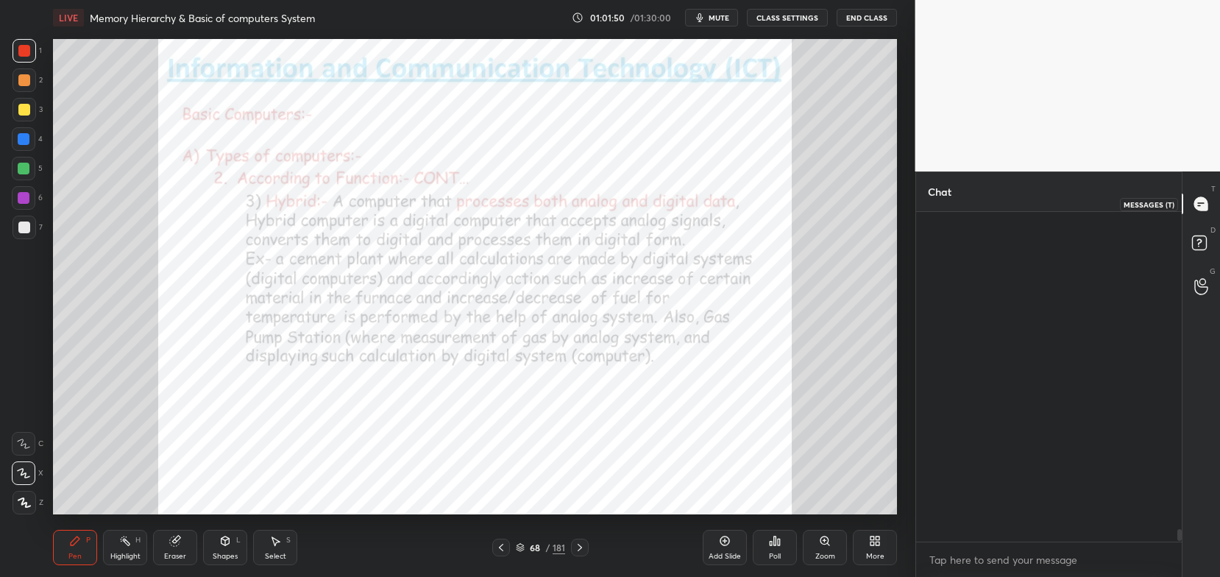
scroll to position [325, 262]
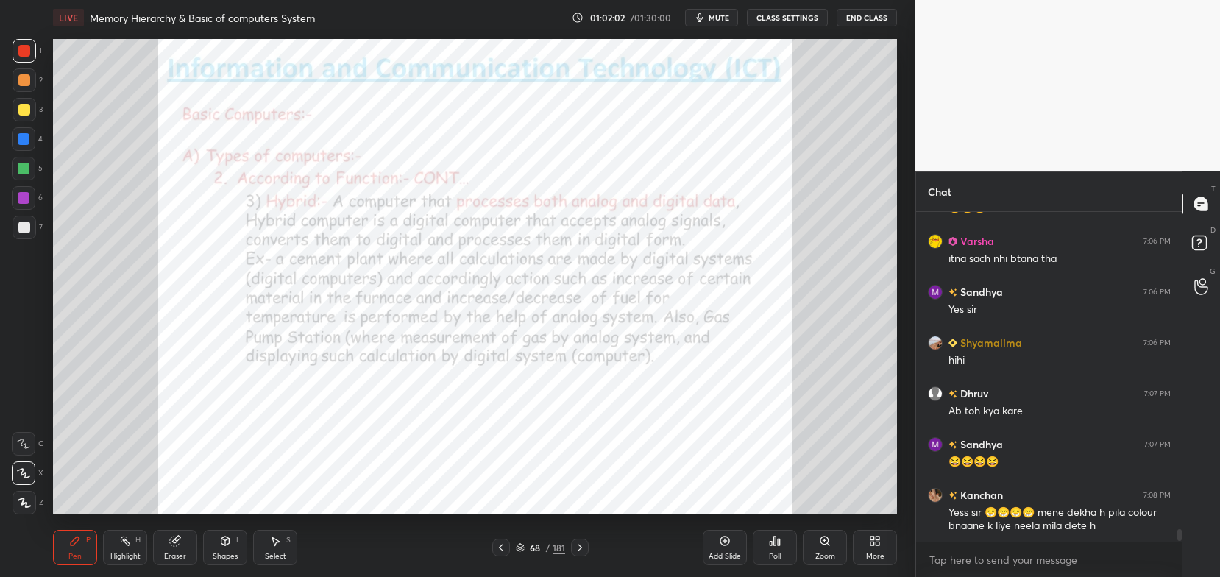
click at [579, 555] on div at bounding box center [580, 548] width 18 height 18
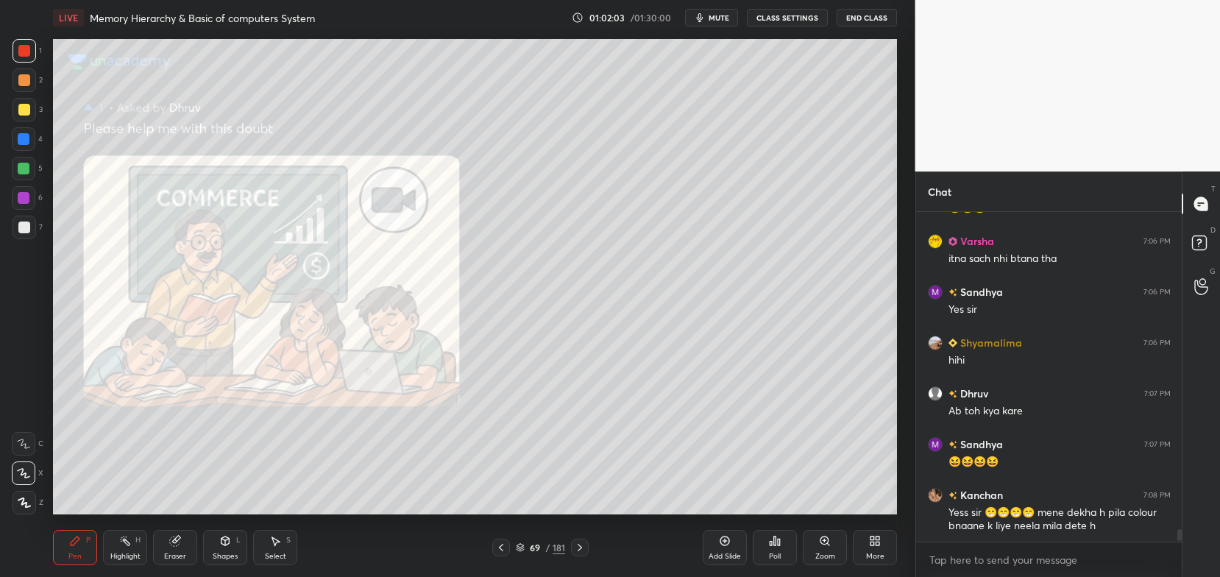
click at [583, 556] on div at bounding box center [580, 548] width 18 height 18
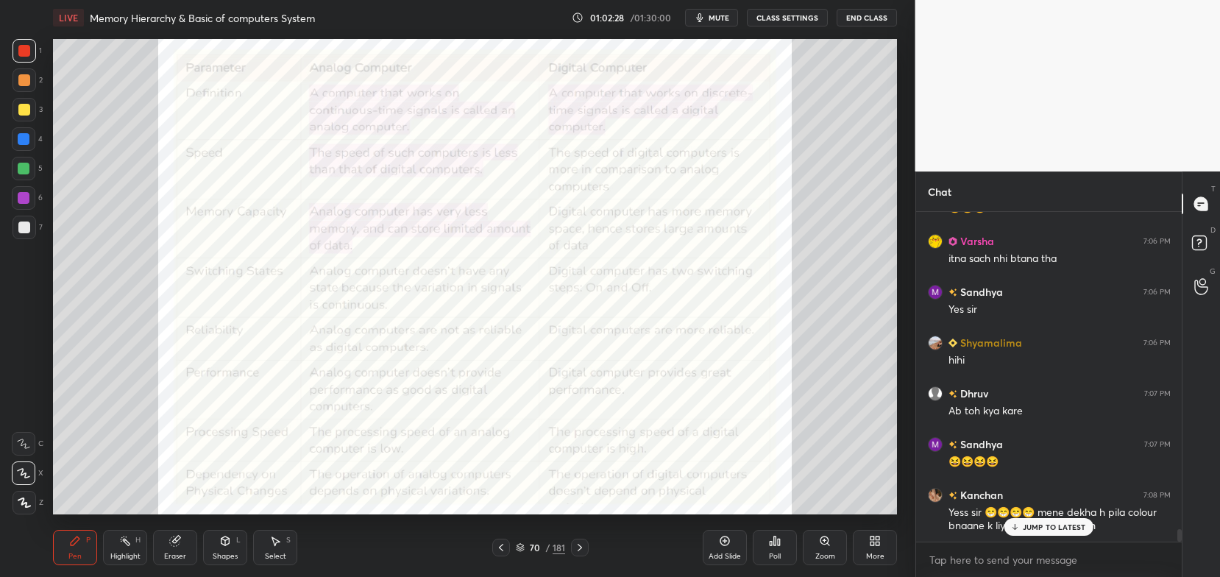
scroll to position [8389, 0]
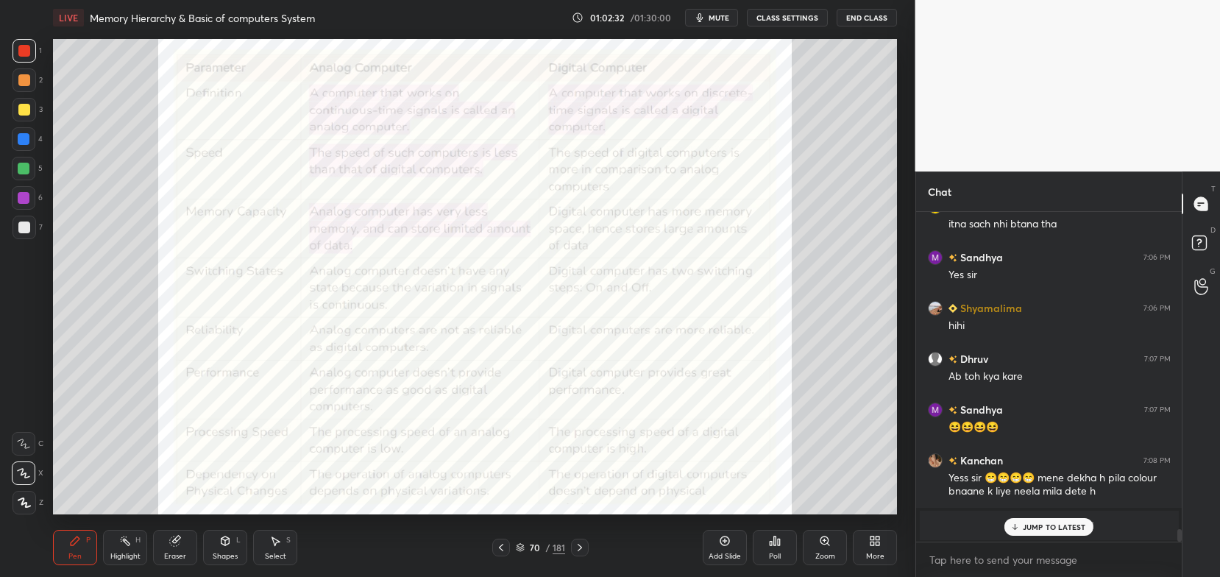
click at [1035, 523] on p "JUMP TO LATEST" at bounding box center [1054, 526] width 63 height 9
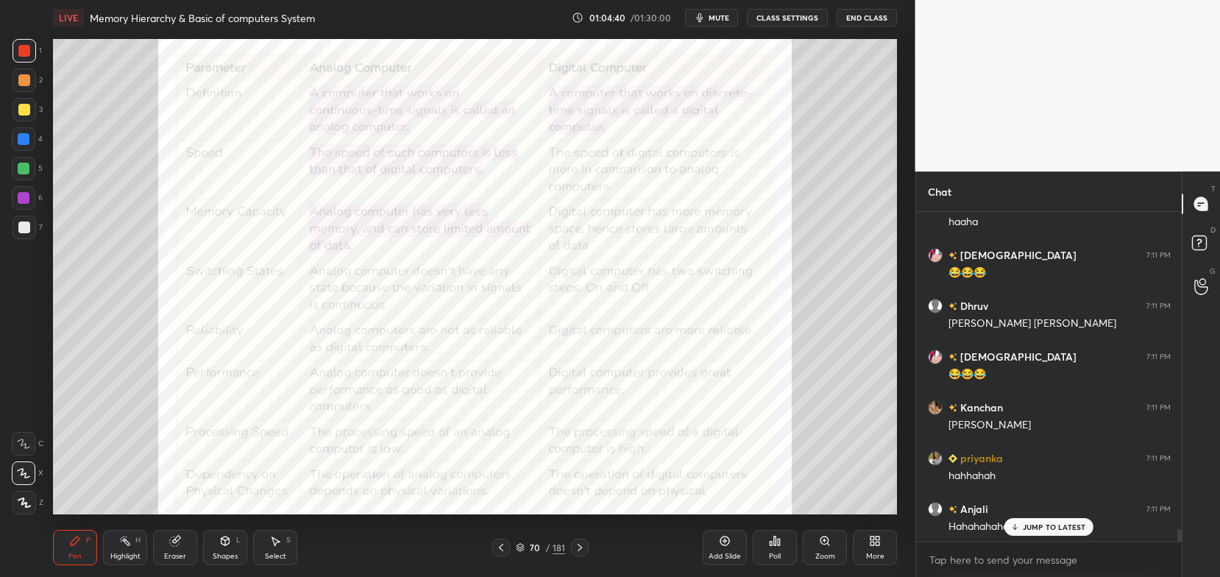
scroll to position [8650, 0]
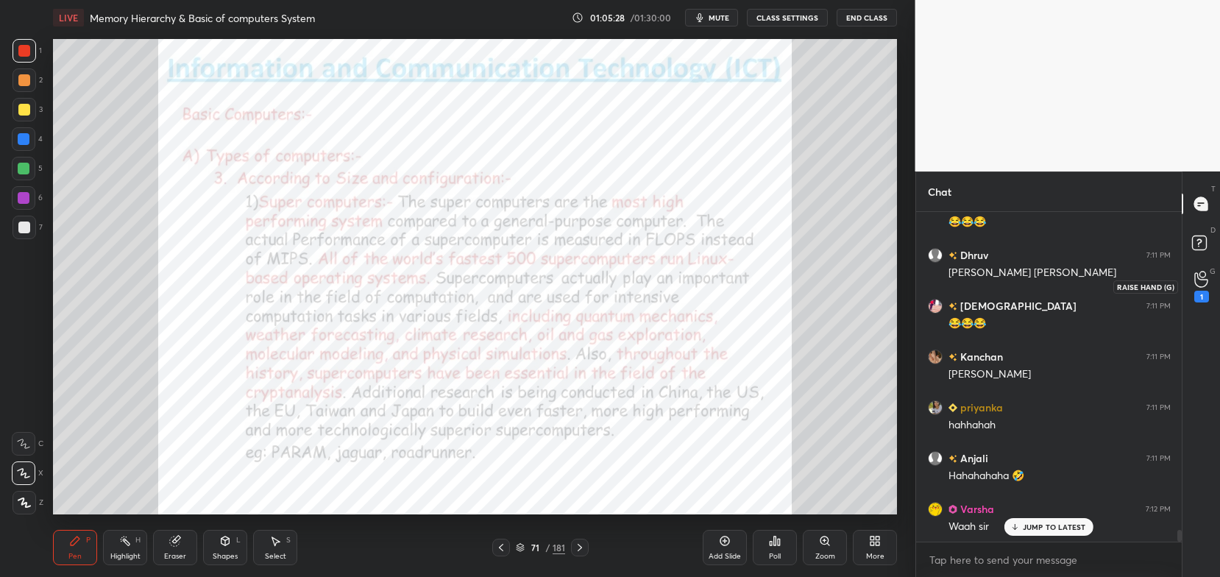
click at [1196, 291] on div "1" at bounding box center [1201, 297] width 15 height 12
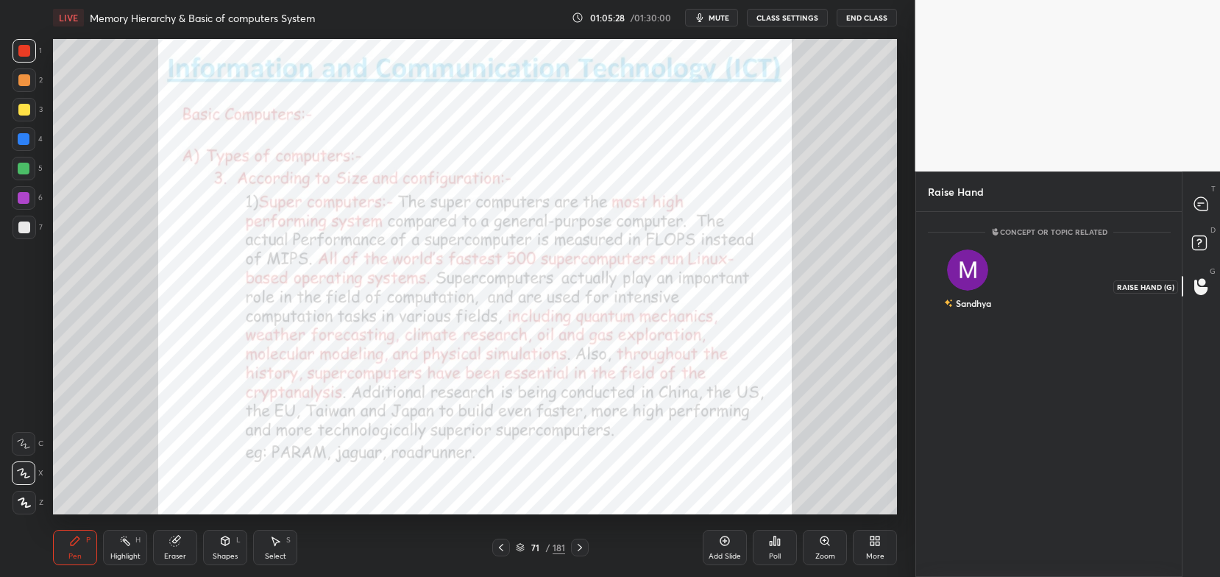
scroll to position [4, 4]
click at [976, 299] on div "Sandhya" at bounding box center [967, 303] width 47 height 25
click at [976, 316] on button "INVITE" at bounding box center [967, 313] width 67 height 19
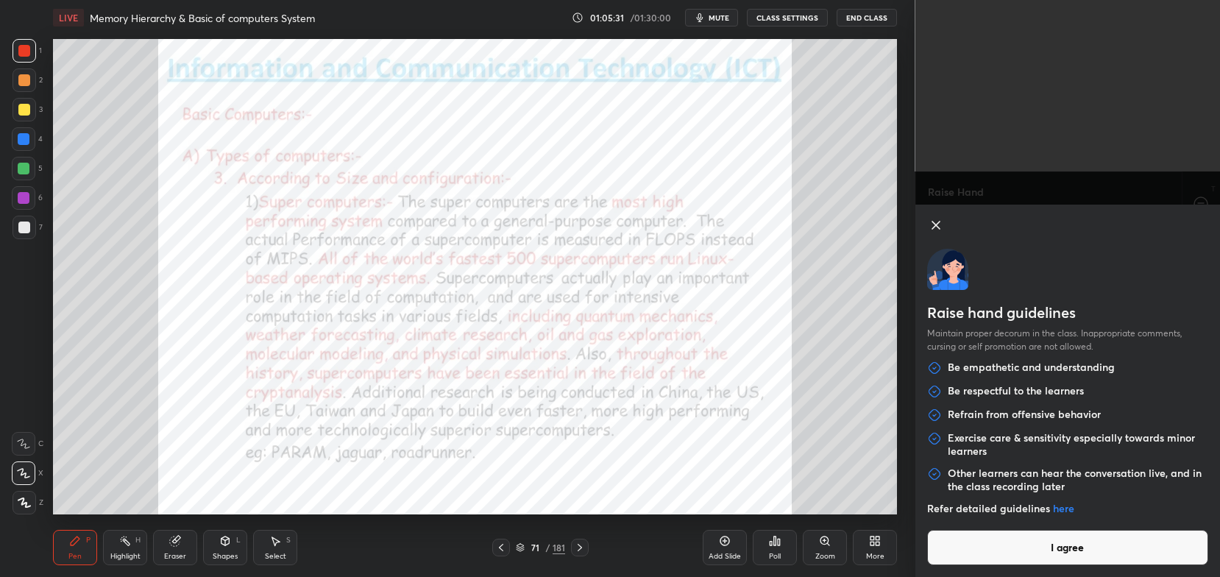
click at [1043, 538] on button "I agree" at bounding box center [1068, 547] width 282 height 35
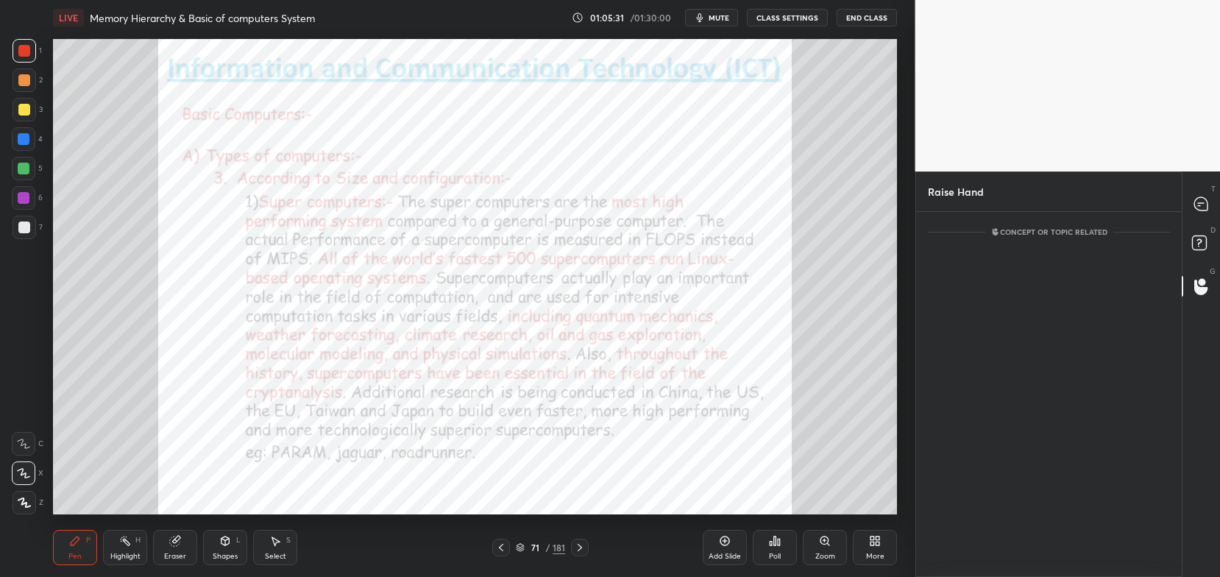
scroll to position [301, 262]
click at [1203, 210] on icon at bounding box center [1200, 203] width 13 height 13
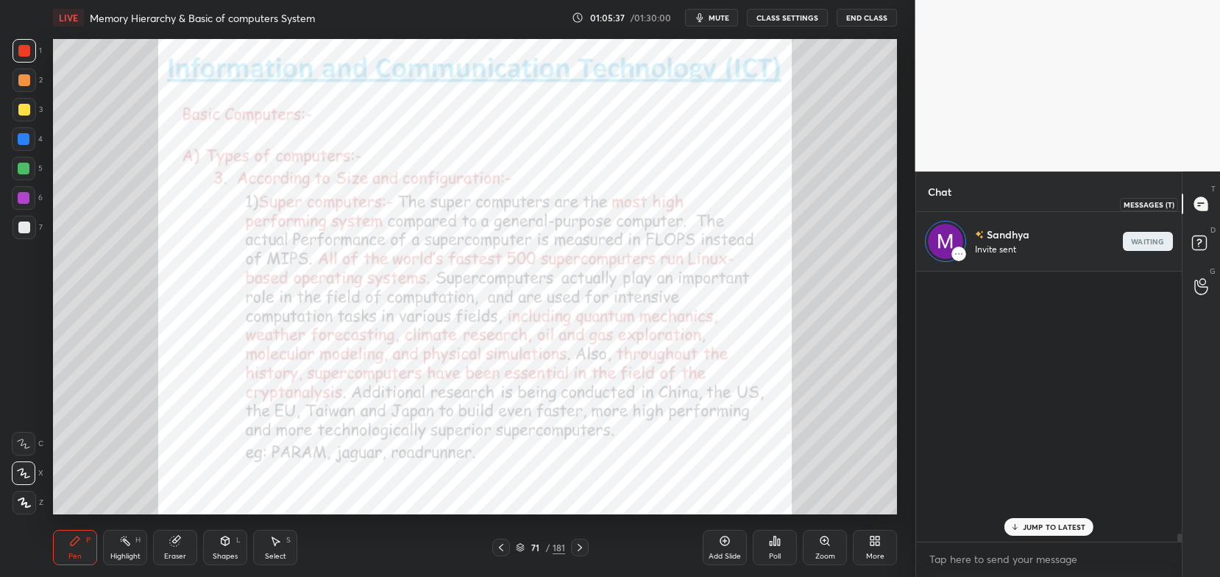
scroll to position [267, 262]
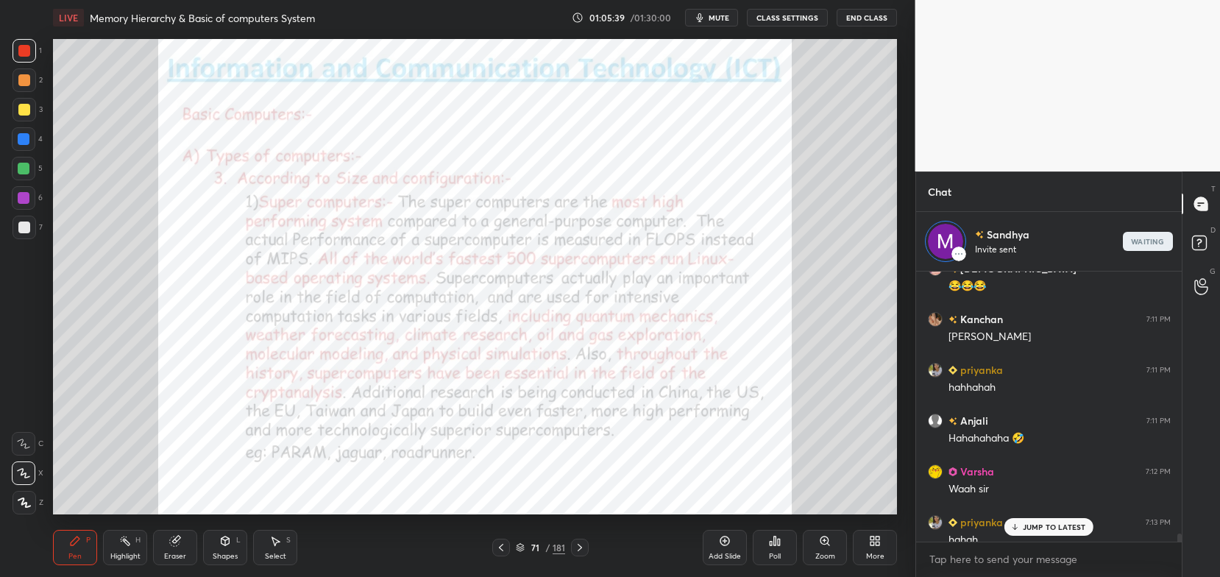
click at [1048, 524] on p "JUMP TO LATEST" at bounding box center [1054, 526] width 63 height 9
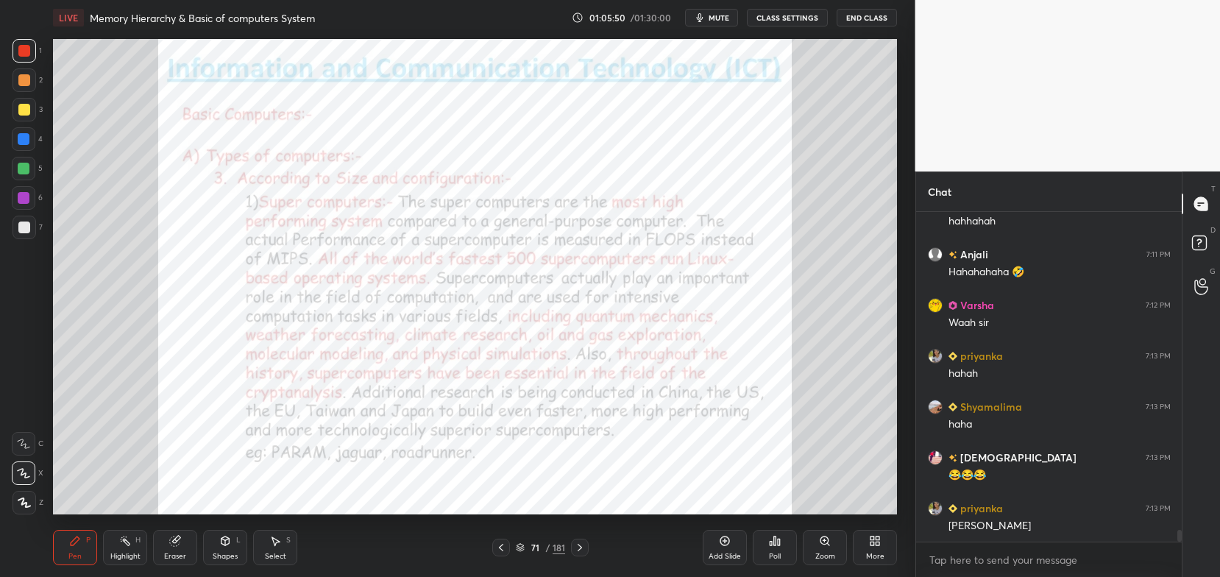
scroll to position [9124, 0]
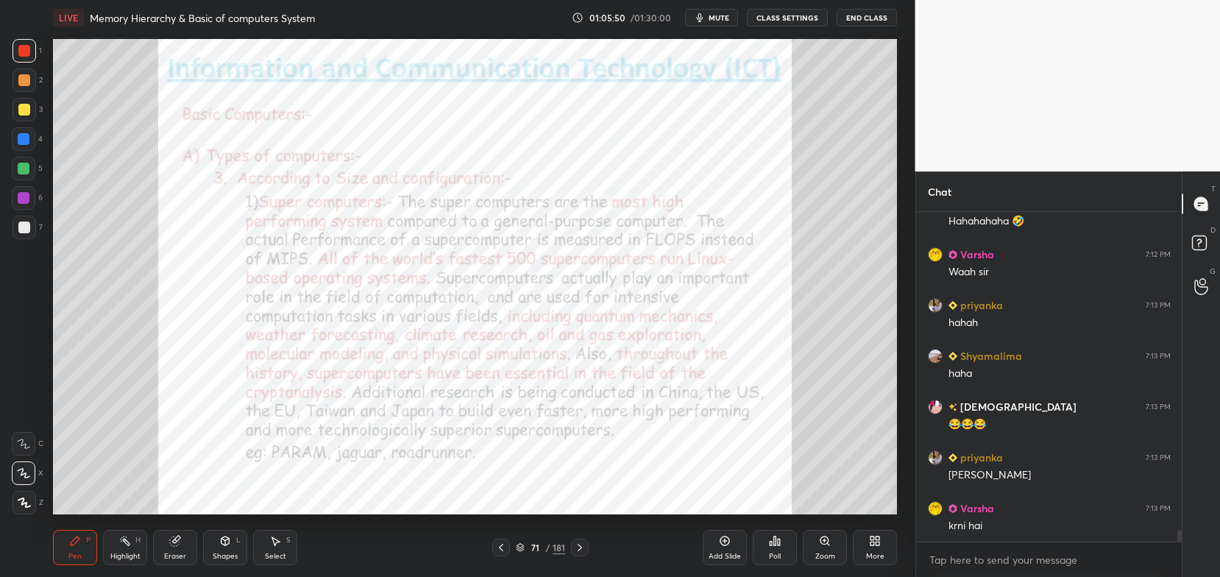
click at [172, 553] on div "Eraser" at bounding box center [175, 556] width 22 height 7
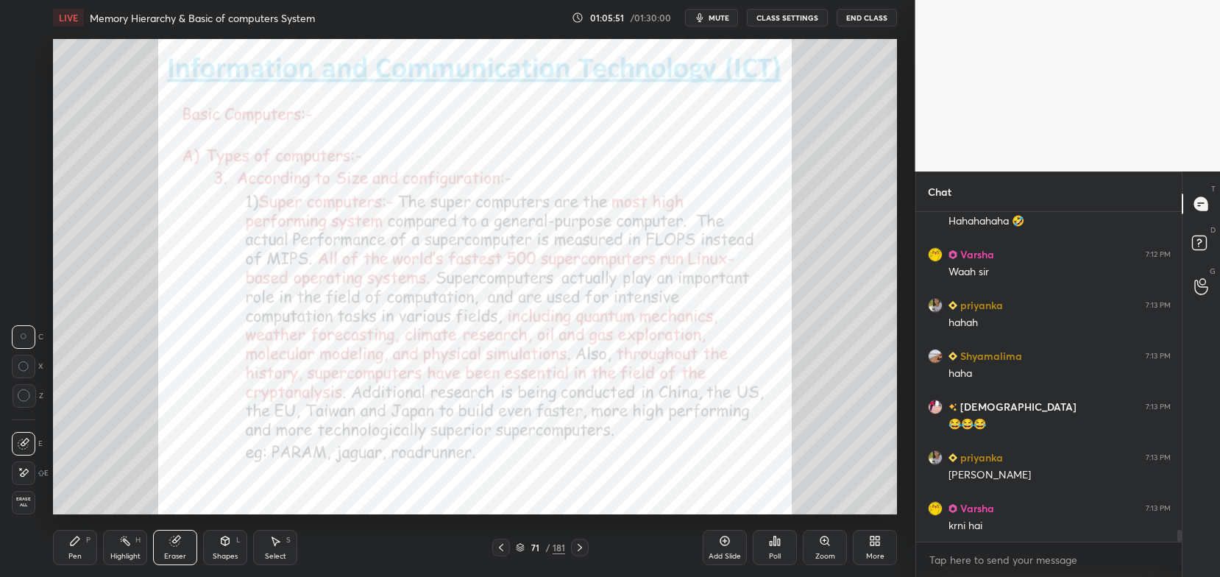
scroll to position [9139, 0]
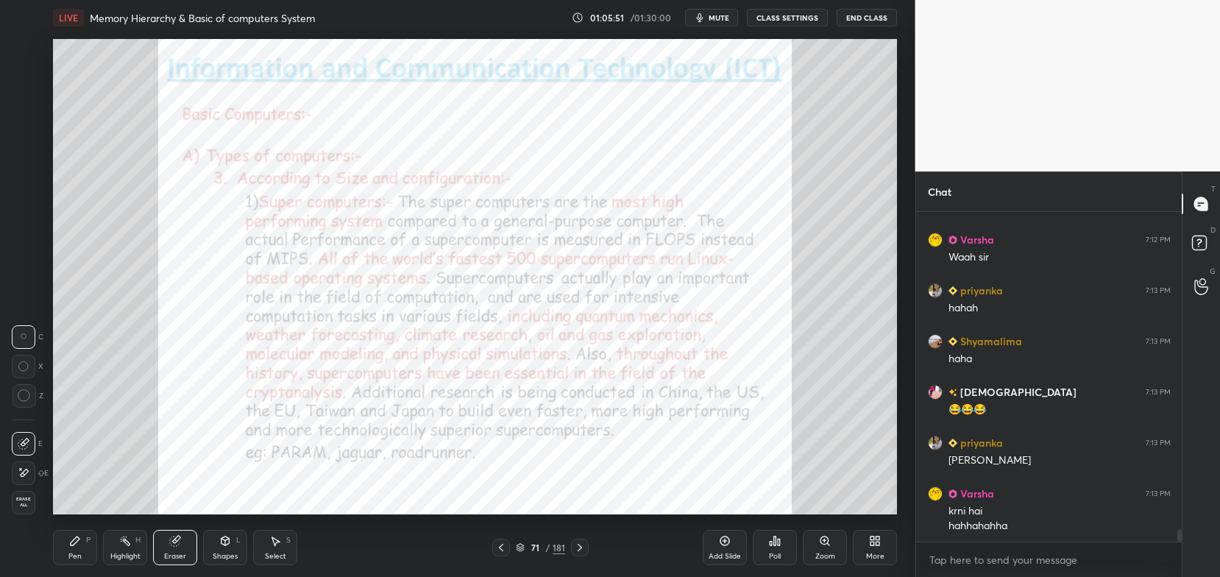
click at [33, 500] on span "Erase all" at bounding box center [24, 502] width 22 height 10
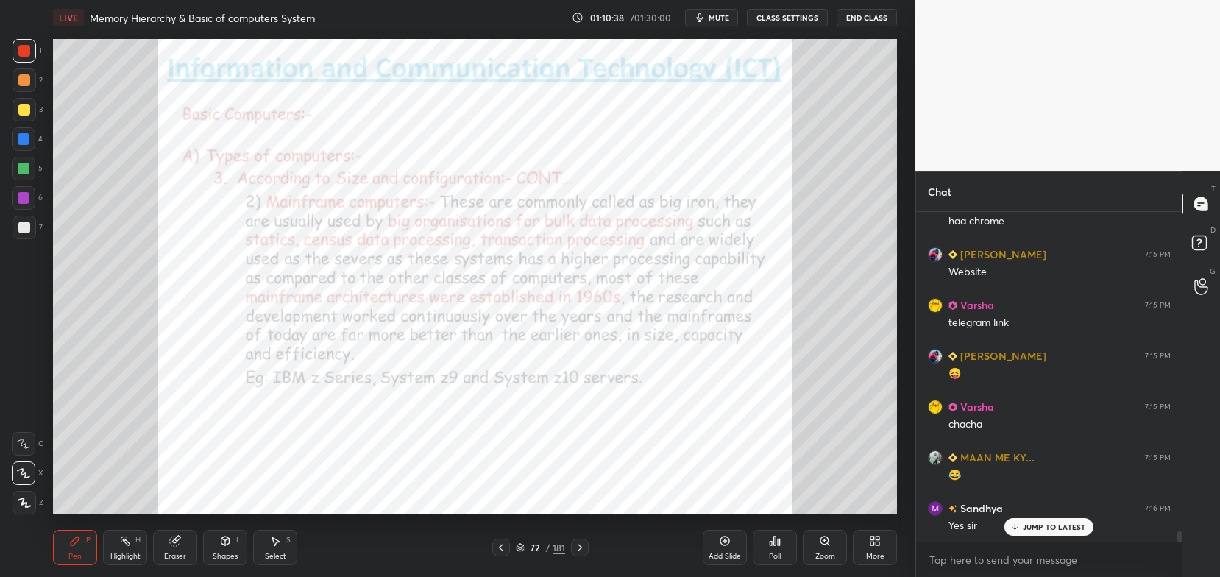
scroll to position [9929, 0]
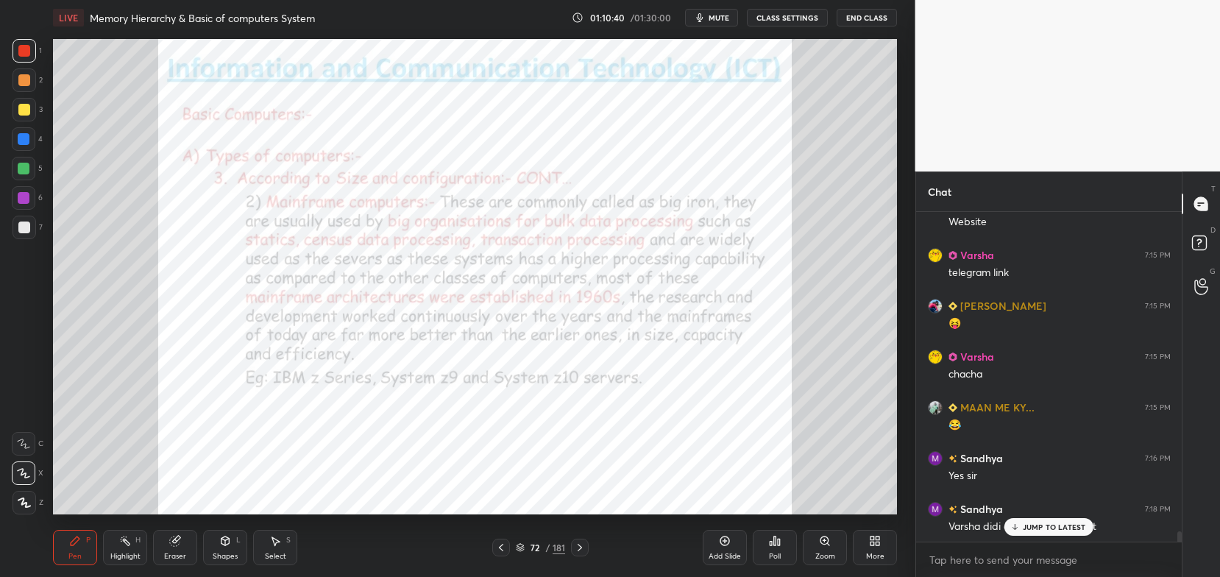
click at [1065, 526] on p "JUMP TO LATEST" at bounding box center [1054, 526] width 63 height 9
click at [519, 549] on icon at bounding box center [520, 548] width 7 height 2
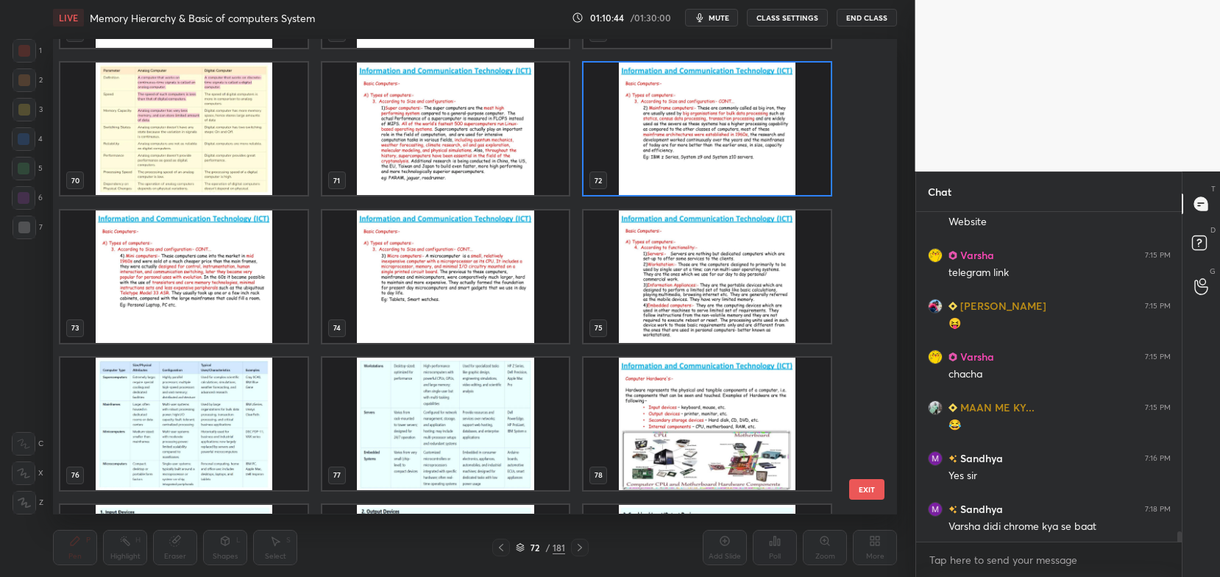
scroll to position [3383, 0]
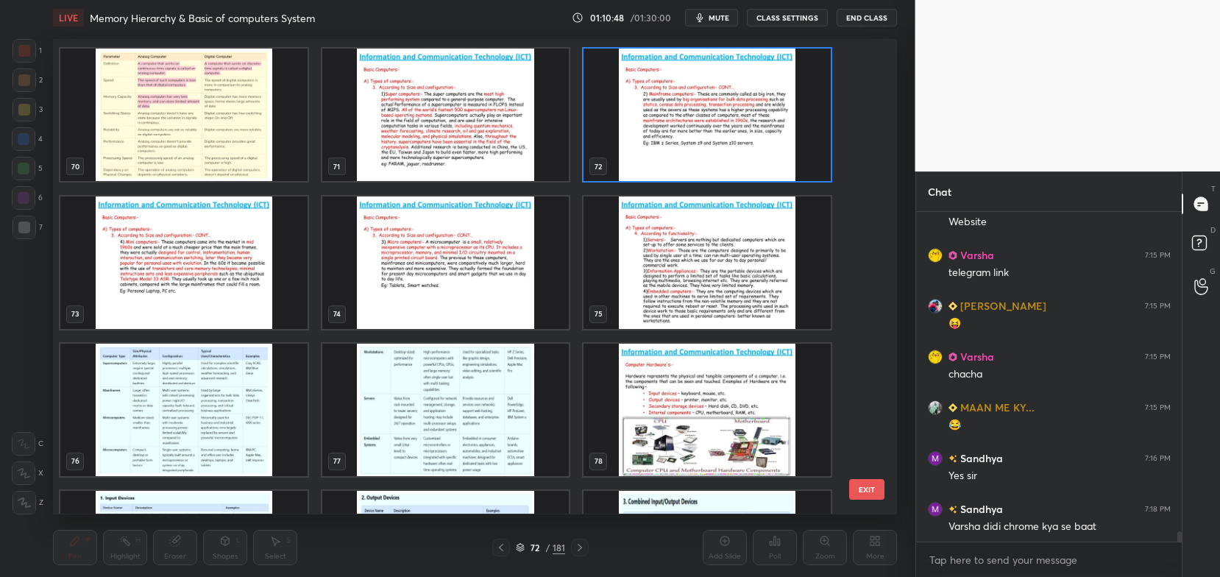
click at [259, 375] on img "grid" at bounding box center [183, 410] width 247 height 132
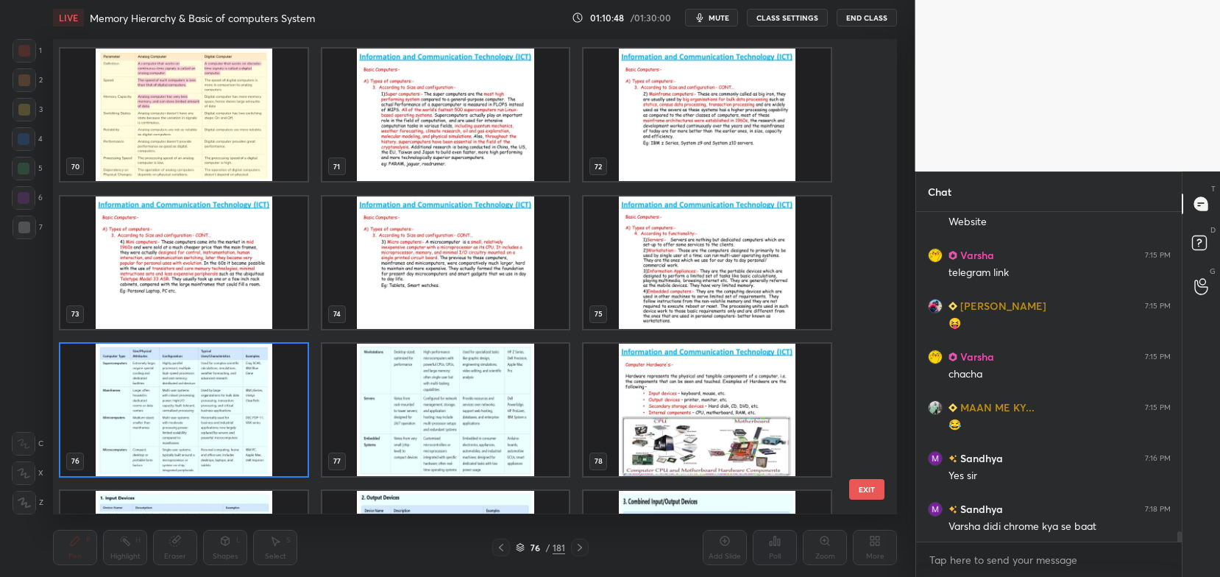
click at [259, 375] on img "grid" at bounding box center [183, 410] width 247 height 132
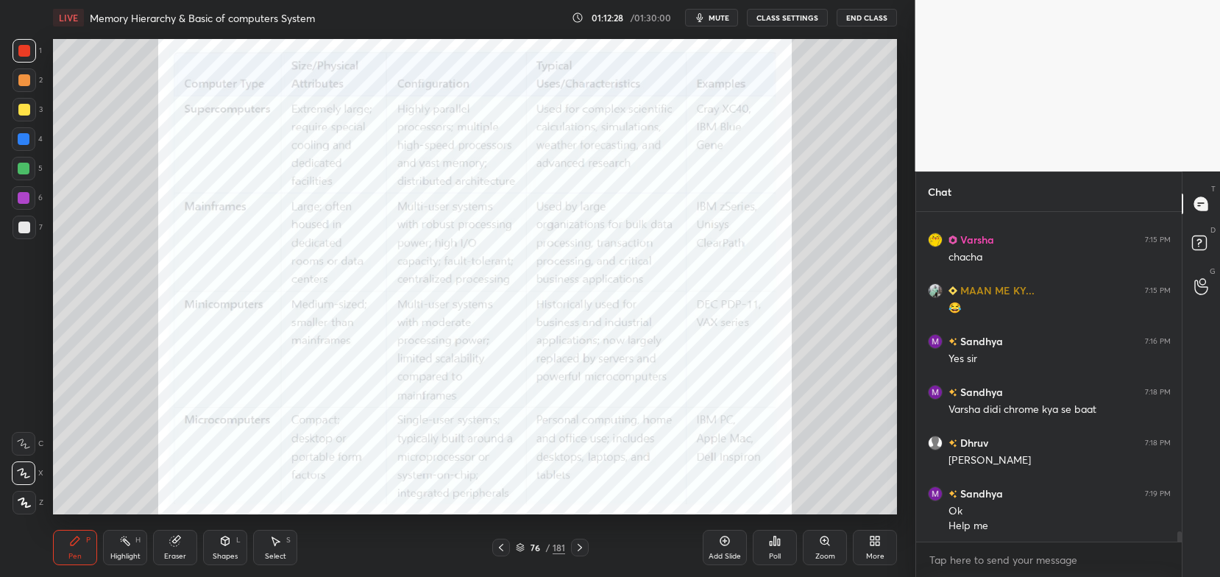
scroll to position [10097, 0]
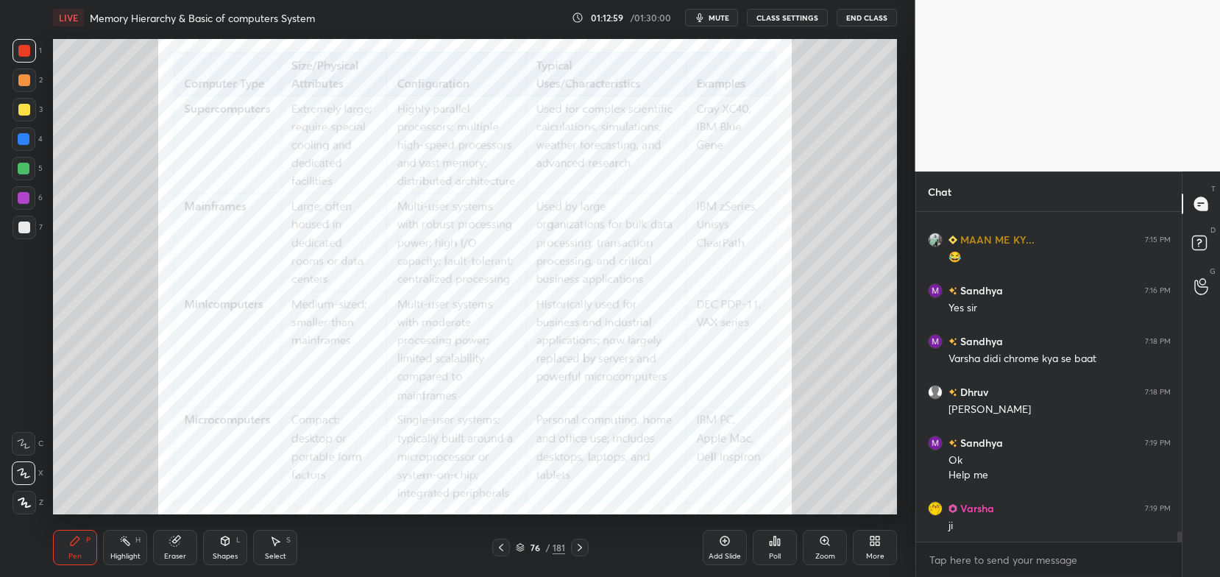
click at [727, 25] on button "mute" at bounding box center [711, 18] width 53 height 18
click at [719, 22] on span "unmute" at bounding box center [718, 18] width 32 height 10
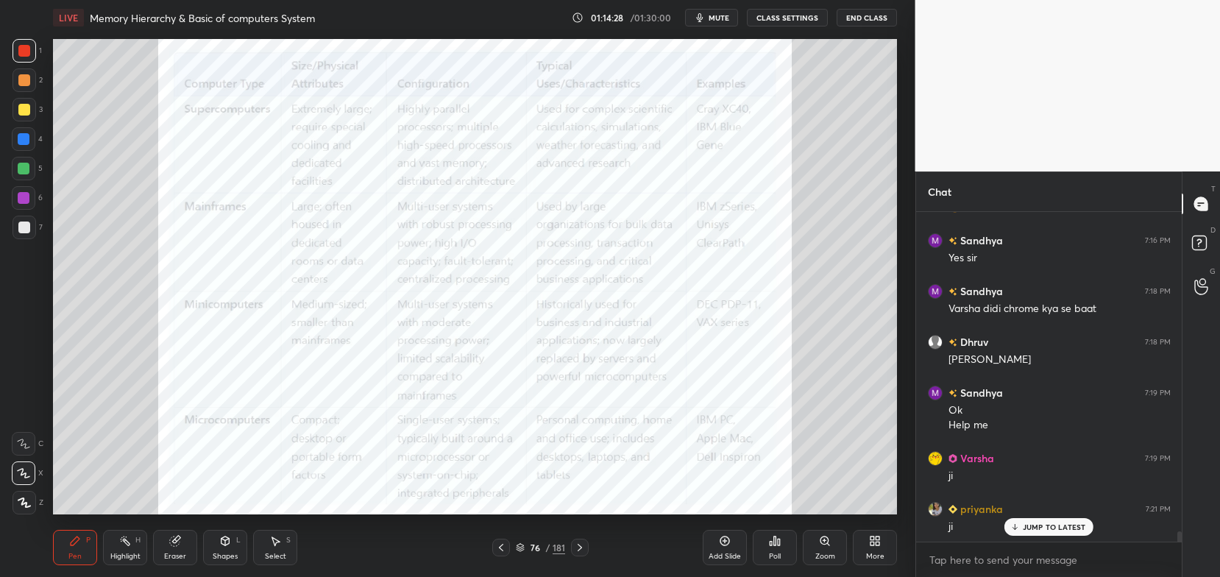
scroll to position [10198, 0]
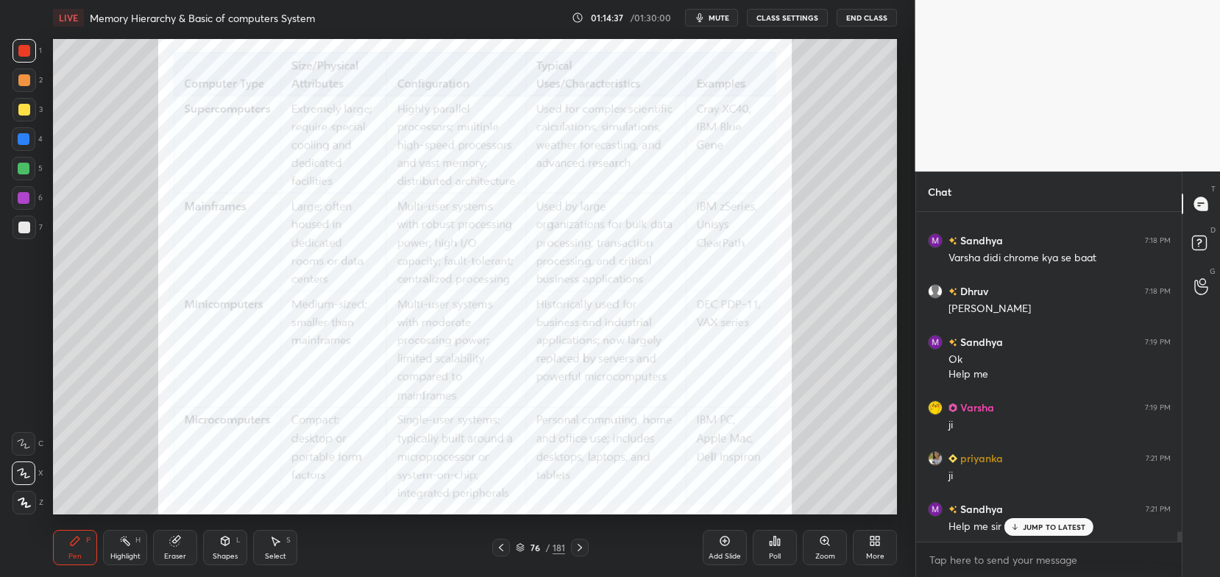
click at [523, 548] on icon at bounding box center [520, 548] width 7 height 2
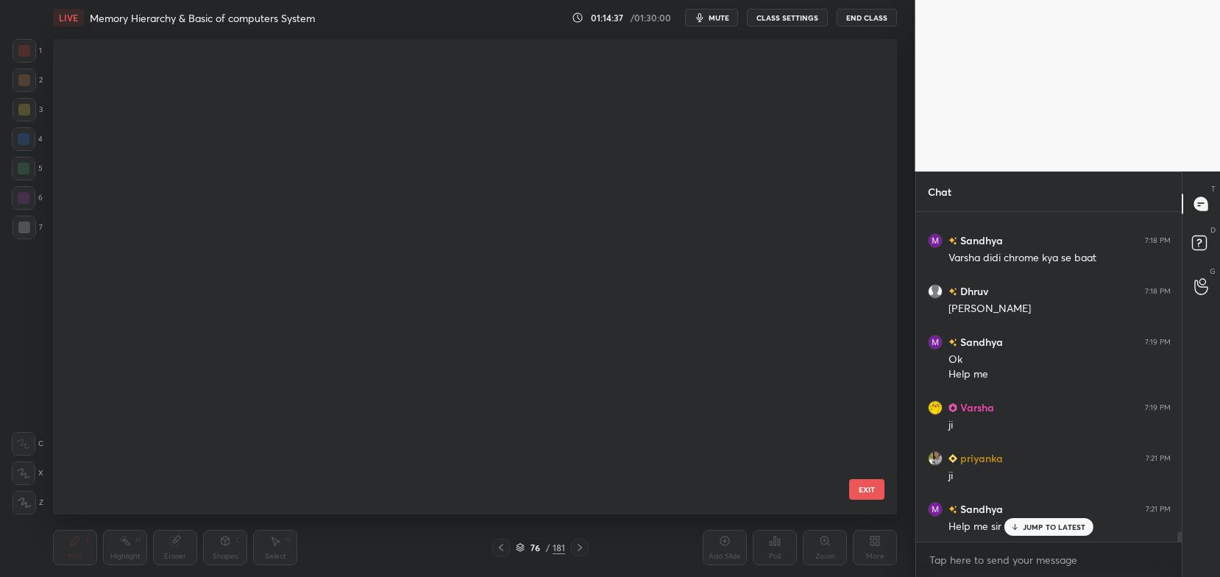
scroll to position [471, 837]
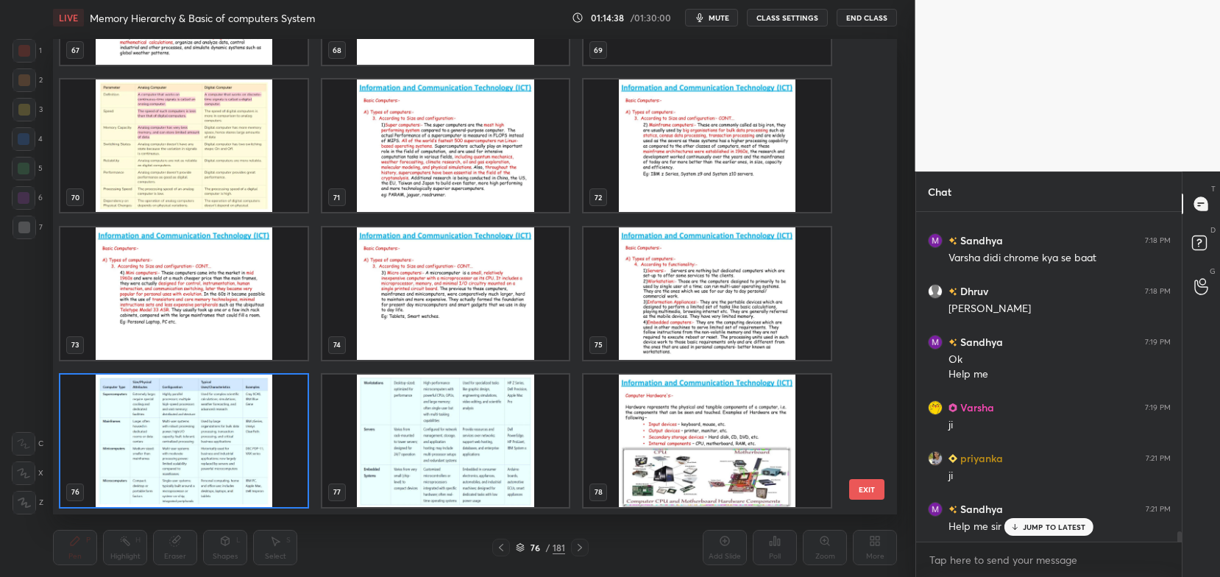
click at [514, 340] on img "grid" at bounding box center [445, 293] width 247 height 132
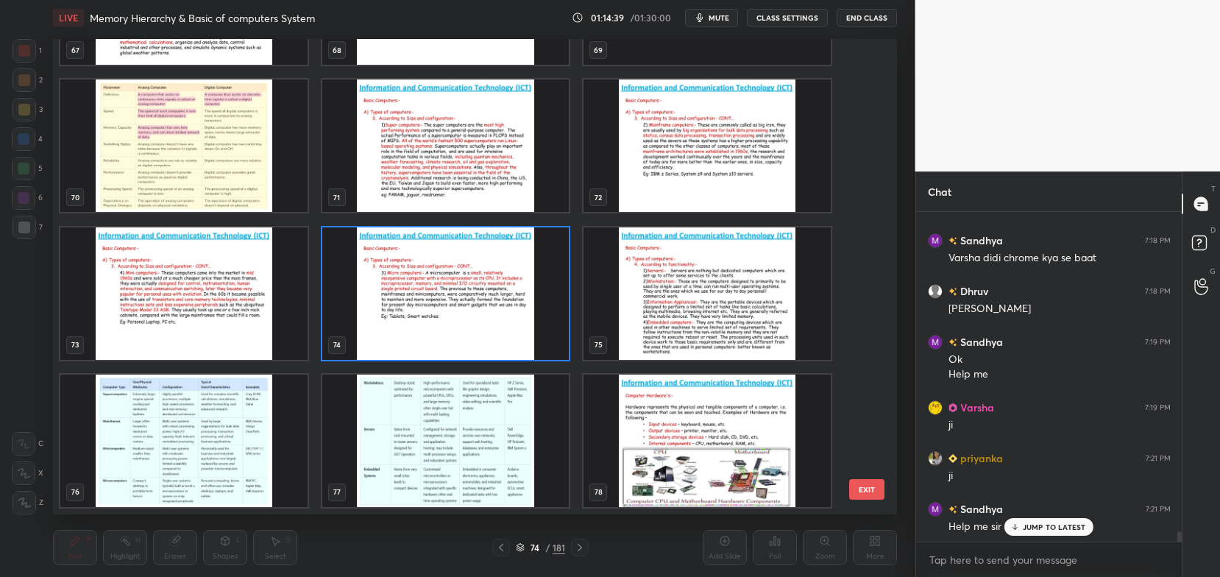
click at [512, 341] on img "grid" at bounding box center [445, 293] width 247 height 132
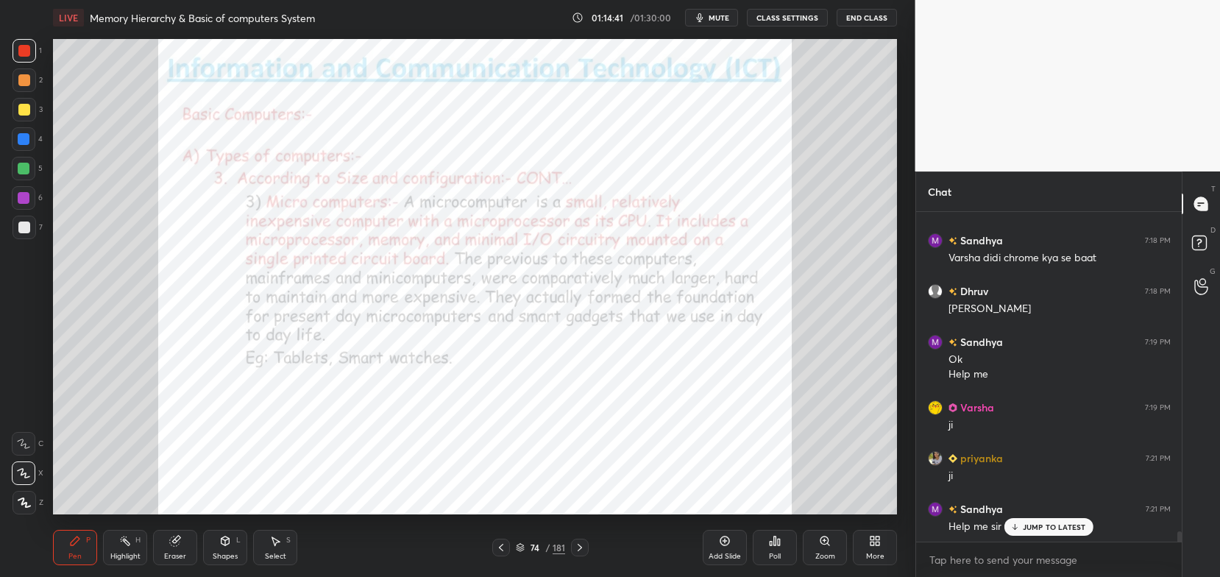
click at [500, 547] on icon at bounding box center [501, 547] width 4 height 7
click at [503, 545] on icon at bounding box center [501, 548] width 12 height 12
click at [577, 556] on div at bounding box center [580, 548] width 18 height 18
click at [576, 547] on icon at bounding box center [580, 548] width 12 height 12
click at [1047, 528] on p "JUMP TO LATEST" at bounding box center [1054, 526] width 63 height 9
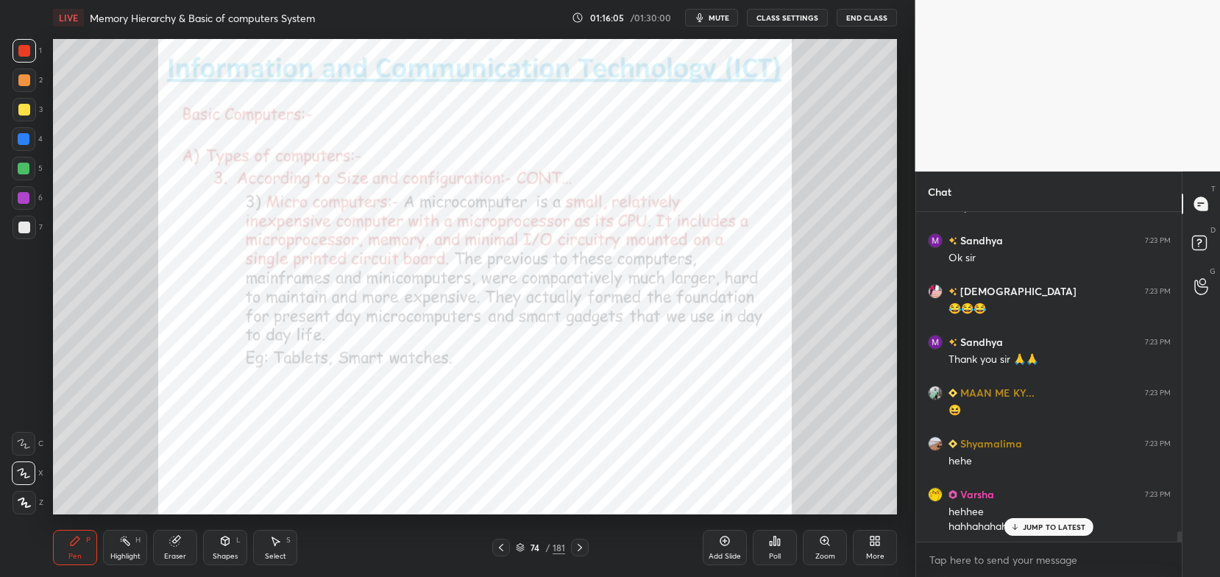
scroll to position [10568, 0]
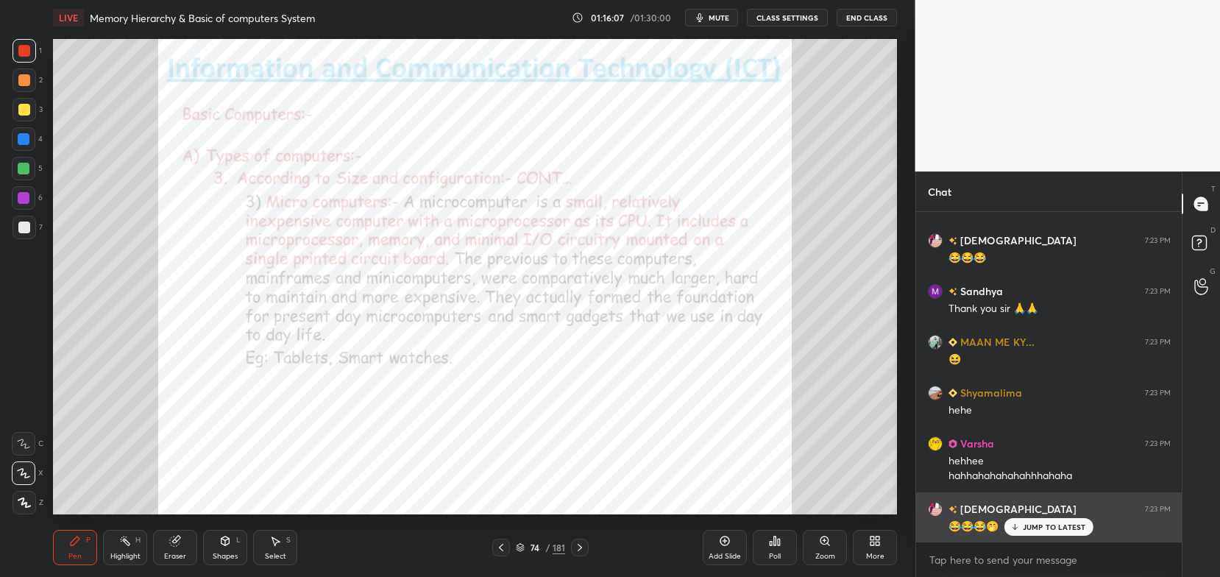
click at [1029, 525] on p "JUMP TO LATEST" at bounding box center [1054, 526] width 63 height 9
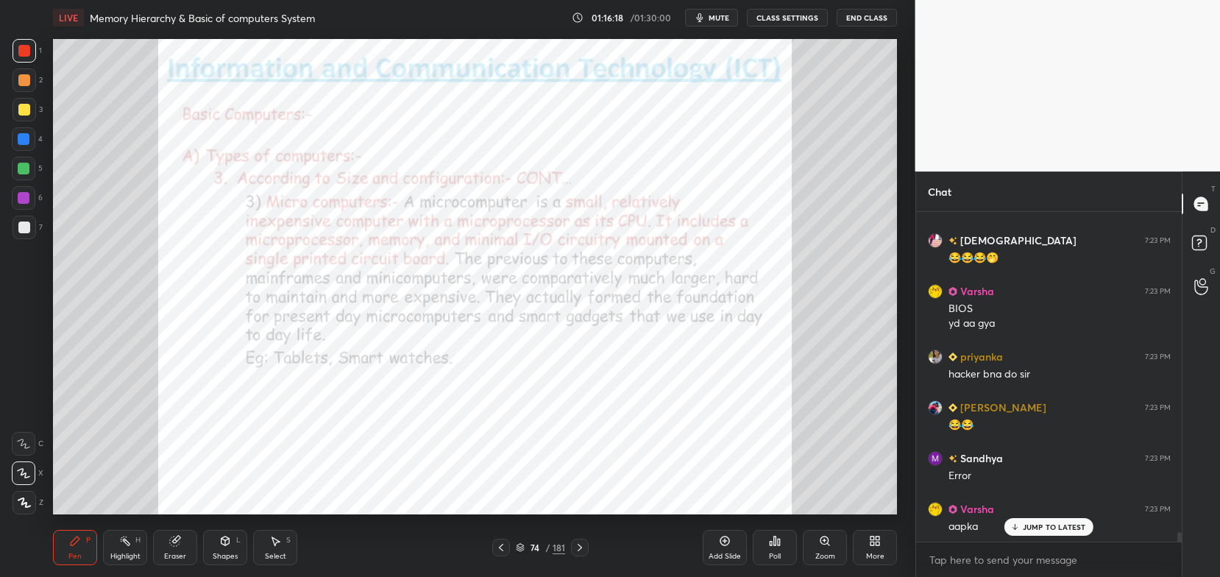
scroll to position [10887, 0]
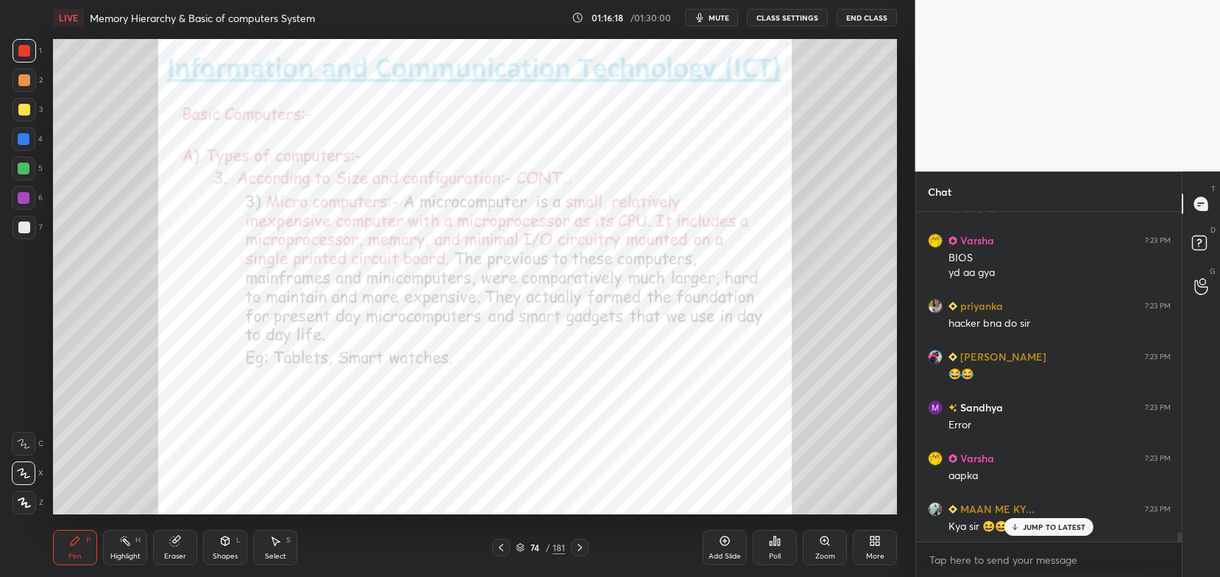
click at [1037, 526] on p "JUMP TO LATEST" at bounding box center [1054, 526] width 63 height 9
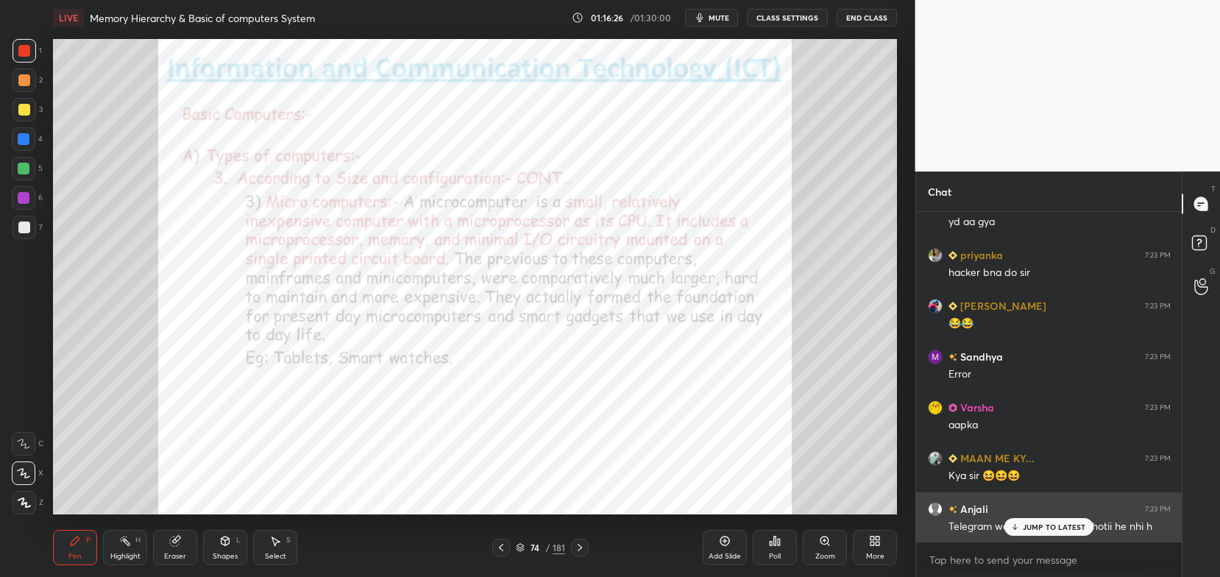
click at [1037, 522] on div "JUMP TO LATEST" at bounding box center [1048, 527] width 88 height 18
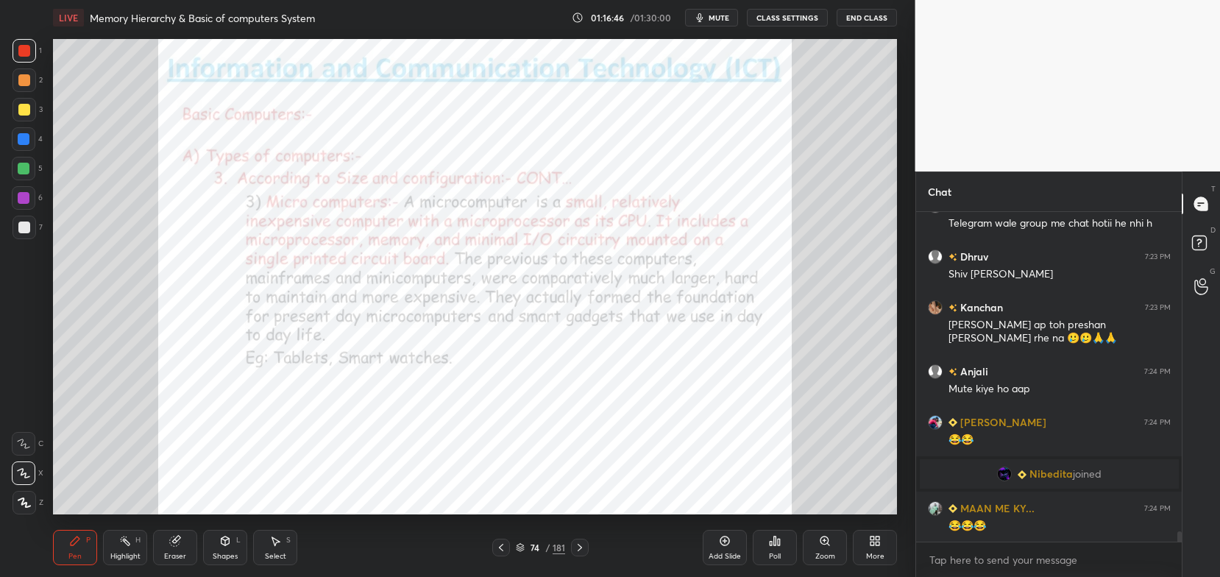
scroll to position [10202, 0]
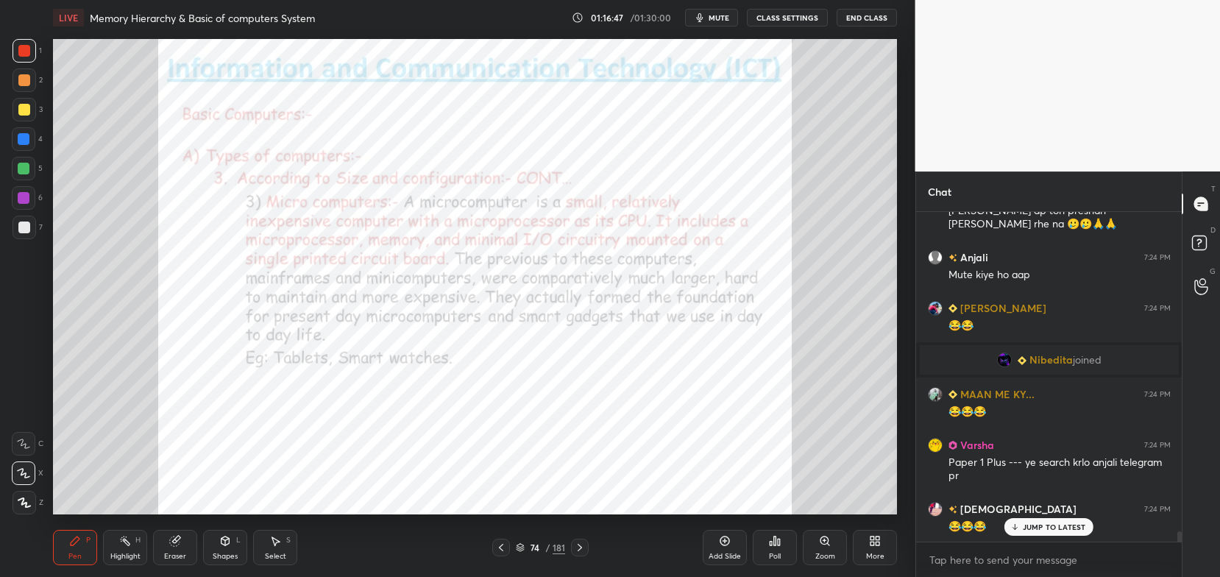
click at [1063, 528] on p "JUMP TO LATEST" at bounding box center [1054, 526] width 63 height 9
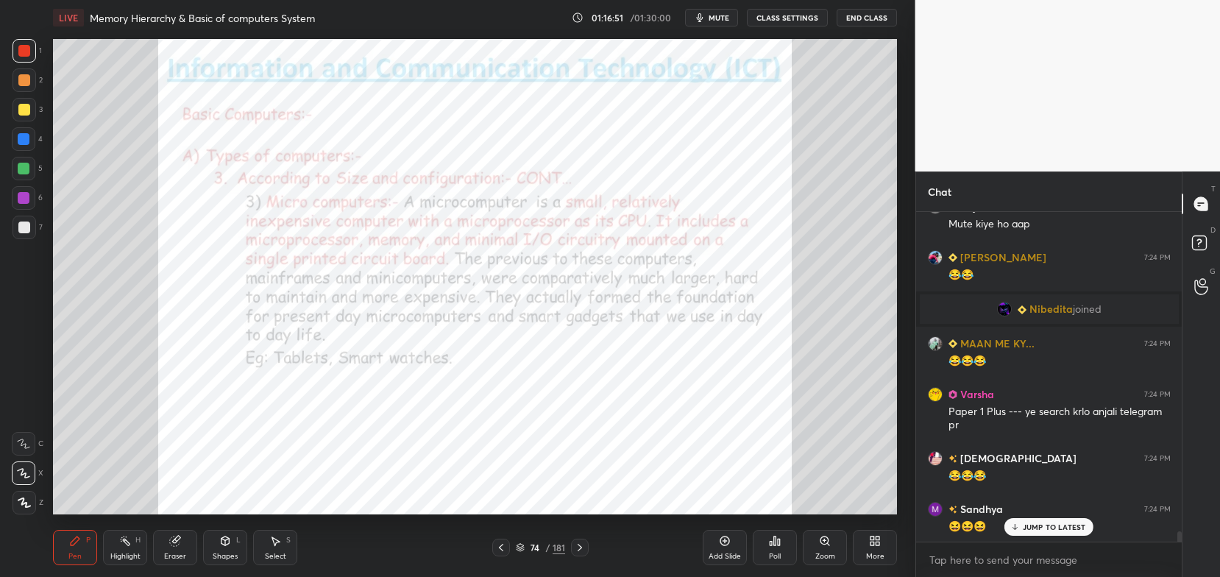
click at [581, 547] on icon at bounding box center [580, 548] width 12 height 12
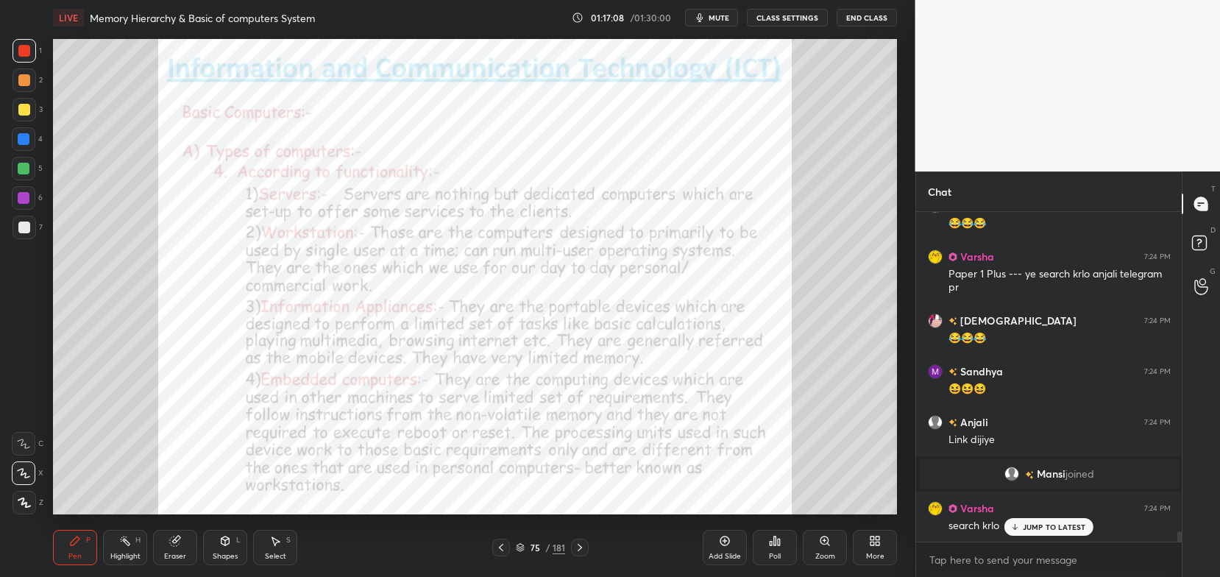
scroll to position [10313, 0]
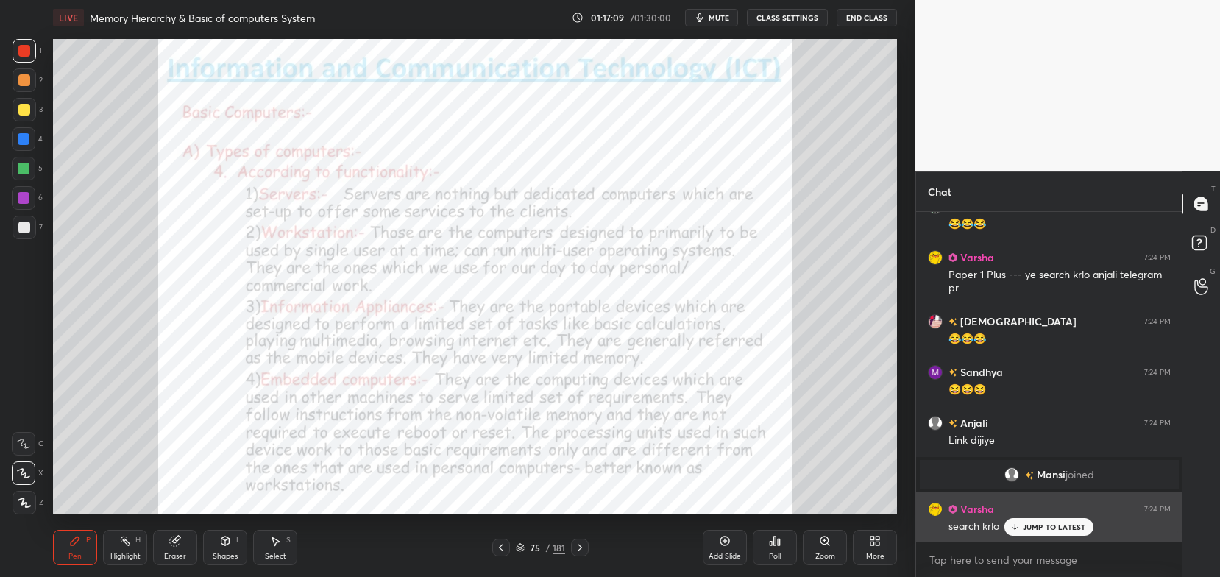
click at [1043, 525] on p "JUMP TO LATEST" at bounding box center [1054, 526] width 63 height 9
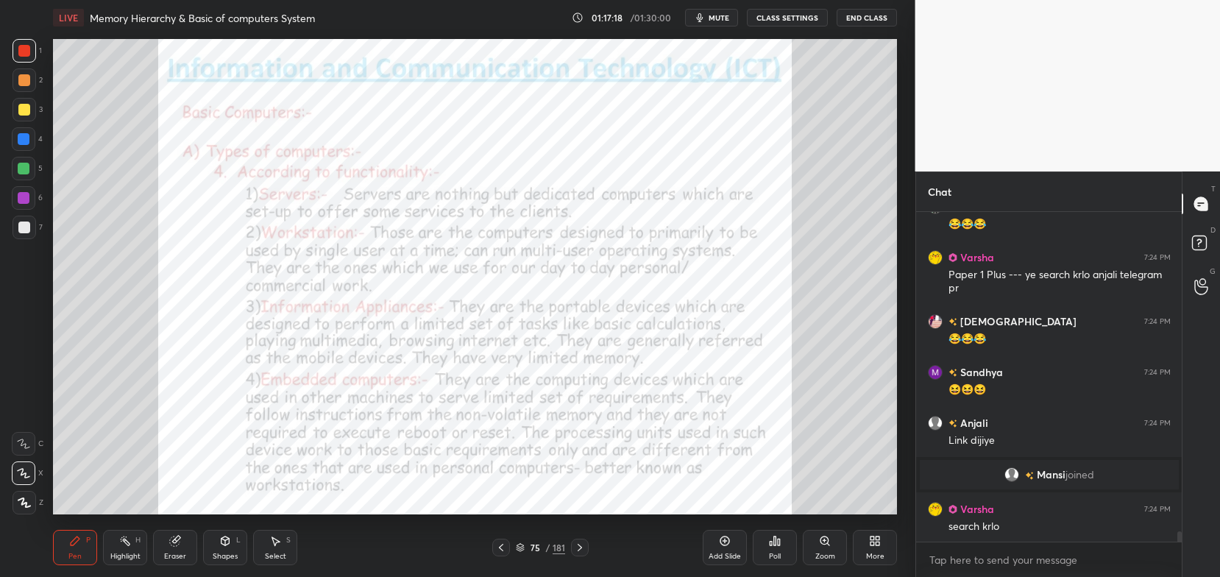
click at [579, 547] on icon at bounding box center [580, 547] width 4 height 7
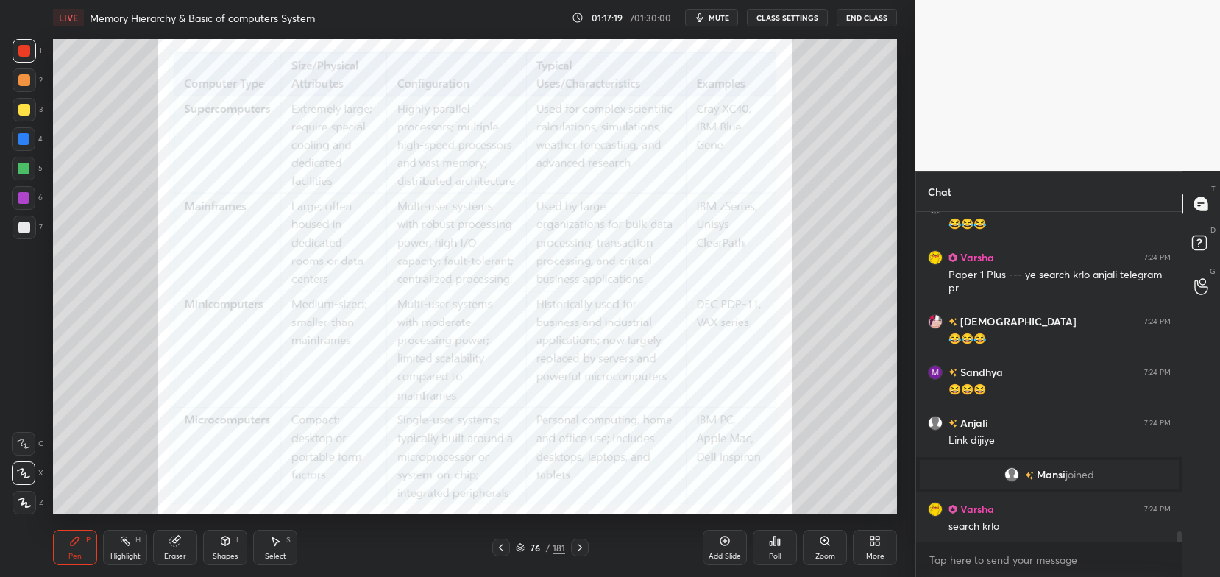
click at [575, 541] on div at bounding box center [580, 548] width 18 height 18
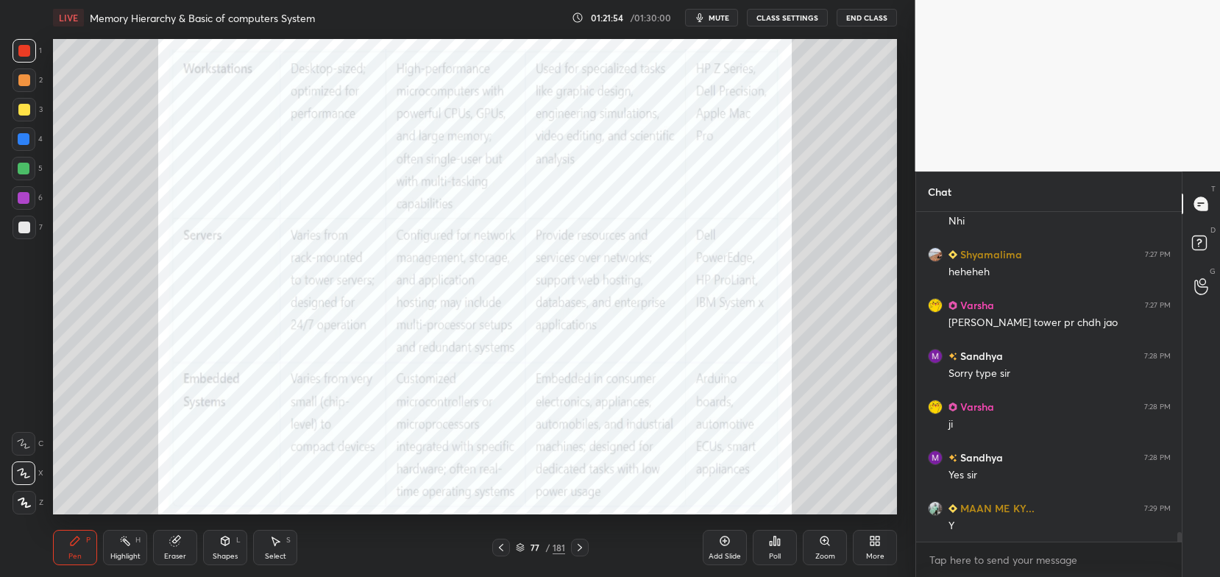
scroll to position [11293, 0]
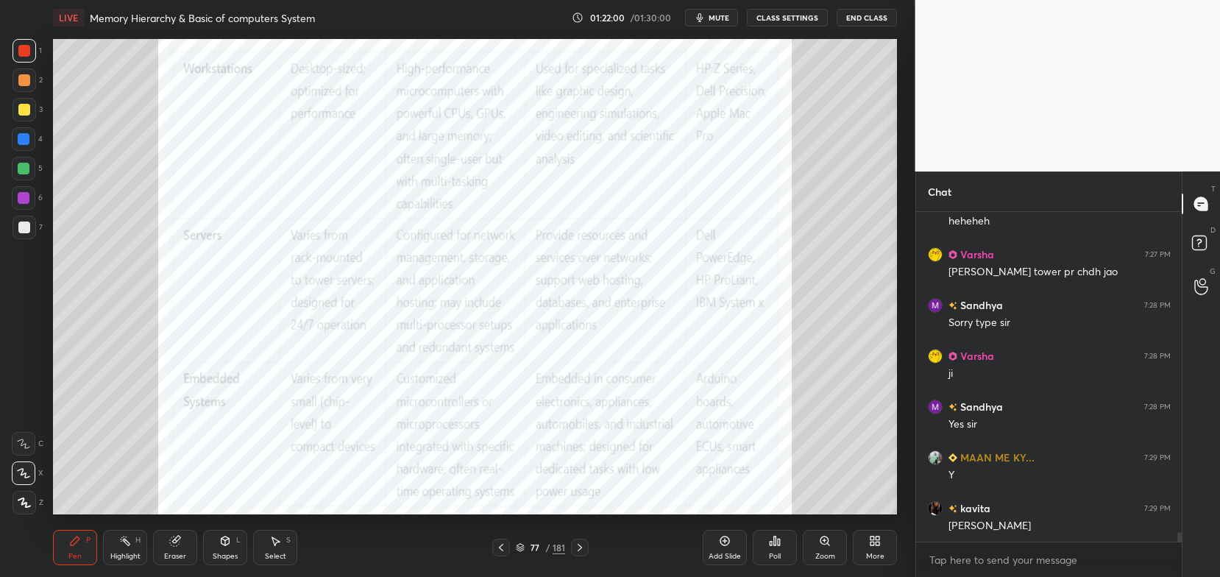
click at [506, 547] on icon at bounding box center [501, 548] width 12 height 12
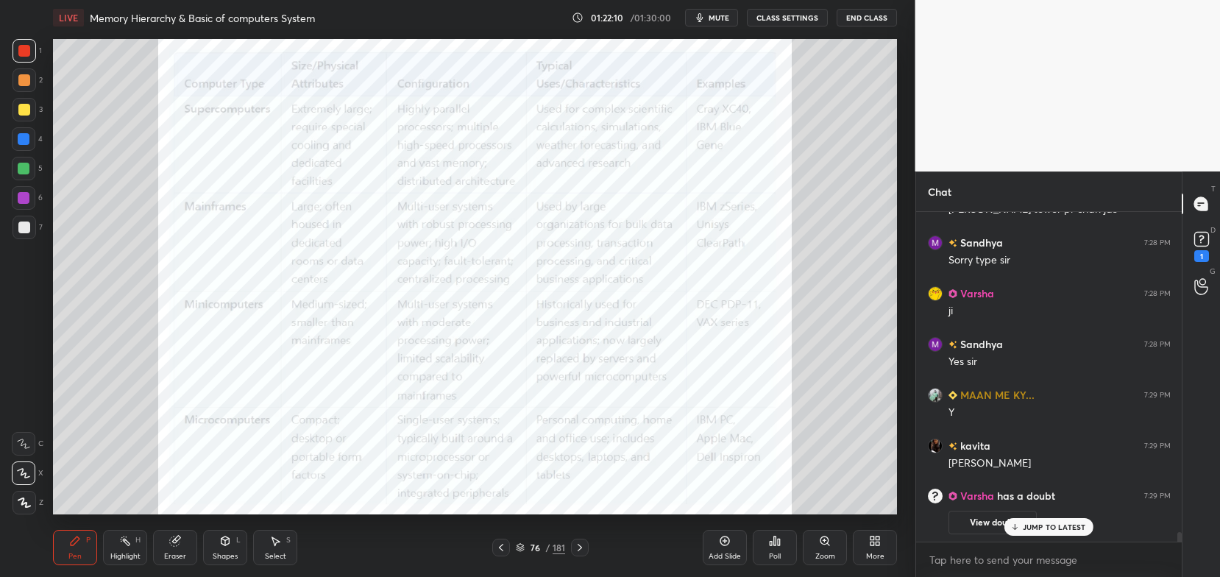
click at [580, 549] on icon at bounding box center [580, 547] width 4 height 7
click at [180, 547] on icon at bounding box center [175, 541] width 12 height 12
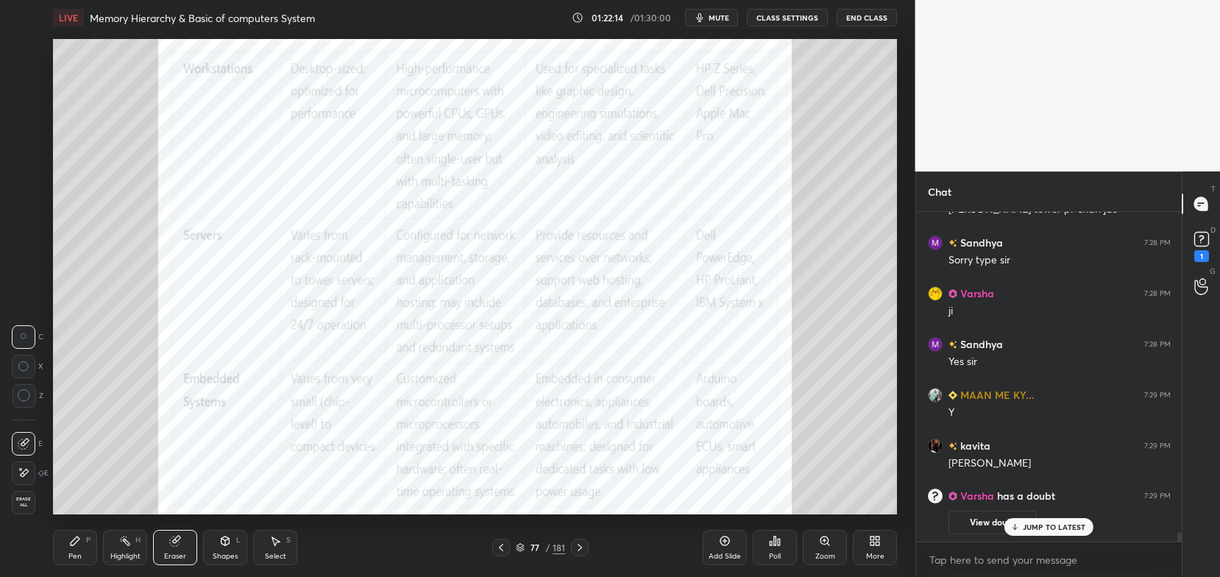
click at [23, 498] on span "Erase all" at bounding box center [24, 502] width 22 height 10
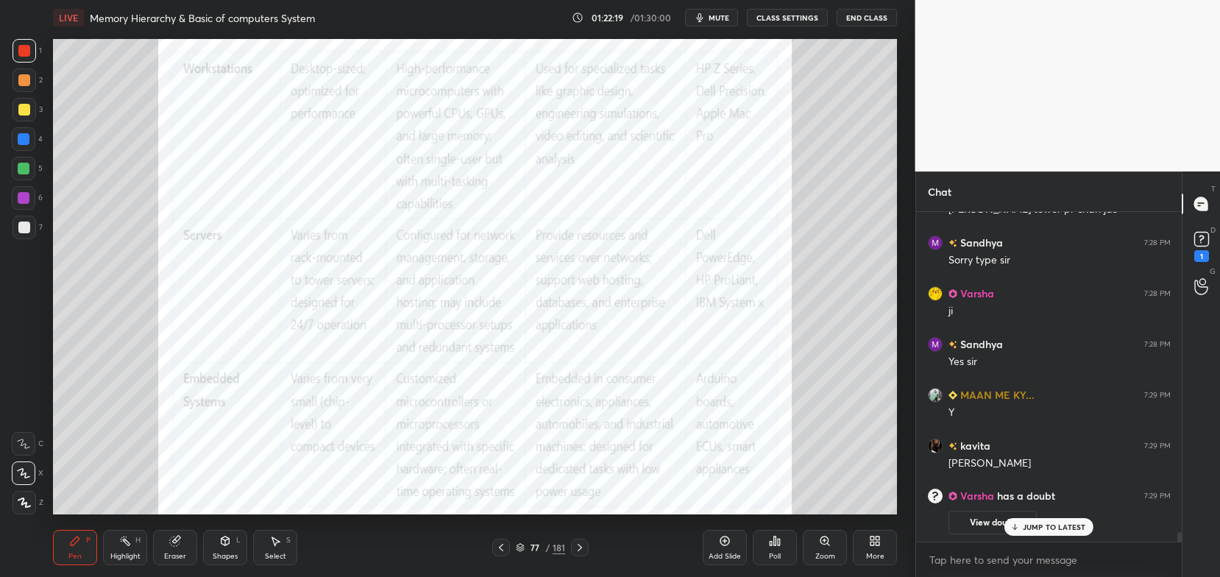
click at [1056, 526] on p "JUMP TO LATEST" at bounding box center [1054, 526] width 63 height 9
click at [1198, 250] on icon at bounding box center [1201, 239] width 22 height 22
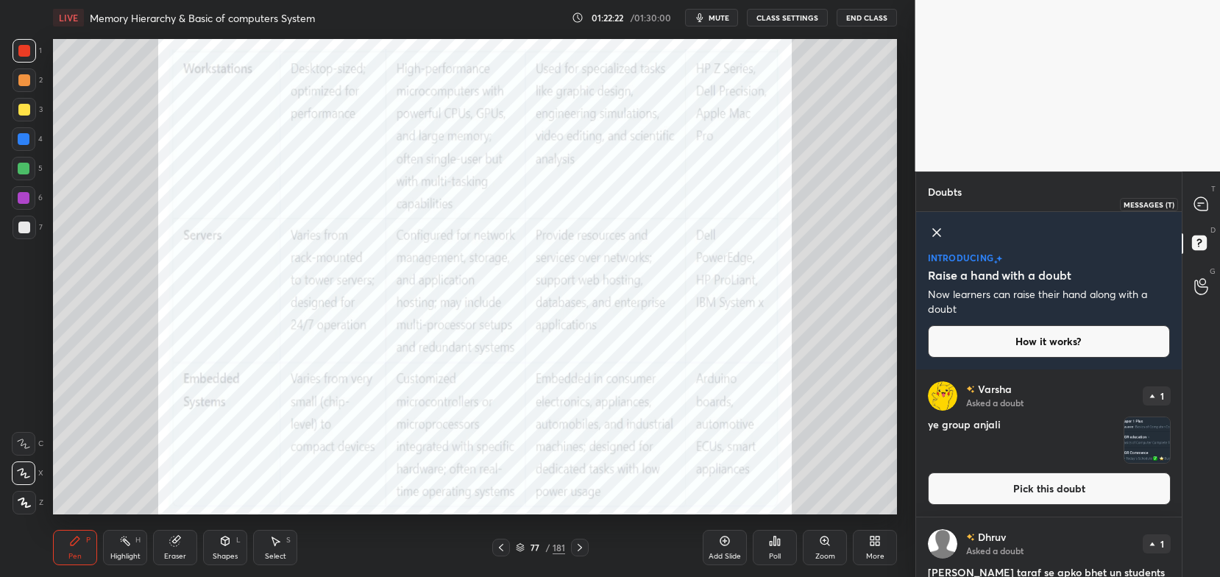
click at [1217, 209] on div "T Messages (T)" at bounding box center [1201, 203] width 38 height 41
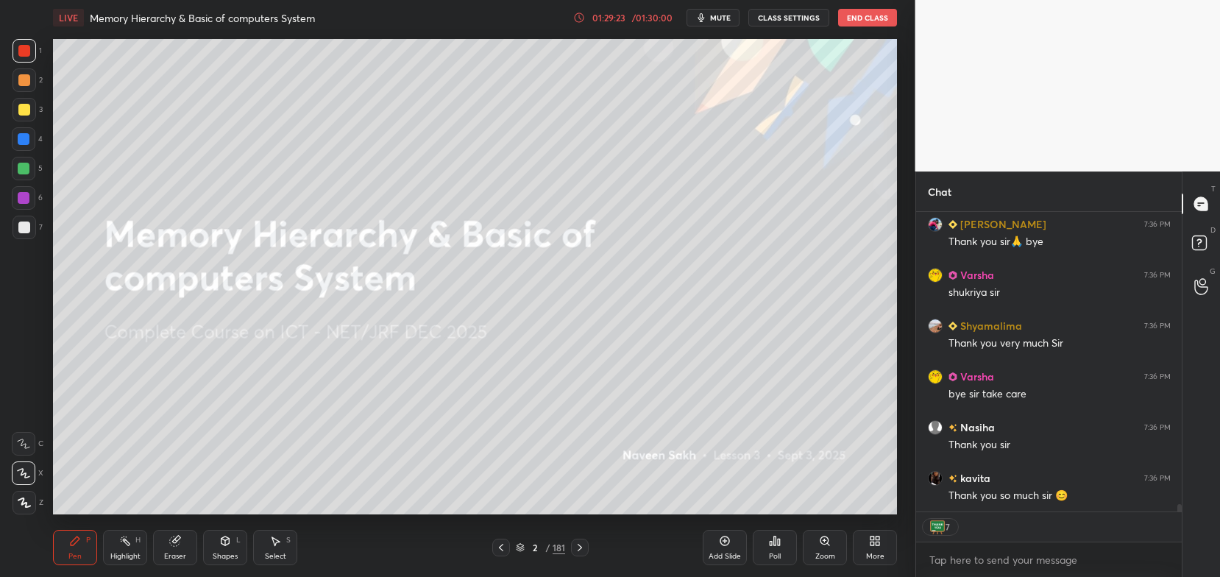
scroll to position [12109, 0]
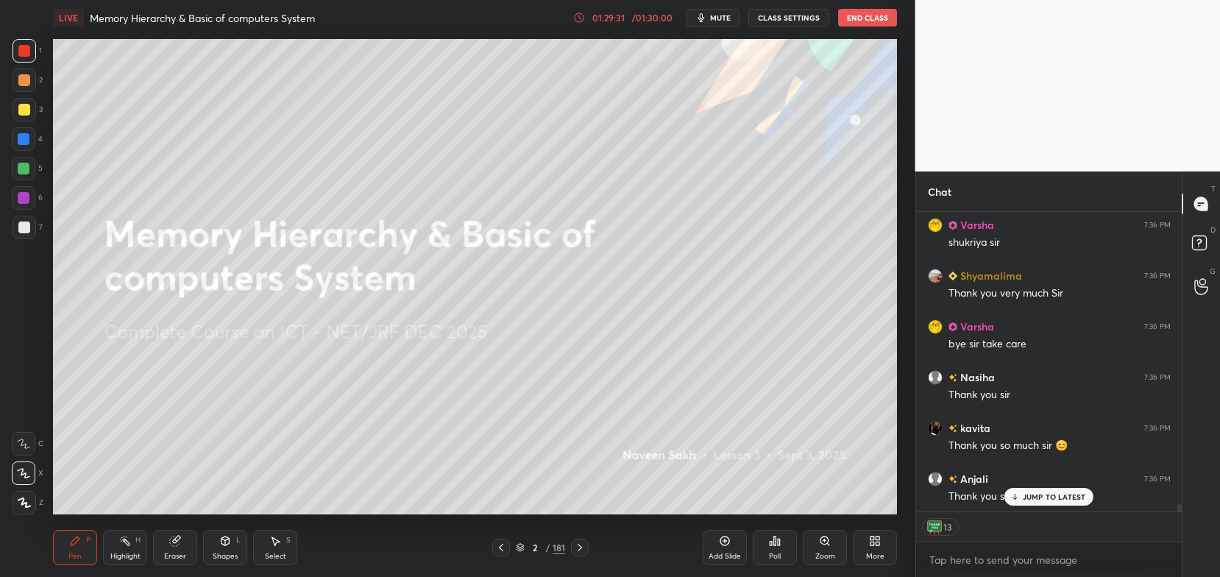
click at [1043, 496] on p "JUMP TO LATEST" at bounding box center [1054, 496] width 63 height 9
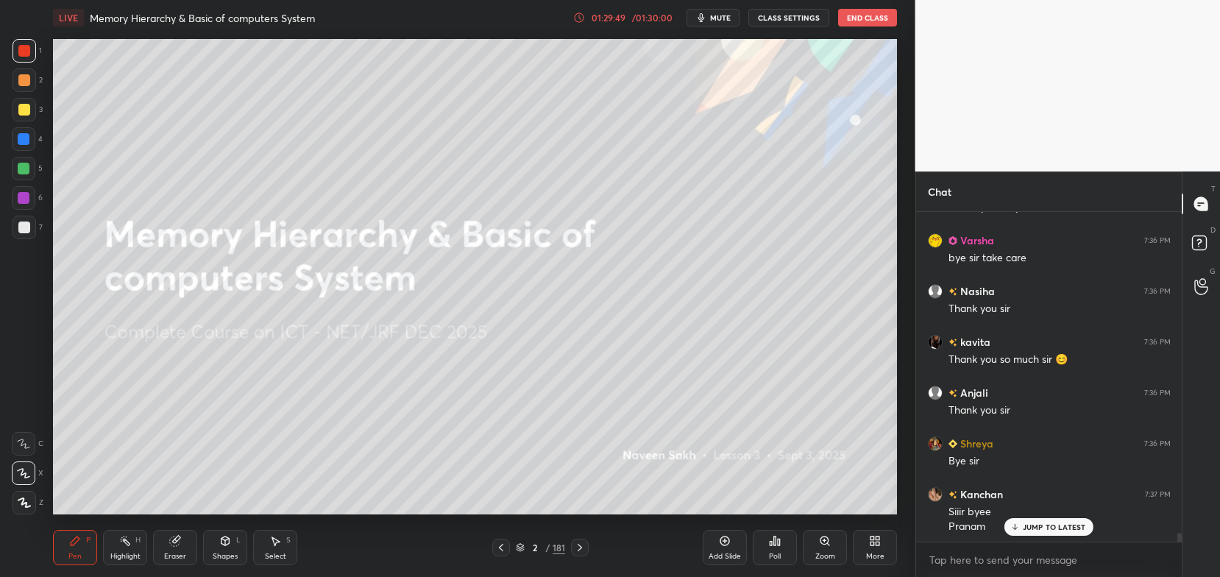
scroll to position [12246, 0]
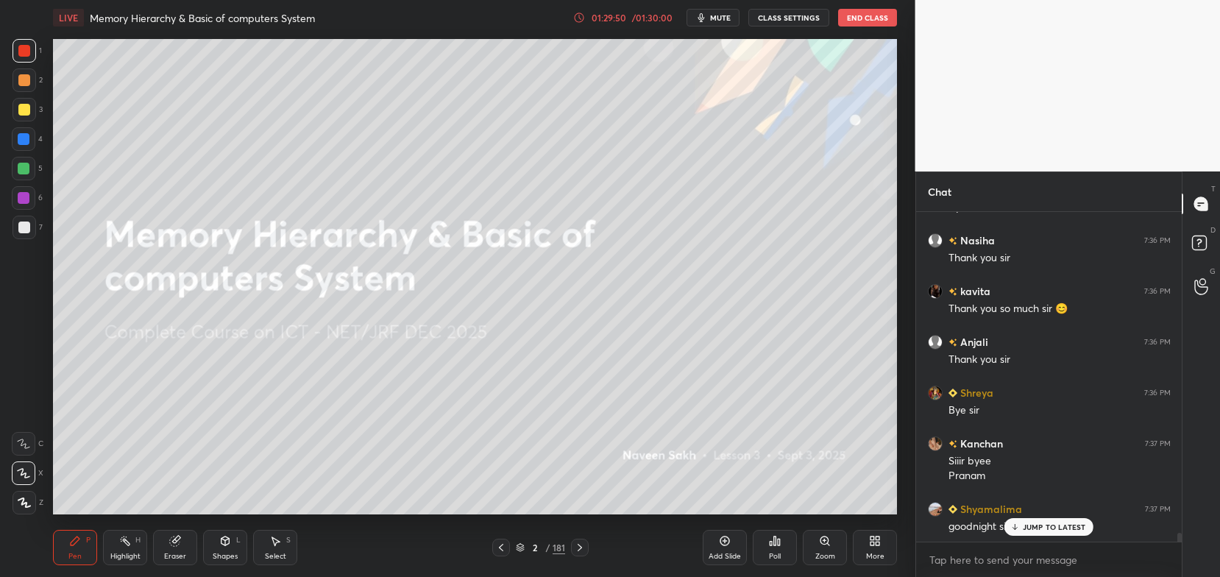
click at [1048, 527] on p "JUMP TO LATEST" at bounding box center [1054, 526] width 63 height 9
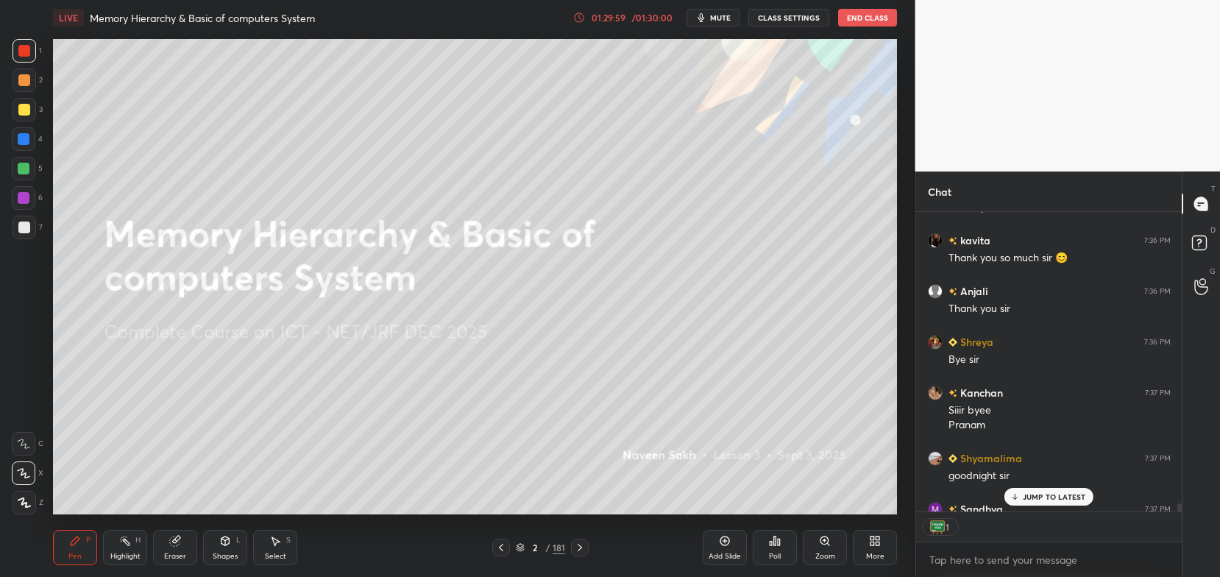
scroll to position [296, 262]
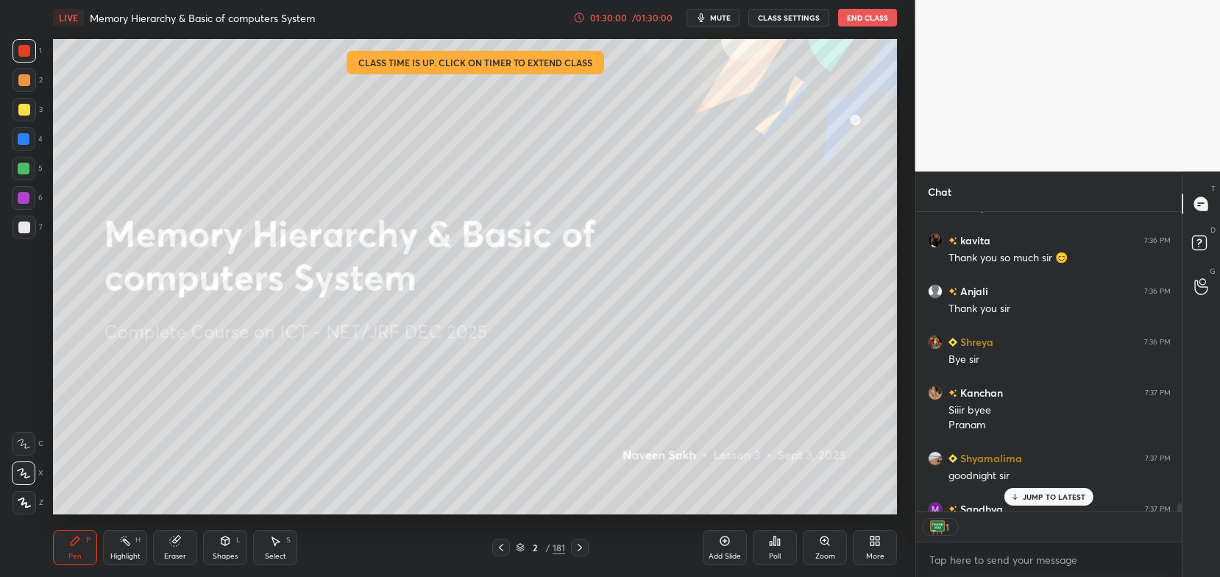
click at [1026, 525] on div "1" at bounding box center [1049, 526] width 266 height 29
click at [1034, 497] on p "JUMP TO LATEST" at bounding box center [1054, 496] width 63 height 9
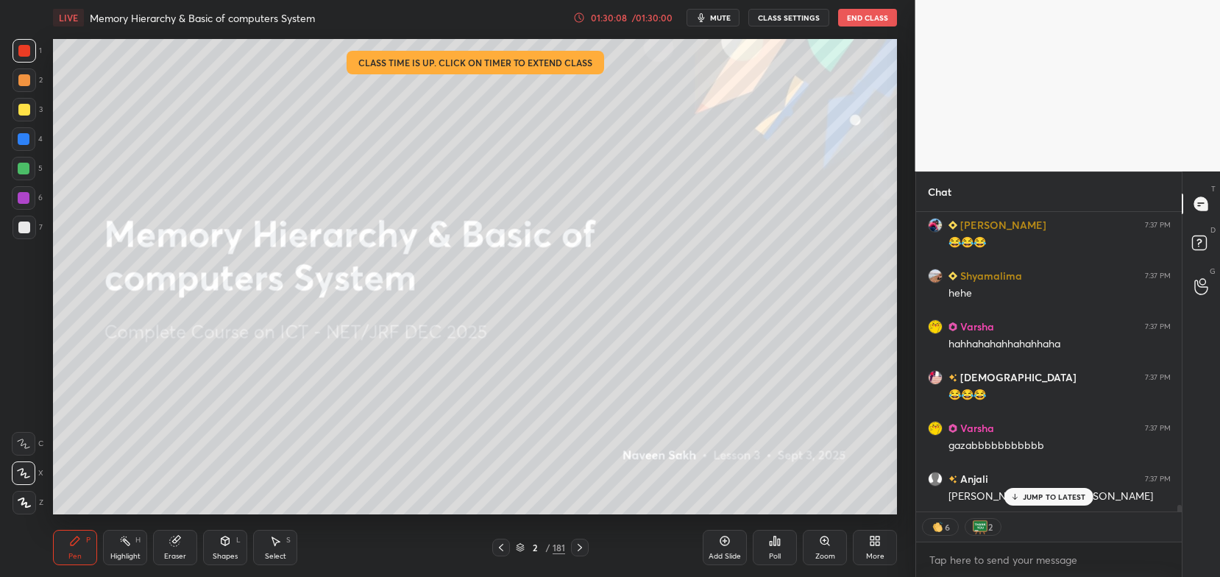
scroll to position [12682, 0]
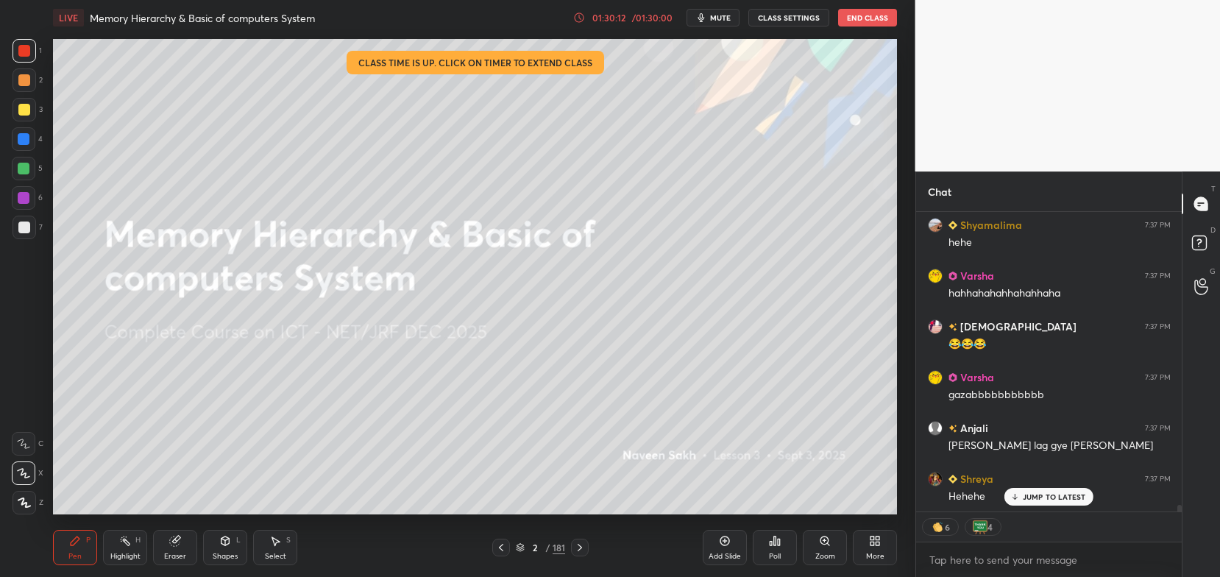
click at [1024, 492] on p "JUMP TO LATEST" at bounding box center [1054, 496] width 63 height 9
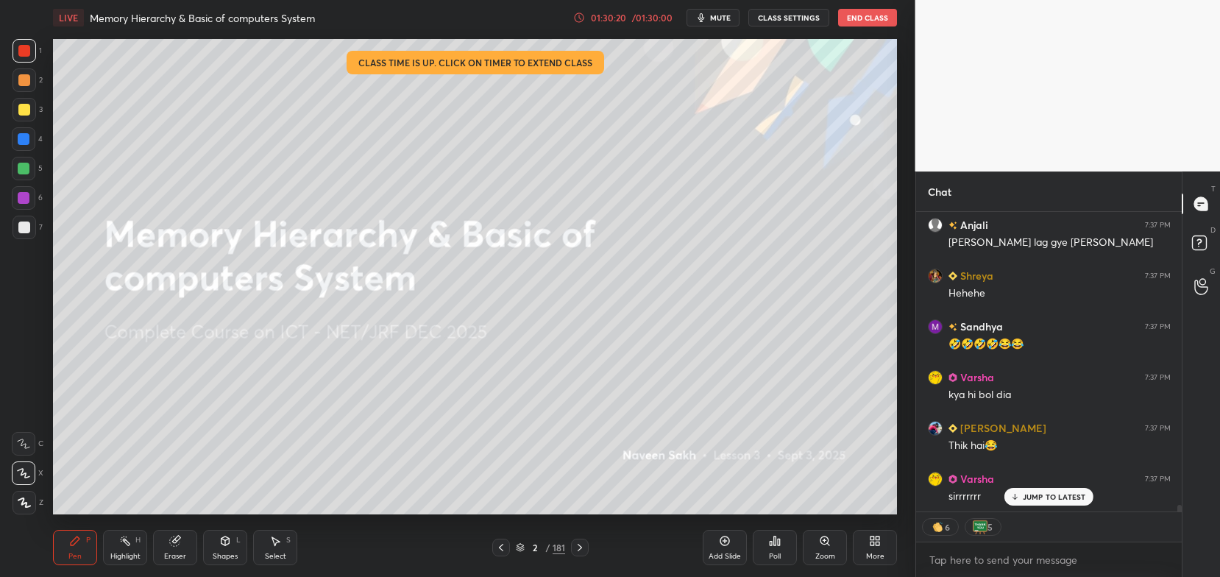
scroll to position [12900, 0]
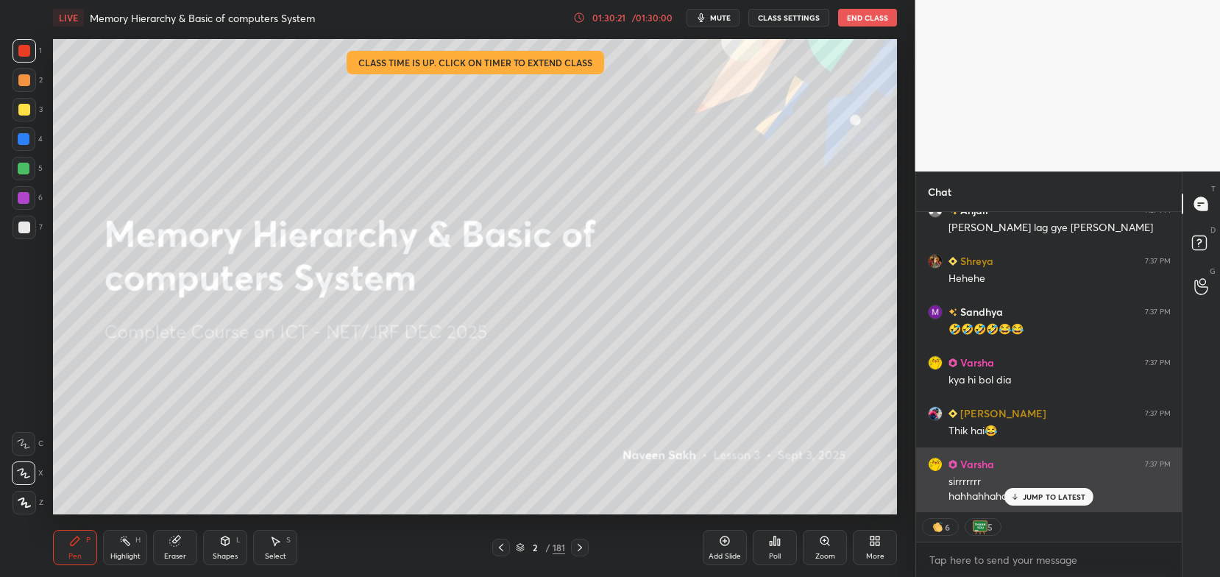
click at [1029, 491] on div "JUMP TO LATEST" at bounding box center [1048, 497] width 88 height 18
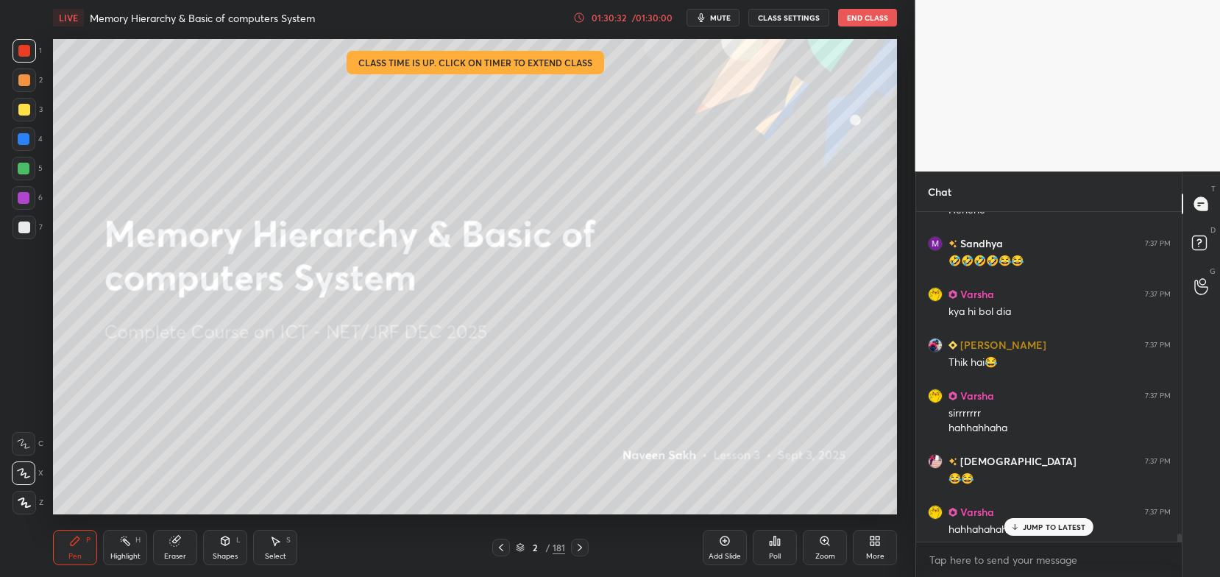
scroll to position [12972, 0]
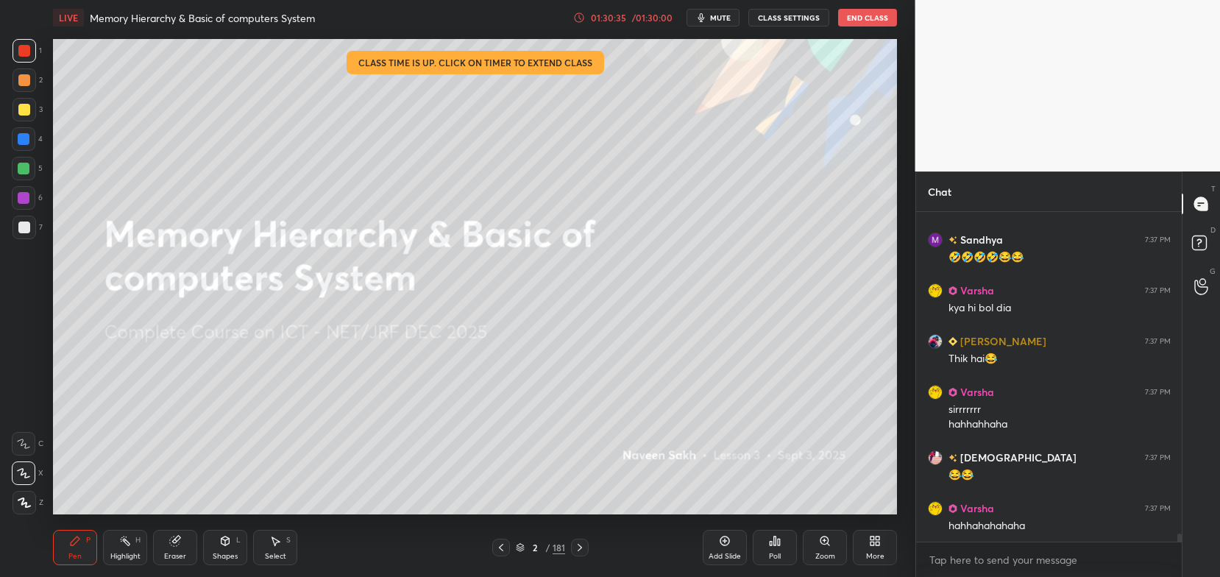
click at [179, 551] on div "Eraser" at bounding box center [175, 547] width 44 height 35
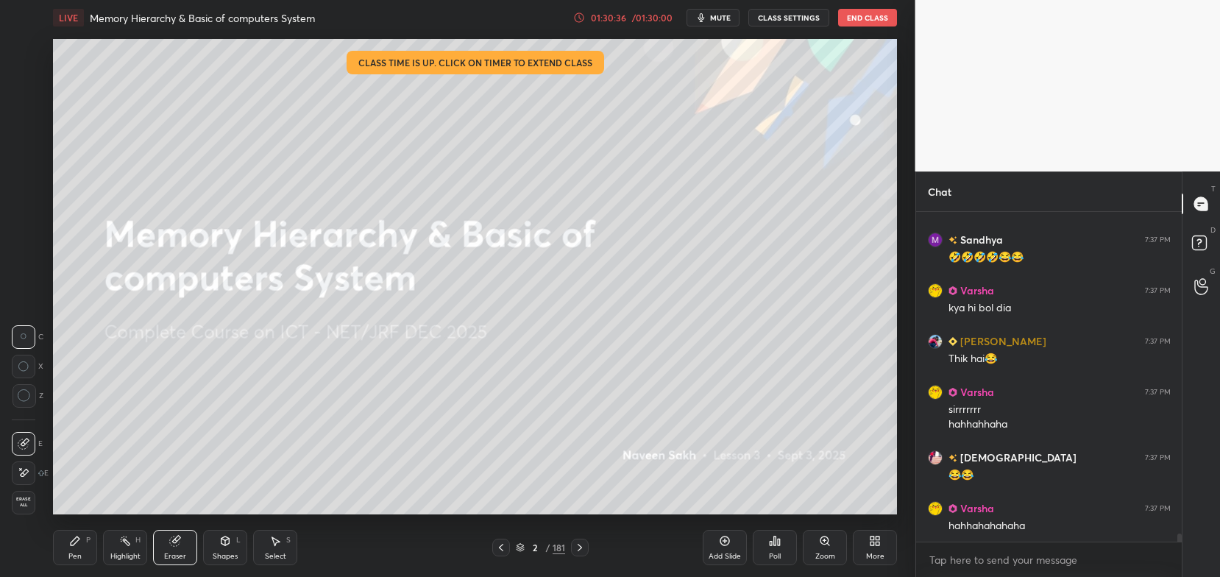
click at [23, 499] on span "Erase all" at bounding box center [24, 502] width 22 height 10
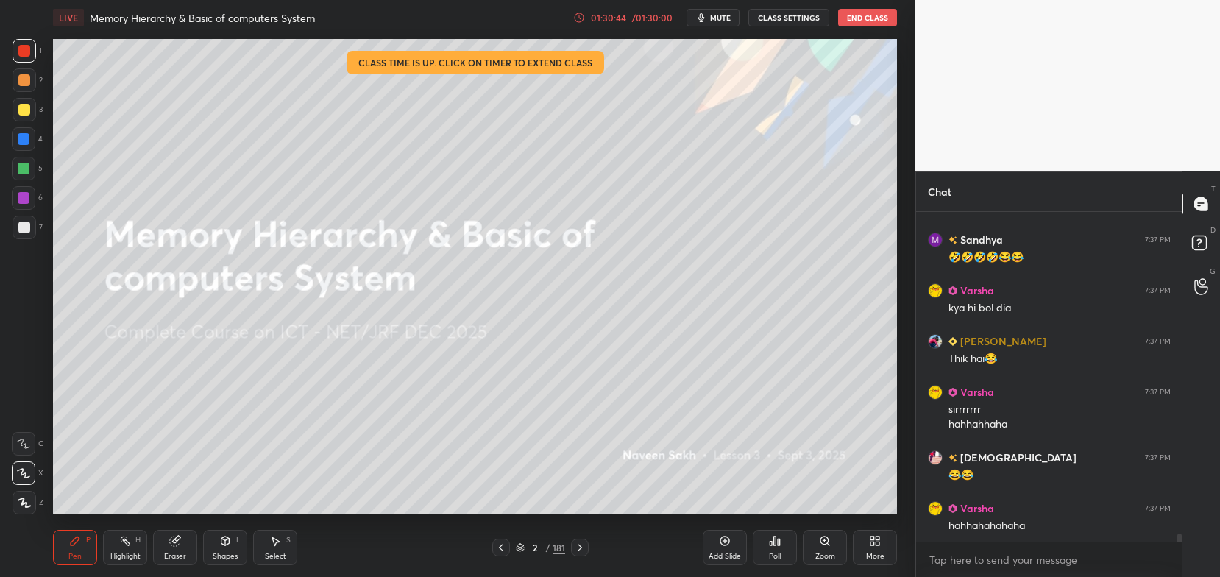
click at [182, 542] on div "Eraser" at bounding box center [175, 547] width 44 height 35
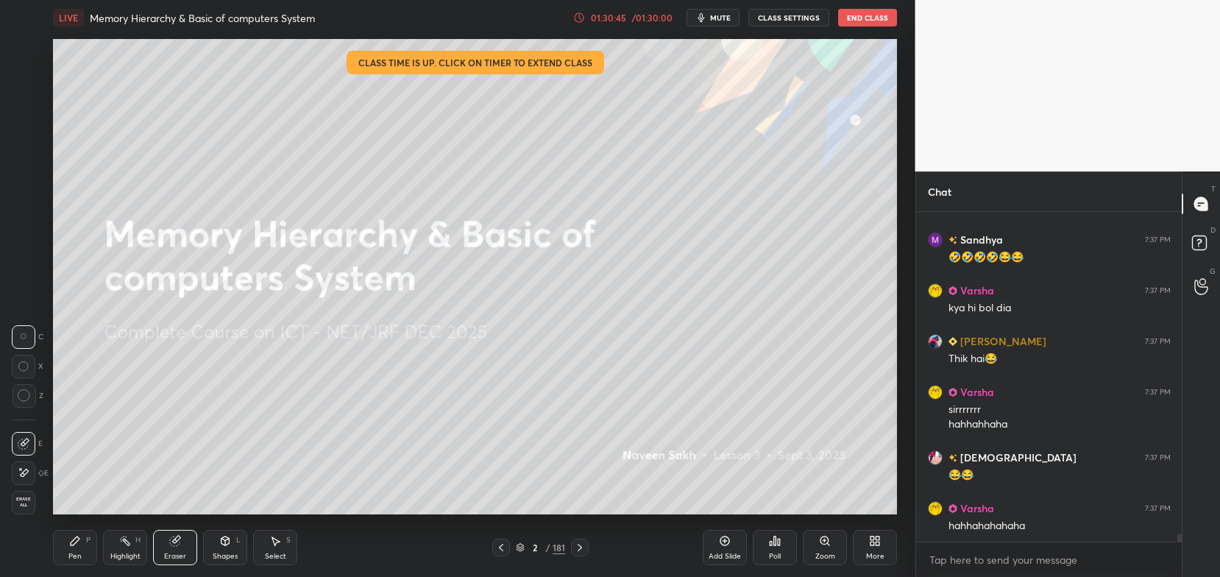
click at [23, 500] on span "Erase all" at bounding box center [24, 502] width 22 height 10
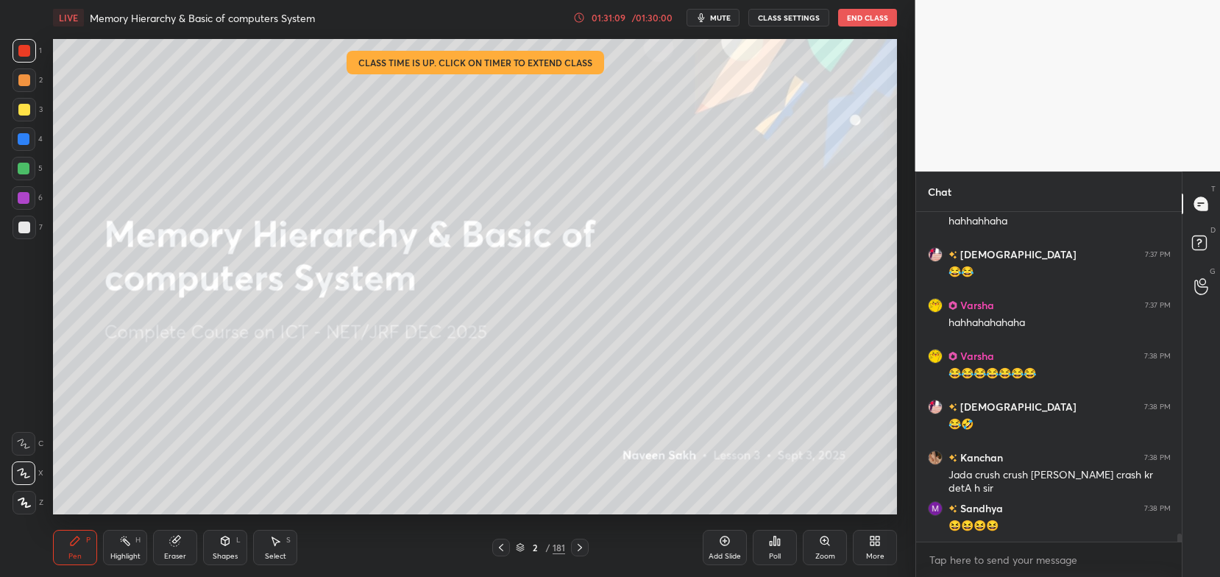
scroll to position [13226, 0]
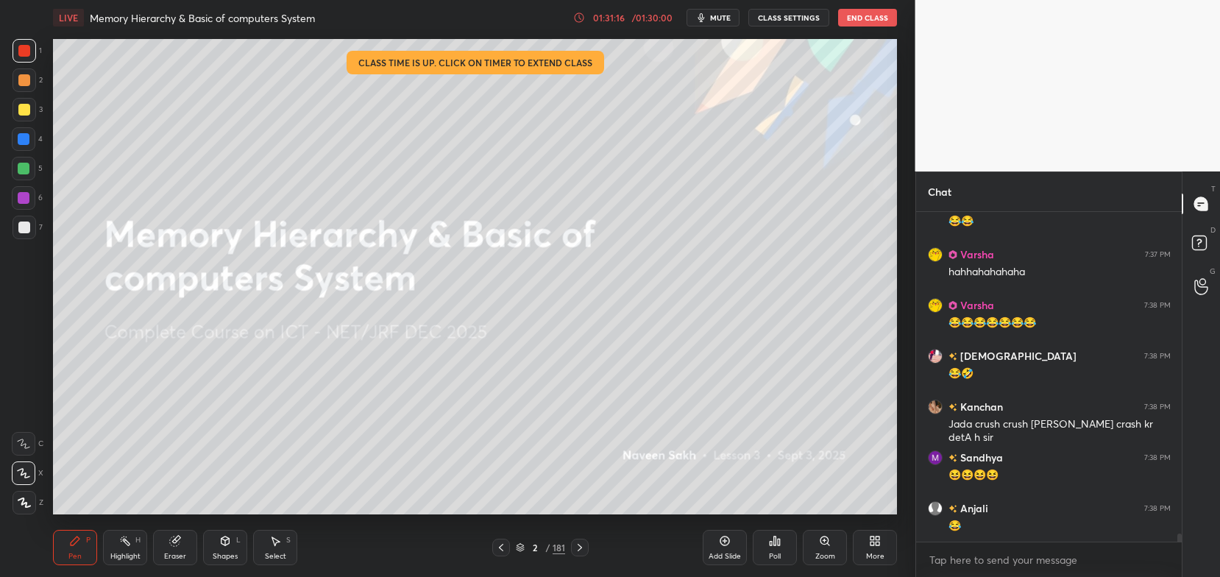
click at [572, 551] on div at bounding box center [580, 548] width 18 height 18
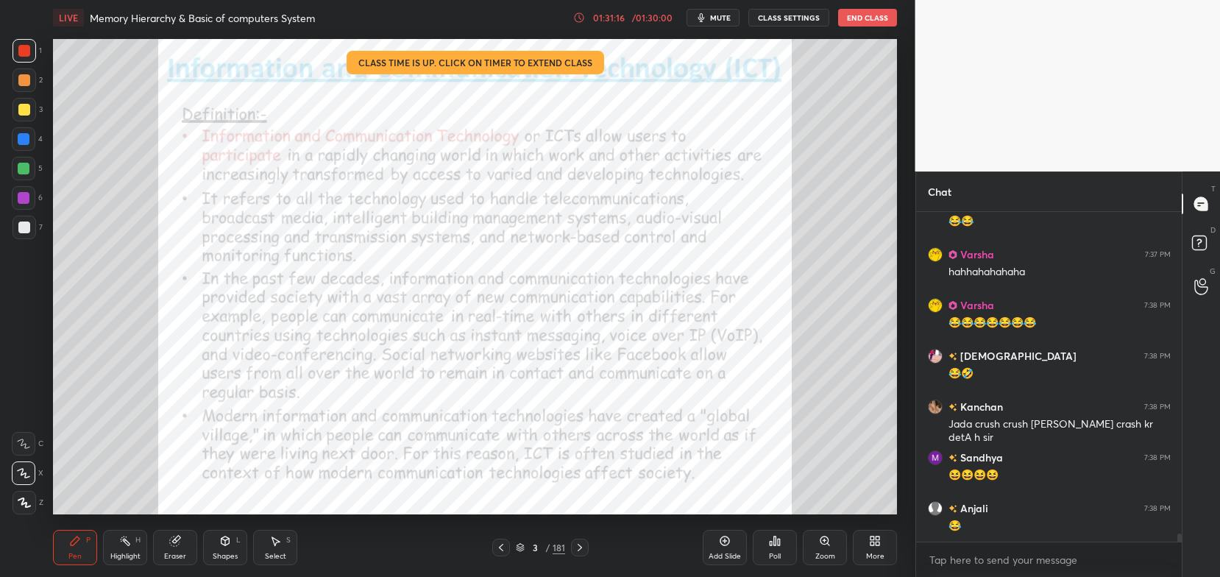
click at [576, 551] on icon at bounding box center [580, 548] width 12 height 12
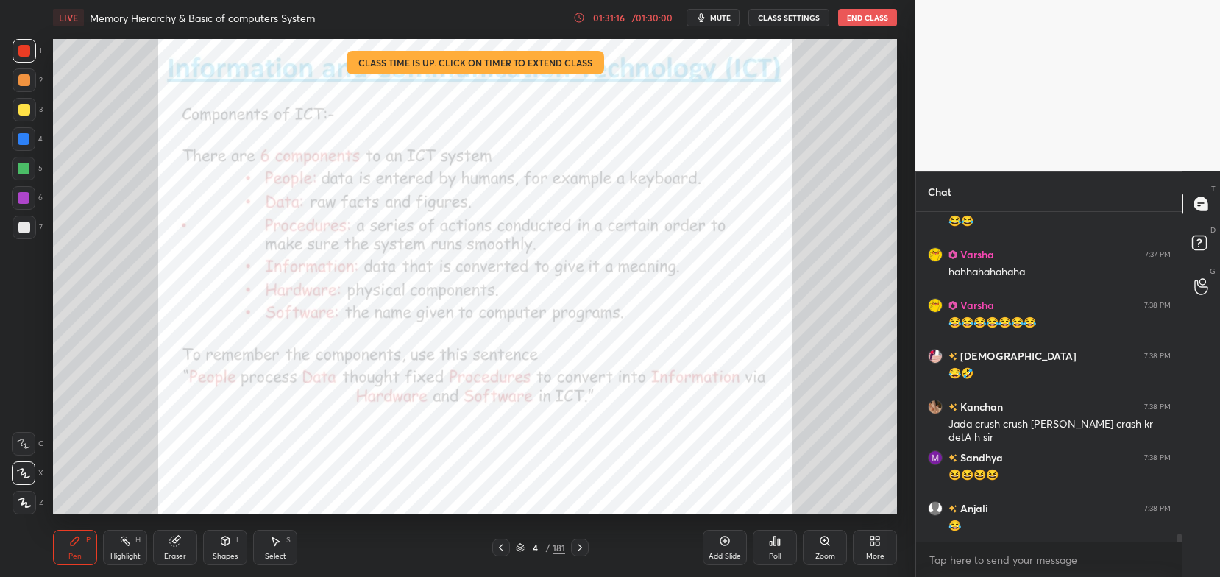
click at [578, 550] on icon at bounding box center [580, 548] width 12 height 12
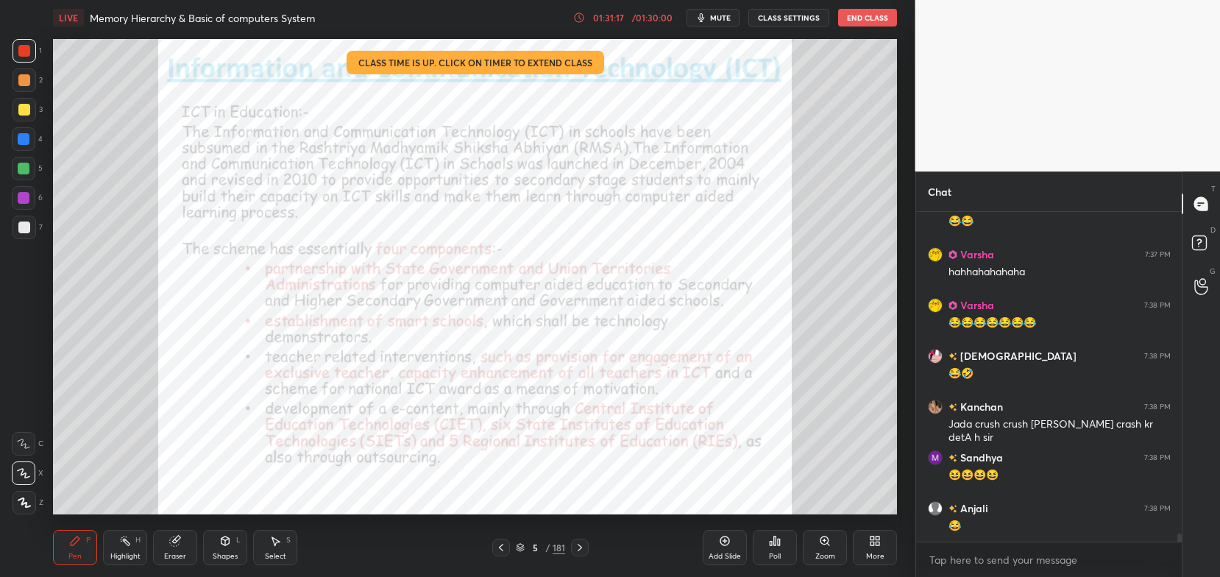
click at [577, 548] on icon at bounding box center [580, 548] width 12 height 12
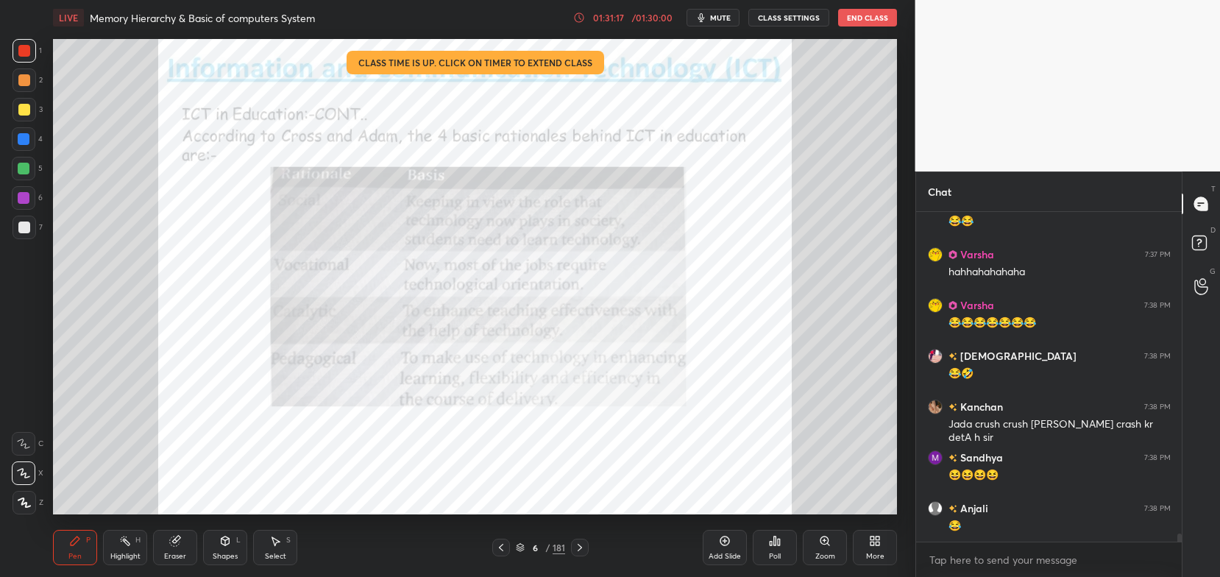
click at [577, 549] on icon at bounding box center [580, 548] width 12 height 12
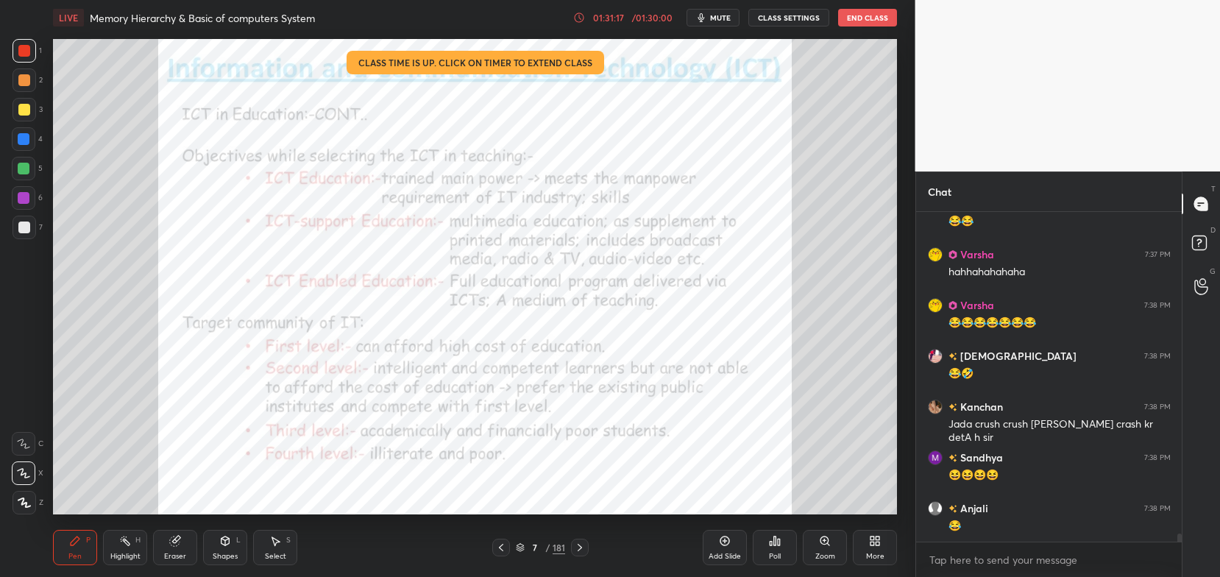
click at [577, 551] on icon at bounding box center [580, 548] width 12 height 12
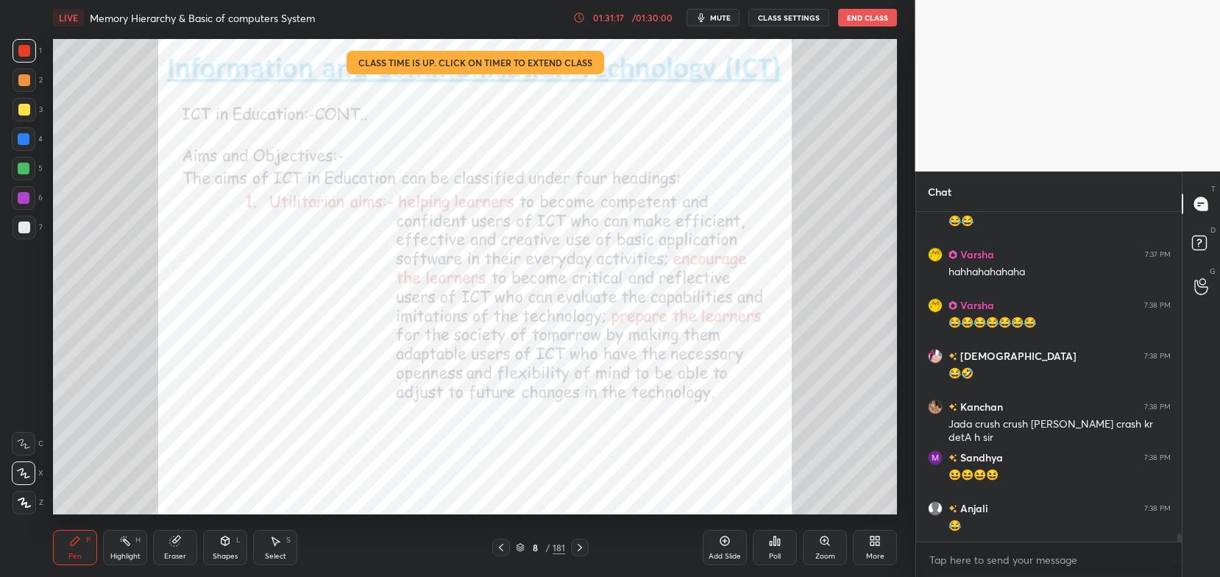
click at [576, 555] on div at bounding box center [580, 548] width 18 height 18
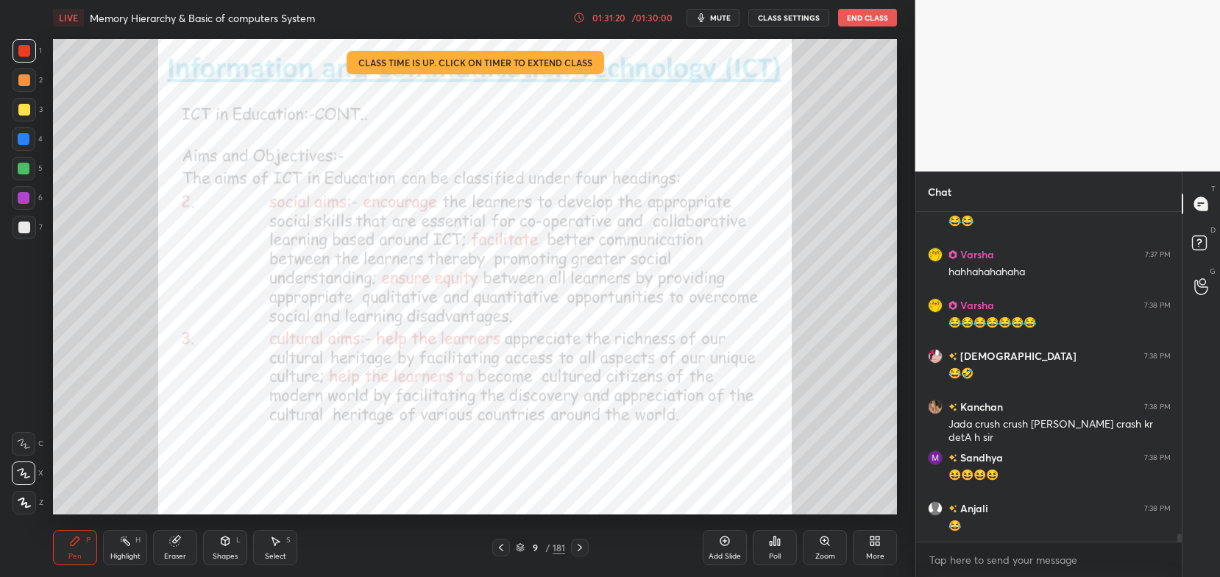
click at [862, 24] on button "End Class" at bounding box center [867, 18] width 59 height 18
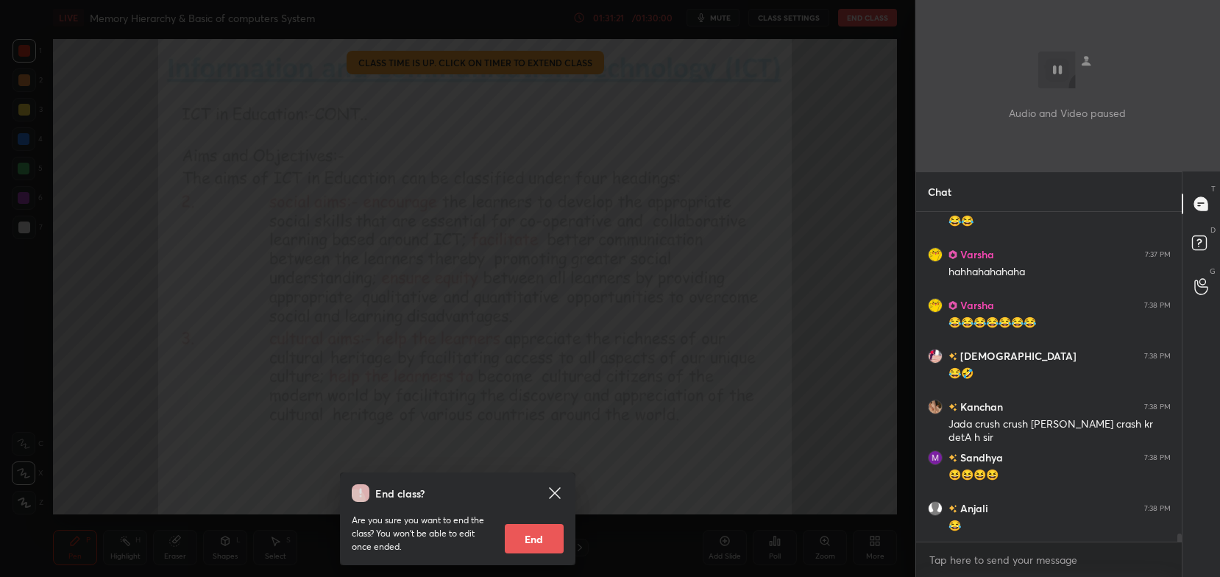
click at [546, 536] on button "End" at bounding box center [534, 538] width 59 height 29
type textarea "x"
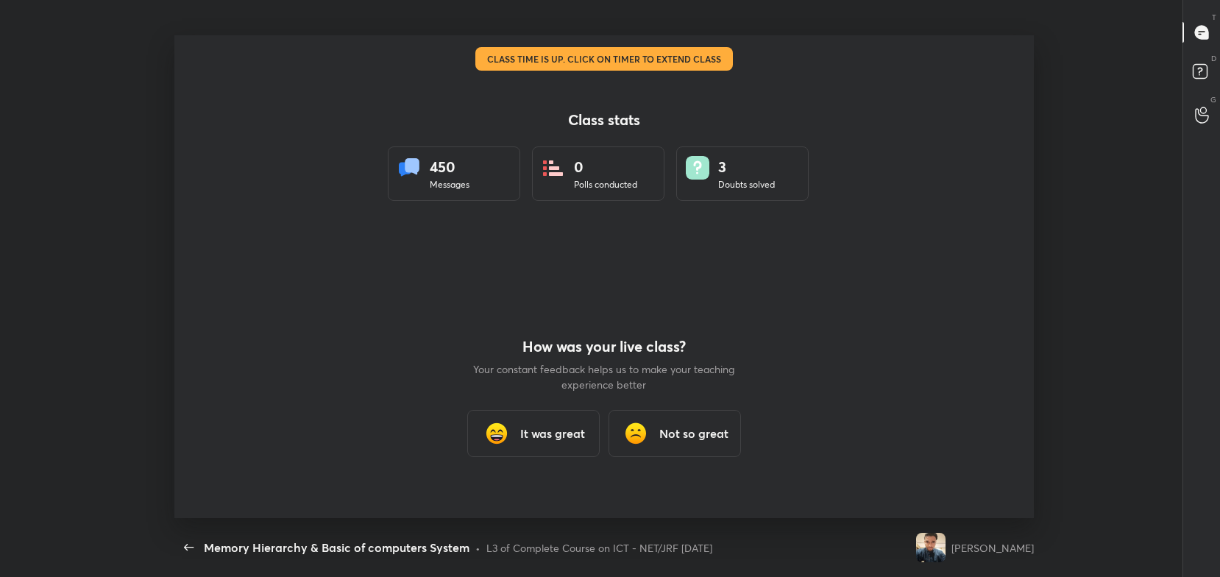
scroll to position [73095, 72370]
click at [546, 453] on div "It was great" at bounding box center [533, 433] width 132 height 47
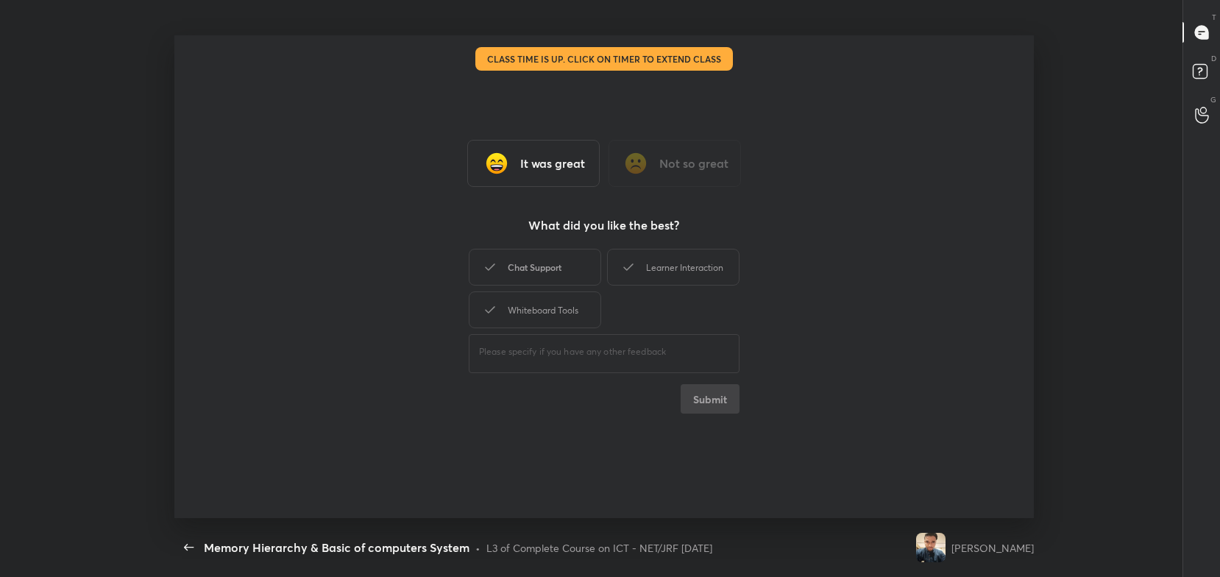
click at [564, 269] on div "Chat Support" at bounding box center [535, 267] width 132 height 37
click at [572, 310] on div "Whiteboard Tools" at bounding box center [535, 309] width 132 height 37
click at [654, 274] on div "Learner Interaction" at bounding box center [673, 267] width 132 height 37
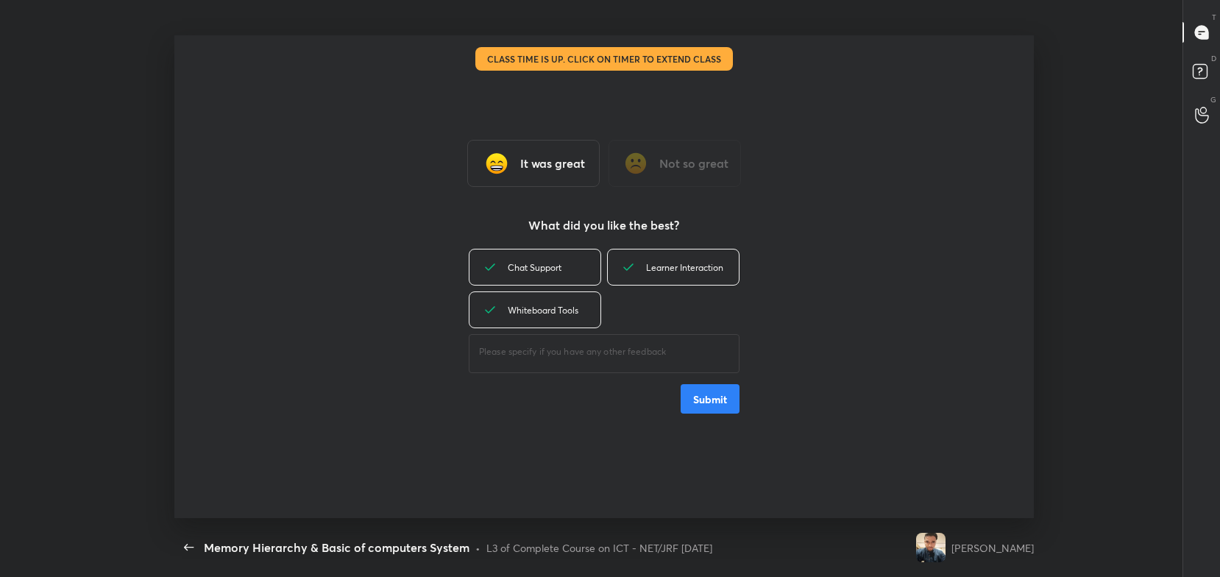
click at [709, 380] on div "Chat Support Learner Interaction Whiteboard Tools ​ Submit" at bounding box center [604, 330] width 271 height 168
click at [727, 399] on button "Submit" at bounding box center [710, 398] width 59 height 29
